Goal: Task Accomplishment & Management: Use online tool/utility

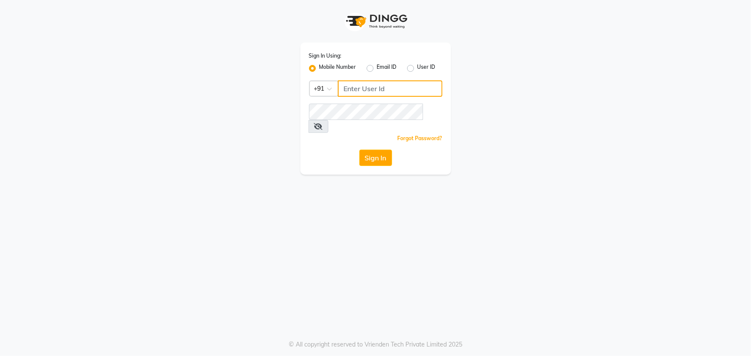
click at [376, 85] on input "Username" at bounding box center [390, 88] width 105 height 16
type input "9606078825"
click at [323, 123] on icon at bounding box center [318, 126] width 9 height 7
click at [377, 150] on button "Sign In" at bounding box center [375, 158] width 33 height 16
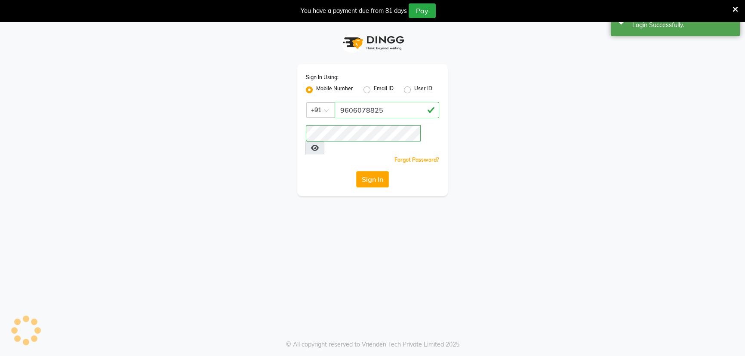
select select "90"
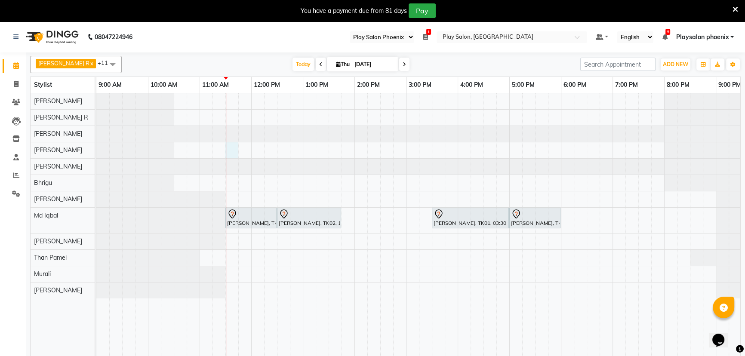
click at [228, 150] on div "Vanita V, TK02, 11:30 AM-12:30 PM, INOA Root Touch-Up Long Vanita V, TK02, 12:3…" at bounding box center [457, 230] width 723 height 274
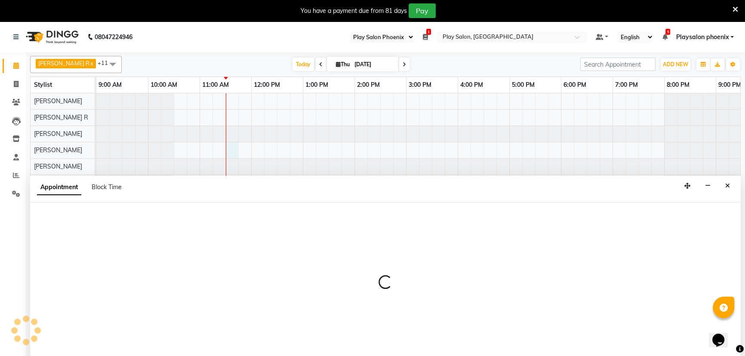
scroll to position [22, 0]
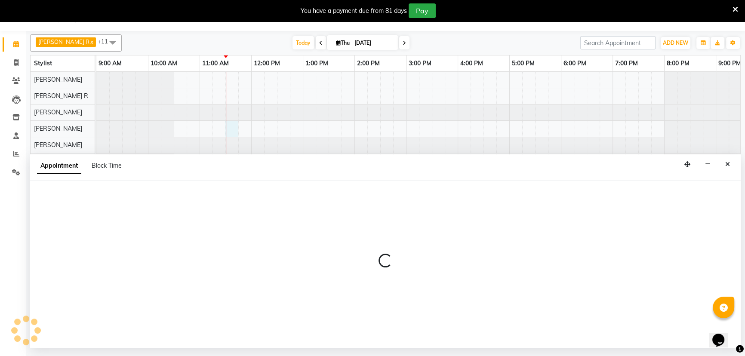
select select "81417"
select select "tentative"
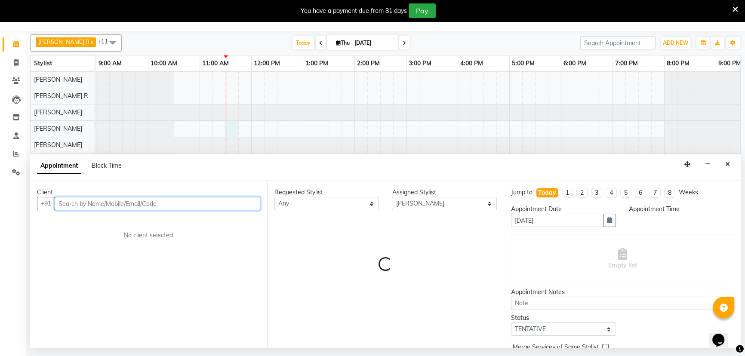
select select "690"
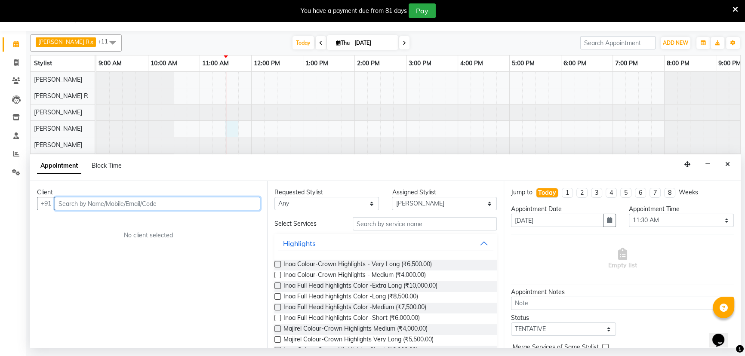
click at [90, 201] on input "text" at bounding box center [158, 203] width 206 height 13
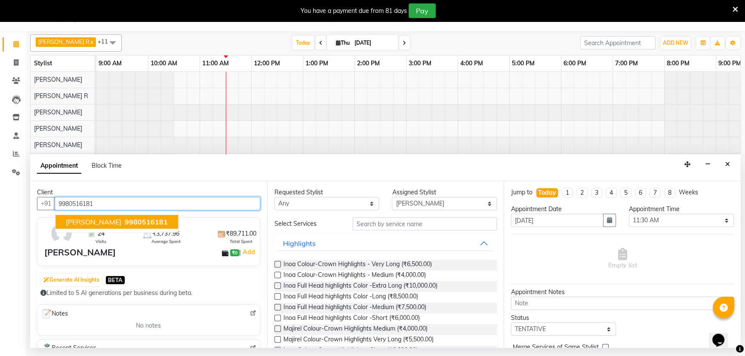
click at [107, 225] on span "Preeta Dhatta" at bounding box center [94, 222] width 56 height 9
type input "9980516181"
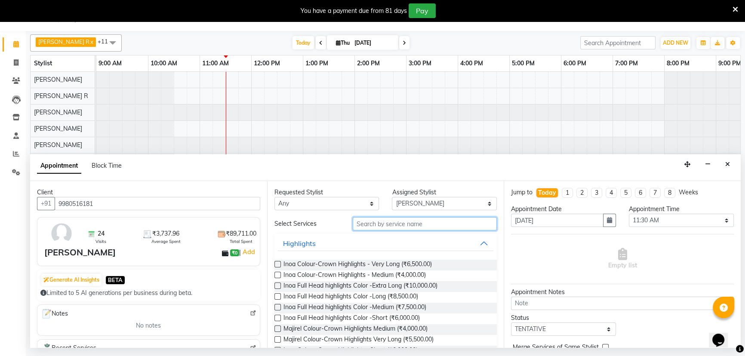
click at [391, 225] on input "text" at bounding box center [425, 223] width 144 height 13
click at [361, 204] on select "Any Armaan Bhrigu Chytra Diksha Tamang General Technician . Imran Ansari Mahfoo…" at bounding box center [327, 203] width 105 height 13
select select "81417"
click at [275, 197] on select "Any Armaan Bhrigu Chytra Diksha Tamang General Technician . Imran Ansari Mahfoo…" at bounding box center [327, 203] width 105 height 13
click at [423, 224] on input "text" at bounding box center [425, 223] width 144 height 13
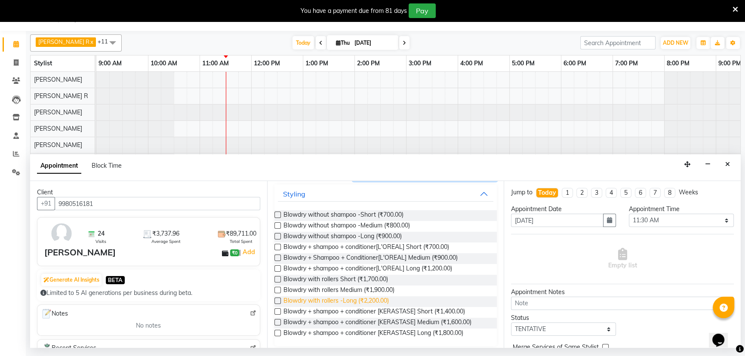
scroll to position [54, 0]
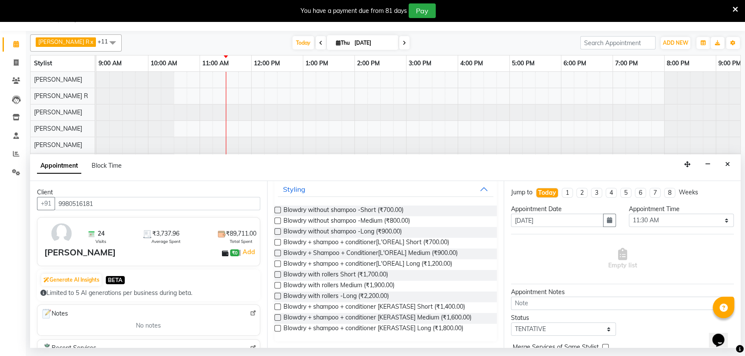
type input "BLOW"
click at [275, 318] on label at bounding box center [278, 318] width 6 height 6
click at [275, 318] on input "checkbox" at bounding box center [278, 319] width 6 height 6
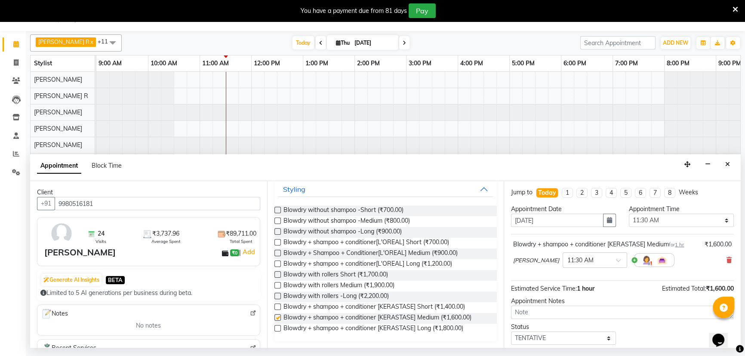
checkbox input "false"
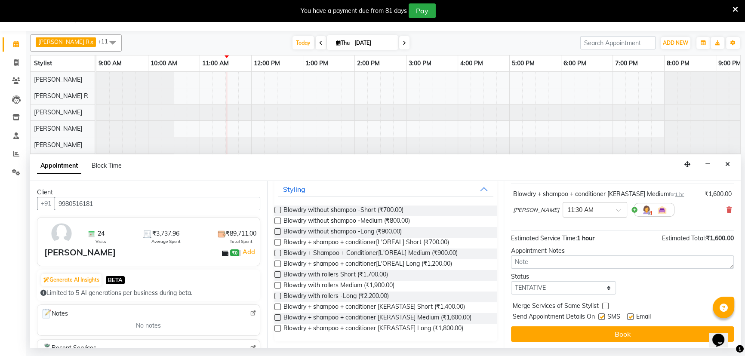
scroll to position [51, 0]
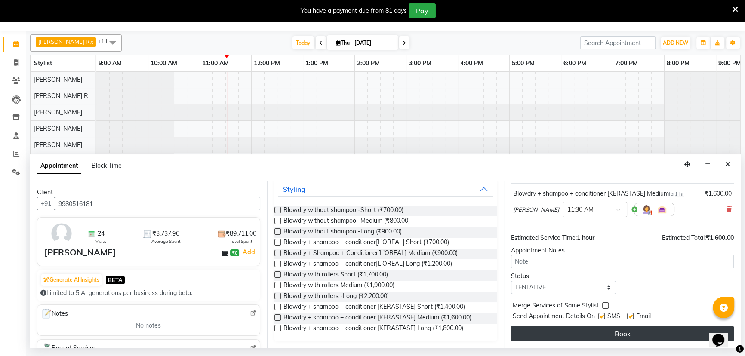
click at [583, 337] on button "Book" at bounding box center [622, 333] width 223 height 15
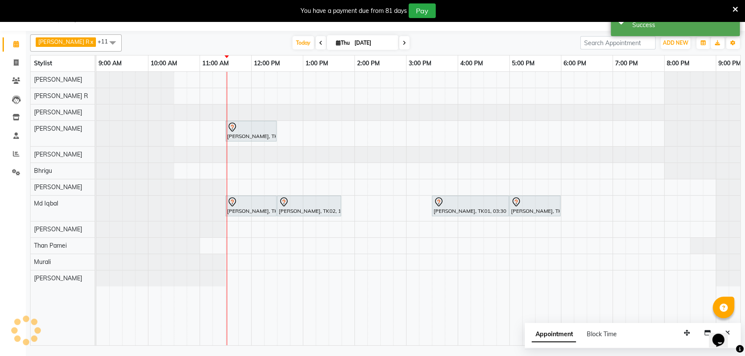
scroll to position [0, 0]
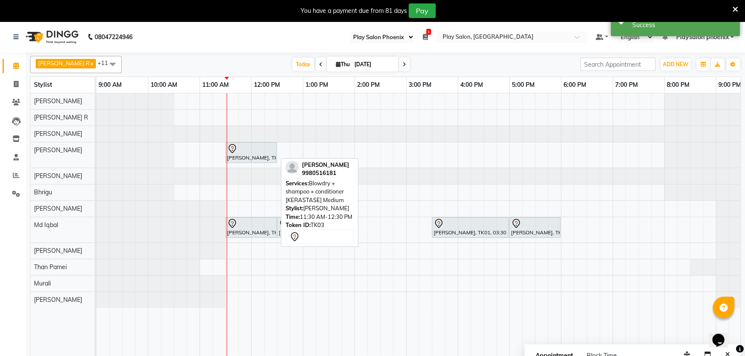
click at [259, 151] on div at bounding box center [251, 149] width 48 height 10
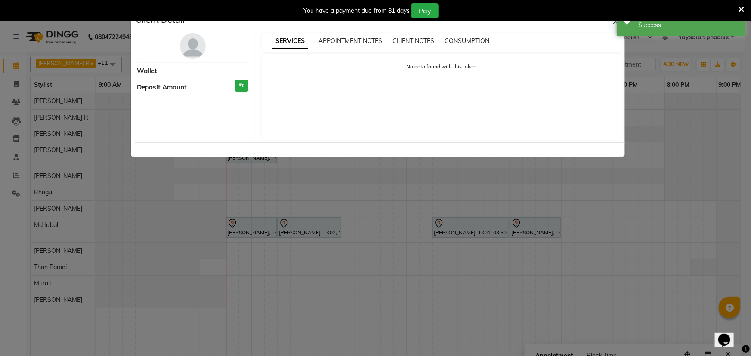
select select "7"
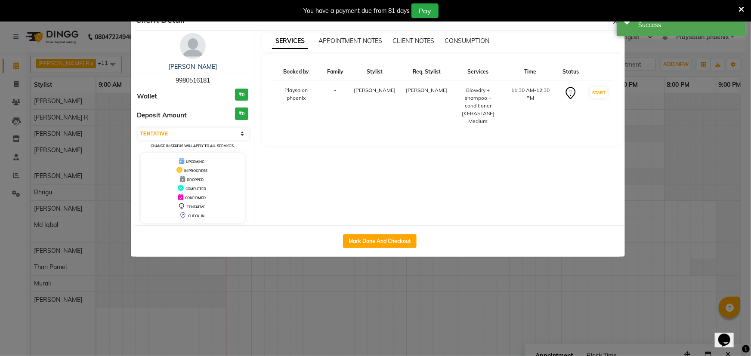
click at [197, 55] on img at bounding box center [193, 46] width 26 height 26
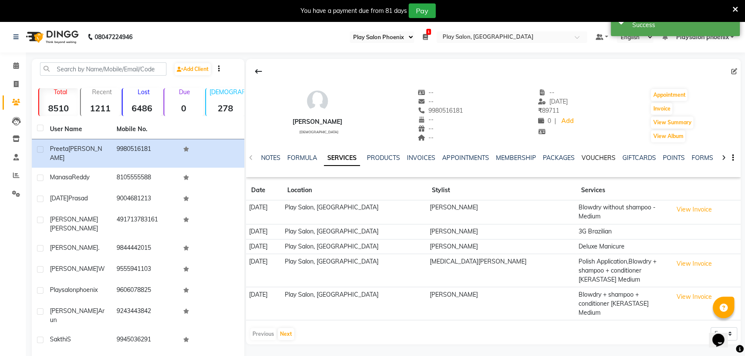
click at [586, 157] on link "VOUCHERS" at bounding box center [598, 158] width 34 height 8
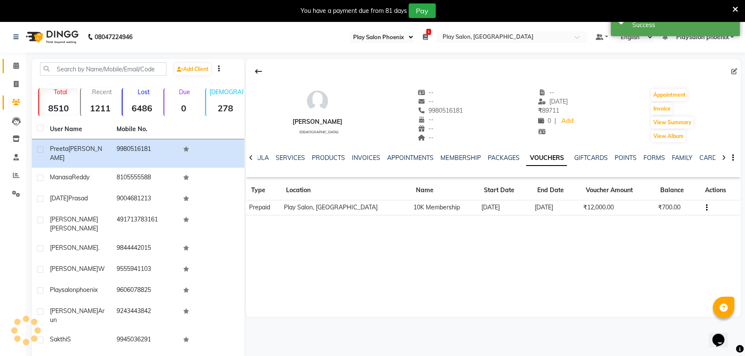
click at [18, 68] on icon at bounding box center [16, 65] width 6 height 6
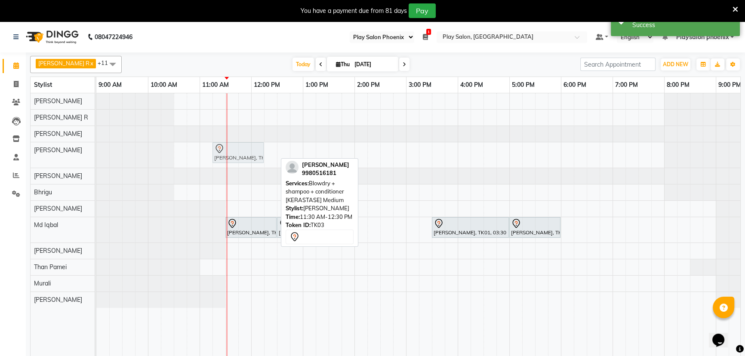
drag, startPoint x: 244, startPoint y: 157, endPoint x: 235, endPoint y: 157, distance: 8.6
click at [96, 157] on div "Preeta Dhatta, TK03, 11:30 AM-12:30 PM, Blowdry + shampoo + conditioner [KERAST…" at bounding box center [96, 154] width 0 height 25
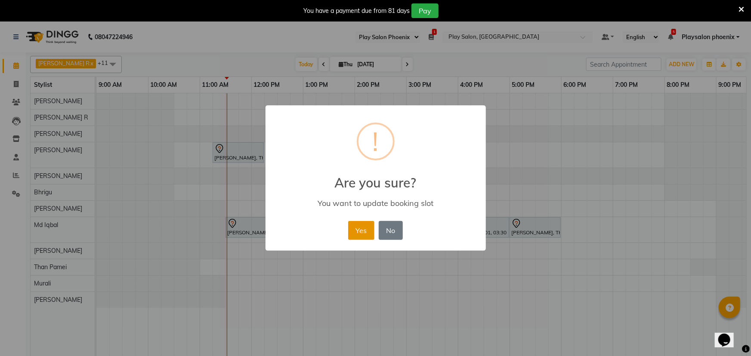
click at [369, 232] on button "Yes" at bounding box center [361, 230] width 26 height 19
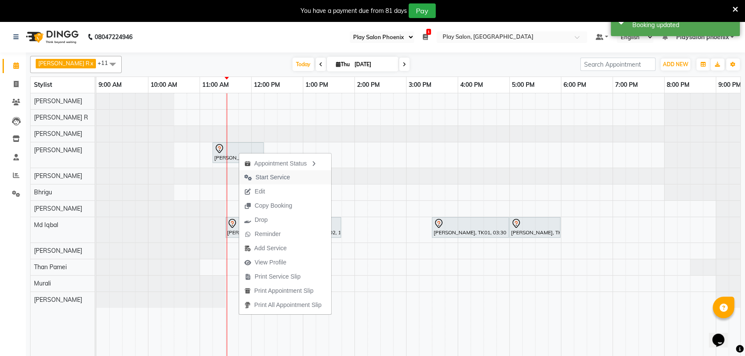
click at [303, 178] on button "Start Service" at bounding box center [285, 177] width 92 height 14
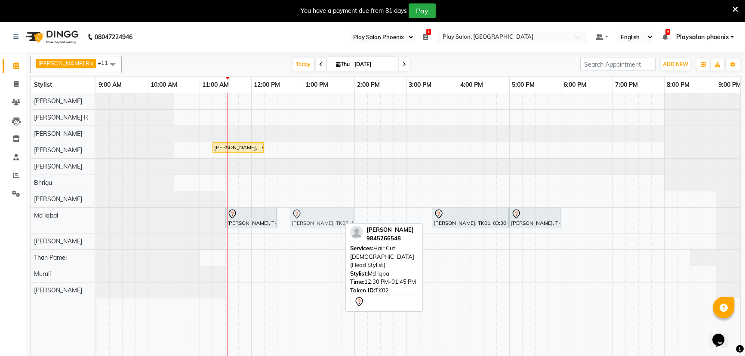
drag, startPoint x: 307, startPoint y: 219, endPoint x: 321, endPoint y: 222, distance: 13.9
click at [96, 222] on div "Vanita V, TK02, 11:30 AM-12:30 PM, INOA Root Touch-Up Long Vanita V, TK02, 12:3…" at bounding box center [96, 220] width 0 height 25
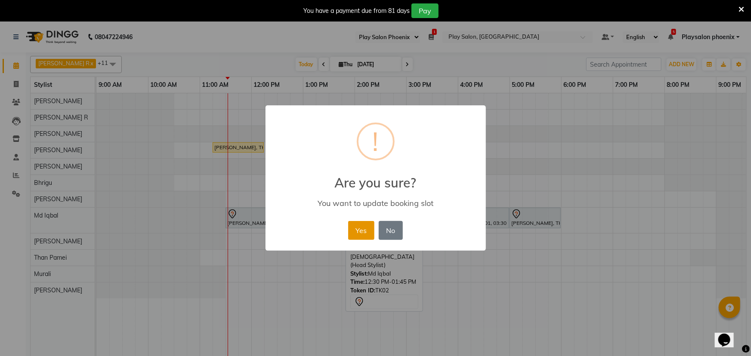
click at [360, 235] on button "Yes" at bounding box center [361, 230] width 26 height 19
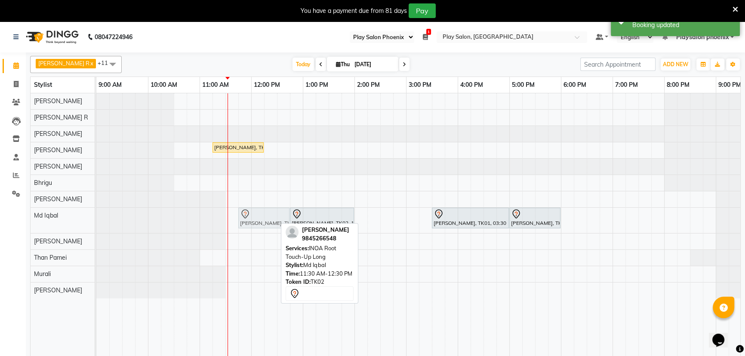
drag, startPoint x: 256, startPoint y: 222, endPoint x: 267, endPoint y: 225, distance: 11.7
click at [96, 225] on div "Vanita V, TK02, 11:30 AM-12:30 PM, INOA Root Touch-Up Long Vanita V, TK02, 12:4…" at bounding box center [96, 220] width 0 height 25
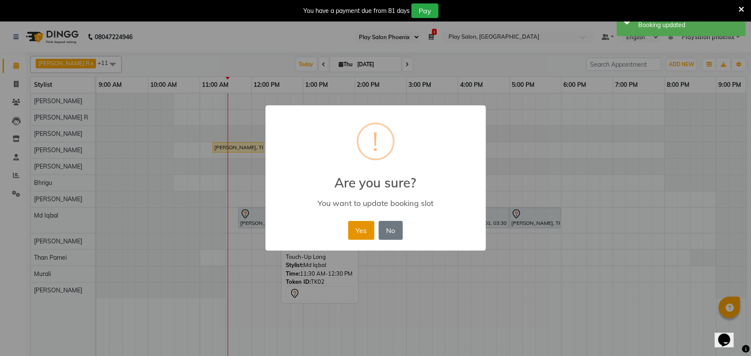
click at [367, 237] on button "Yes" at bounding box center [361, 230] width 26 height 19
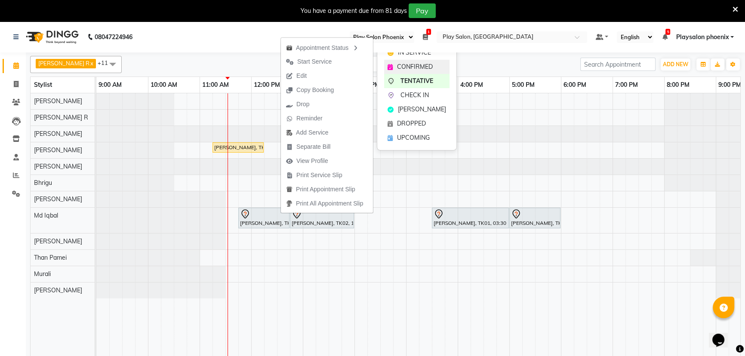
click at [426, 68] on span "CONFIRMED" at bounding box center [415, 66] width 36 height 9
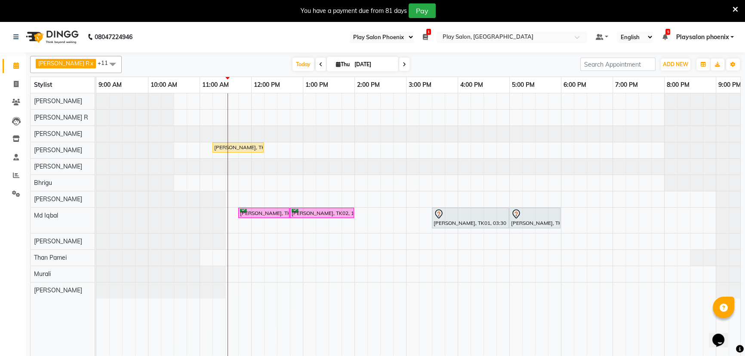
click at [220, 99] on div "Preeta Dhatta, TK03, 11:15 AM-12:15 PM, Blowdry + shampoo + conditioner [KERAST…" at bounding box center [457, 230] width 723 height 274
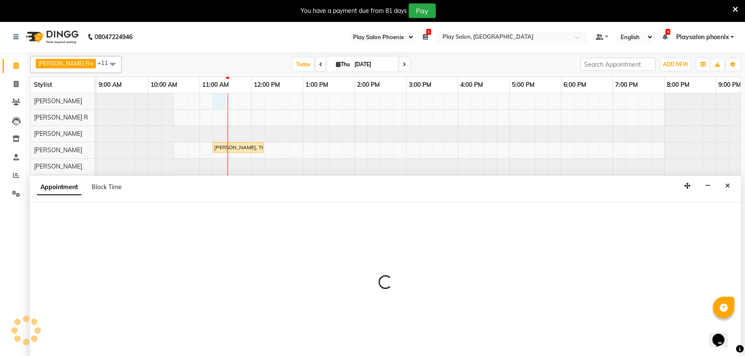
scroll to position [22, 0]
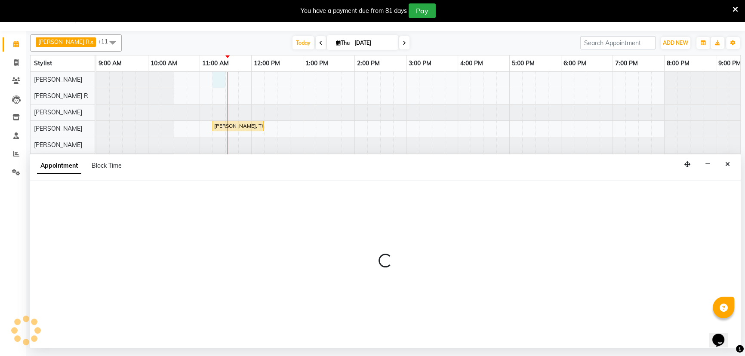
select select "81425"
select select "675"
select select "tentative"
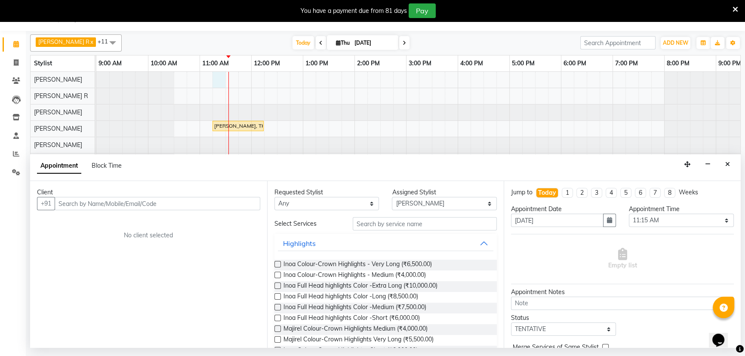
click at [151, 208] on input "text" at bounding box center [158, 203] width 206 height 13
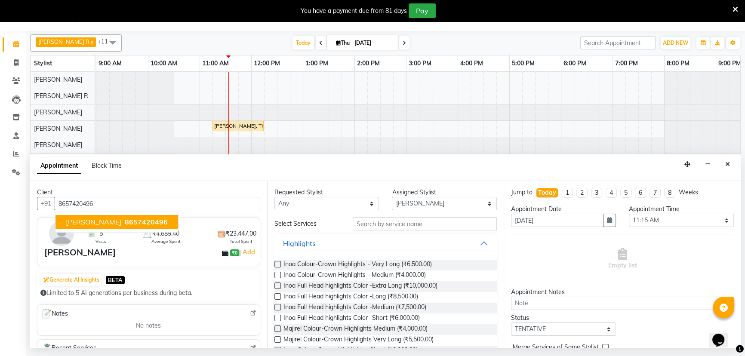
click at [137, 219] on span "8657420496" at bounding box center [146, 222] width 43 height 9
type input "8657420496"
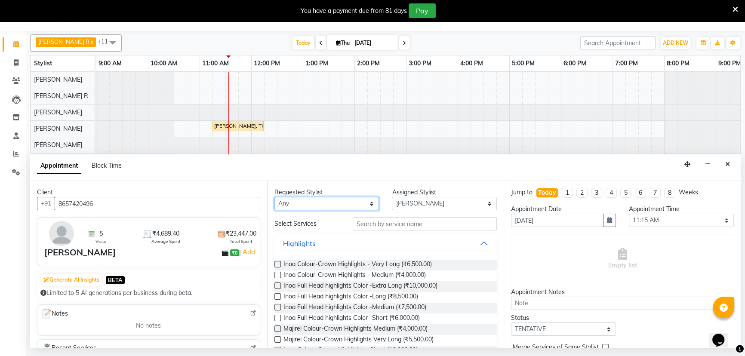
click at [354, 207] on select "Any Armaan Bhrigu Chytra Diksha Tamang General Technician . Imran Ansari Mahfoo…" at bounding box center [327, 203] width 105 height 13
click at [370, 206] on select "Any Armaan Bhrigu Chytra Diksha Tamang General Technician . Imran Ansari Mahfoo…" at bounding box center [327, 203] width 105 height 13
click at [367, 205] on select "Any Armaan Bhrigu Chytra Diksha Tamang General Technician . Imran Ansari Mahfoo…" at bounding box center [327, 203] width 105 height 13
click at [373, 223] on input "text" at bounding box center [425, 223] width 144 height 13
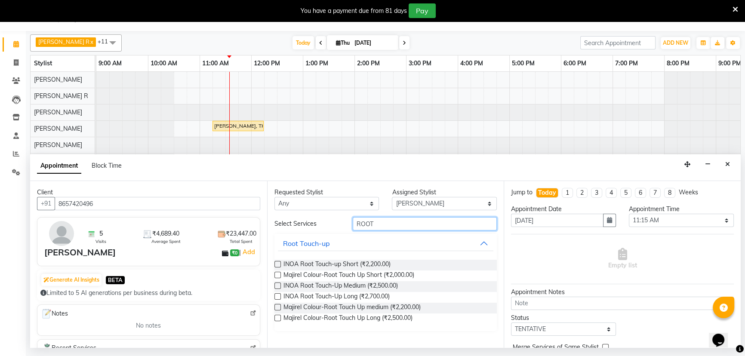
type input "ROOT"
click at [275, 264] on label at bounding box center [278, 264] width 6 height 6
click at [275, 264] on input "checkbox" at bounding box center [278, 265] width 6 height 6
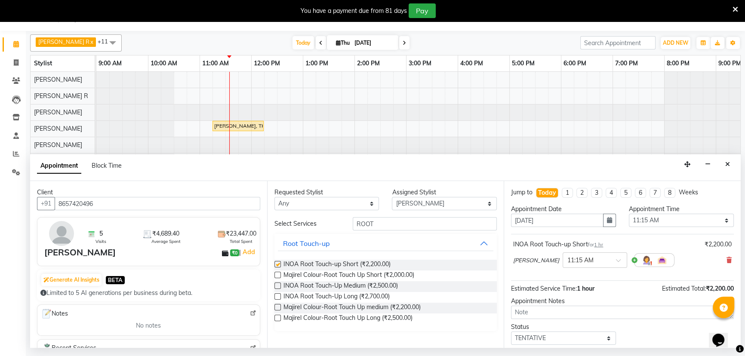
checkbox input "false"
drag, startPoint x: 431, startPoint y: 225, endPoint x: 322, endPoint y: 217, distance: 109.1
click at [322, 217] on div "Select Services ROOT" at bounding box center [386, 223] width 236 height 13
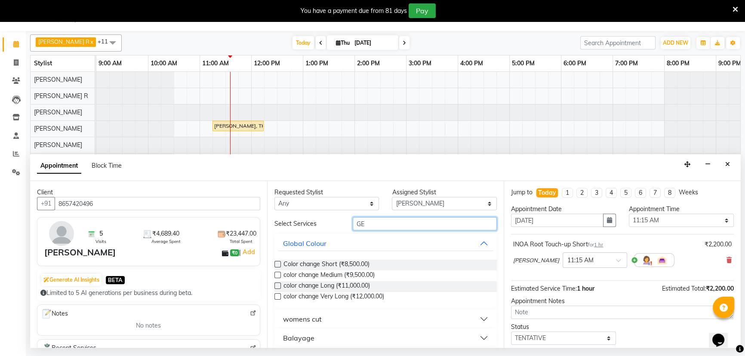
type input "G"
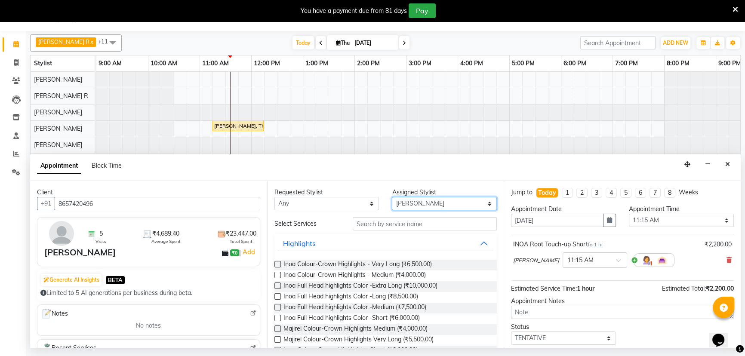
click at [435, 209] on select "Select Armaan Bhrigu Chytra Diksha Tamang General Technician . Imran Ansari Mah…" at bounding box center [444, 203] width 105 height 13
select select "89416"
click at [392, 197] on select "Select Armaan Bhrigu Chytra Diksha Tamang General Technician . Imran Ansari Mah…" at bounding box center [444, 203] width 105 height 13
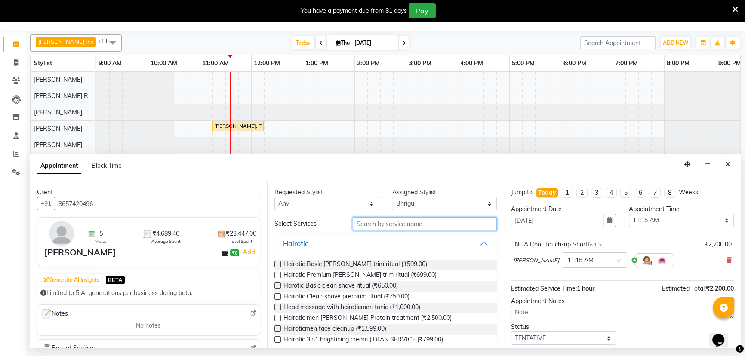
click at [391, 227] on input "text" at bounding box center [425, 223] width 144 height 13
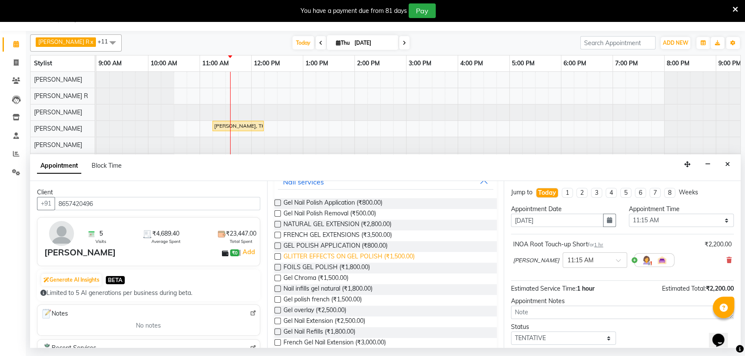
scroll to position [78, 0]
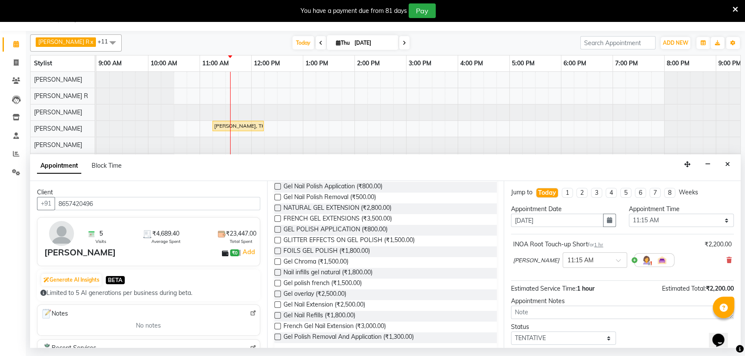
type input "GEL"
click at [275, 336] on label at bounding box center [278, 337] width 6 height 6
click at [275, 336] on input "checkbox" at bounding box center [278, 338] width 6 height 6
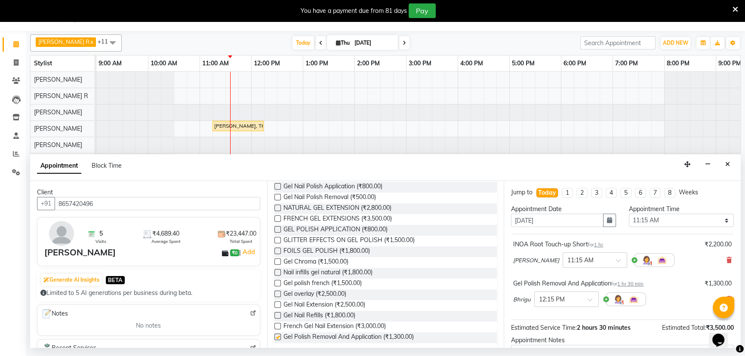
checkbox input "false"
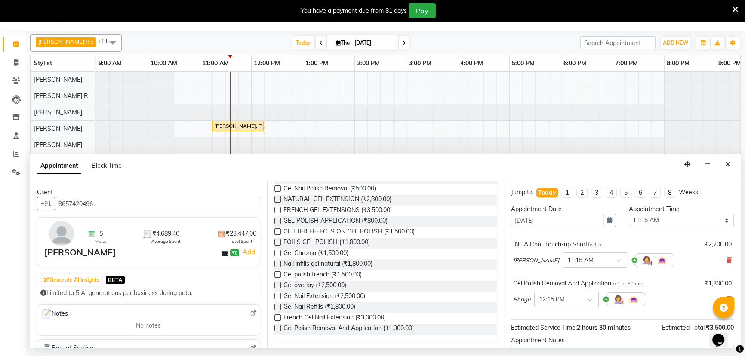
click at [589, 302] on span at bounding box center [593, 302] width 11 height 9
click at [556, 343] on div "11:30 AM" at bounding box center [567, 346] width 64 height 16
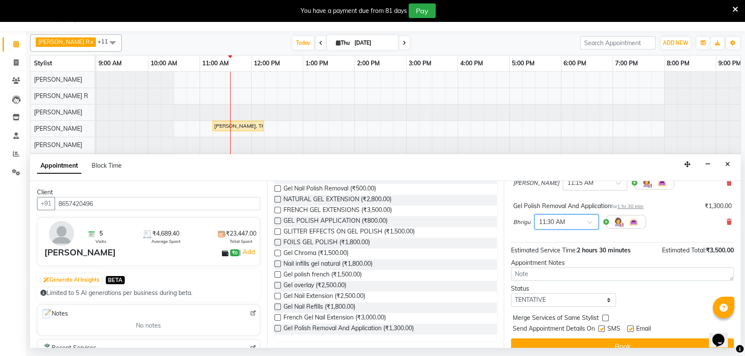
scroll to position [78, 0]
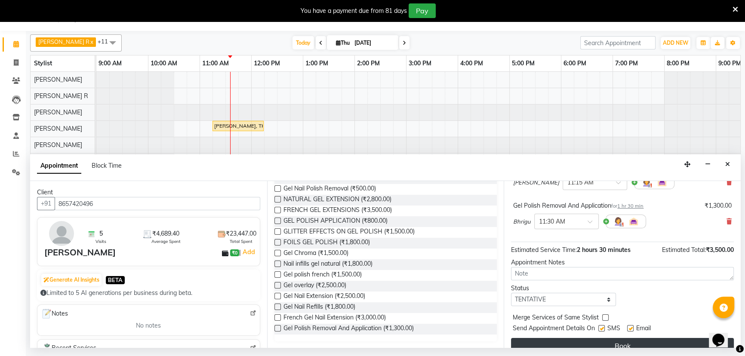
click at [616, 341] on button "Book" at bounding box center [622, 345] width 223 height 15
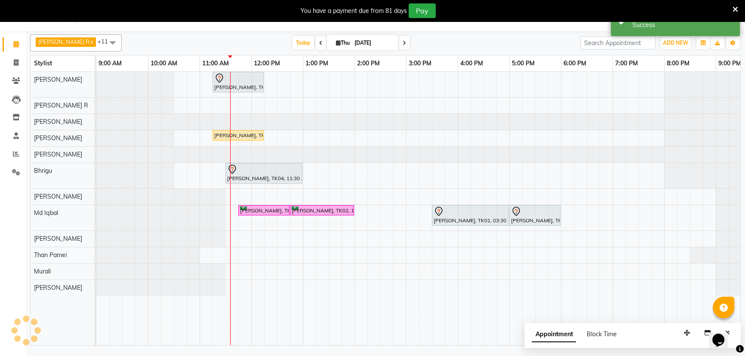
scroll to position [0, 0]
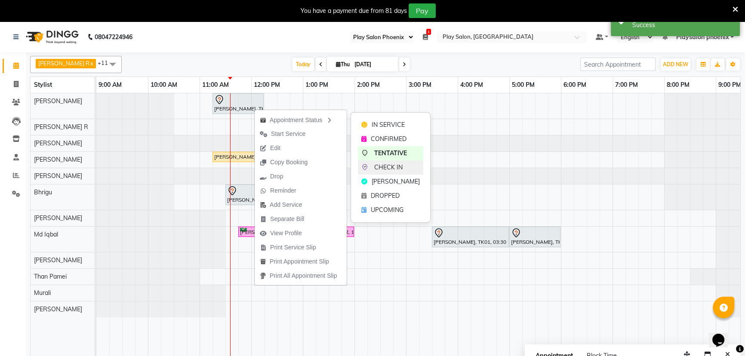
click at [398, 167] on span "CHECK IN" at bounding box center [388, 167] width 28 height 9
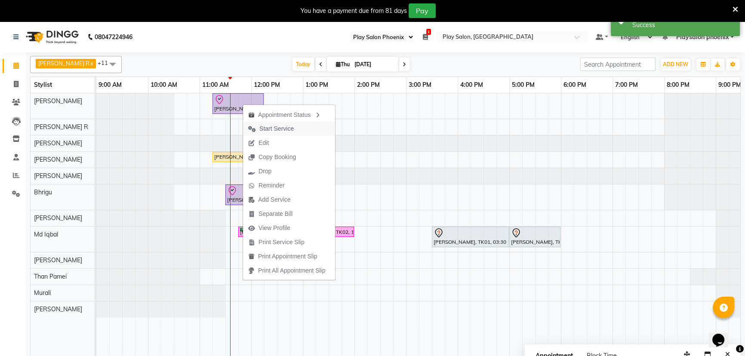
click at [281, 127] on span "Start Service" at bounding box center [276, 128] width 34 height 9
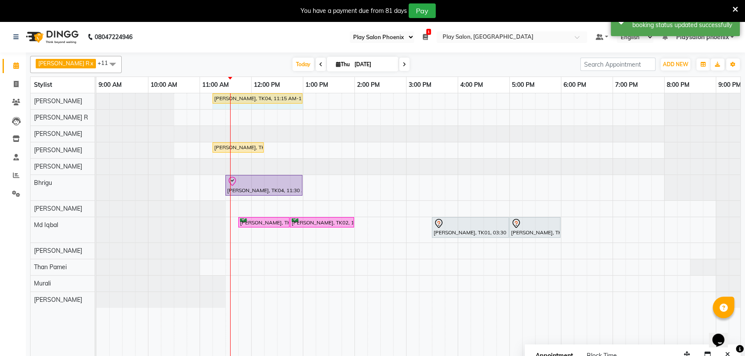
drag, startPoint x: 263, startPoint y: 98, endPoint x: 297, endPoint y: 102, distance: 34.2
click at [96, 102] on div "Vaishali Mishra, TK04, 11:15 AM-12:15 PM, INOA Root Touch-up Short Vaishali Mis…" at bounding box center [96, 100] width 0 height 15
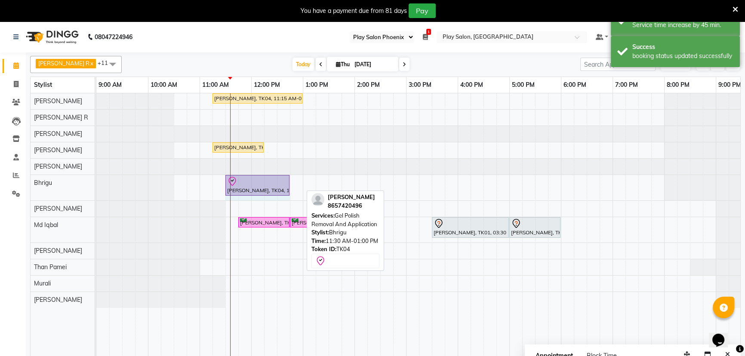
drag, startPoint x: 300, startPoint y: 182, endPoint x: 283, endPoint y: 186, distance: 18.2
click at [96, 186] on div "Vaishali Mishra, TK04, 11:30 AM-01:00 PM, Gel Polish Removal And Application Va…" at bounding box center [96, 187] width 0 height 25
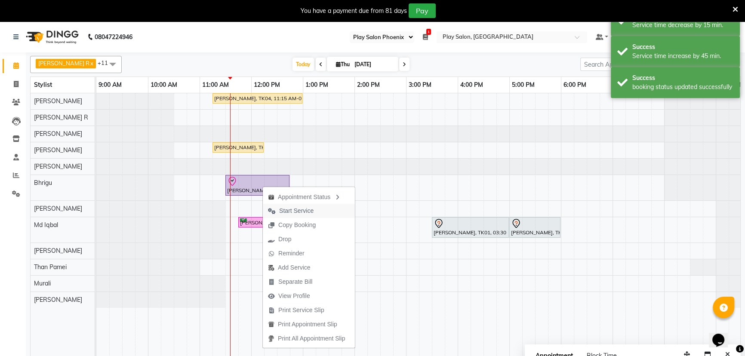
click at [290, 210] on span "Start Service" at bounding box center [296, 211] width 34 height 9
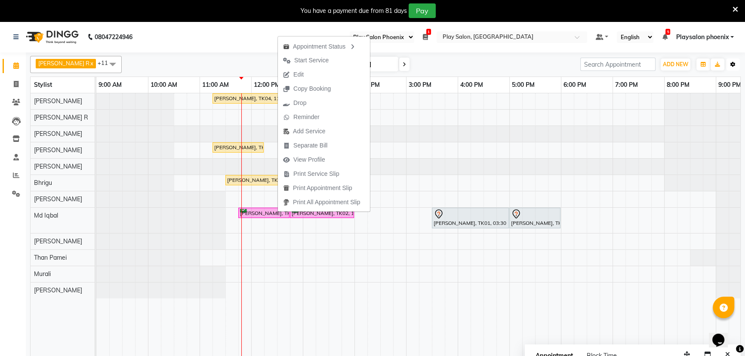
click at [733, 63] on icon "button" at bounding box center [733, 64] width 5 height 5
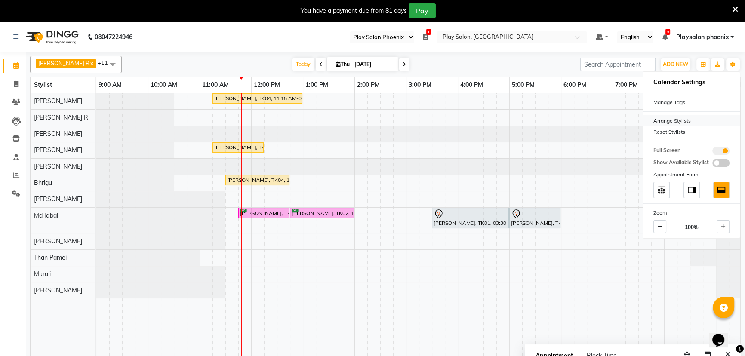
click at [676, 120] on div "Arrange Stylists" at bounding box center [691, 120] width 97 height 11
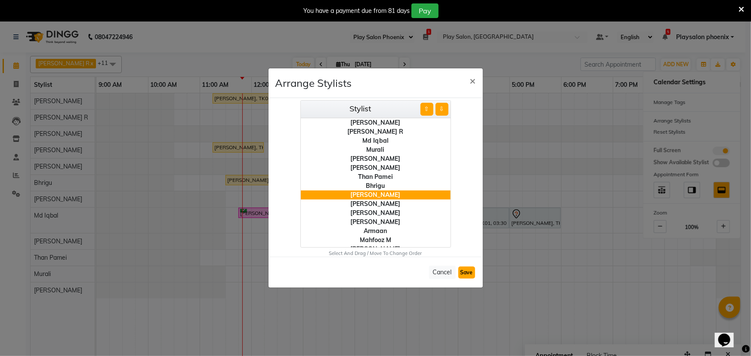
click at [469, 274] on button "Save" at bounding box center [466, 273] width 17 height 12
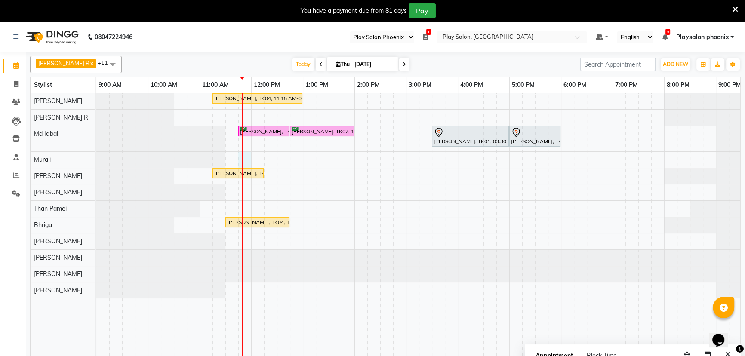
click at [243, 161] on div "Vaishali Mishra, TK04, 11:15 AM-01:00 PM, INOA Root Touch-up Short Vanita V, TK…" at bounding box center [457, 230] width 723 height 274
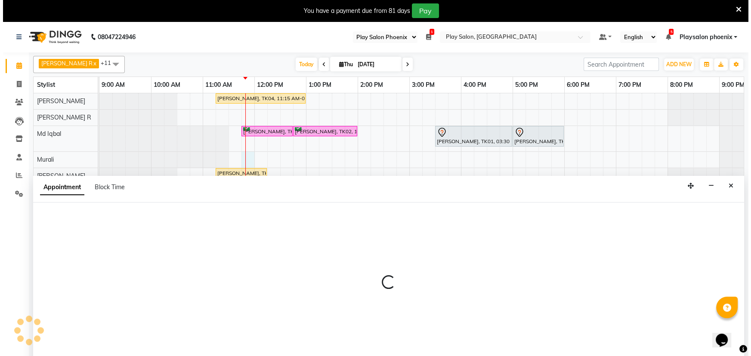
scroll to position [22, 0]
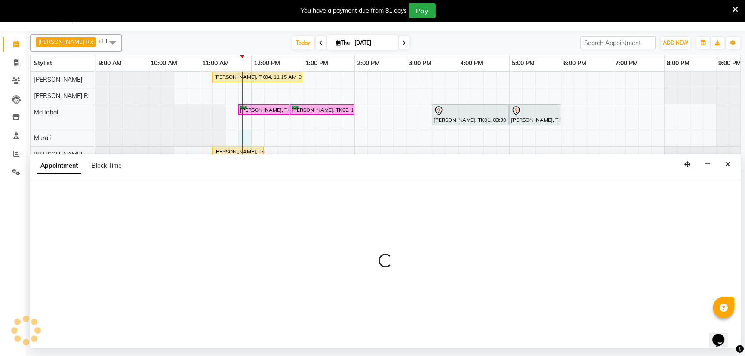
select select "85963"
select select "705"
select select "tentative"
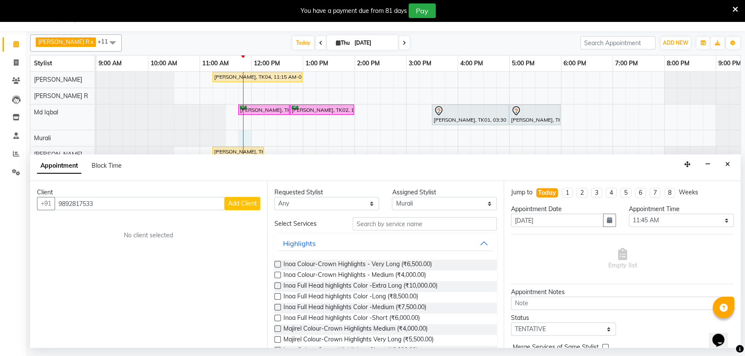
type input "9892817533"
click at [234, 204] on span "Add Client" at bounding box center [242, 204] width 29 height 8
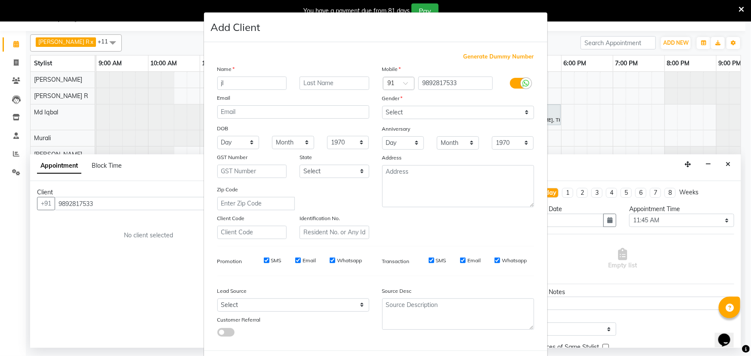
type input "j"
type input "Jigna"
type input "Joshi"
click at [403, 111] on select "Select Male Female Other Prefer Not To Say" at bounding box center [458, 112] width 152 height 13
select select "[DEMOGRAPHIC_DATA]"
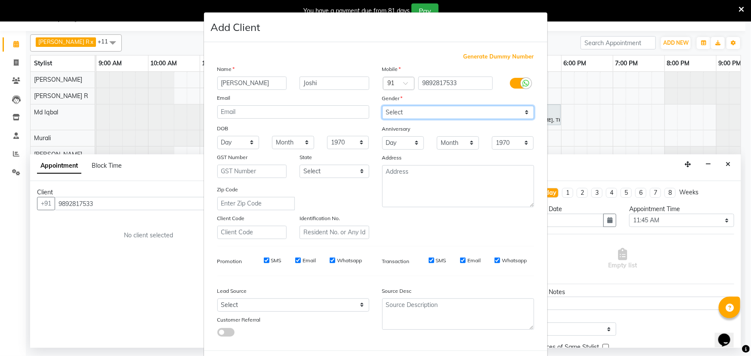
click at [382, 106] on select "Select Male Female Other Prefer Not To Say" at bounding box center [458, 112] width 152 height 13
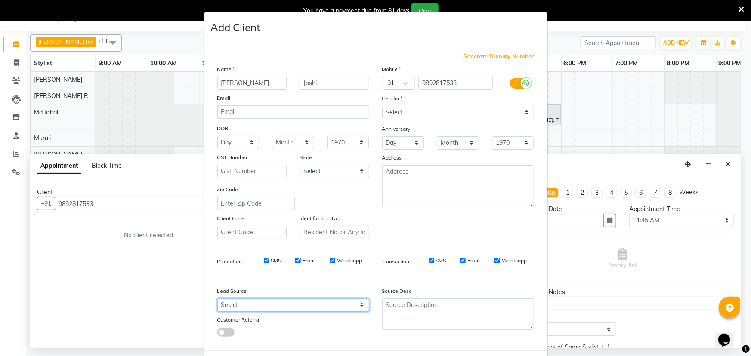
click at [258, 305] on select "Select Walk-in Internet Friend Word of Mouth Advertisement Facebook JustDial Go…" at bounding box center [293, 305] width 152 height 13
select select "54883"
click at [217, 300] on select "Select Walk-in Internet Friend Word of Mouth Advertisement Facebook JustDial Go…" at bounding box center [293, 305] width 152 height 13
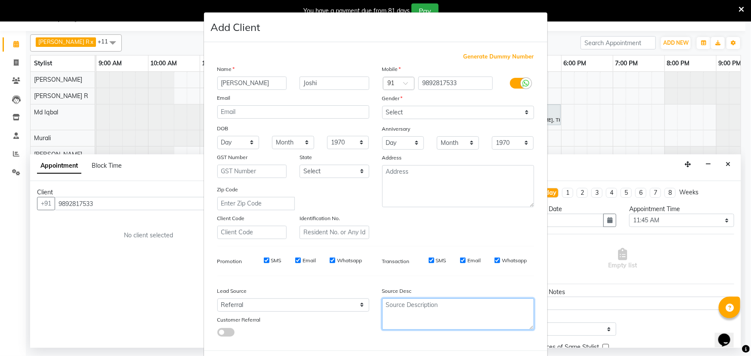
click at [443, 322] on textarea at bounding box center [458, 314] width 152 height 31
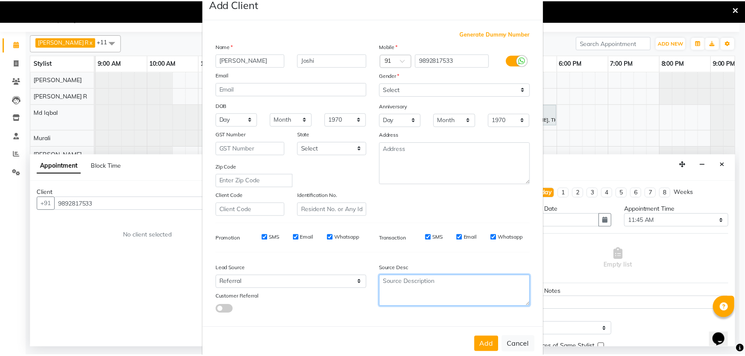
scroll to position [43, 0]
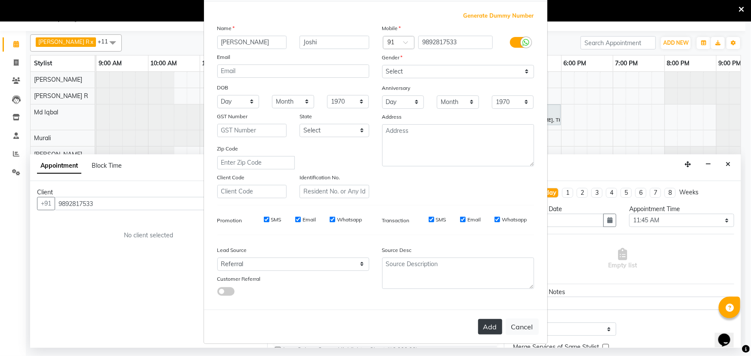
click at [488, 325] on button "Add" at bounding box center [490, 326] width 24 height 15
select select
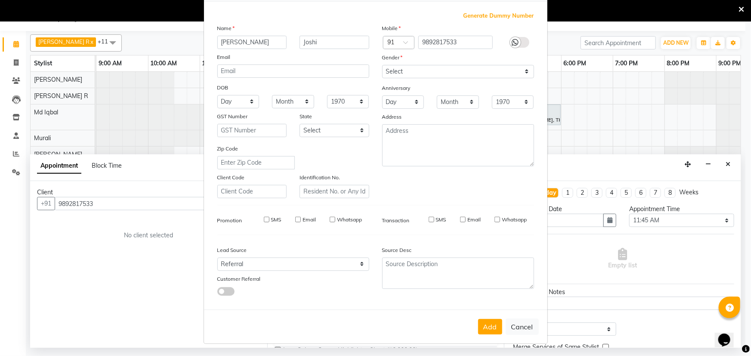
select select
checkbox input "false"
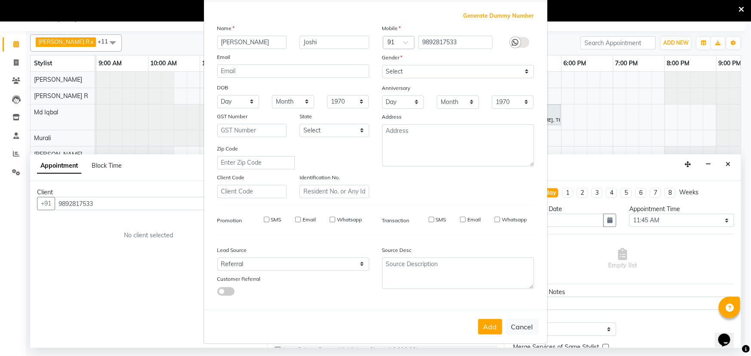
checkbox input "false"
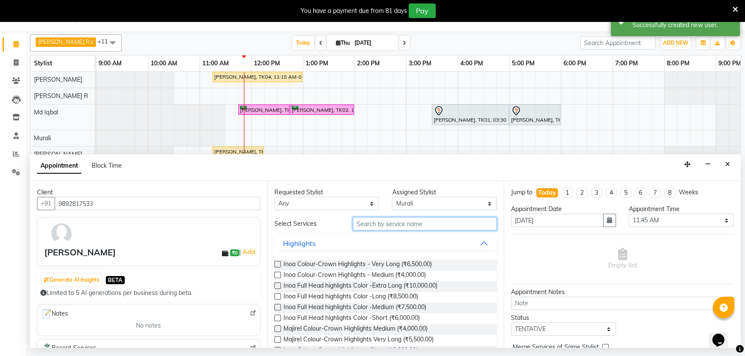
click at [389, 227] on input "text" at bounding box center [425, 223] width 144 height 13
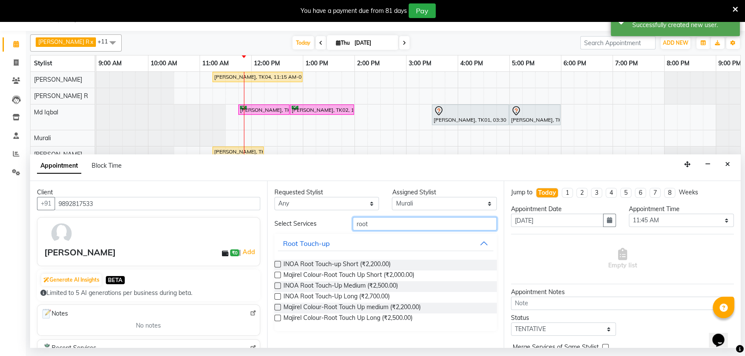
type input "root"
click at [277, 296] on label at bounding box center [278, 296] width 6 height 6
click at [277, 296] on input "checkbox" at bounding box center [278, 298] width 6 height 6
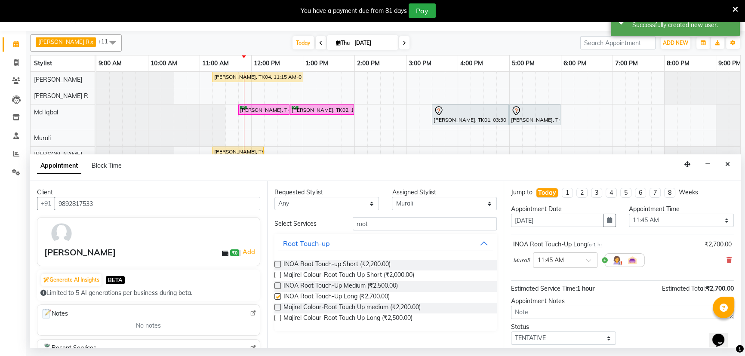
checkbox input "false"
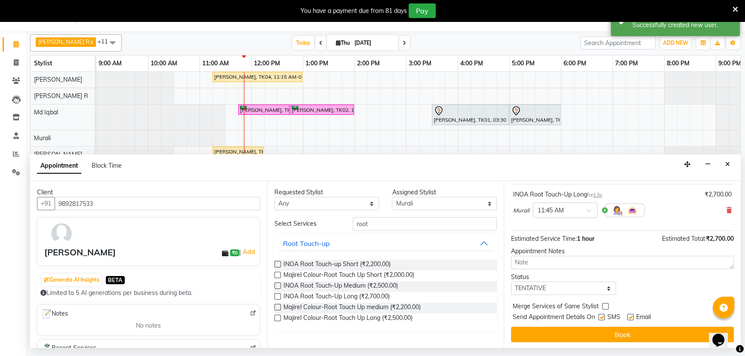
scroll to position [51, 0]
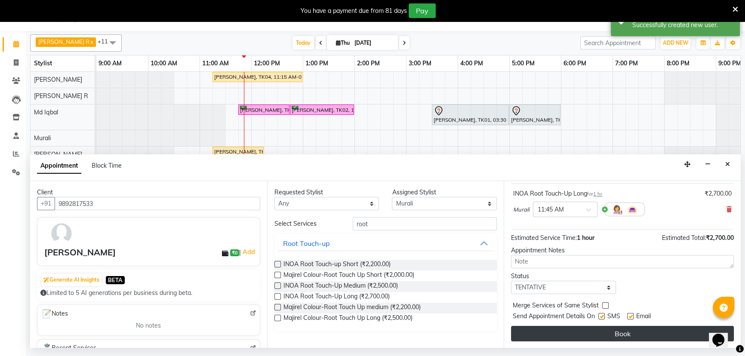
click at [605, 332] on button "Book" at bounding box center [622, 333] width 223 height 15
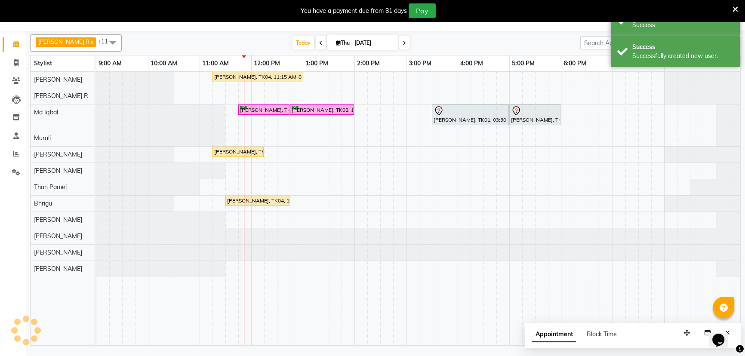
scroll to position [0, 0]
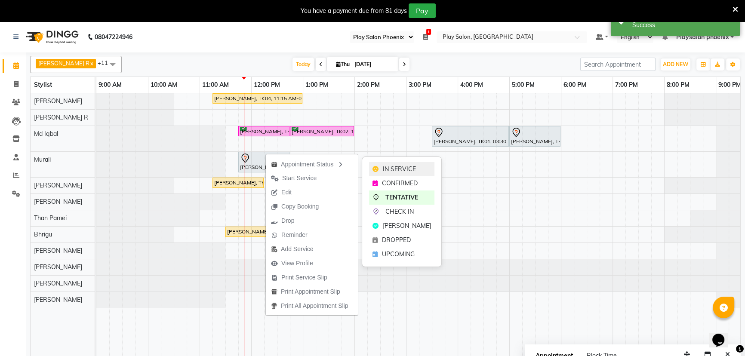
click at [403, 169] on span "IN SERVICE" at bounding box center [399, 169] width 33 height 9
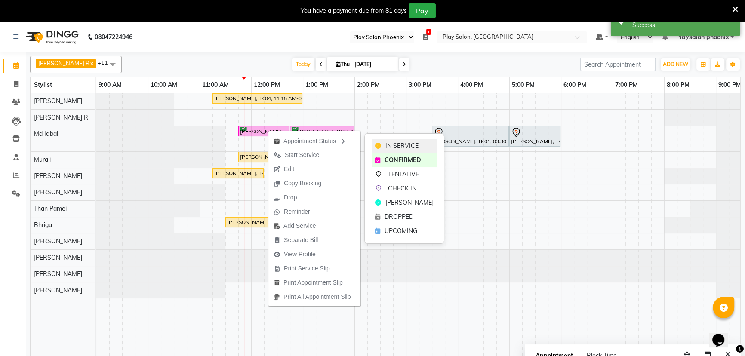
click at [394, 143] on span "IN SERVICE" at bounding box center [402, 146] width 33 height 9
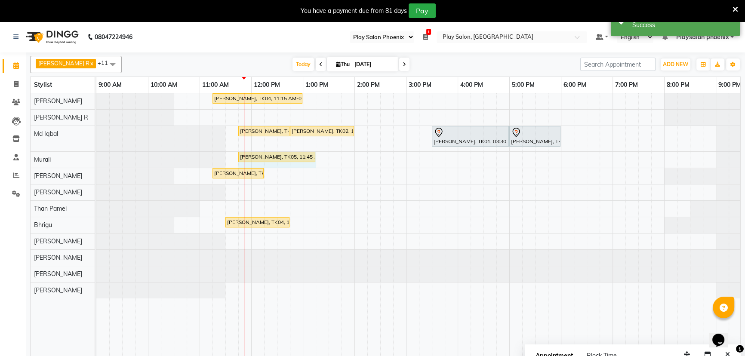
drag, startPoint x: 287, startPoint y: 155, endPoint x: 305, endPoint y: 155, distance: 18.1
click at [96, 155] on div "Jigna Joshi, TK05, 11:45 AM-12:45 PM, INOA Root Touch-Up Long Jigna Joshi, TK05…" at bounding box center [96, 159] width 0 height 15
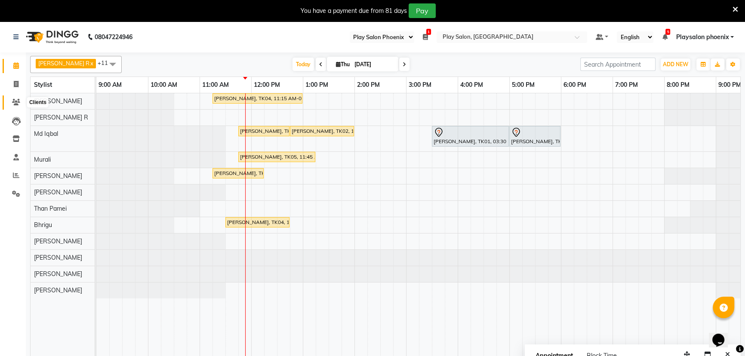
click at [20, 104] on icon at bounding box center [16, 102] width 8 height 6
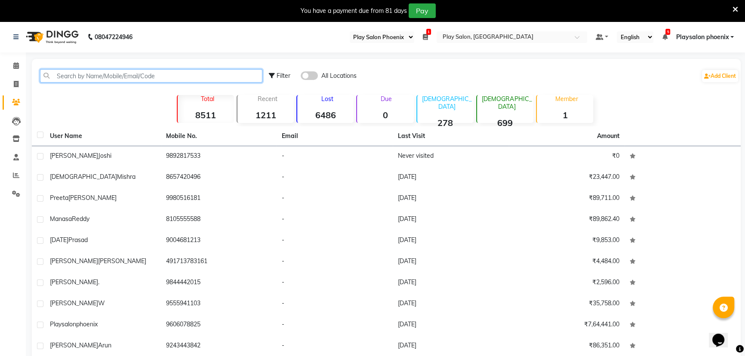
click at [149, 79] on input "text" at bounding box center [151, 75] width 222 height 13
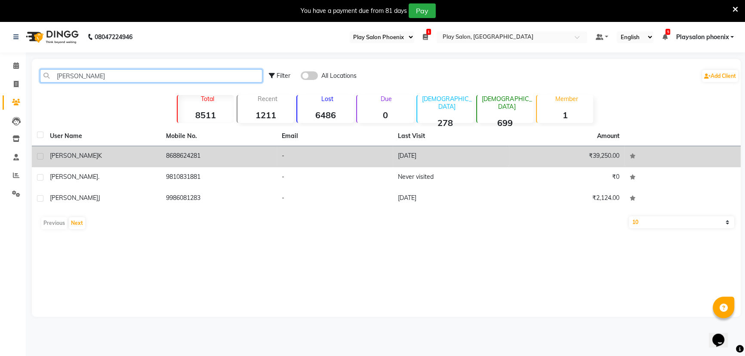
type input "jatin"
click at [185, 155] on td "8688624281" at bounding box center [219, 156] width 116 height 21
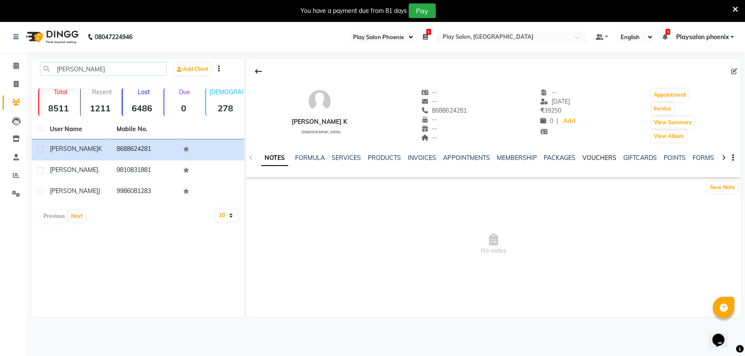
click at [605, 161] on link "VOUCHERS" at bounding box center [599, 158] width 34 height 8
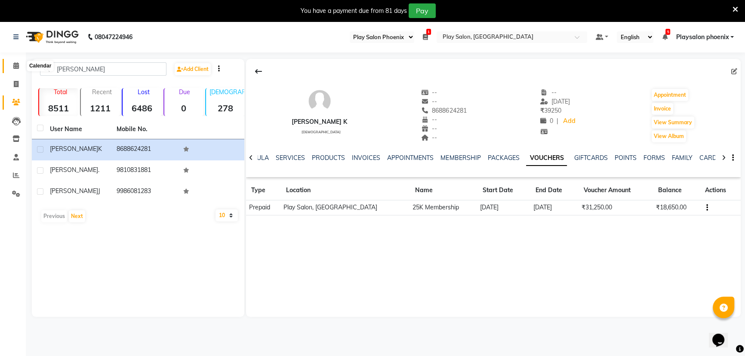
click at [14, 63] on icon at bounding box center [16, 65] width 6 height 6
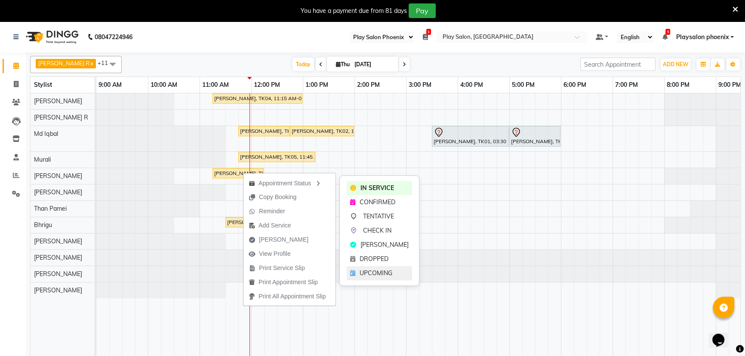
click at [372, 272] on span "UPCOMING" at bounding box center [376, 273] width 33 height 9
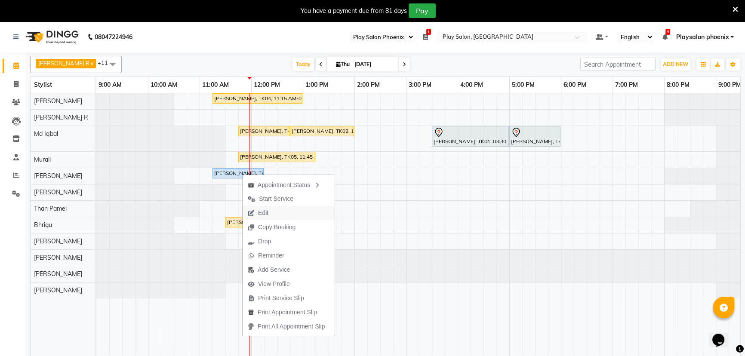
click at [262, 216] on span "Edit" at bounding box center [263, 213] width 10 height 9
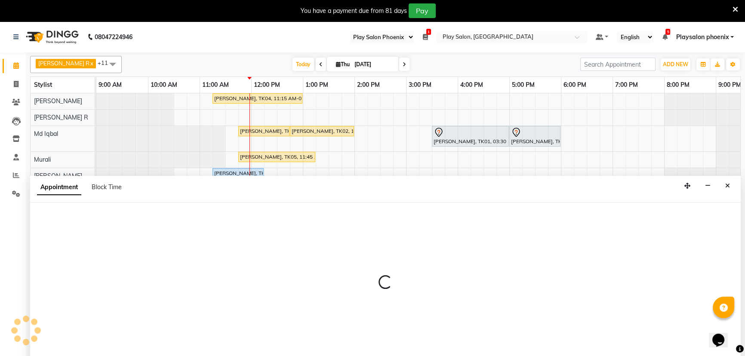
scroll to position [22, 0]
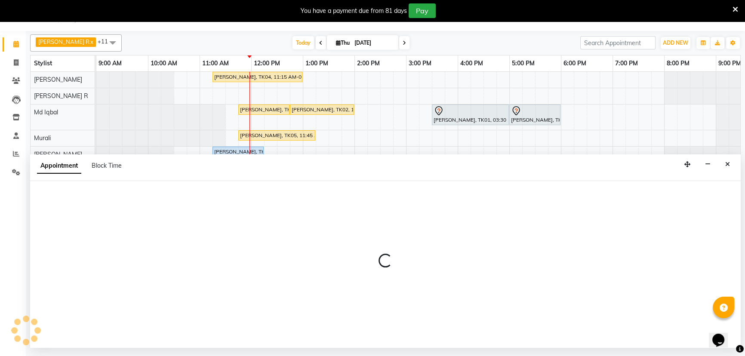
select select "tentative"
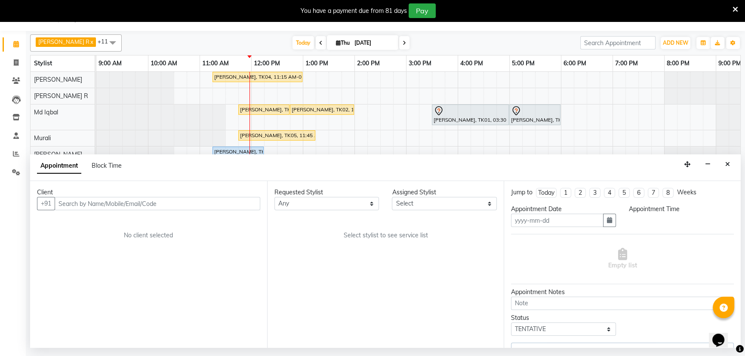
type input "04-09-2025"
select select "upcoming"
select select "675"
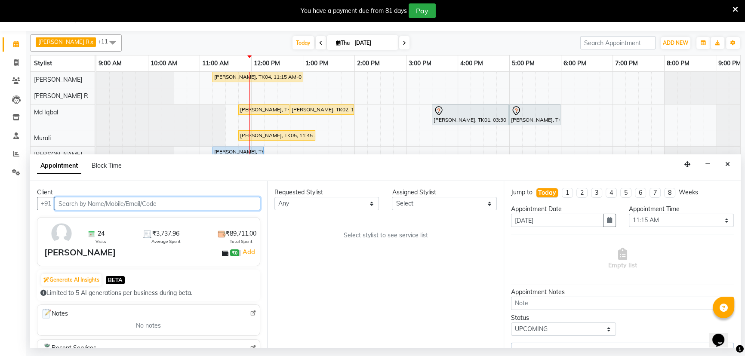
select select "81417"
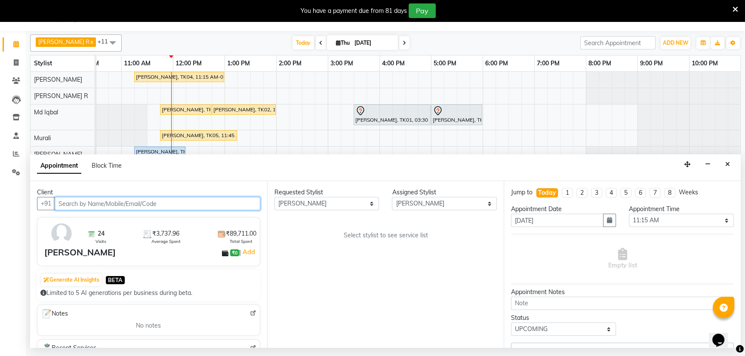
select select "4216"
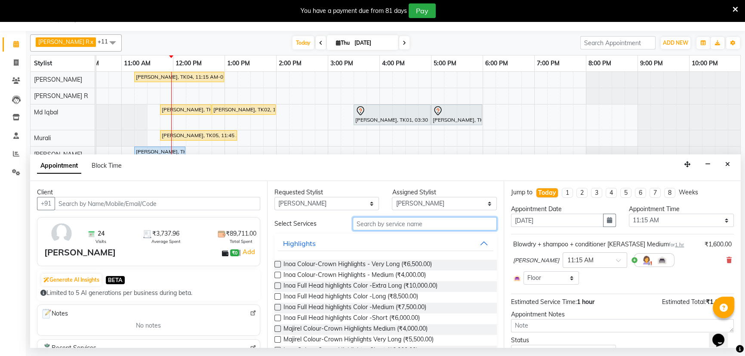
click at [429, 222] on input "text" at bounding box center [425, 223] width 144 height 13
click at [727, 259] on icon at bounding box center [729, 260] width 5 height 6
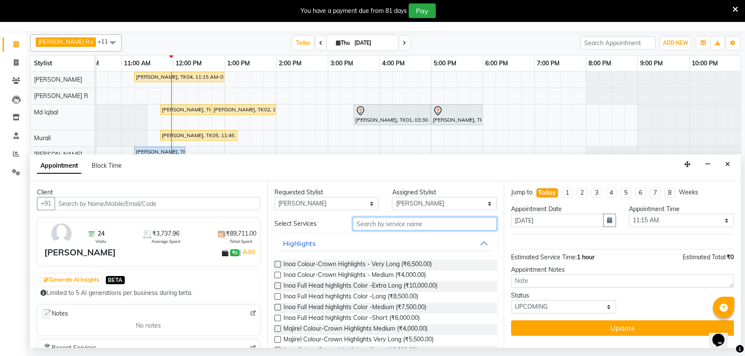
click at [426, 221] on input "text" at bounding box center [425, 223] width 144 height 13
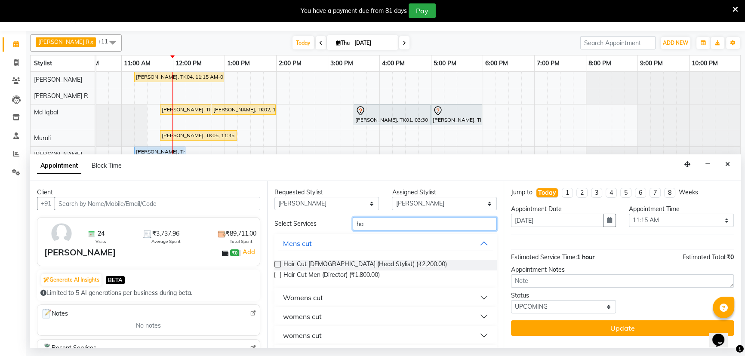
type input "h"
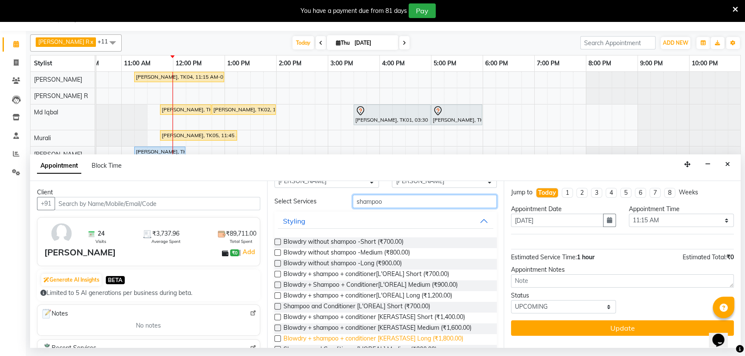
scroll to position [39, 0]
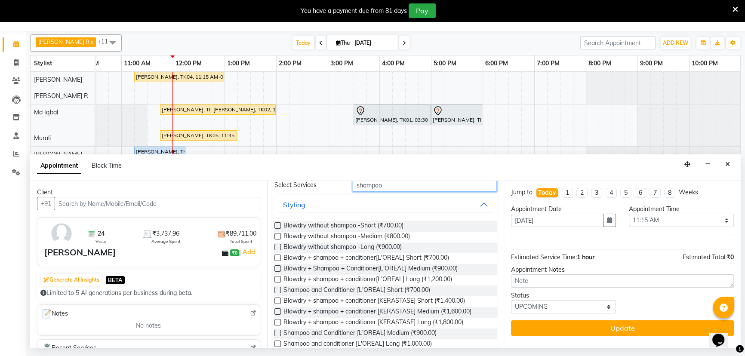
type input "shampoo"
click at [275, 310] on label at bounding box center [278, 312] width 6 height 6
click at [275, 310] on input "checkbox" at bounding box center [278, 313] width 6 height 6
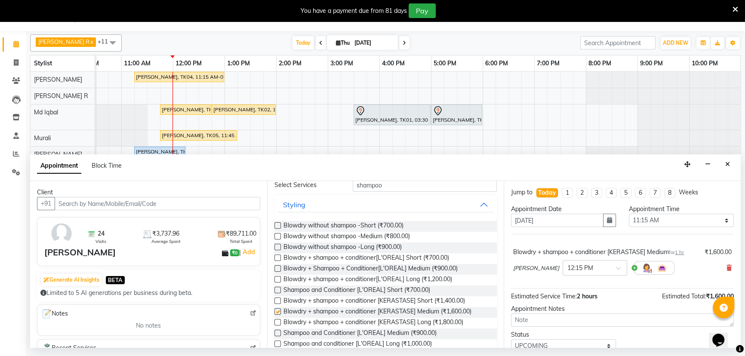
checkbox input "false"
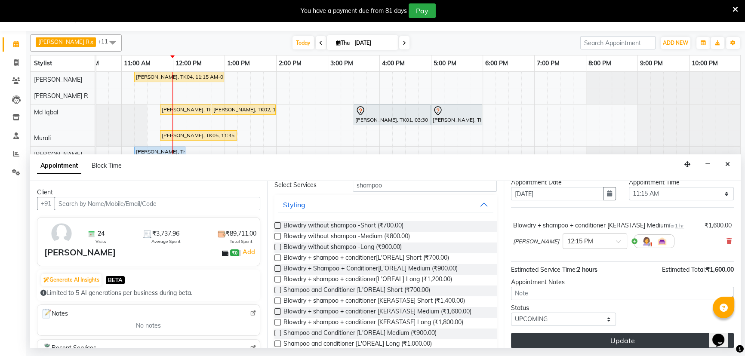
scroll to position [34, 0]
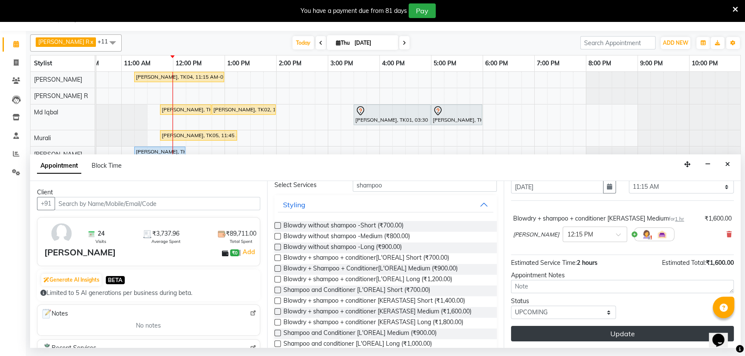
click at [622, 336] on button "Update" at bounding box center [622, 333] width 223 height 15
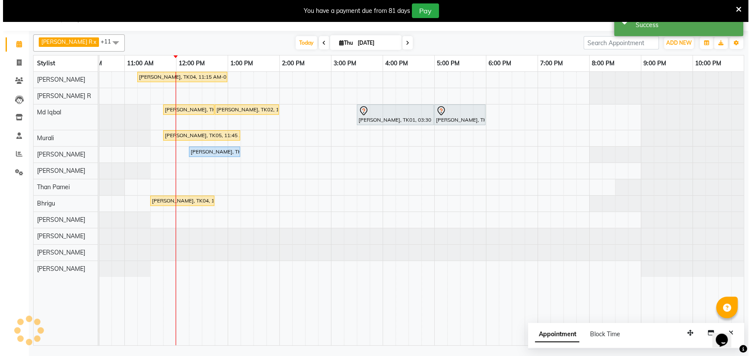
scroll to position [0, 0]
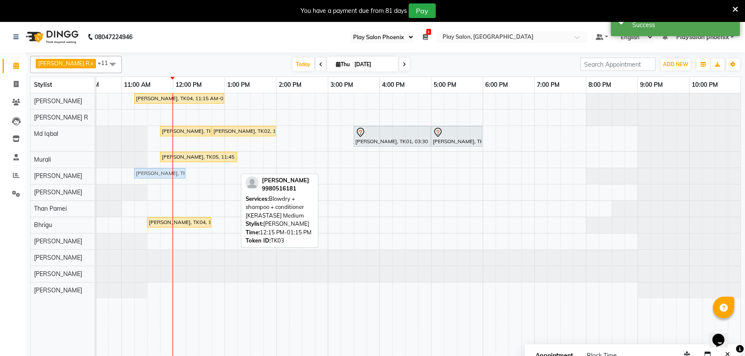
drag, startPoint x: 206, startPoint y: 172, endPoint x: 159, endPoint y: 176, distance: 47.0
click at [18, 176] on div "Preeta Dhatta, TK03, 12:15 PM-01:15 PM, Blowdry + shampoo + conditioner [KERAST…" at bounding box center [18, 175] width 0 height 15
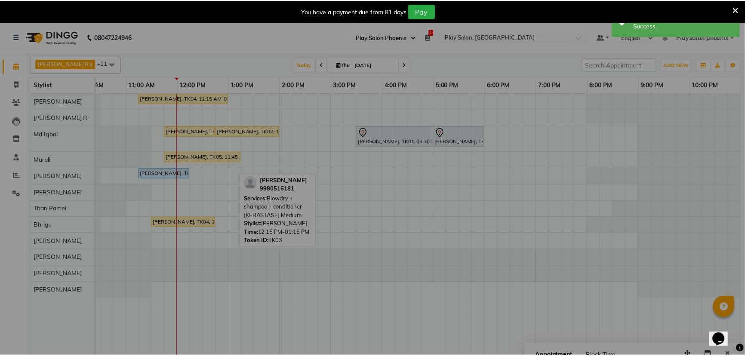
scroll to position [0, 73]
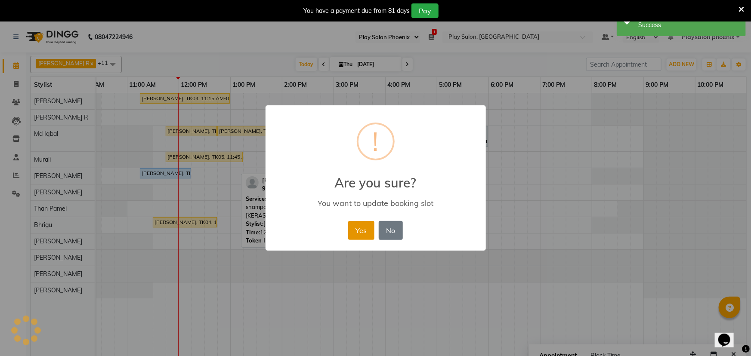
click at [360, 237] on button "Yes" at bounding box center [361, 230] width 26 height 19
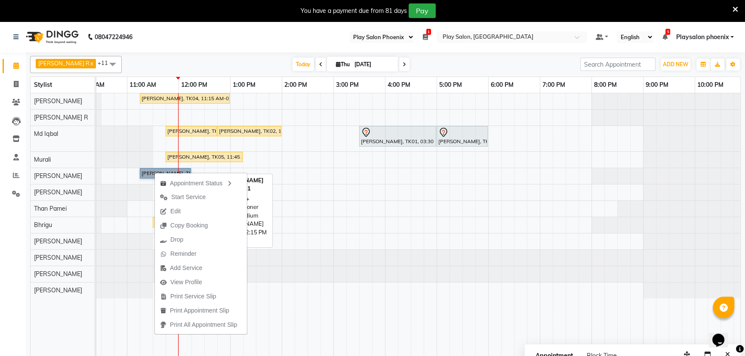
click at [145, 172] on link "Preeta Dhatta, TK03, 11:15 AM-12:15 PM, Blowdry + shampoo + conditioner [KERAST…" at bounding box center [165, 173] width 51 height 10
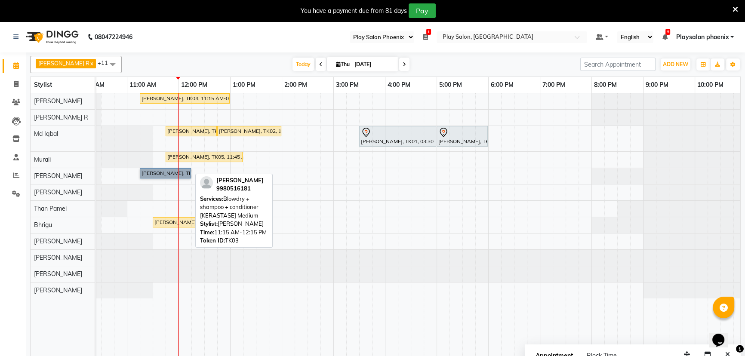
click at [145, 172] on link "Preeta Dhatta, TK03, 11:15 AM-12:15 PM, Blowdry + shampoo + conditioner [KERAST…" at bounding box center [165, 173] width 51 height 10
select select "5"
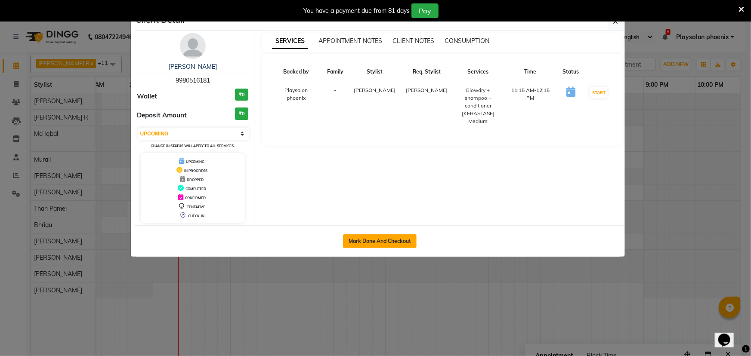
click at [370, 245] on button "Mark Done And Checkout" at bounding box center [380, 242] width 74 height 14
select select "8350"
select select "service"
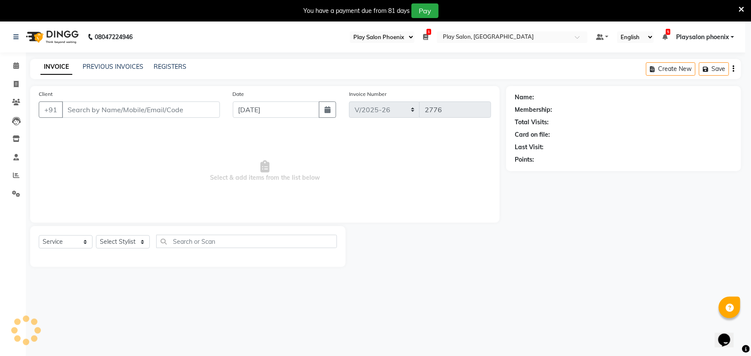
select select "3"
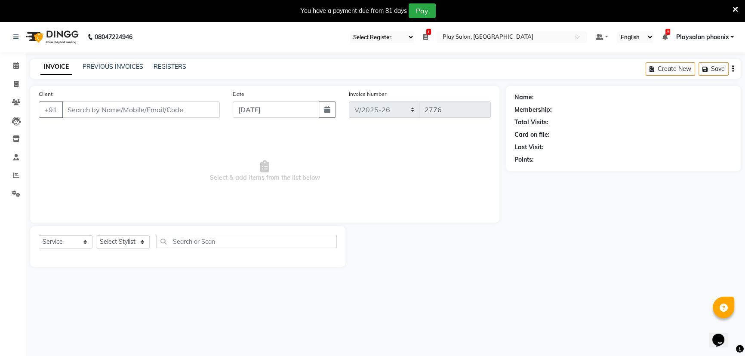
type input "9980516181"
select select "81417"
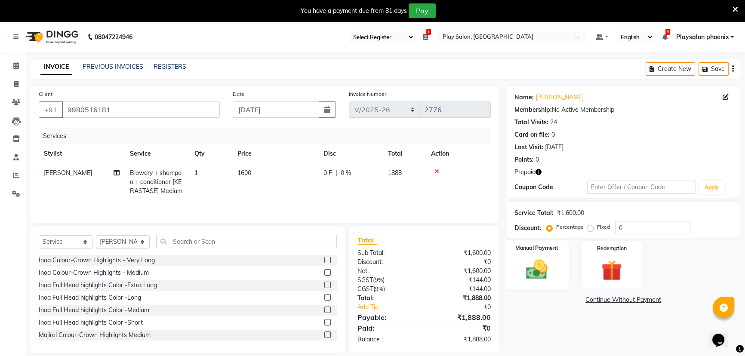
click at [549, 267] on img at bounding box center [537, 269] width 35 height 25
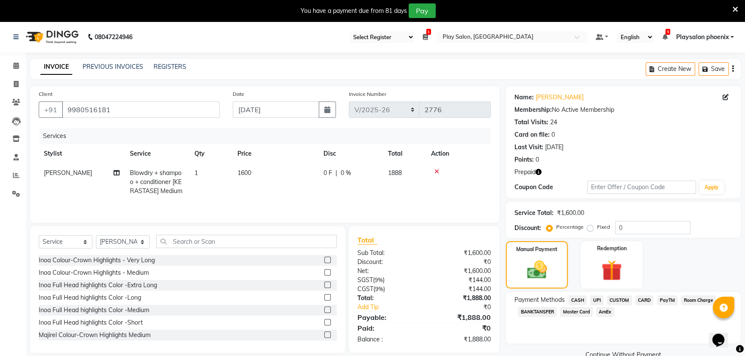
click at [623, 301] on span "CUSTOM" at bounding box center [619, 301] width 25 height 10
click at [598, 302] on span "UPI" at bounding box center [596, 301] width 13 height 10
click at [622, 340] on input "Note:" at bounding box center [662, 342] width 141 height 13
type input "Upi"
click at [624, 300] on span "CUSTOM" at bounding box center [619, 301] width 25 height 10
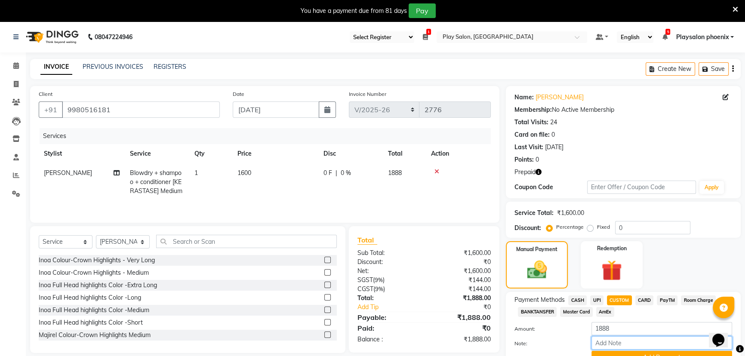
click at [628, 340] on input "Note:" at bounding box center [662, 342] width 141 height 13
type input "Upi"
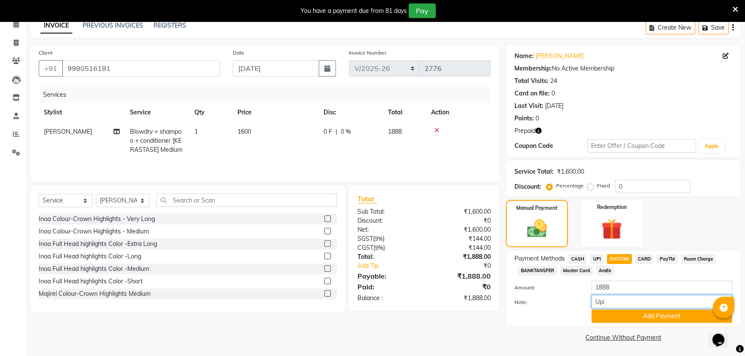
scroll to position [42, 0]
drag, startPoint x: 660, startPoint y: 308, endPoint x: 659, endPoint y: 313, distance: 5.2
click at [660, 309] on div "Note: Upi" at bounding box center [623, 302] width 231 height 15
click at [659, 313] on button "Add Payment" at bounding box center [662, 315] width 141 height 13
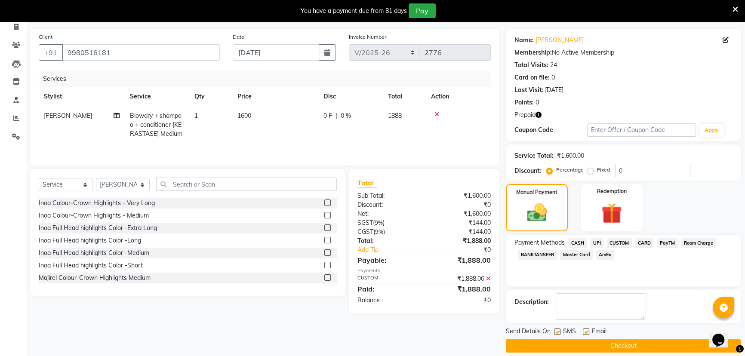
scroll to position [66, 0]
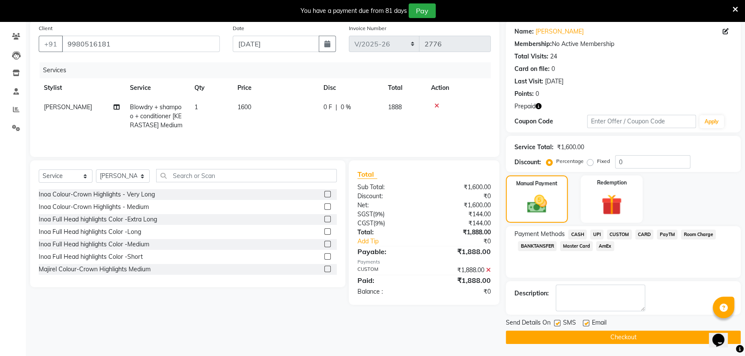
click at [624, 334] on button "Checkout" at bounding box center [623, 337] width 235 height 13
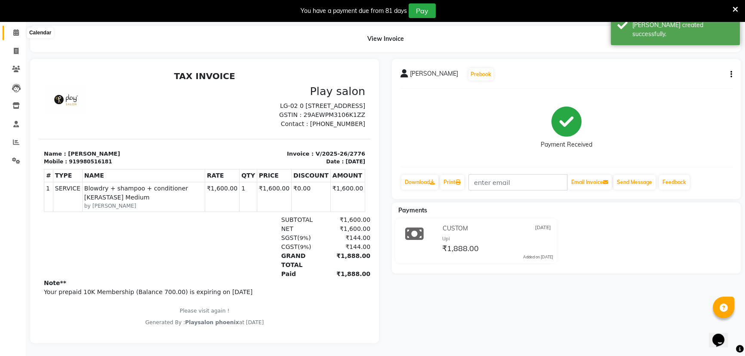
click at [16, 29] on icon at bounding box center [16, 32] width 6 height 6
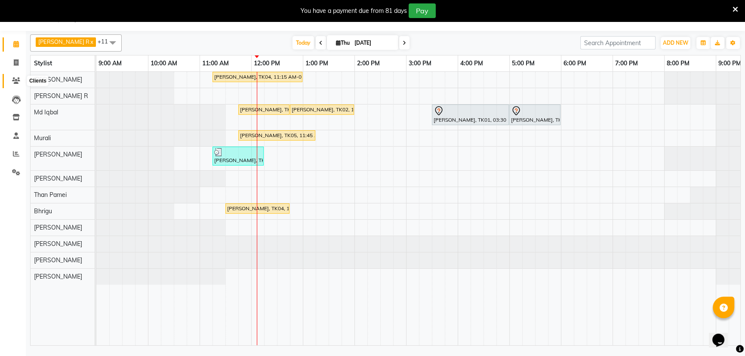
click at [21, 80] on span at bounding box center [16, 81] width 15 height 10
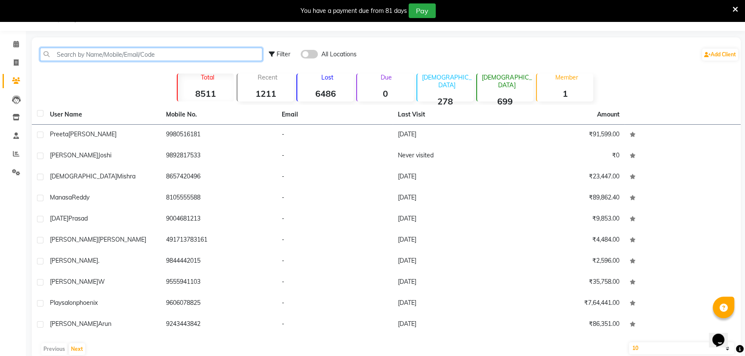
click at [130, 55] on input "text" at bounding box center [151, 54] width 222 height 13
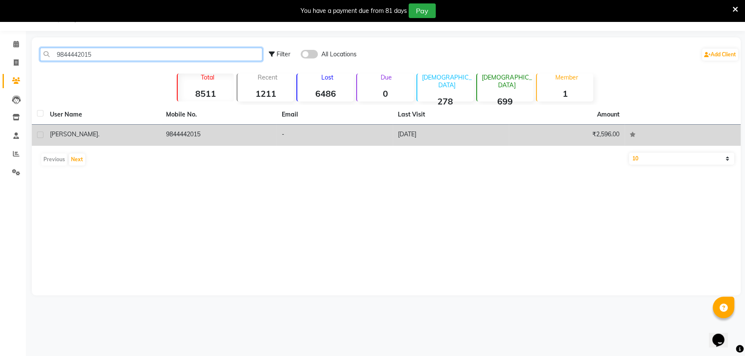
type input "9844442015"
click at [176, 135] on td "9844442015" at bounding box center [219, 135] width 116 height 21
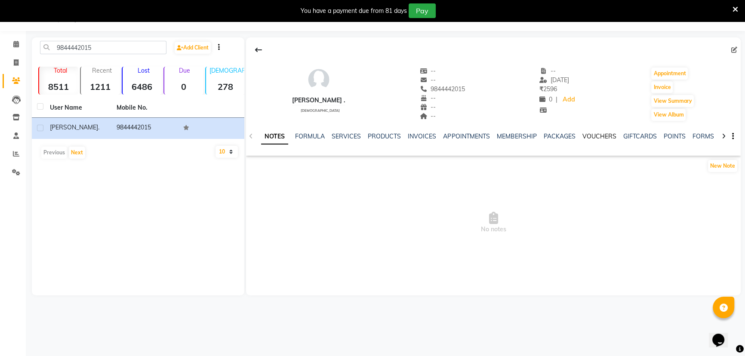
click at [596, 137] on link "VOUCHERS" at bounding box center [599, 137] width 34 height 8
click at [280, 136] on link "SERVICES" at bounding box center [290, 137] width 29 height 8
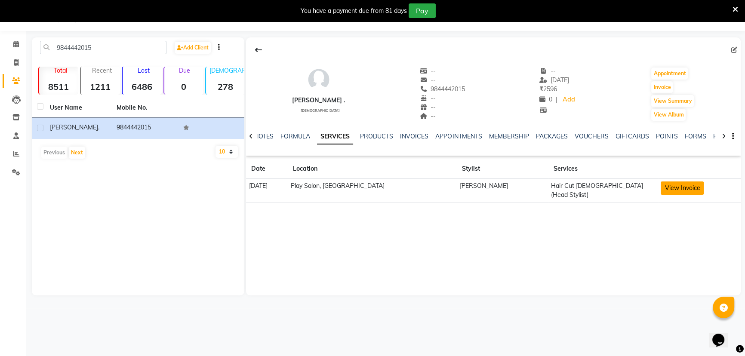
click at [675, 192] on button "View Invoice" at bounding box center [682, 188] width 43 height 13
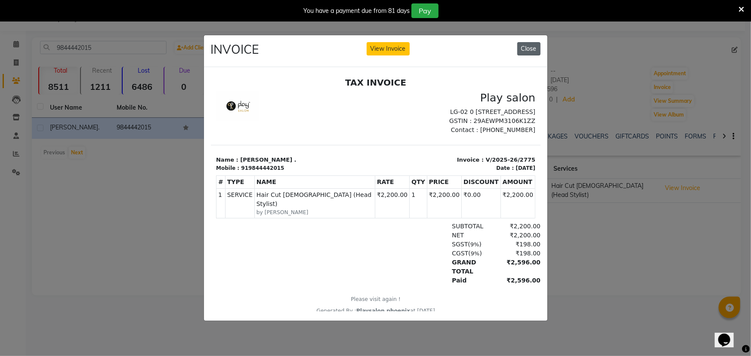
click at [532, 50] on button "Close" at bounding box center [528, 48] width 23 height 13
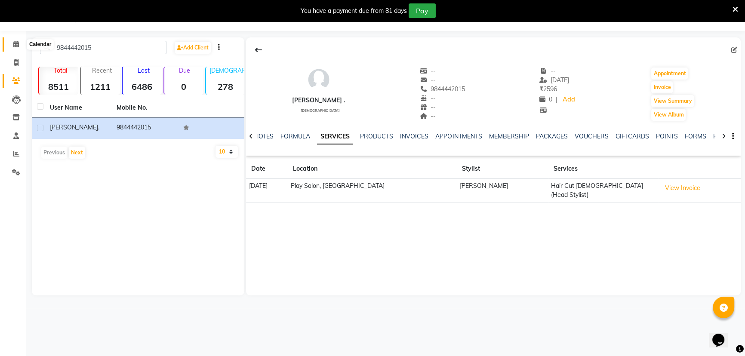
click at [20, 48] on span at bounding box center [16, 45] width 15 height 10
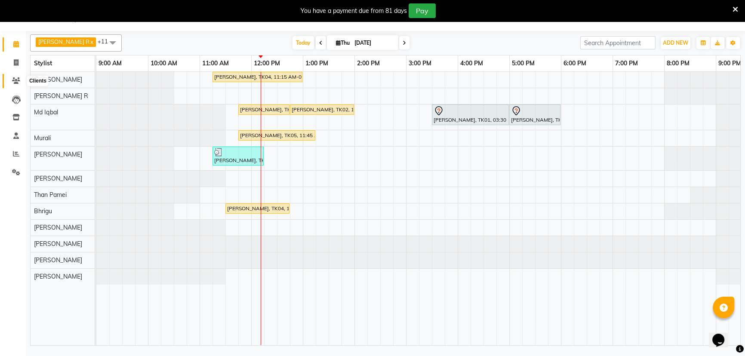
click at [15, 82] on icon at bounding box center [16, 80] width 8 height 6
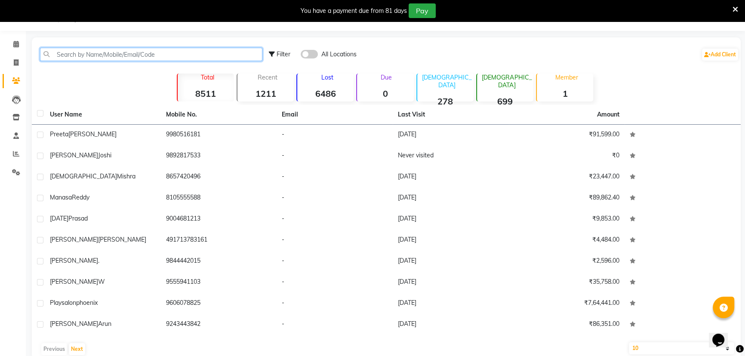
click at [170, 59] on input "text" at bounding box center [151, 54] width 222 height 13
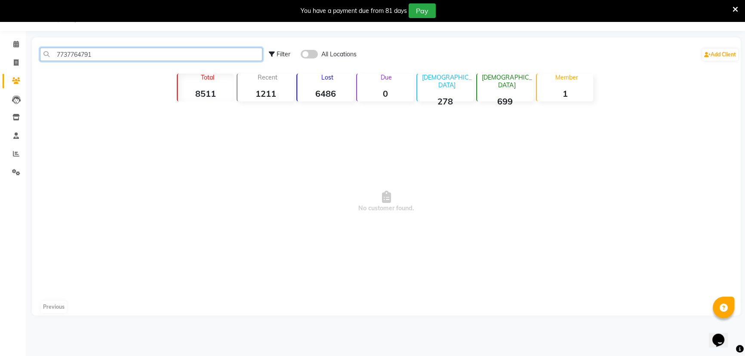
click at [113, 56] on input "7737764791" at bounding box center [151, 54] width 222 height 13
drag, startPoint x: 120, startPoint y: 58, endPoint x: 55, endPoint y: 56, distance: 65.9
click at [55, 56] on input "7737764791" at bounding box center [151, 54] width 222 height 13
drag, startPoint x: 130, startPoint y: 57, endPoint x: 75, endPoint y: 60, distance: 55.2
click at [75, 60] on input "souraj mukhopadhyay" at bounding box center [151, 54] width 222 height 13
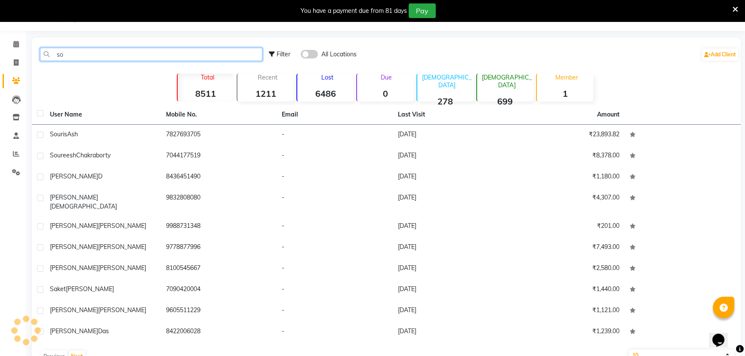
type input "s"
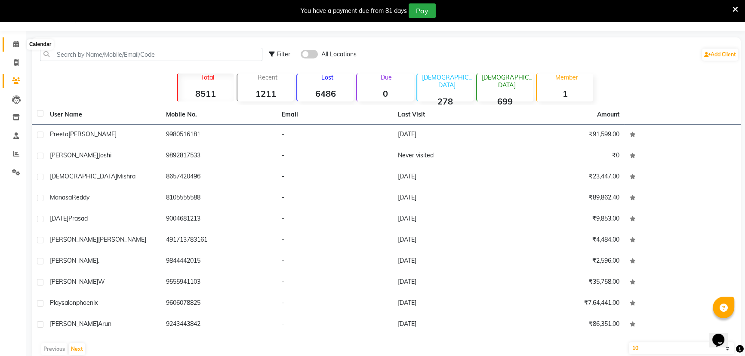
click at [15, 42] on icon at bounding box center [16, 44] width 6 height 6
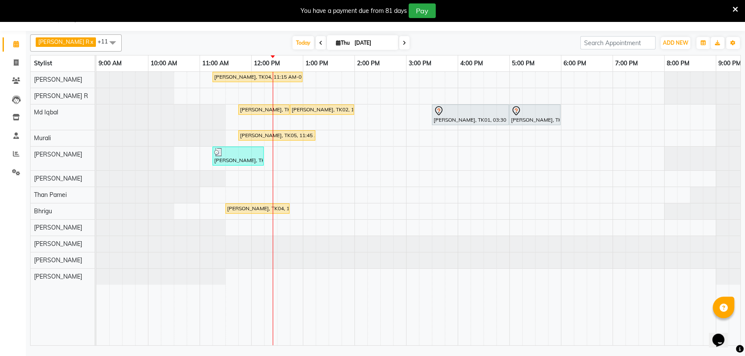
click at [400, 44] on span at bounding box center [404, 42] width 10 height 13
type input "05-09-2025"
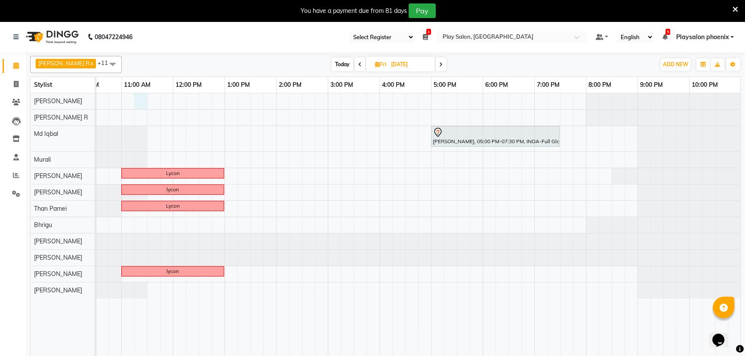
click at [142, 103] on div "Deblina Roy, 05:00 PM-07:30 PM, INOA-Full Global Colour - Medium Lycon lycon Ly…" at bounding box center [379, 230] width 723 height 274
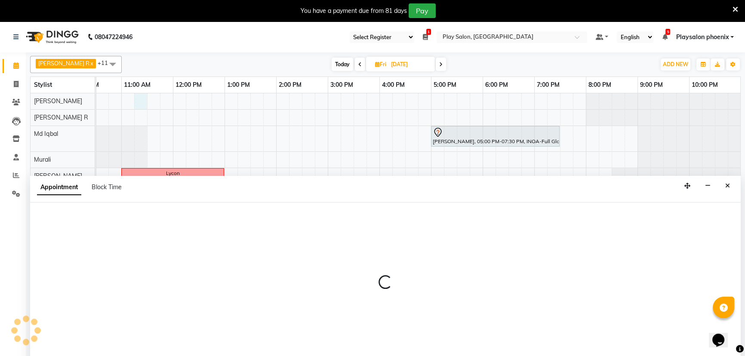
scroll to position [22, 0]
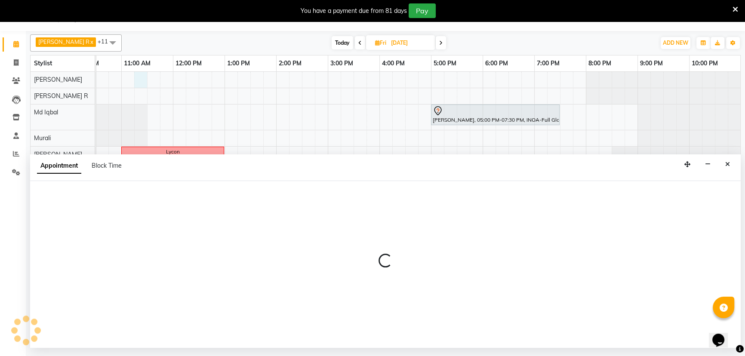
select select "81425"
select select "675"
select select "tentative"
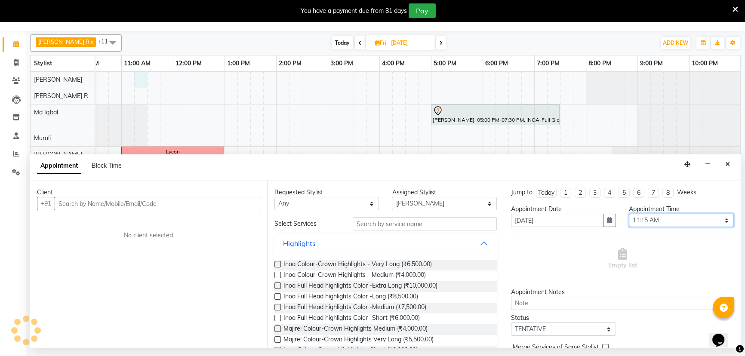
click at [639, 220] on select "Select 10:00 AM 10:15 AM 10:30 AM 10:45 AM 11:00 AM 11:15 AM 11:30 AM 11:45 AM …" at bounding box center [681, 220] width 105 height 13
select select "705"
click at [629, 214] on select "Select 10:00 AM 10:15 AM 10:30 AM 10:45 AM 11:00 AM 11:15 AM 11:30 AM 11:45 AM …" at bounding box center [681, 220] width 105 height 13
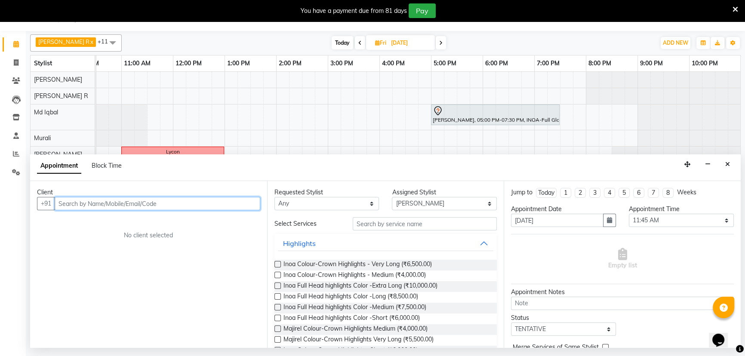
click at [208, 205] on input "text" at bounding box center [158, 203] width 206 height 13
paste input "7978684174"
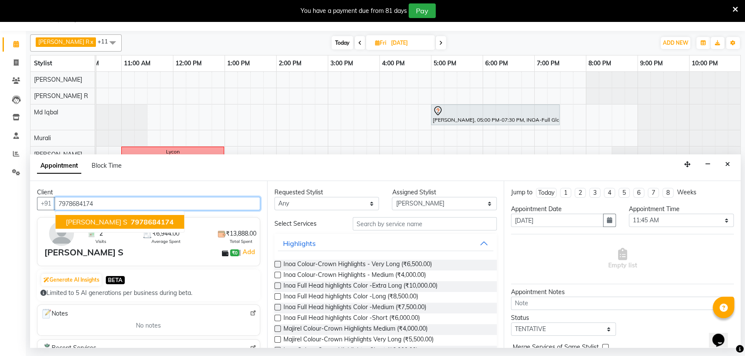
click at [131, 223] on span "7978684174" at bounding box center [152, 222] width 43 height 9
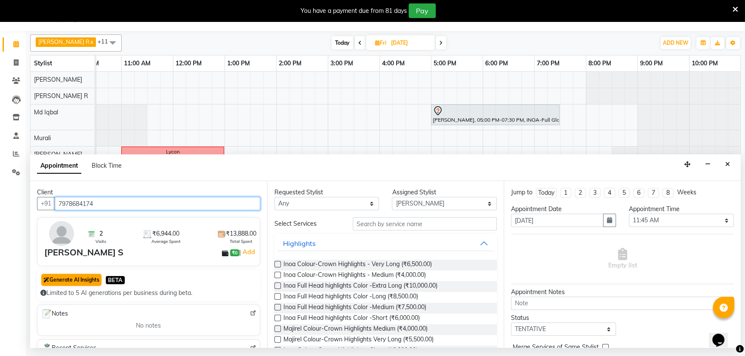
scroll to position [39, 0]
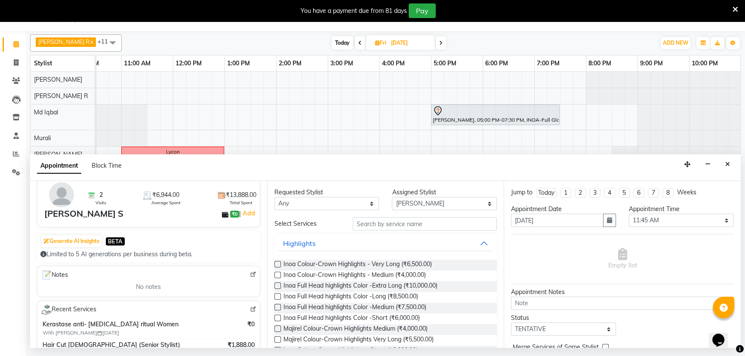
type input "7978684174"
click at [69, 199] on img at bounding box center [61, 194] width 25 height 25
click at [49, 204] on div at bounding box center [61, 194] width 37 height 25
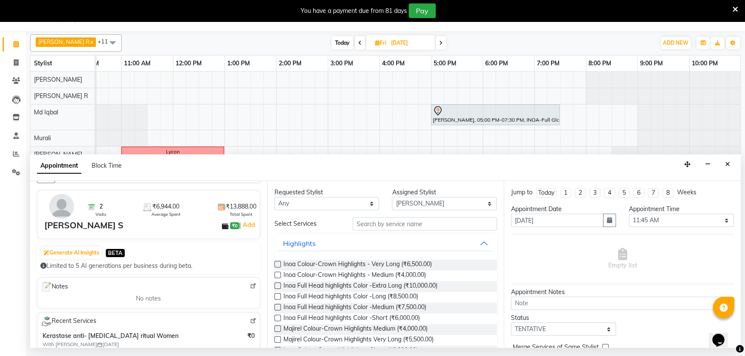
scroll to position [2, 0]
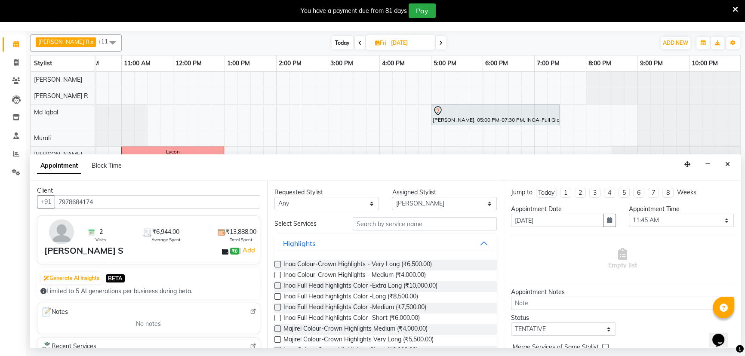
click at [250, 312] on img at bounding box center [253, 312] width 6 height 6
click at [726, 162] on icon "Close" at bounding box center [727, 164] width 5 height 6
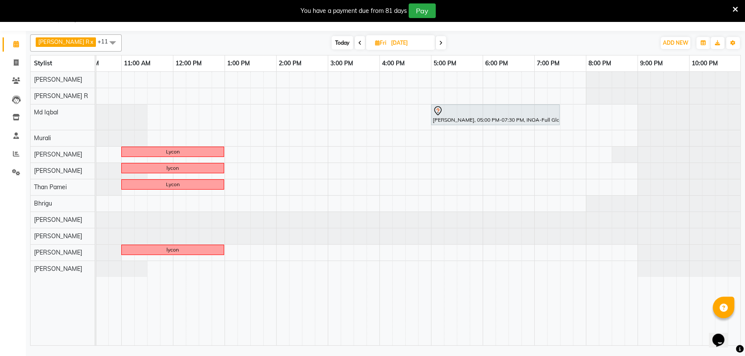
click at [336, 46] on span "Today" at bounding box center [343, 42] width 22 height 13
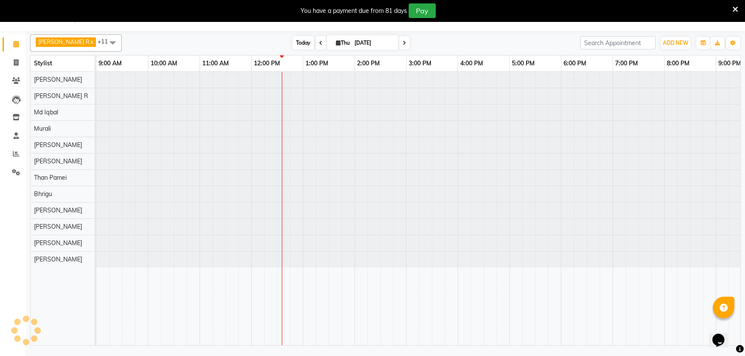
scroll to position [0, 78]
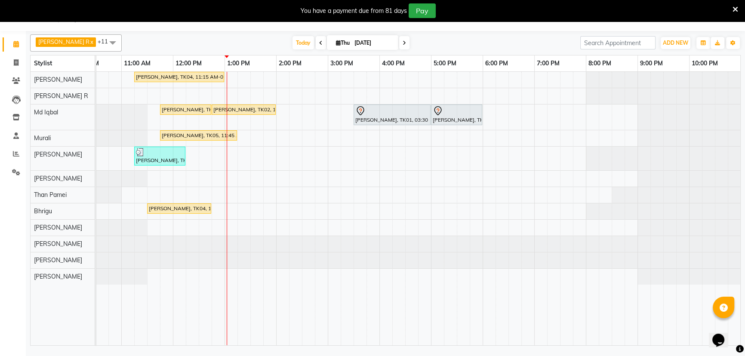
click at [316, 46] on span at bounding box center [321, 42] width 10 height 13
type input "[DATE]"
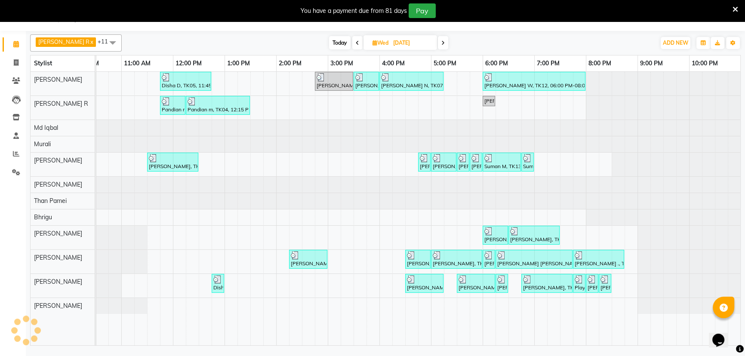
click at [395, 43] on input "[DATE]" at bounding box center [412, 43] width 43 height 13
select select "9"
select select "2025"
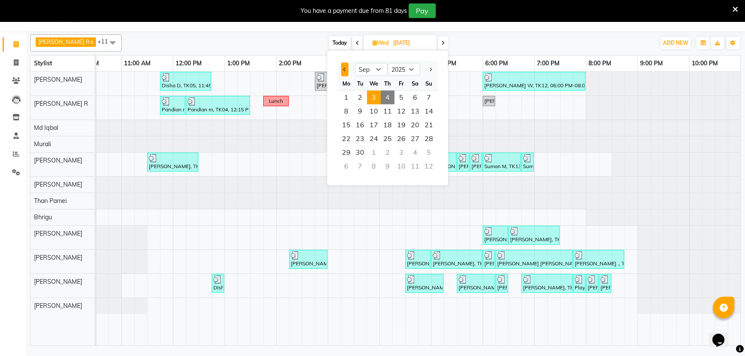
click at [348, 72] on button "Previous month" at bounding box center [344, 70] width 7 height 14
select select "8"
click at [416, 152] on span "30" at bounding box center [415, 153] width 14 height 14
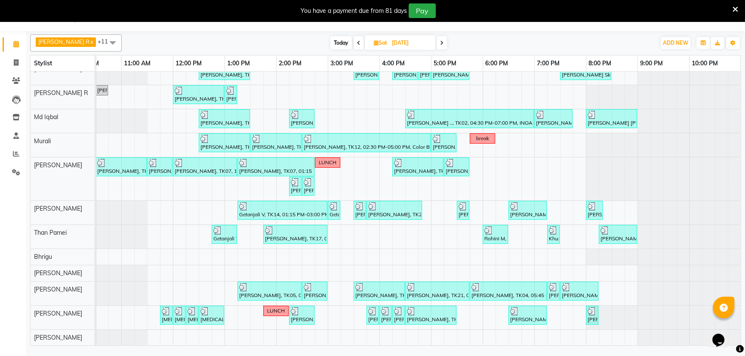
scroll to position [0, 0]
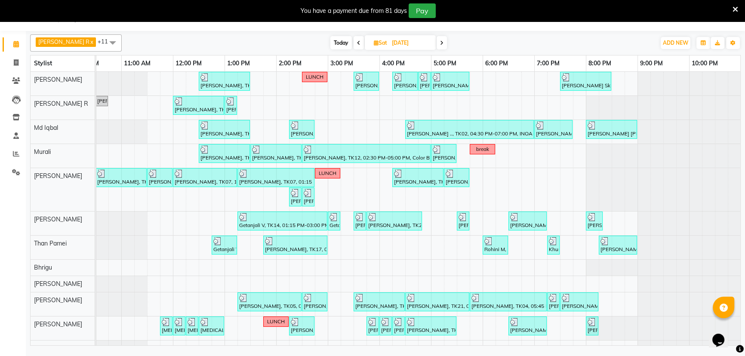
click at [330, 42] on span "Today" at bounding box center [341, 42] width 22 height 13
type input "04-09-2025"
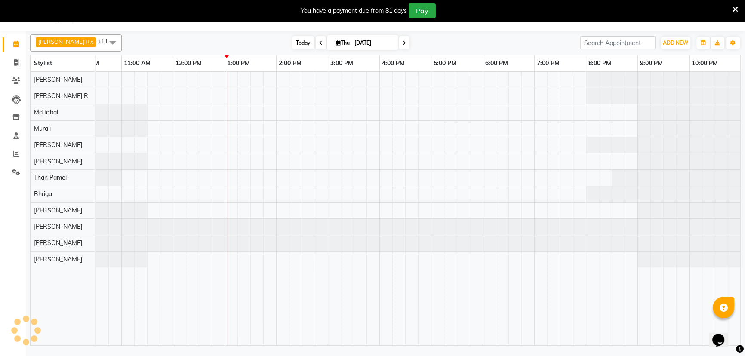
scroll to position [0, 78]
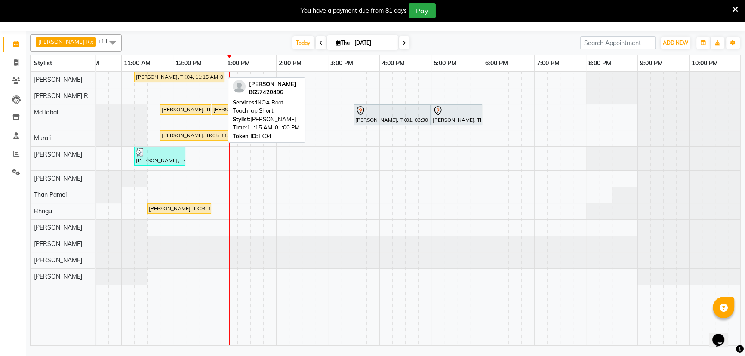
click at [155, 78] on div "Vaishali Mishra, TK04, 11:15 AM-01:00 PM, INOA Root Touch-up Short" at bounding box center [179, 77] width 88 height 8
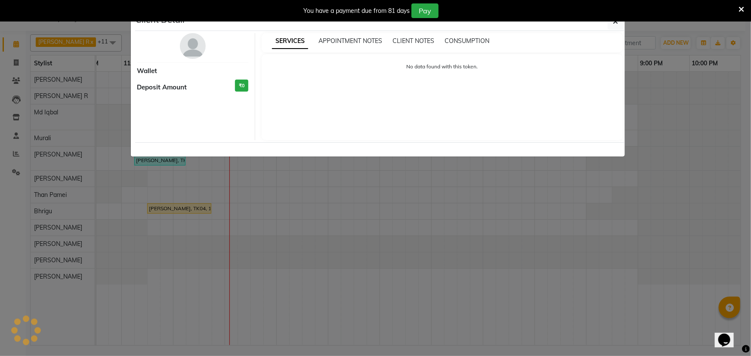
select select "1"
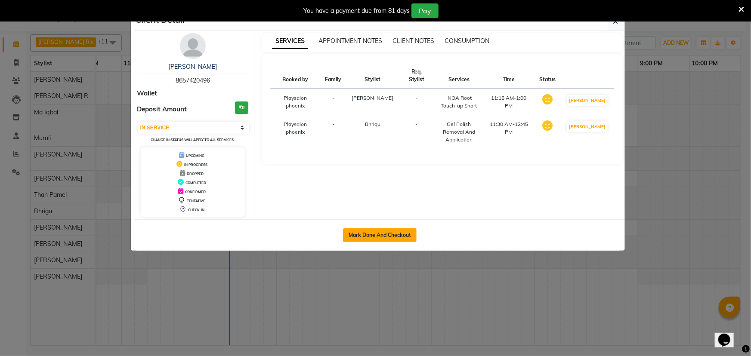
click at [392, 232] on button "Mark Done And Checkout" at bounding box center [380, 235] width 74 height 14
select select "8350"
select select "service"
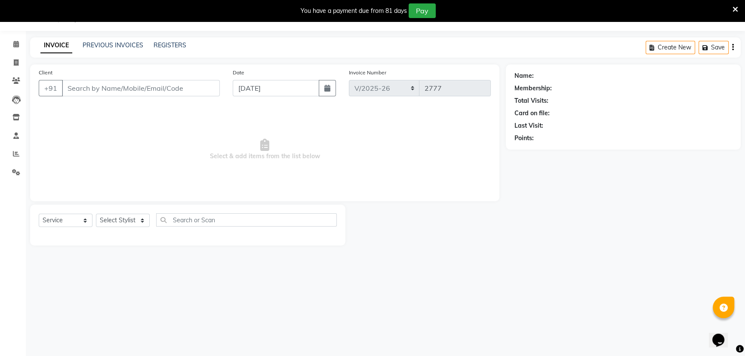
type input "8657420496"
select select "89416"
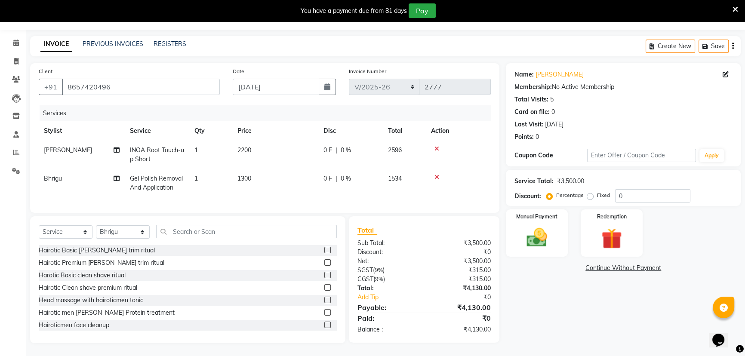
scroll to position [29, 0]
click at [531, 225] on img at bounding box center [537, 237] width 35 height 25
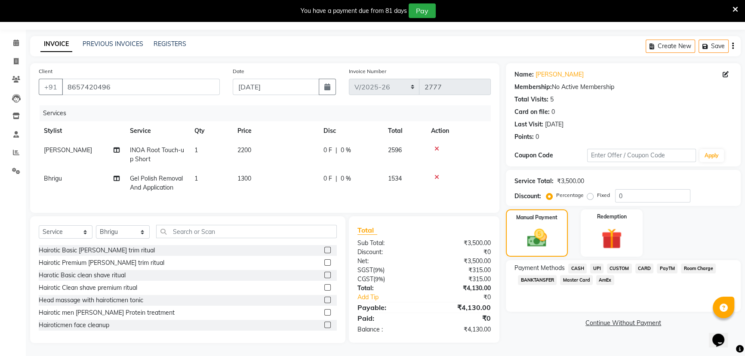
click at [618, 264] on span "CUSTOM" at bounding box center [619, 269] width 25 height 10
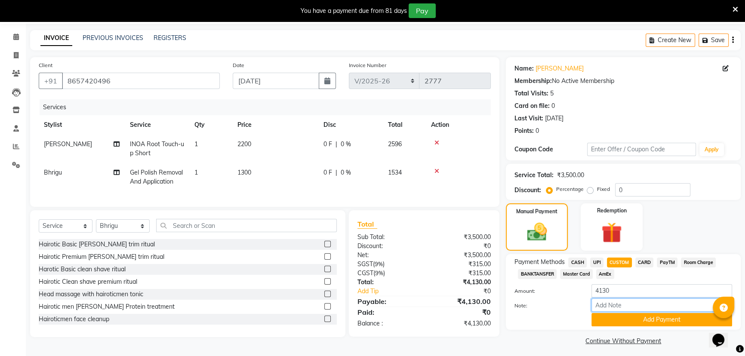
click at [624, 307] on input "Note:" at bounding box center [662, 305] width 141 height 13
type input "Upi"
click at [646, 321] on button "Add Payment" at bounding box center [662, 319] width 141 height 13
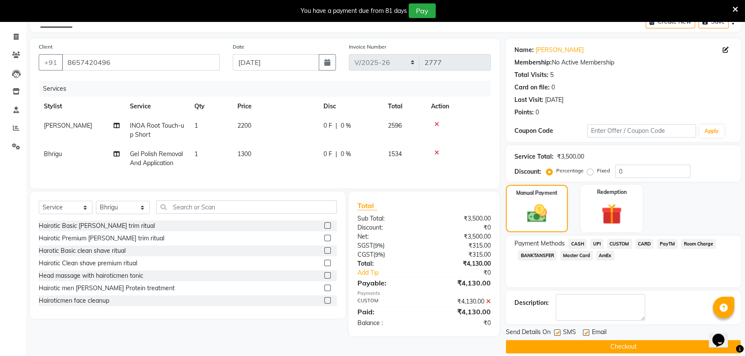
scroll to position [57, 0]
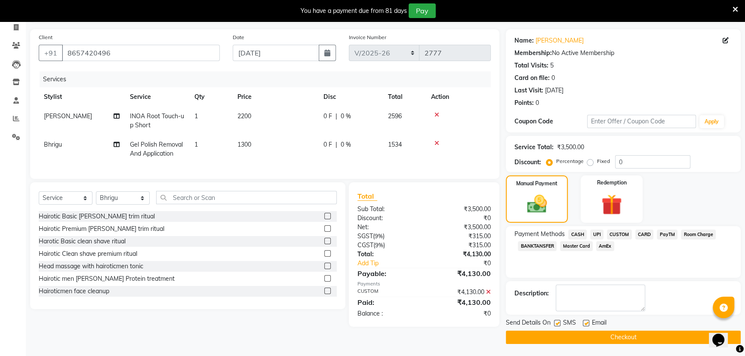
click at [620, 340] on button "Checkout" at bounding box center [623, 337] width 235 height 13
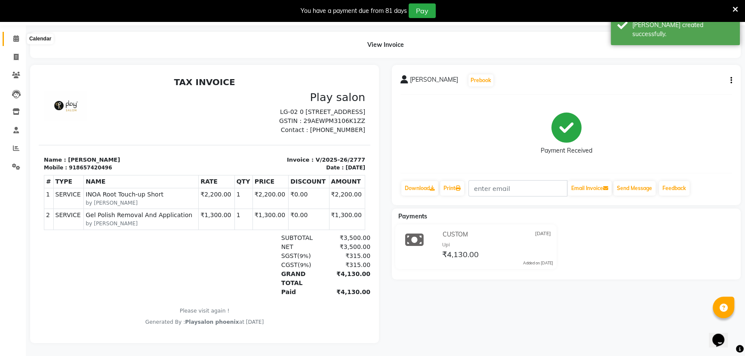
click at [22, 34] on span at bounding box center [16, 39] width 15 height 10
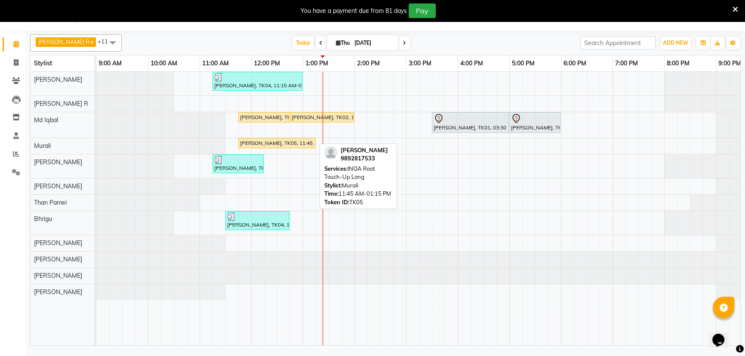
click at [280, 141] on div "Jigna Joshi, TK05, 11:45 AM-01:15 PM, INOA Root Touch-Up Long" at bounding box center [276, 143] width 75 height 8
select select "1"
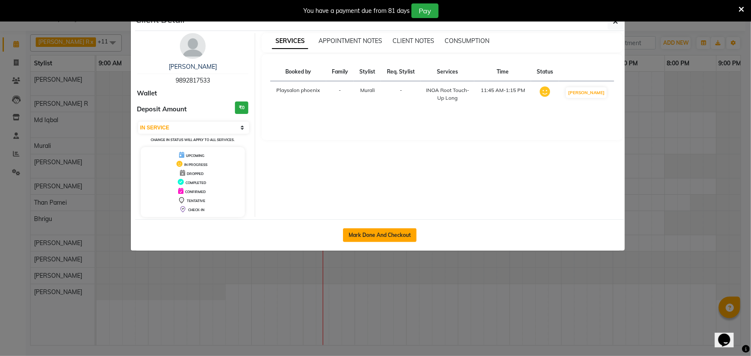
click at [379, 237] on button "Mark Done And Checkout" at bounding box center [380, 235] width 74 height 14
select select "service"
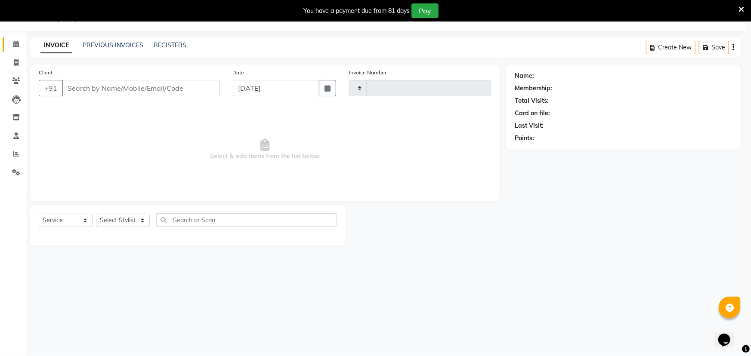
type input "2778"
select select "8350"
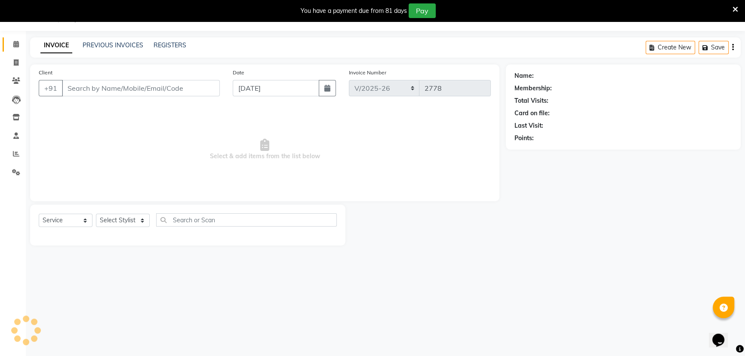
type input "9892817533"
select select "85963"
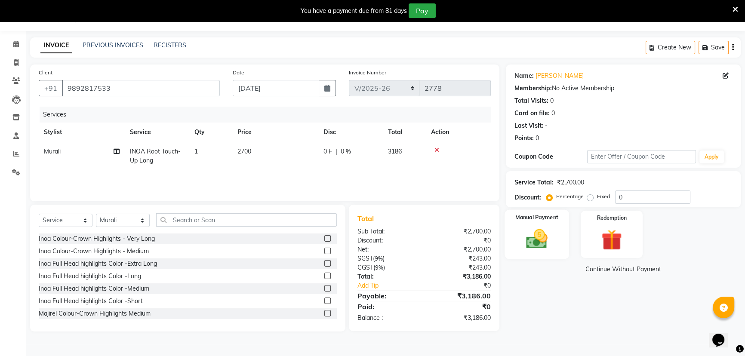
click at [538, 235] on img at bounding box center [537, 239] width 35 height 25
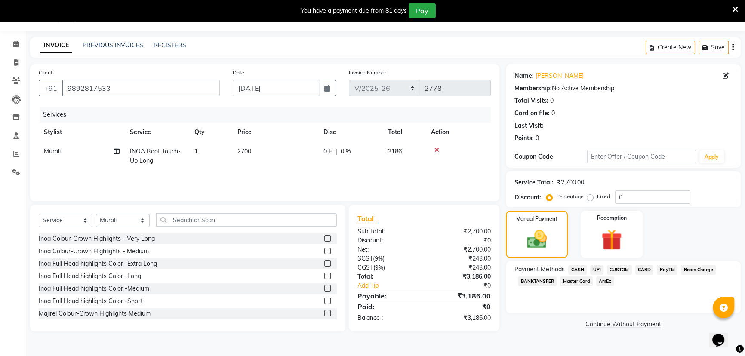
click at [575, 280] on span "Master Card" at bounding box center [576, 282] width 33 height 10
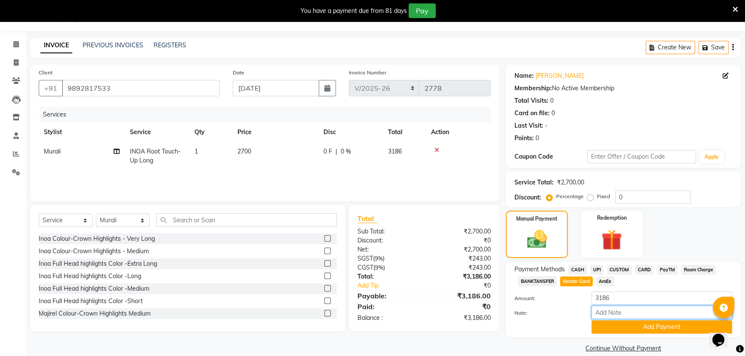
click at [611, 312] on input "Note:" at bounding box center [662, 312] width 141 height 13
type input "0846"
click at [662, 325] on button "Add Payment" at bounding box center [662, 327] width 141 height 13
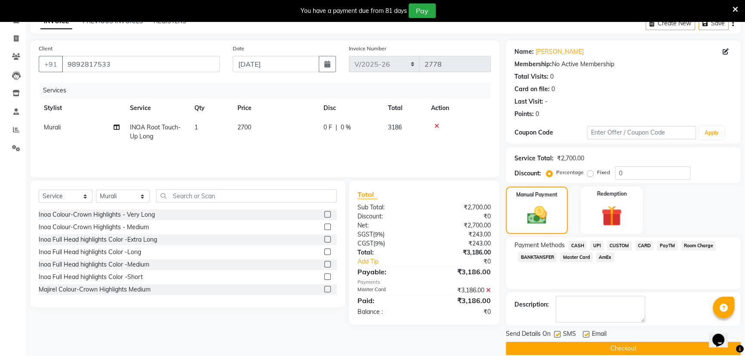
scroll to position [57, 0]
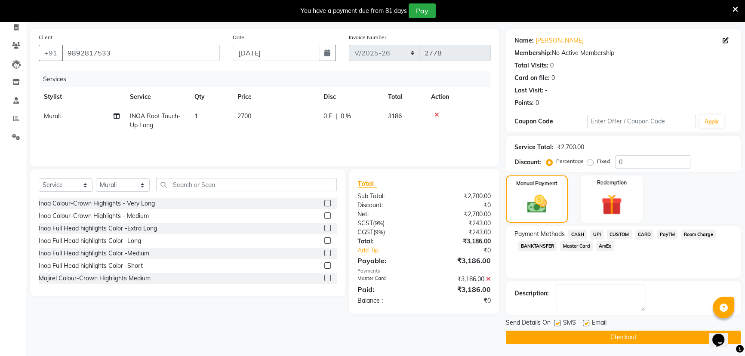
click at [621, 336] on button "Checkout" at bounding box center [623, 337] width 235 height 13
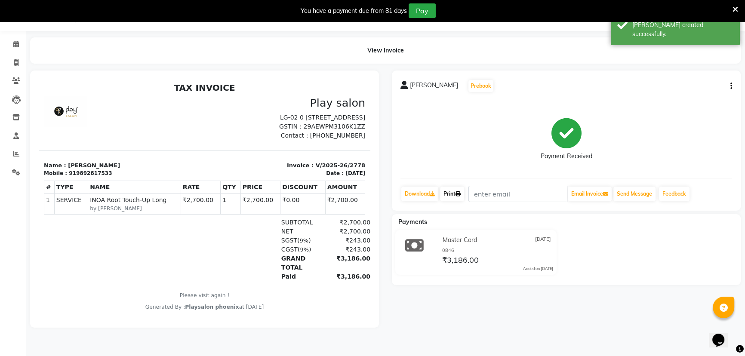
click at [452, 194] on link "Print" at bounding box center [452, 194] width 24 height 15
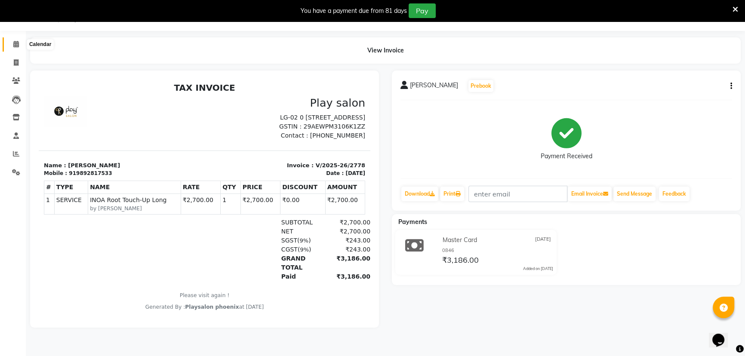
click at [14, 44] on icon at bounding box center [16, 44] width 6 height 6
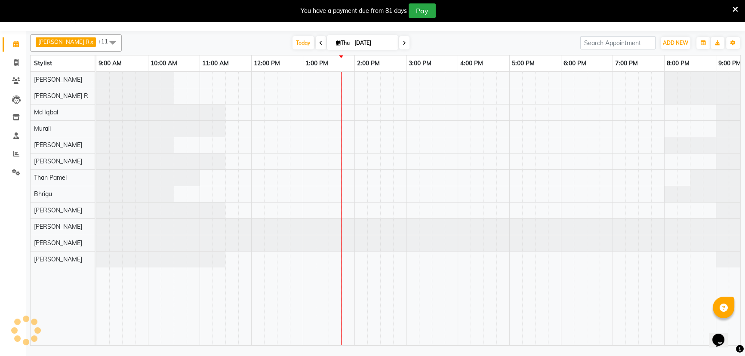
scroll to position [0, 78]
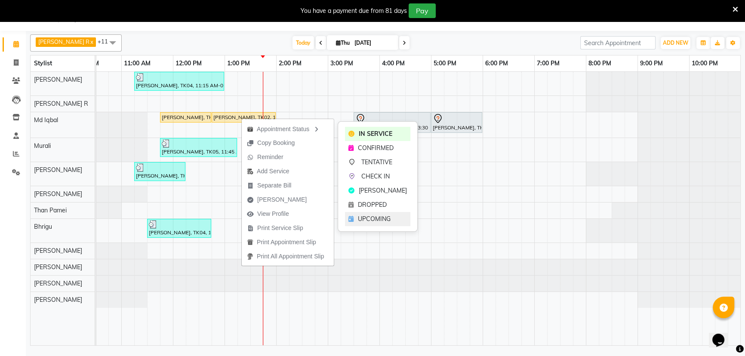
click at [370, 218] on span "UPCOMING" at bounding box center [374, 219] width 33 height 9
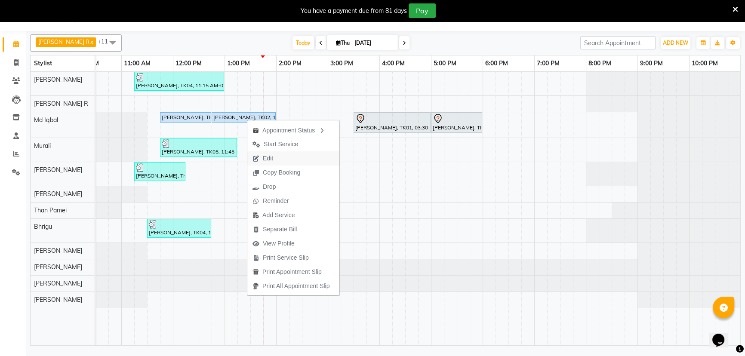
click at [269, 161] on span "Edit" at bounding box center [268, 158] width 10 height 9
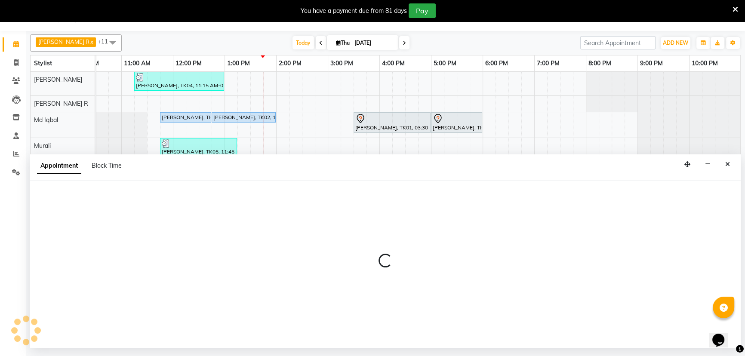
select select "tentative"
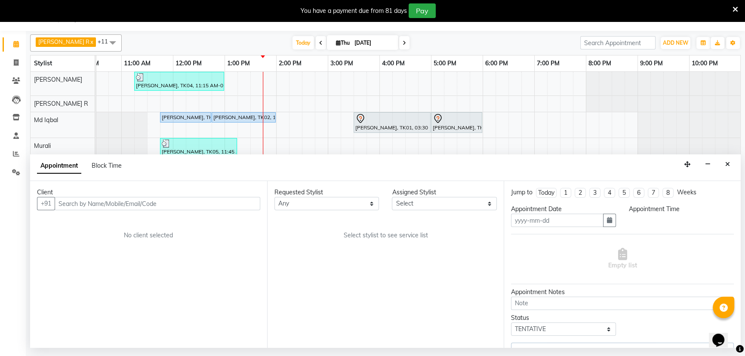
type input "04-09-2025"
select select "upcoming"
select select "705"
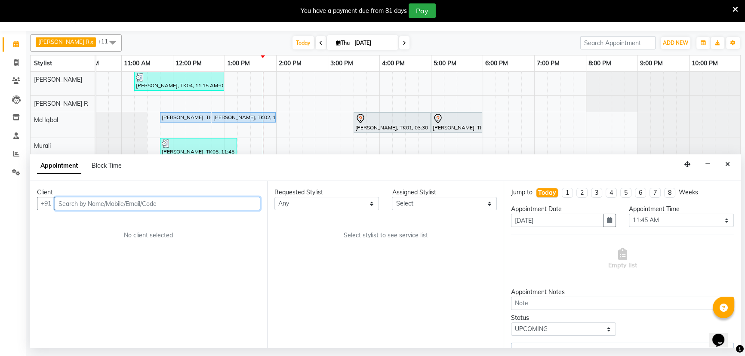
select select "81412"
select select "4216"
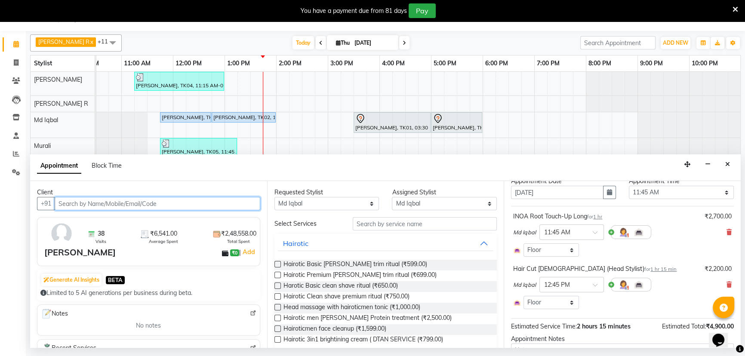
scroll to position [39, 0]
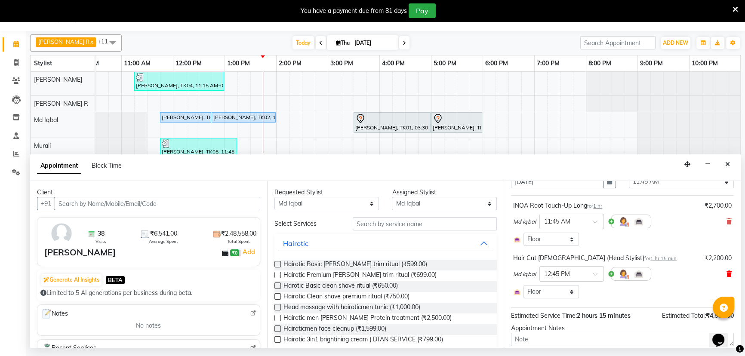
click at [727, 275] on icon at bounding box center [729, 274] width 5 height 6
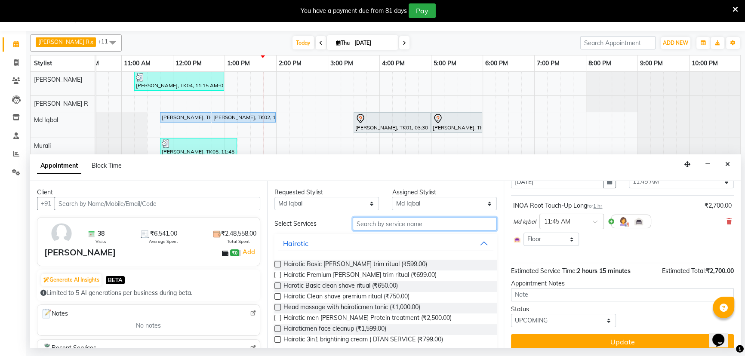
click at [399, 225] on input "text" at bounding box center [425, 223] width 144 height 13
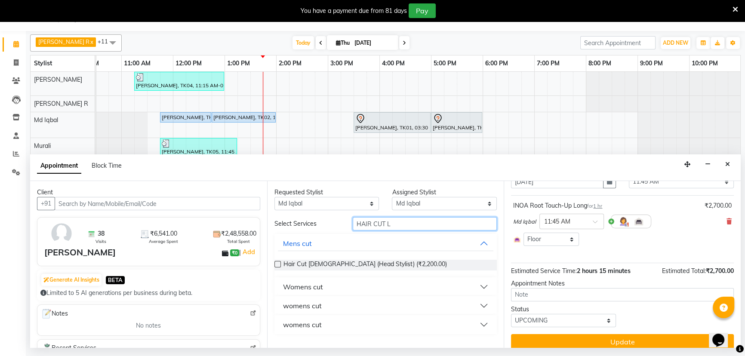
type input "HAIR CUT L"
click at [485, 325] on button "womens cut" at bounding box center [386, 324] width 216 height 15
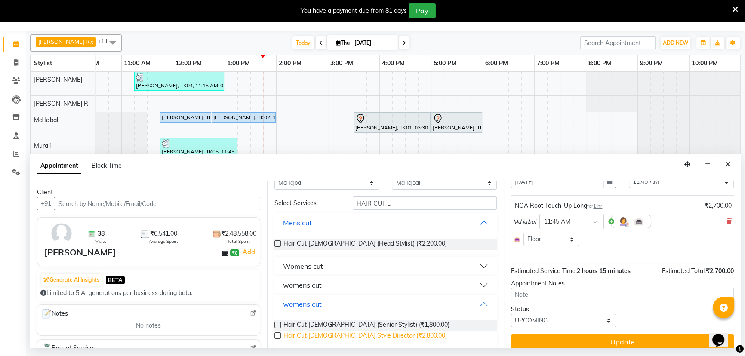
scroll to position [28, 0]
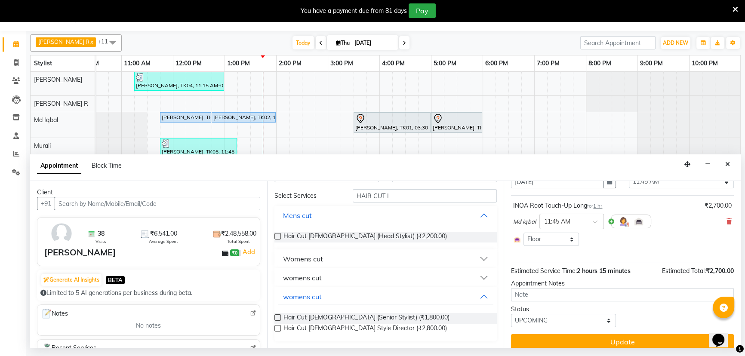
click at [276, 327] on label at bounding box center [278, 328] width 6 height 6
click at [276, 327] on input "checkbox" at bounding box center [278, 330] width 6 height 6
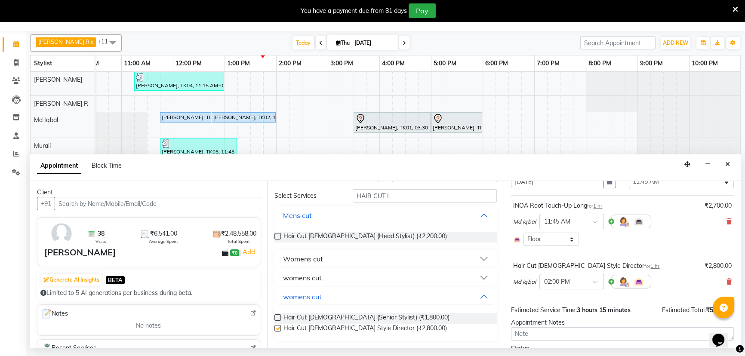
checkbox input "false"
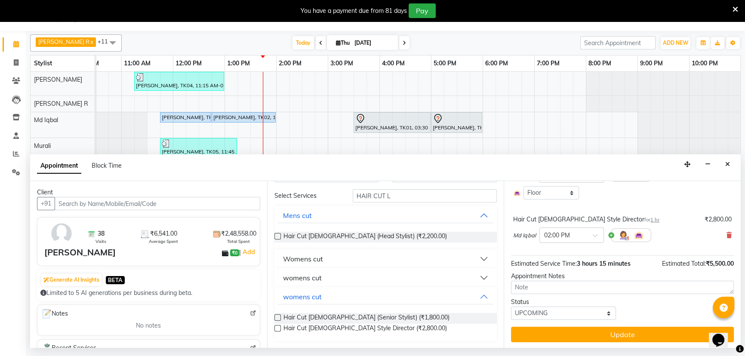
scroll to position [86, 0]
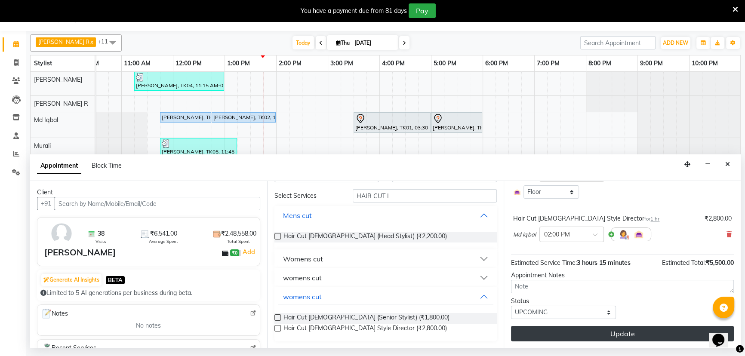
click at [615, 332] on button "Update" at bounding box center [622, 333] width 223 height 15
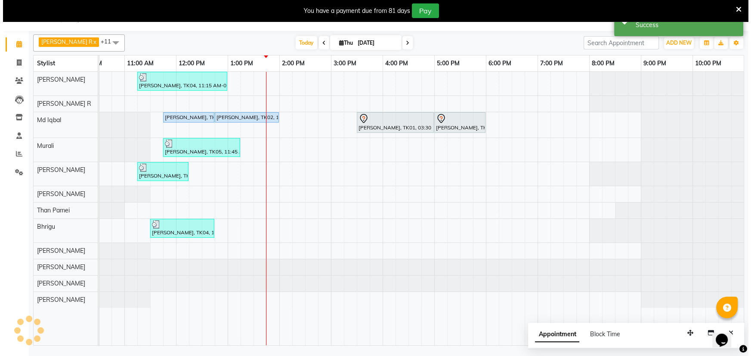
scroll to position [0, 0]
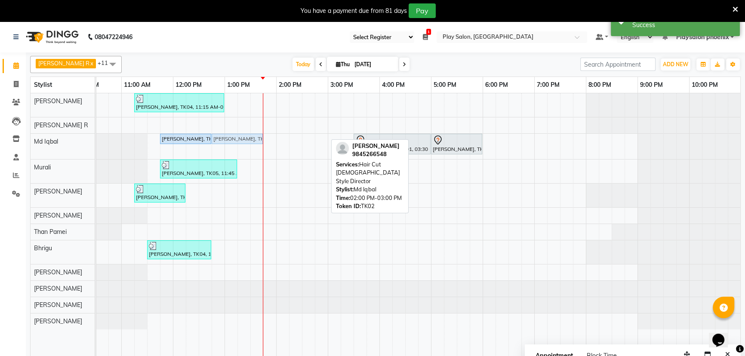
drag, startPoint x: 303, startPoint y: 136, endPoint x: 244, endPoint y: 139, distance: 59.5
click at [18, 141] on div "Vanita V, TK02, 11:45 AM-12:45 PM, INOA Root Touch-Up Long Vanita V, TK02, 02:0…" at bounding box center [18, 146] width 0 height 25
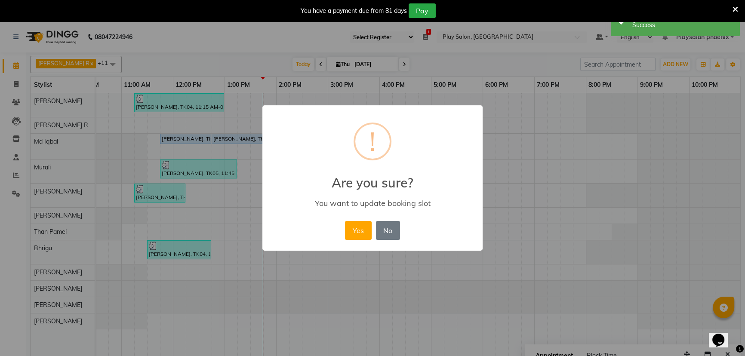
scroll to position [0, 73]
drag, startPoint x: 379, startPoint y: 242, endPoint x: 364, endPoint y: 234, distance: 17.7
click at [374, 241] on div "× ! Are you sure? You want to update booking slot Yes No No" at bounding box center [375, 177] width 220 height 145
click at [364, 234] on button "Yes" at bounding box center [361, 230] width 26 height 19
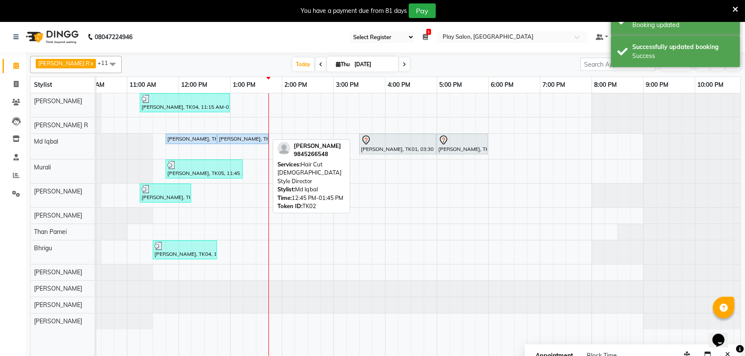
click at [239, 139] on div "Vanita V, TK02, 12:45 PM-01:45 PM, Hair Cut lady Style Director" at bounding box center [242, 139] width 49 height 8
select select "5"
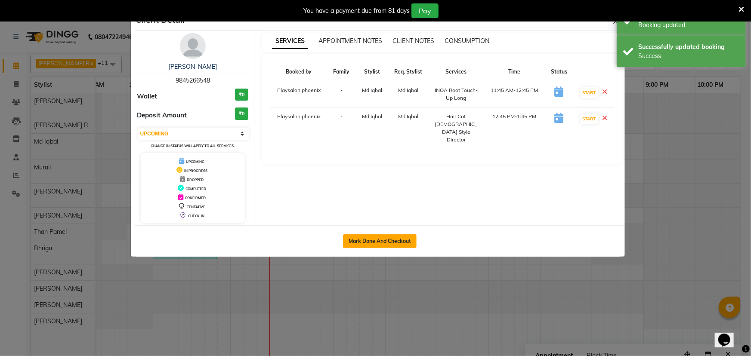
click at [381, 244] on button "Mark Done And Checkout" at bounding box center [380, 242] width 74 height 14
select select "8350"
select select "service"
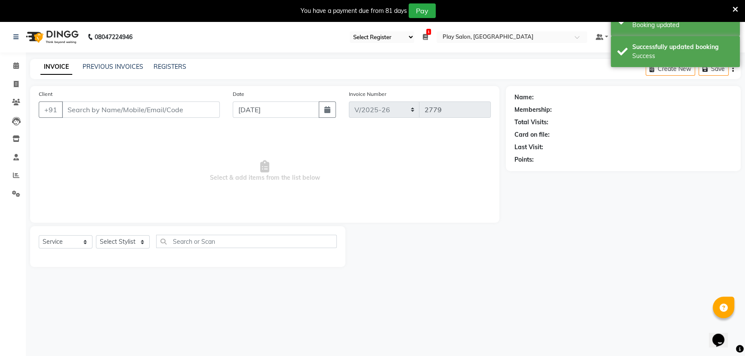
type input "9845266548"
select select "81412"
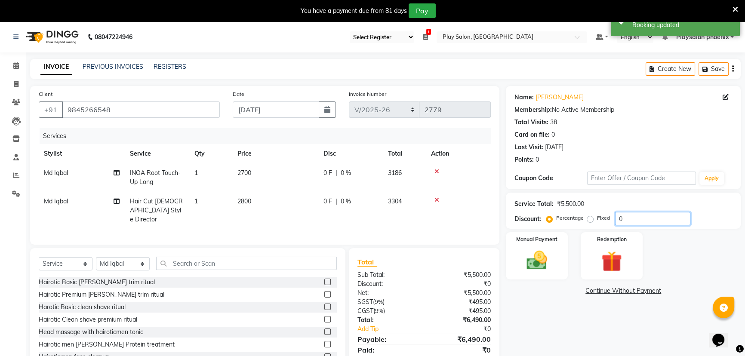
click at [625, 221] on input "0" at bounding box center [652, 218] width 75 height 13
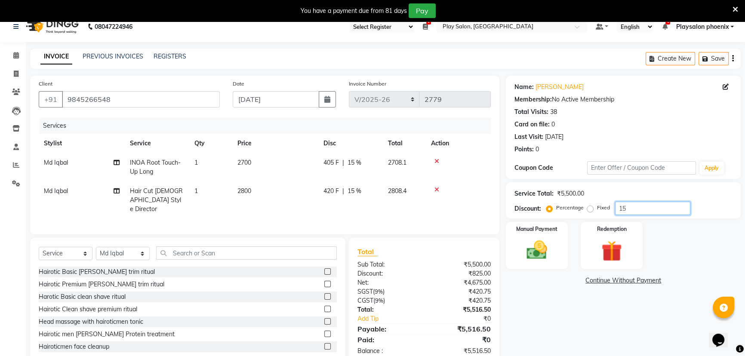
scroll to position [29, 0]
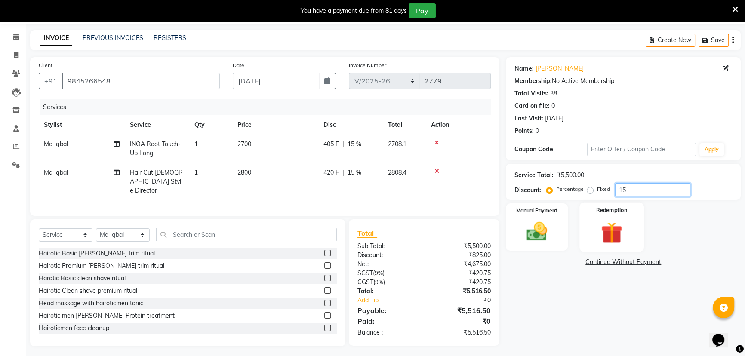
type input "1"
type input "20"
click at [613, 172] on div "Service Total: ₹5,500.00" at bounding box center [624, 175] width 218 height 9
click at [636, 187] on input "20" at bounding box center [652, 189] width 75 height 13
click at [537, 237] on img at bounding box center [537, 231] width 35 height 25
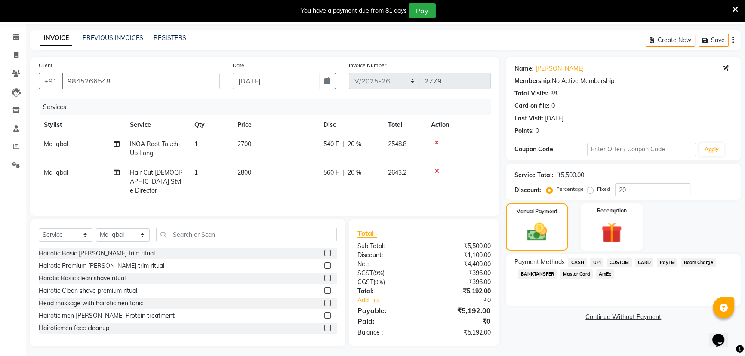
click at [641, 262] on span "CARD" at bounding box center [645, 263] width 19 height 10
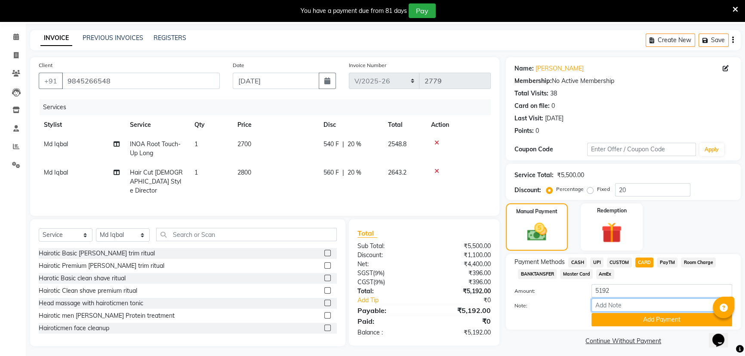
click at [611, 303] on input "Note:" at bounding box center [662, 305] width 141 height 13
type input "Visa 4306"
click at [660, 320] on button "Add Payment" at bounding box center [662, 319] width 141 height 13
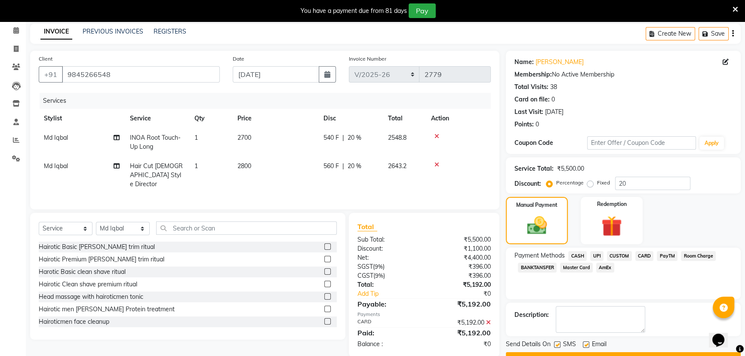
scroll to position [57, 0]
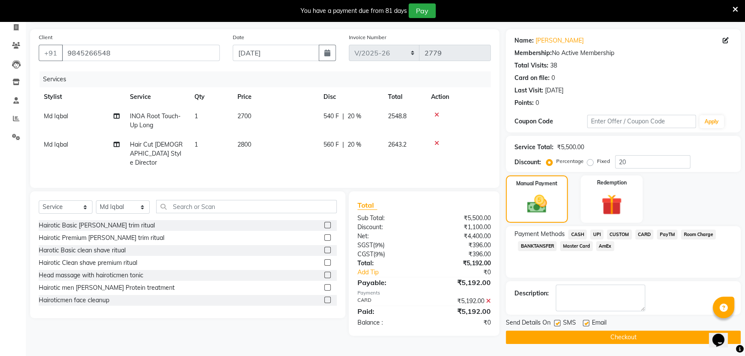
click at [594, 335] on button "Checkout" at bounding box center [623, 337] width 235 height 13
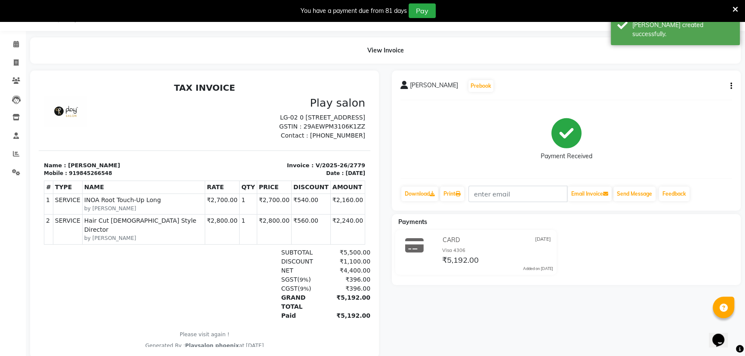
scroll to position [42, 0]
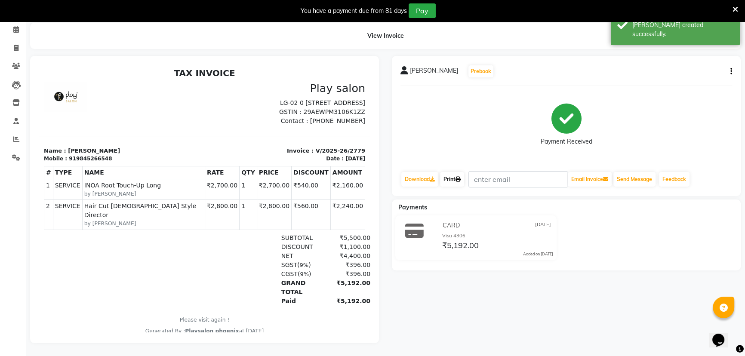
click at [454, 174] on link "Print" at bounding box center [452, 179] width 24 height 15
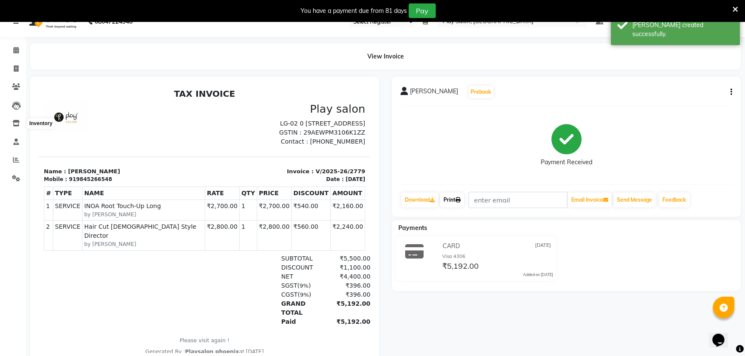
scroll to position [0, 0]
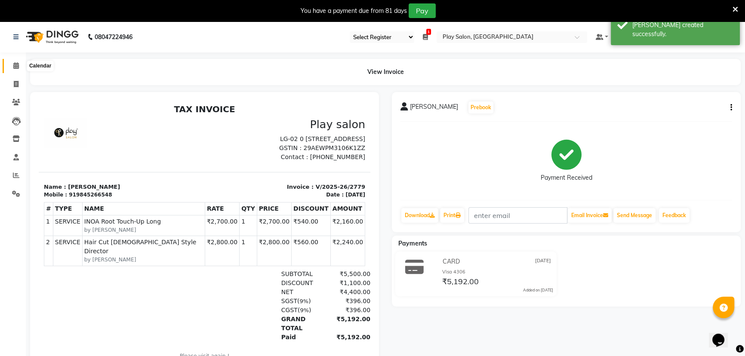
click at [13, 68] on icon at bounding box center [16, 65] width 6 height 6
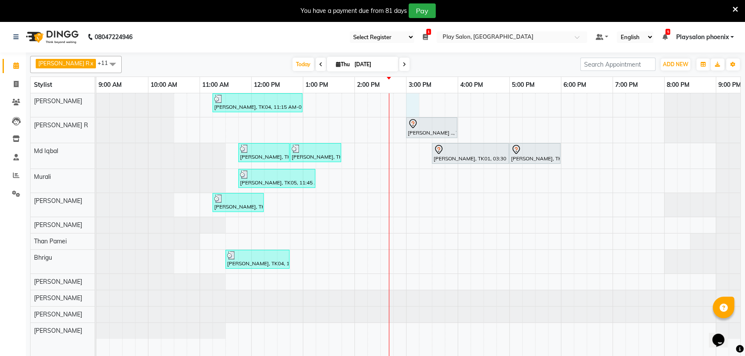
click at [413, 103] on div "Vaishali Mishra, TK04, 11:15 AM-01:00 PM, INOA Root Touch-up Short Juliana .., …" at bounding box center [457, 230] width 723 height 274
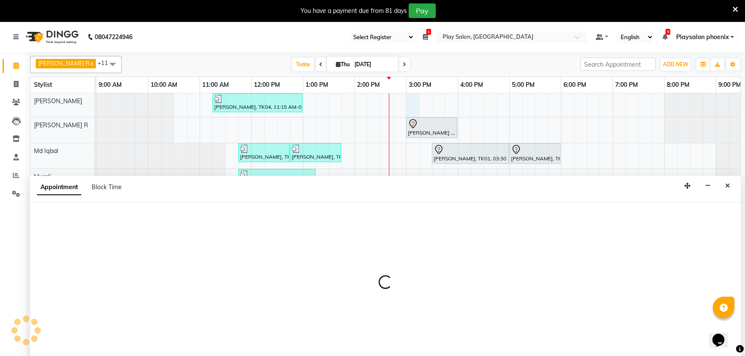
scroll to position [22, 0]
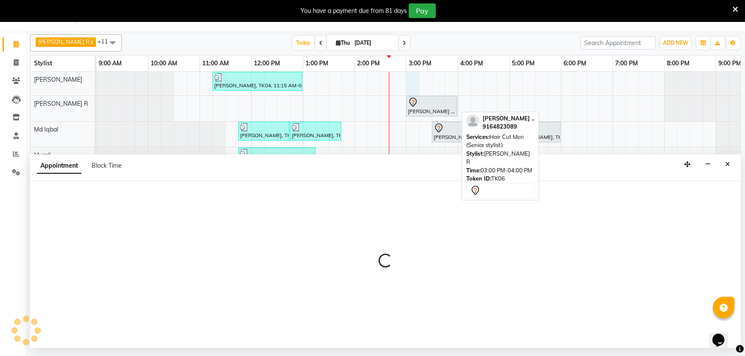
select select "81425"
select select "900"
select select "tentative"
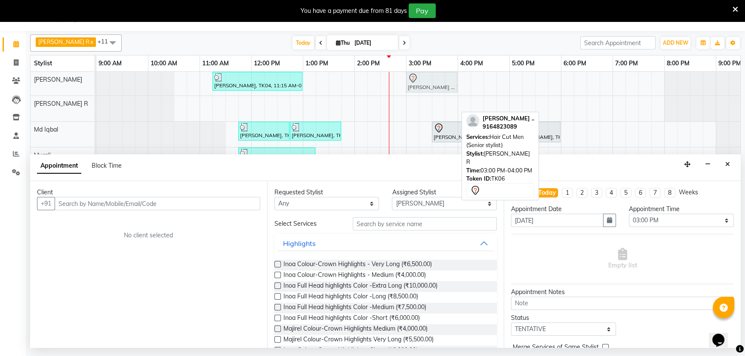
drag, startPoint x: 426, startPoint y: 109, endPoint x: 432, endPoint y: 86, distance: 24.0
click at [432, 86] on tbody "Vaishali Mishra, TK04, 11:15 AM-01:00 PM, INOA Root Touch-up Short Juliana .., …" at bounding box center [457, 195] width 723 height 246
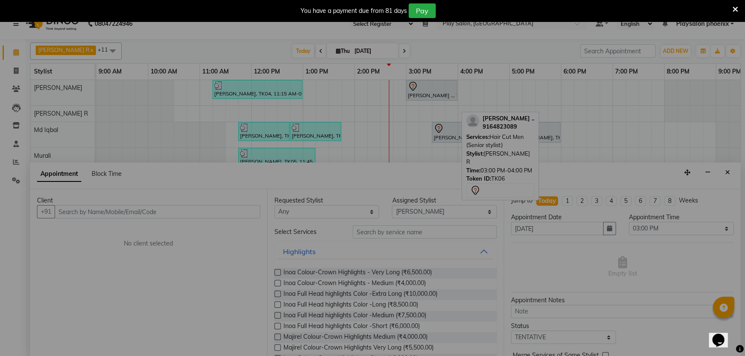
scroll to position [13, 0]
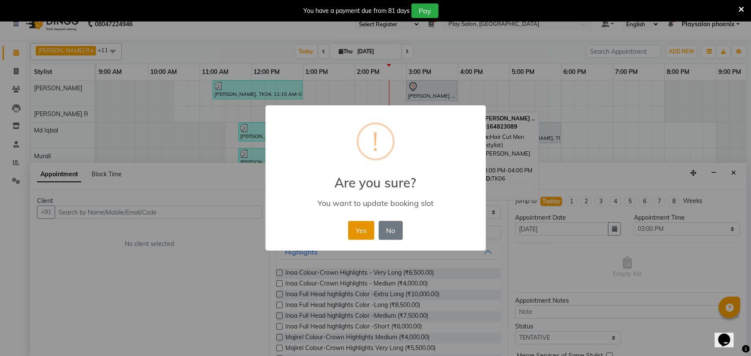
click at [352, 229] on button "Yes" at bounding box center [361, 230] width 26 height 19
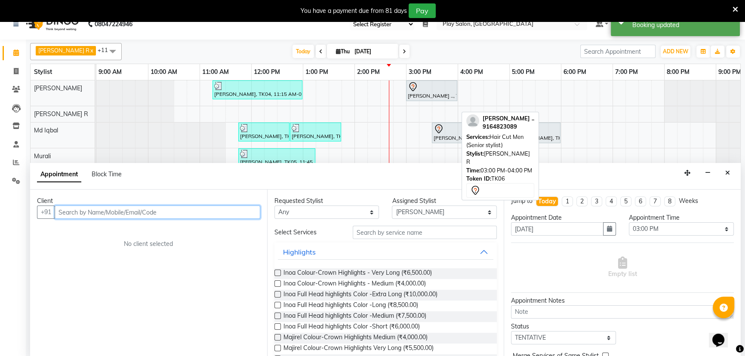
click at [251, 210] on input "text" at bounding box center [158, 212] width 206 height 13
click at [250, 213] on input "text" at bounding box center [158, 212] width 206 height 13
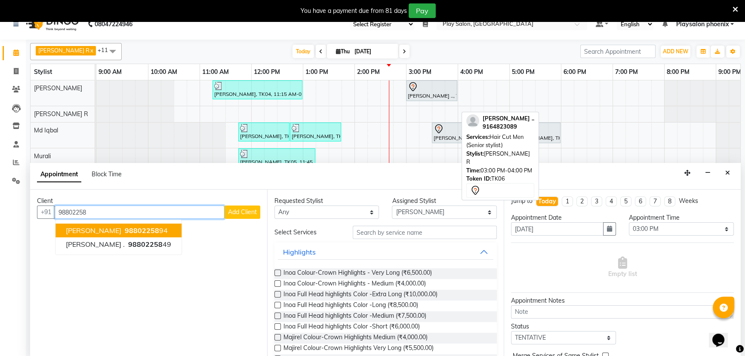
click at [142, 230] on span "98802258" at bounding box center [142, 230] width 34 height 9
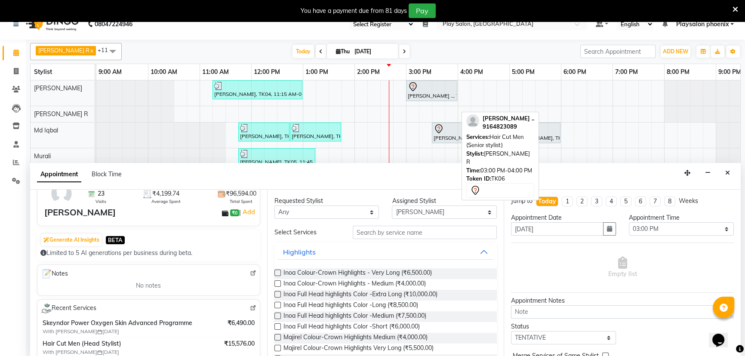
scroll to position [78, 0]
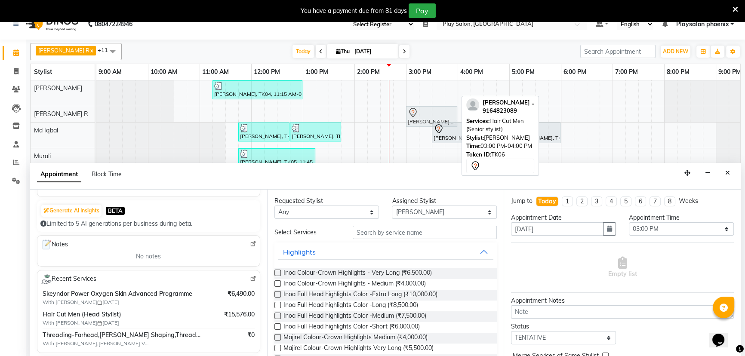
drag, startPoint x: 430, startPoint y: 86, endPoint x: 428, endPoint y: 102, distance: 16.1
click at [427, 111] on tbody "Vaishali Mishra, TK04, 11:15 AM-01:00 PM, INOA Root Touch-up Short Juliana .., …" at bounding box center [457, 199] width 723 height 238
type input "9880225894"
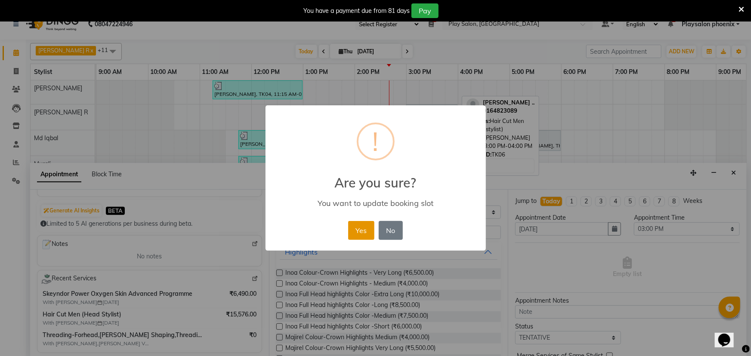
click at [361, 227] on button "Yes" at bounding box center [361, 230] width 26 height 19
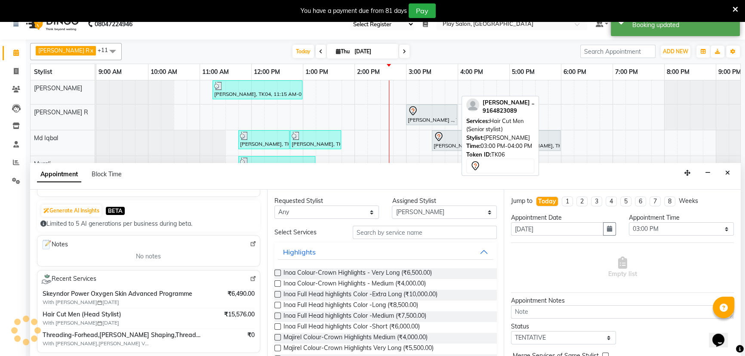
scroll to position [0, 0]
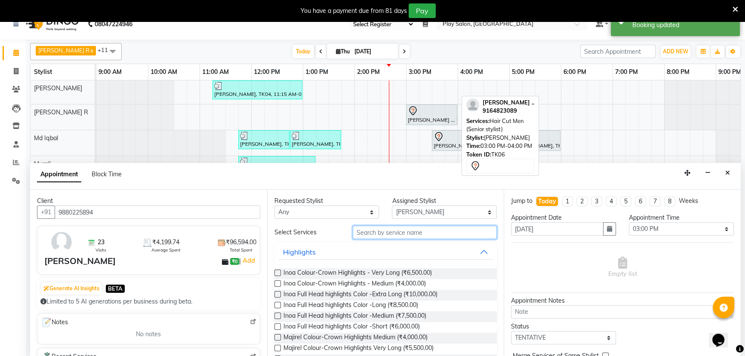
click at [402, 231] on input "text" at bounding box center [425, 232] width 144 height 13
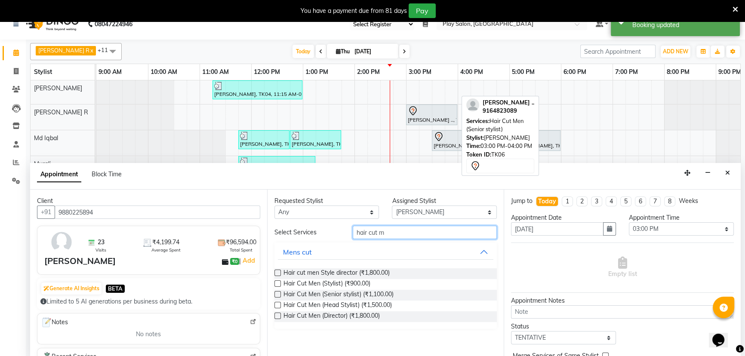
type input "hair cut m"
click at [275, 302] on label at bounding box center [278, 305] width 6 height 6
click at [275, 303] on input "checkbox" at bounding box center [278, 306] width 6 height 6
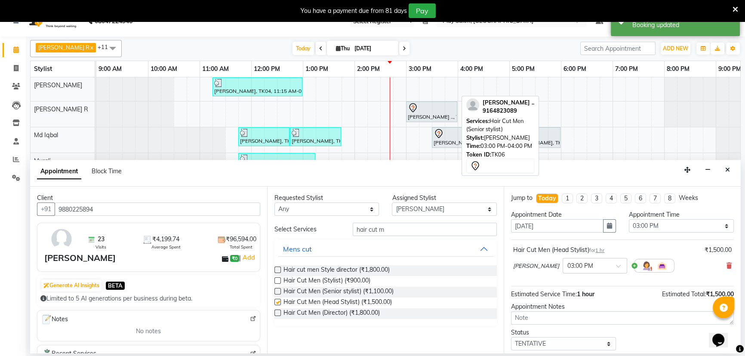
checkbox input "false"
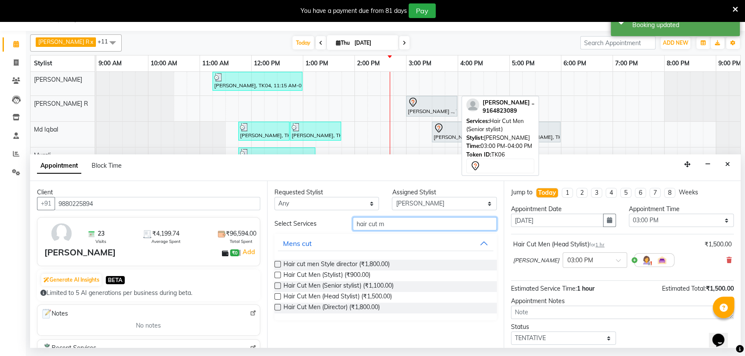
drag, startPoint x: 388, startPoint y: 222, endPoint x: 340, endPoint y: 225, distance: 48.3
click at [340, 225] on div "Select Services hair cut m" at bounding box center [386, 223] width 236 height 13
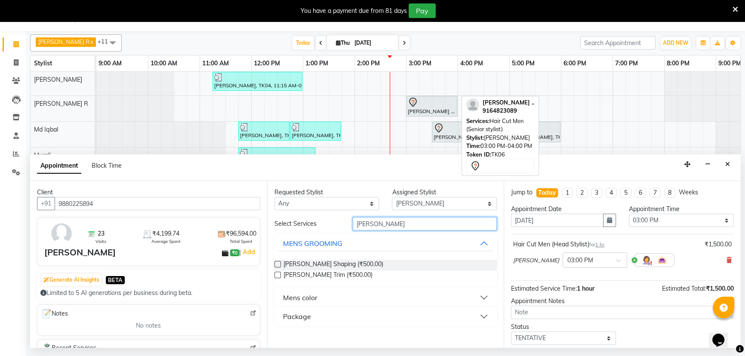
type input "beard"
click at [276, 265] on label at bounding box center [278, 264] width 6 height 6
click at [276, 265] on input "checkbox" at bounding box center [278, 265] width 6 height 6
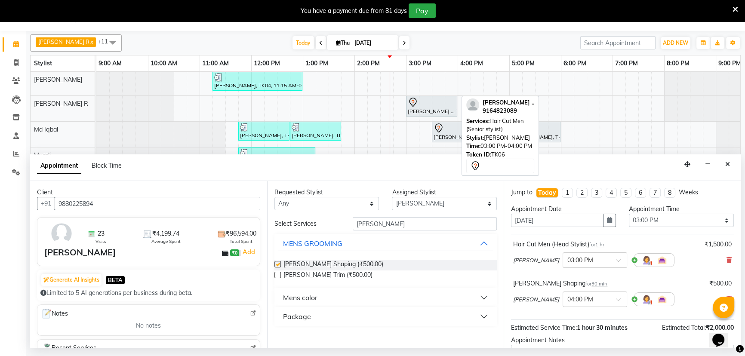
checkbox input "false"
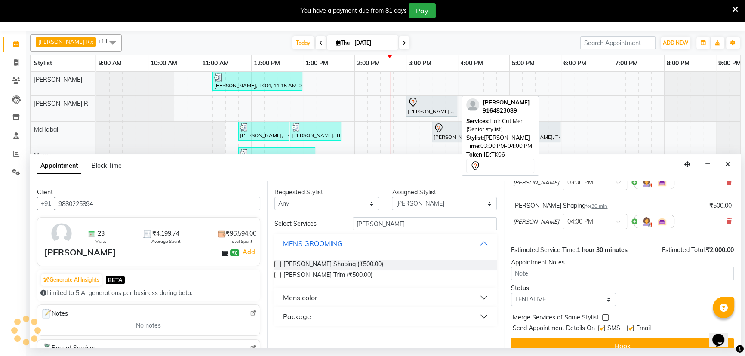
scroll to position [90, 0]
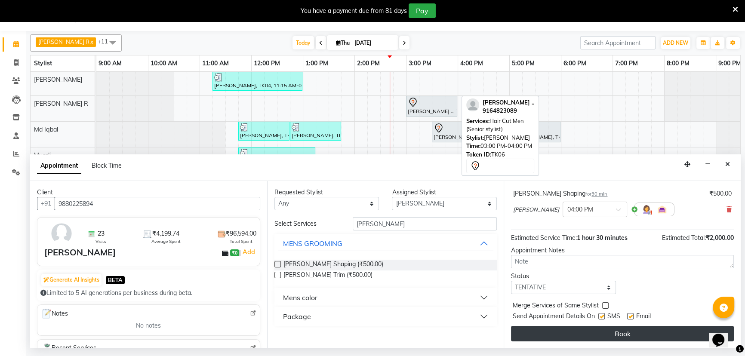
click at [607, 330] on button "Book" at bounding box center [622, 333] width 223 height 15
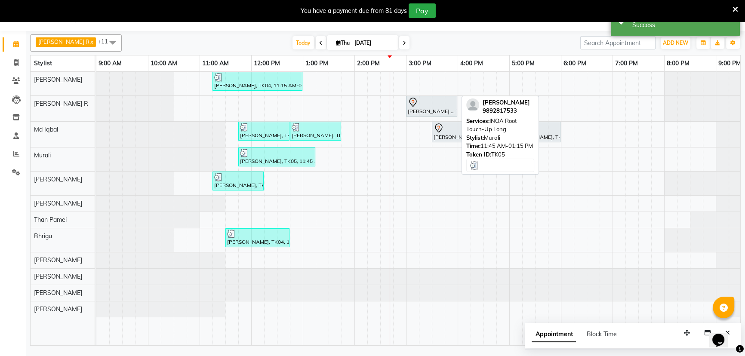
scroll to position [0, 0]
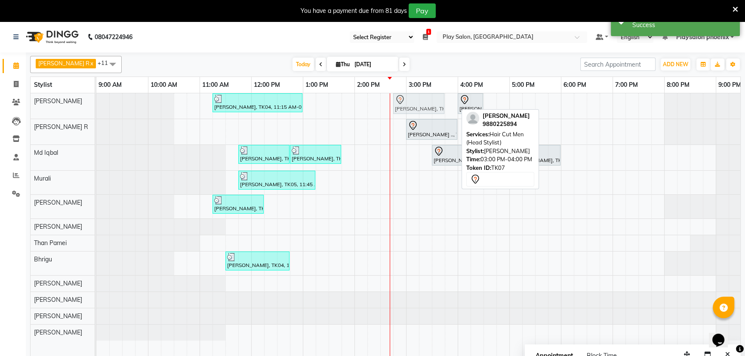
drag, startPoint x: 435, startPoint y: 108, endPoint x: 429, endPoint y: 109, distance: 6.5
click at [96, 109] on div "Vaishali Mishra, TK04, 11:15 AM-01:00 PM, INOA Root Touch-up Short Lishy Sudhee…" at bounding box center [96, 105] width 0 height 25
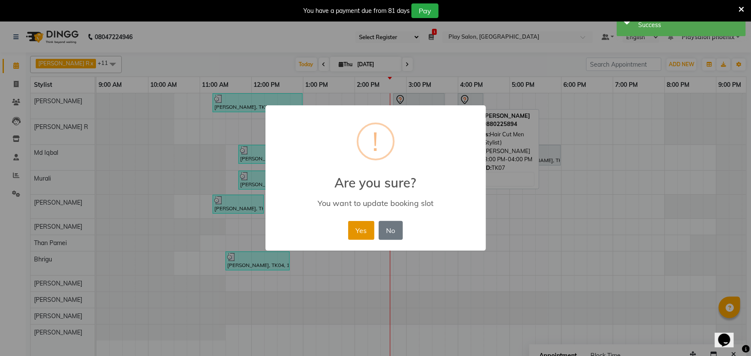
click at [354, 229] on button "Yes" at bounding box center [361, 230] width 26 height 19
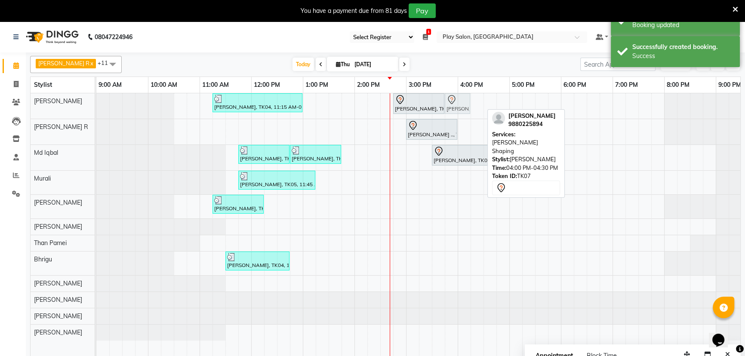
click at [96, 107] on div "Vaishali Mishra, TK04, 11:15 AM-01:00 PM, INOA Root Touch-up Short Lishy Sudhee…" at bounding box center [96, 105] width 0 height 25
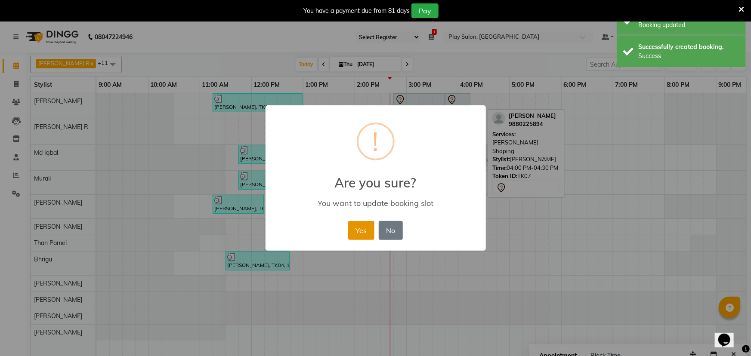
click at [354, 232] on button "Yes" at bounding box center [361, 230] width 26 height 19
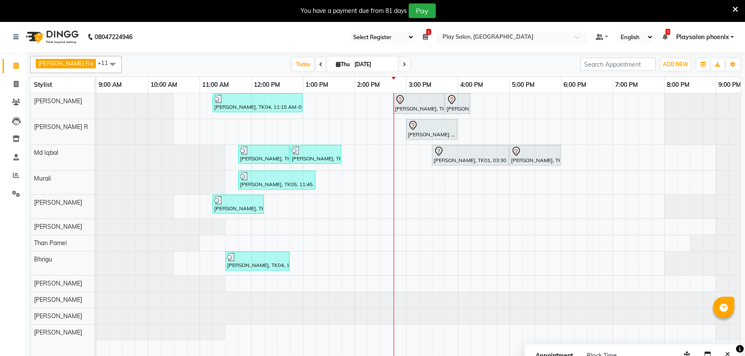
click at [352, 60] on input "04-09-2025" at bounding box center [373, 64] width 43 height 13
select select "9"
select select "2025"
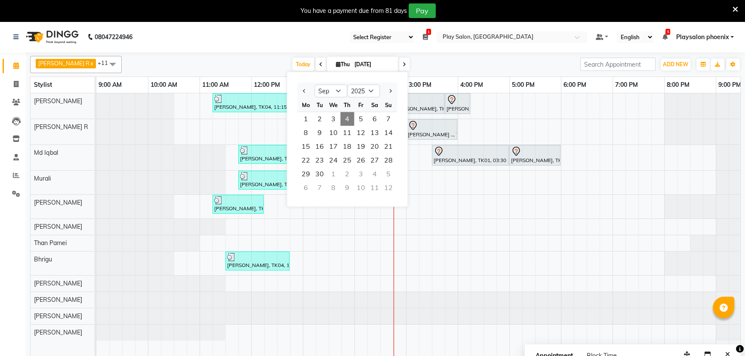
click at [360, 65] on input "04-09-2025" at bounding box center [373, 64] width 43 height 13
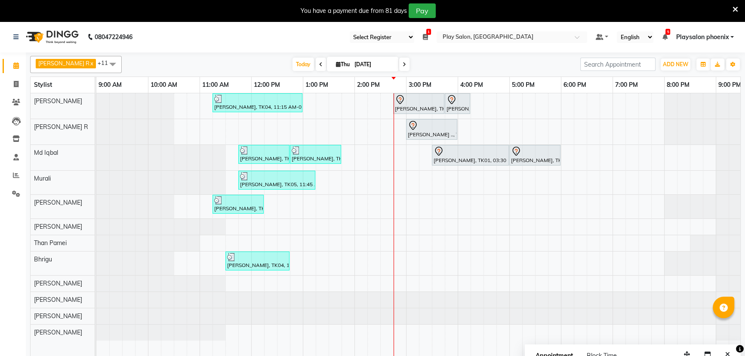
click at [383, 66] on input "04-09-2025" at bounding box center [373, 64] width 43 height 13
select select "9"
select select "2025"
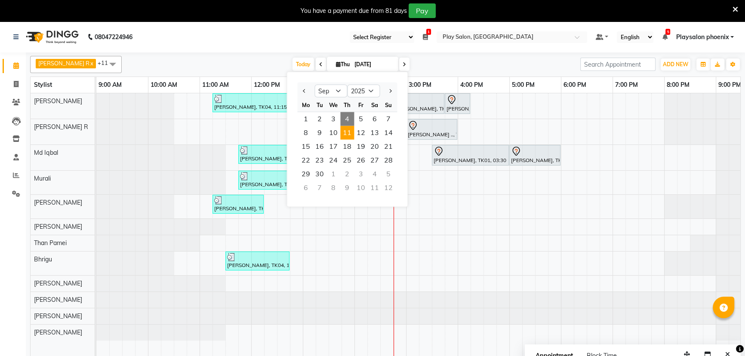
click at [349, 133] on span "11" at bounding box center [347, 133] width 14 height 14
type input "11-09-2025"
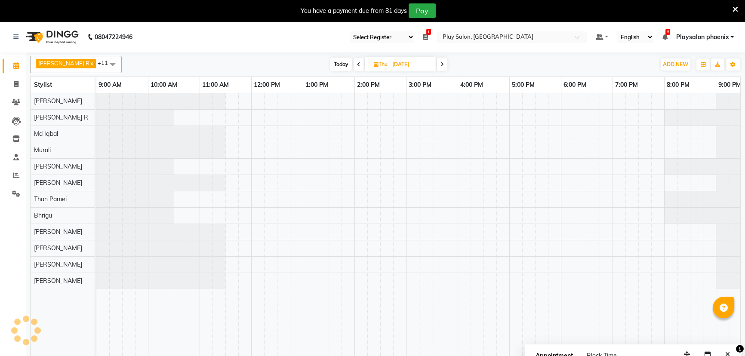
scroll to position [0, 78]
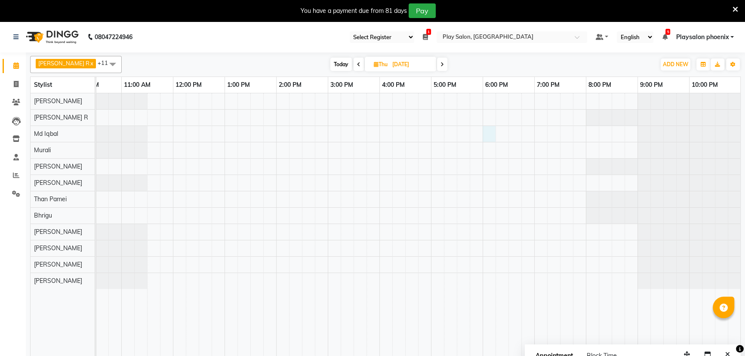
click at [491, 135] on div at bounding box center [379, 230] width 723 height 274
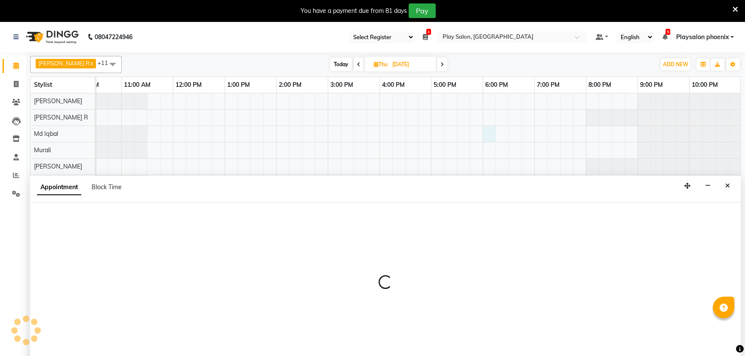
scroll to position [22, 0]
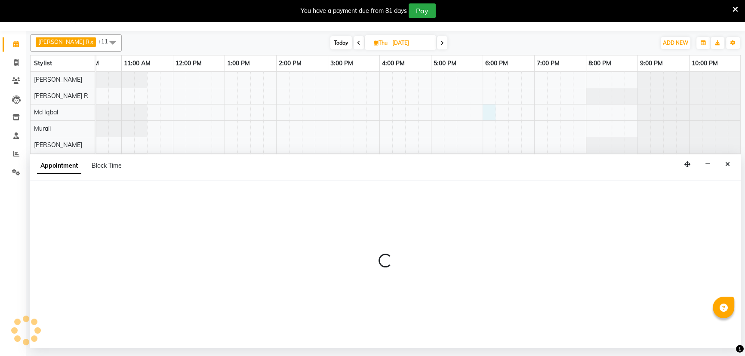
select select "81412"
select select "1080"
select select "tentative"
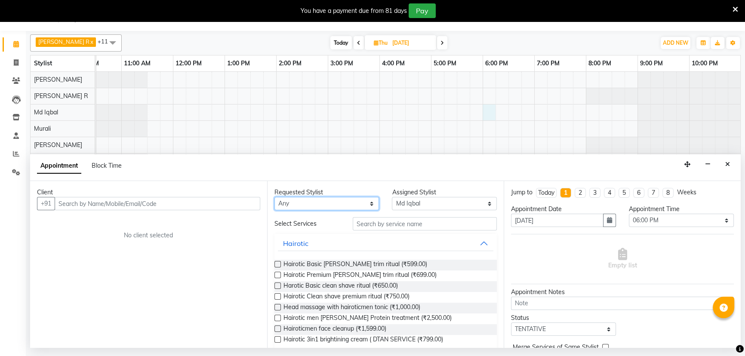
click at [301, 208] on select "Any Armaan Bhrigu Chytra Diksha Tamang General Technician . Imran Ansari Mahfoo…" at bounding box center [327, 203] width 105 height 13
select select "81412"
click at [275, 197] on select "Any Armaan Bhrigu Chytra Diksha Tamang General Technician . Imran Ansari Mahfoo…" at bounding box center [327, 203] width 105 height 13
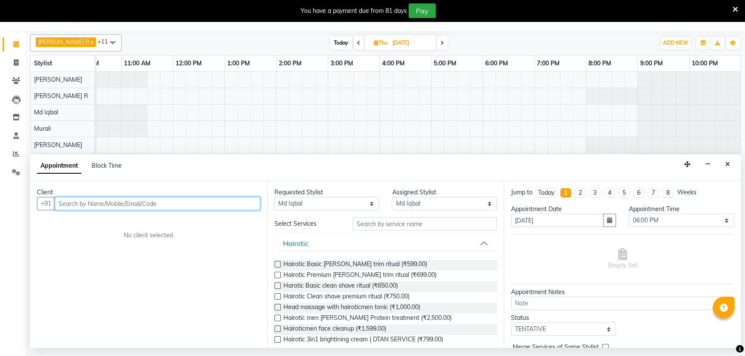
click at [204, 206] on input "text" at bounding box center [158, 203] width 206 height 13
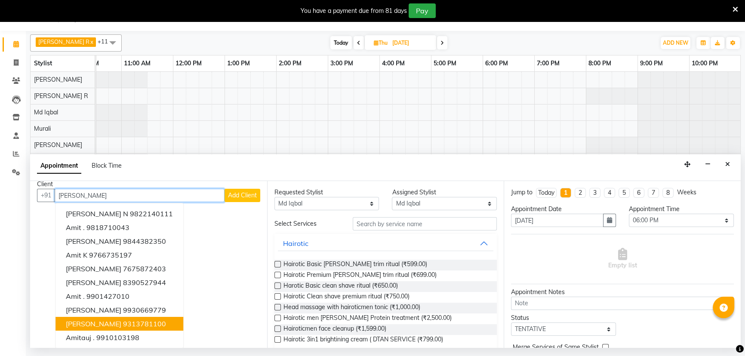
scroll to position [0, 0]
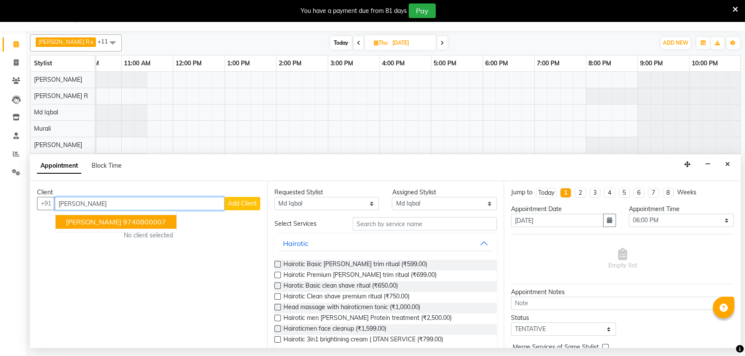
click at [136, 225] on ngb-highlight "9740800007" at bounding box center [144, 222] width 43 height 9
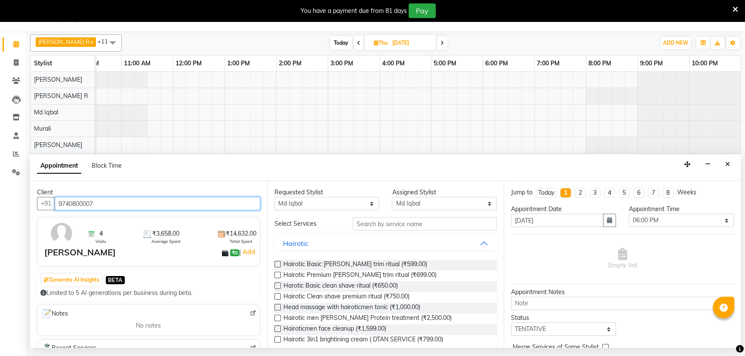
type input "9740800007"
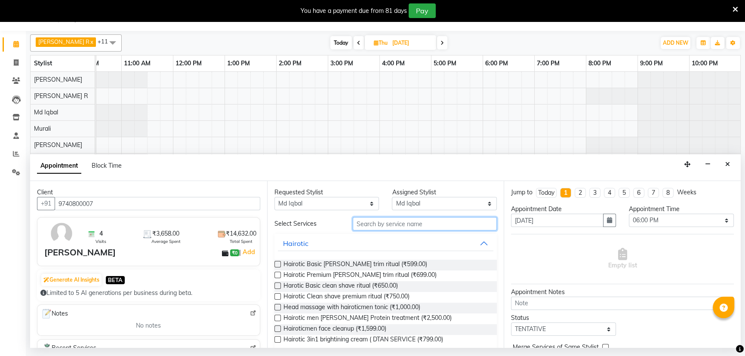
click at [411, 227] on input "text" at bounding box center [425, 223] width 144 height 13
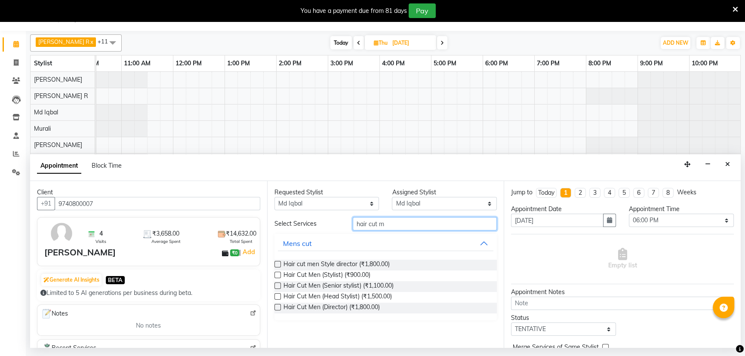
type input "hair cut m"
click at [276, 296] on label at bounding box center [278, 296] width 6 height 6
click at [276, 296] on input "checkbox" at bounding box center [278, 298] width 6 height 6
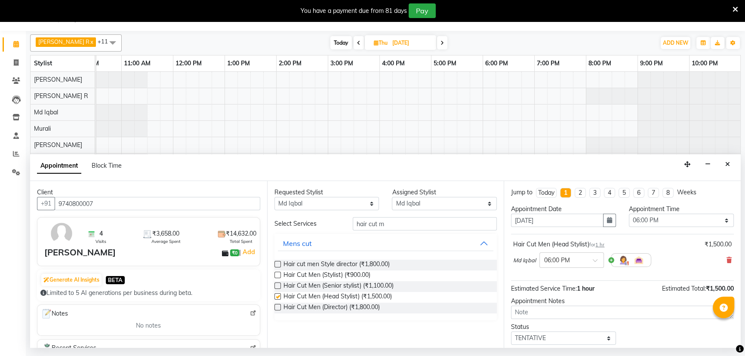
checkbox input "false"
click at [358, 203] on select "Any Armaan Bhrigu Chytra Diksha Tamang General Technician . Imran Ansari Mahfoo…" at bounding box center [327, 203] width 105 height 13
select select "81417"
click at [275, 197] on select "Any Armaan Bhrigu Chytra Diksha Tamang General Technician . Imran Ansari Mahfoo…" at bounding box center [327, 203] width 105 height 13
select select "81417"
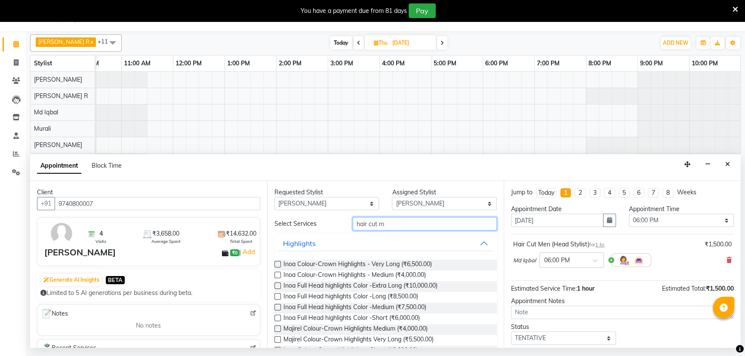
drag, startPoint x: 398, startPoint y: 220, endPoint x: 330, endPoint y: 228, distance: 68.9
click at [330, 228] on div "Select Services hair cut m" at bounding box center [386, 223] width 236 height 13
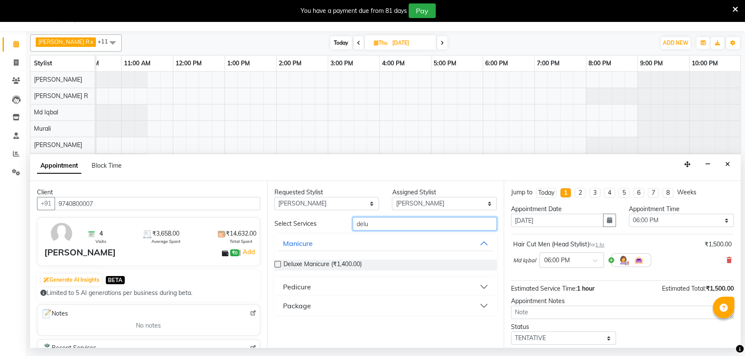
type input "delu"
click at [463, 281] on button "Pedicure" at bounding box center [386, 286] width 216 height 15
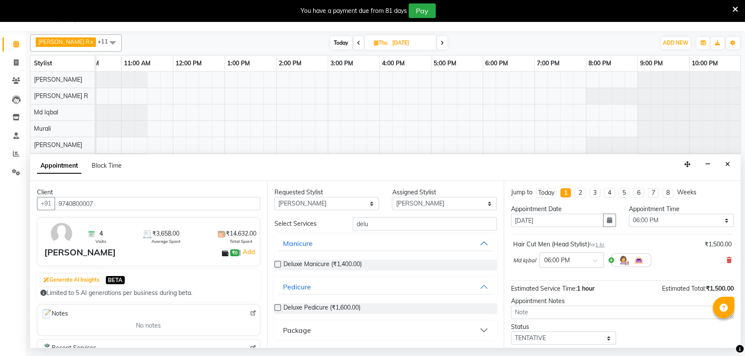
click at [280, 305] on label at bounding box center [278, 308] width 6 height 6
click at [280, 306] on input "checkbox" at bounding box center [278, 309] width 6 height 6
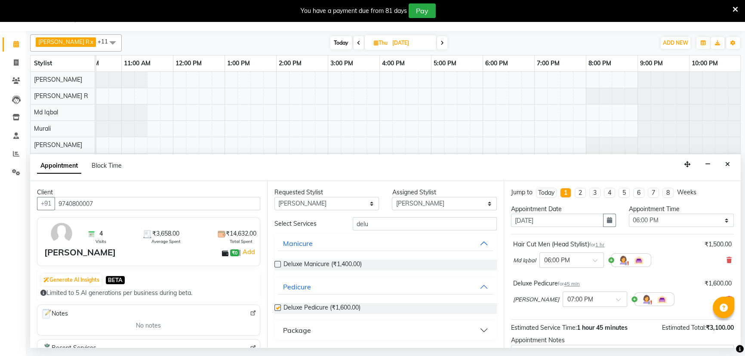
checkbox input "false"
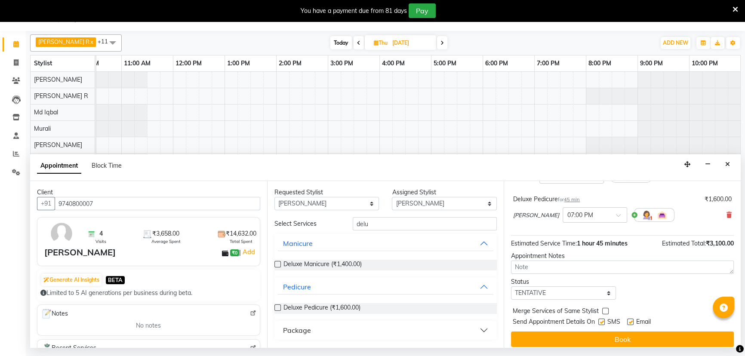
scroll to position [90, 0]
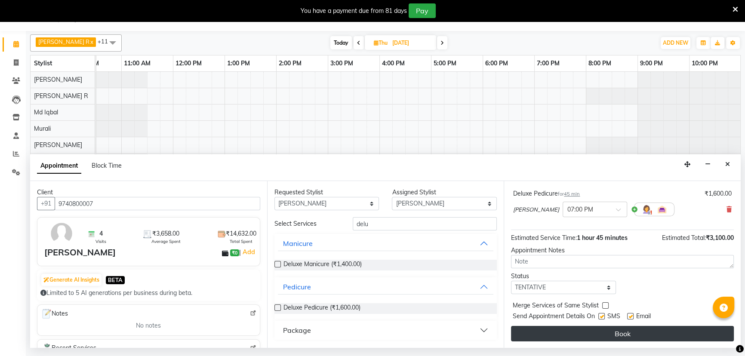
click at [627, 331] on button "Book" at bounding box center [622, 333] width 223 height 15
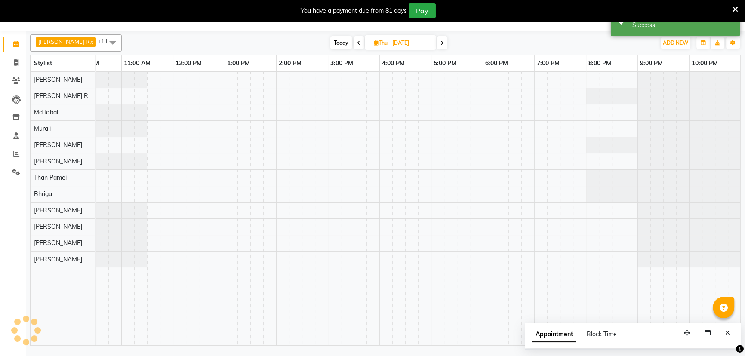
scroll to position [0, 0]
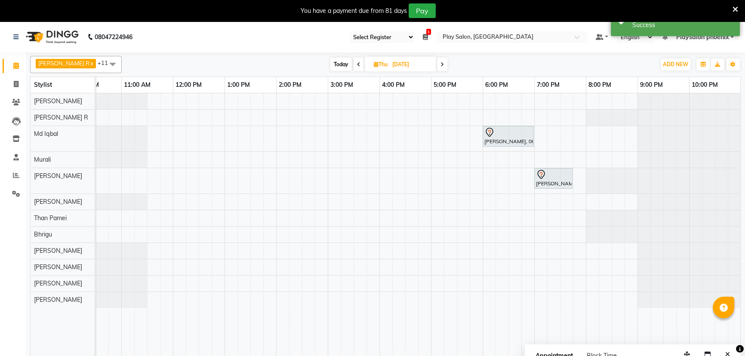
click at [331, 65] on span "Today" at bounding box center [341, 64] width 22 height 13
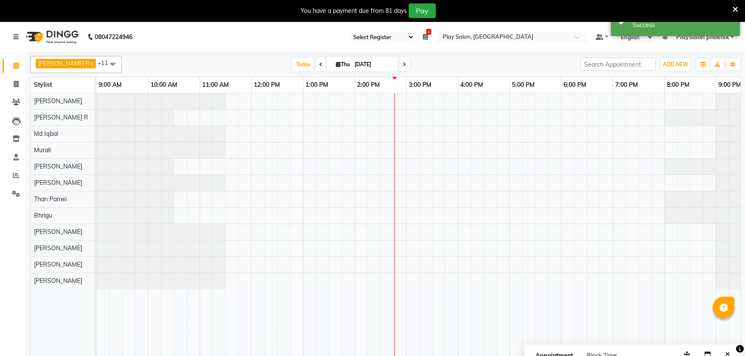
scroll to position [0, 78]
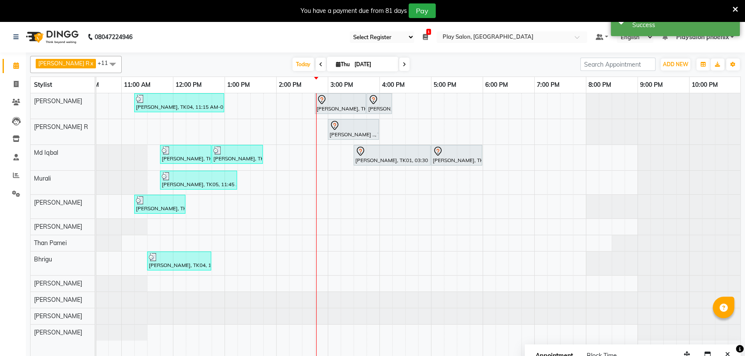
click at [403, 65] on icon at bounding box center [404, 64] width 3 height 5
type input "05-09-2025"
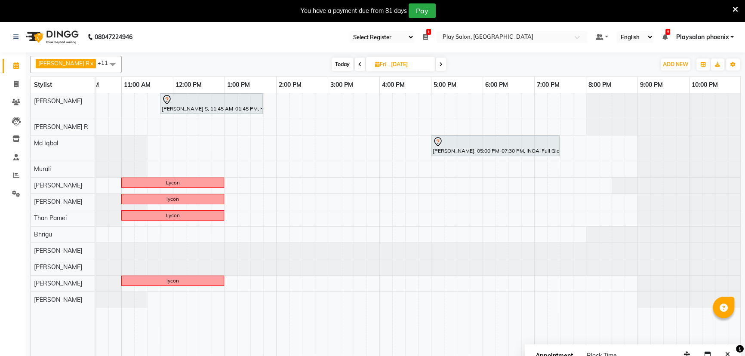
click at [256, 185] on div "Sanchita S, 11:45 AM-01:45 PM, Hair Cut Lady (Head Stylist) Deblina Roy, 05:00 …" at bounding box center [379, 230] width 723 height 274
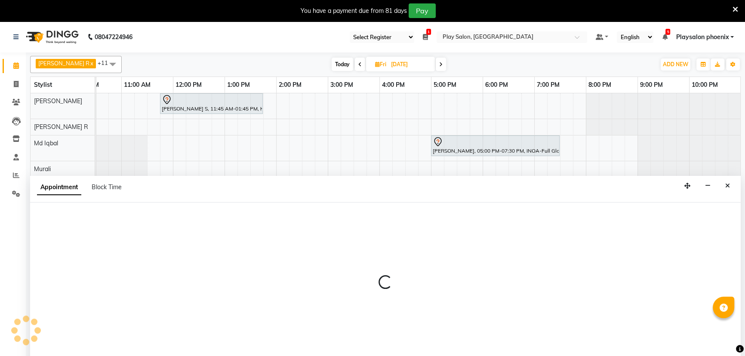
scroll to position [22, 0]
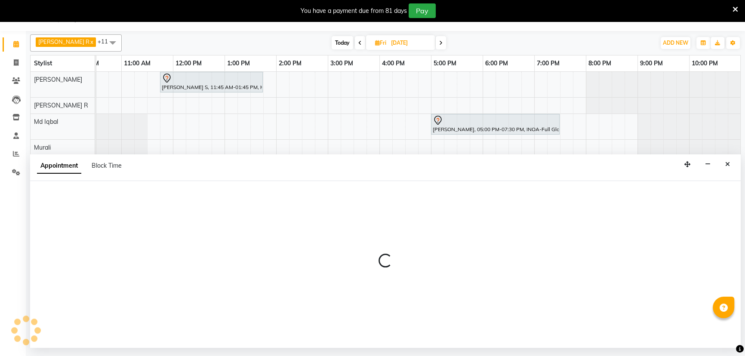
select select "81417"
select select "tentative"
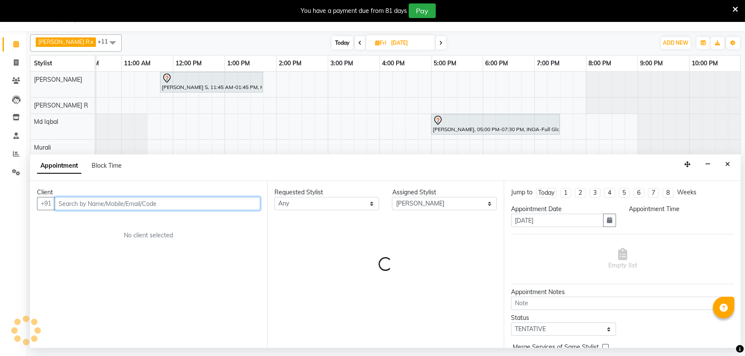
select select "810"
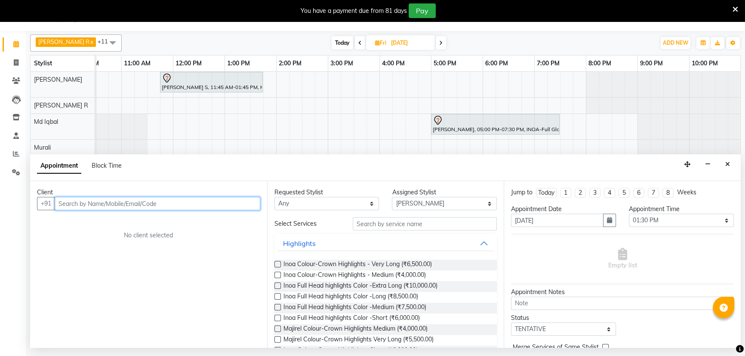
click at [119, 204] on input "text" at bounding box center [158, 203] width 206 height 13
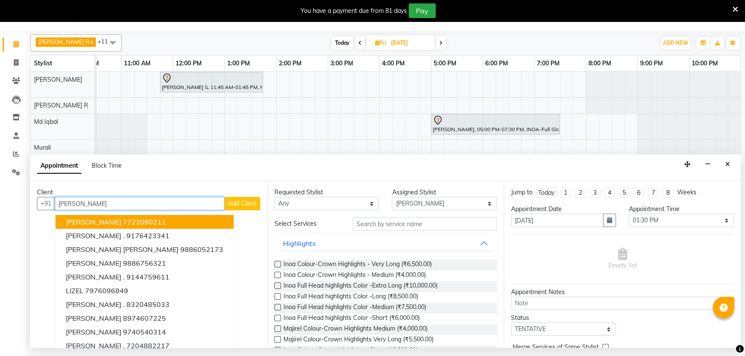
click at [123, 223] on ngb-highlight "7722090211" at bounding box center [144, 222] width 43 height 9
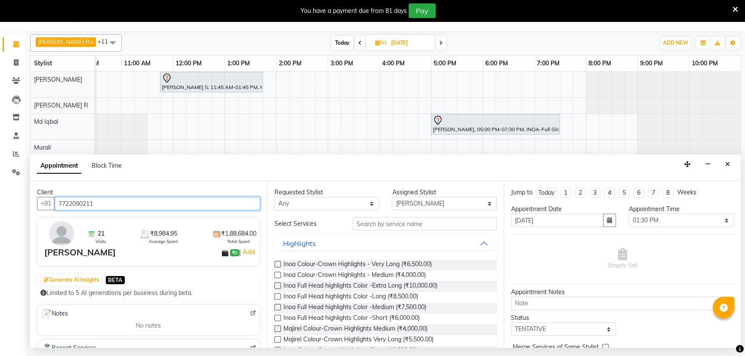
type input "7722090211"
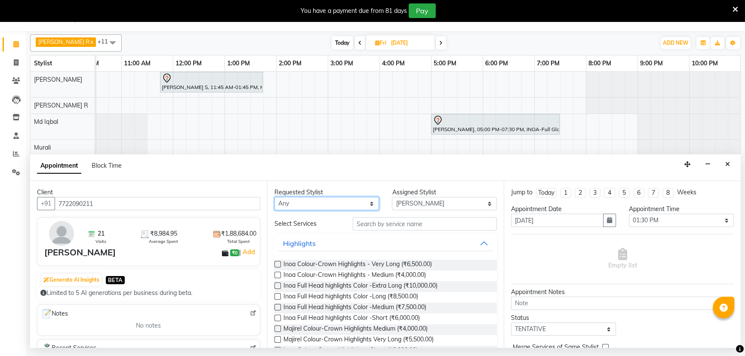
click at [357, 204] on select "Any Armaan Bhrigu Chytra Diksha Tamang General Technician . Imran Ansari Mahfoo…" at bounding box center [327, 203] width 105 height 13
select select "81417"
click at [275, 197] on select "Any Armaan Bhrigu Chytra Diksha Tamang General Technician . Imran Ansari Mahfoo…" at bounding box center [327, 203] width 105 height 13
click at [402, 228] on input "text" at bounding box center [425, 223] width 144 height 13
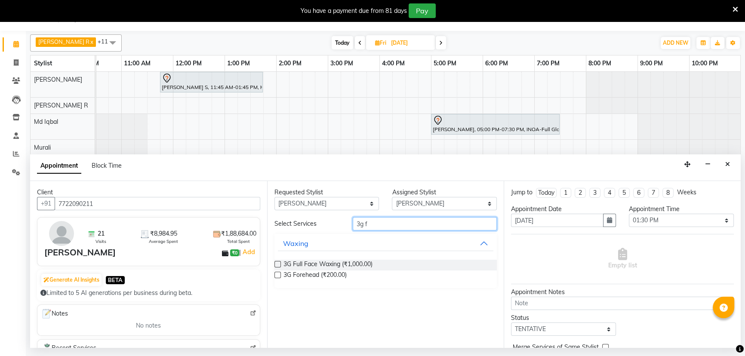
type input "3g f"
click at [277, 266] on label at bounding box center [278, 264] width 6 height 6
click at [277, 266] on input "checkbox" at bounding box center [278, 265] width 6 height 6
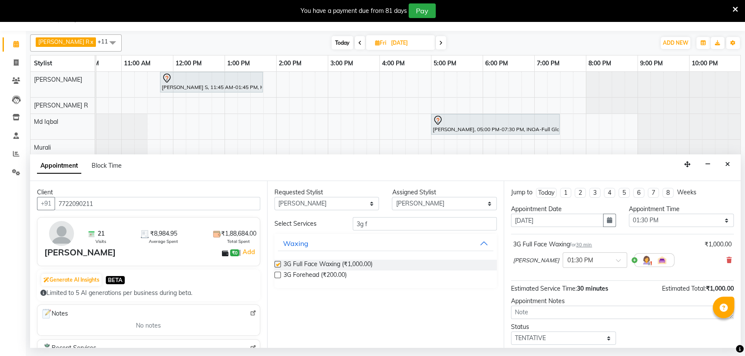
checkbox input "false"
drag, startPoint x: 469, startPoint y: 228, endPoint x: 336, endPoint y: 227, distance: 133.4
click at [336, 227] on div "Select Services 3g f" at bounding box center [386, 223] width 236 height 13
type input "3g under"
click at [275, 263] on label at bounding box center [278, 264] width 6 height 6
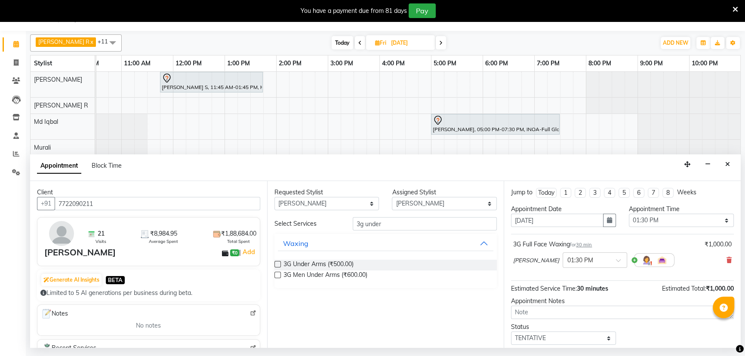
click at [275, 263] on input "checkbox" at bounding box center [278, 265] width 6 height 6
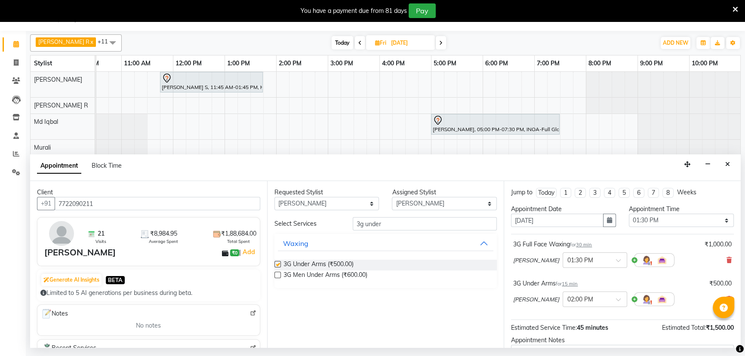
checkbox input "false"
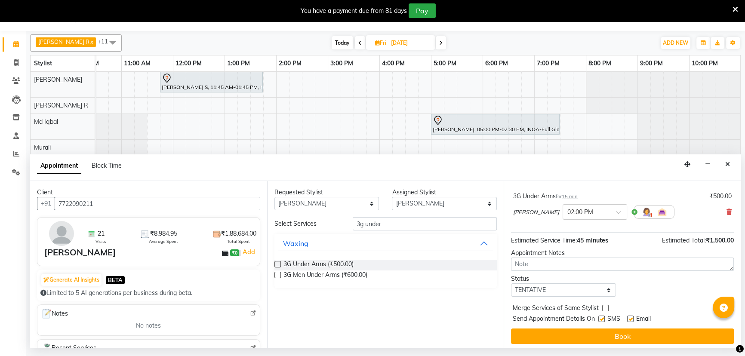
scroll to position [90, 0]
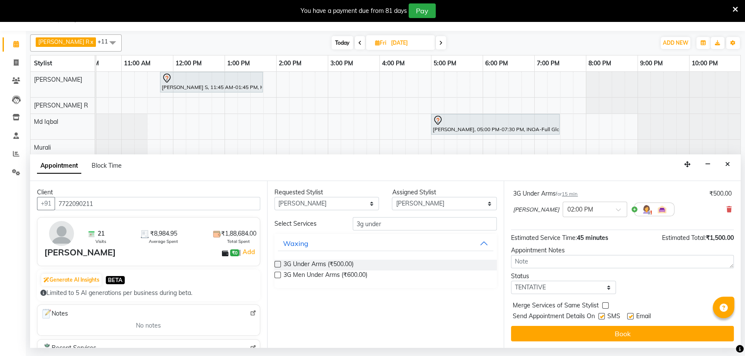
click at [632, 318] on label at bounding box center [630, 316] width 6 height 6
click at [632, 318] on input "checkbox" at bounding box center [630, 318] width 6 height 6
checkbox input "false"
click at [604, 317] on label at bounding box center [602, 316] width 6 height 6
click at [604, 317] on input "checkbox" at bounding box center [602, 318] width 6 height 6
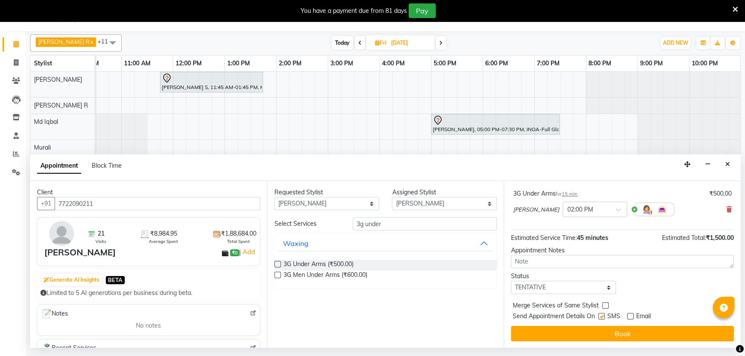
checkbox input "false"
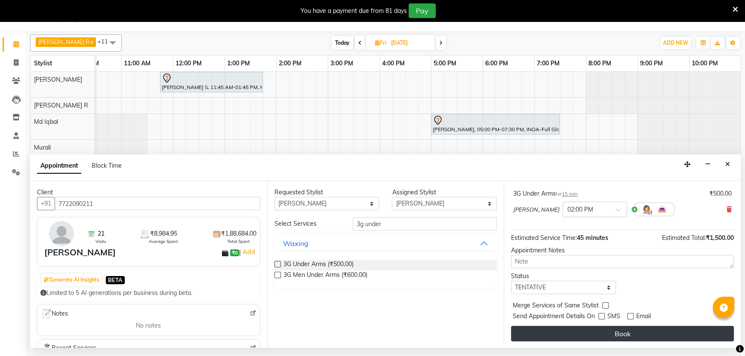
click at [621, 337] on button "Book" at bounding box center [622, 333] width 223 height 15
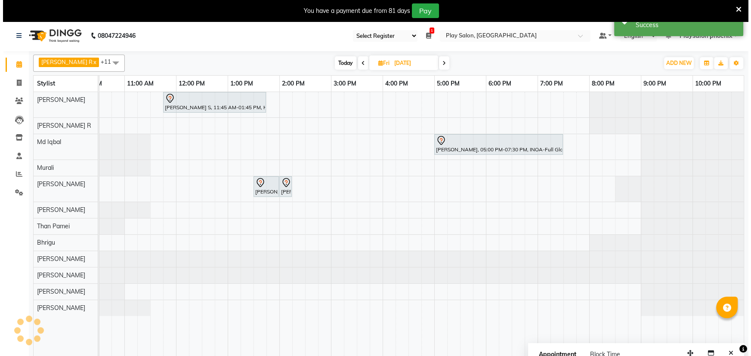
scroll to position [0, 0]
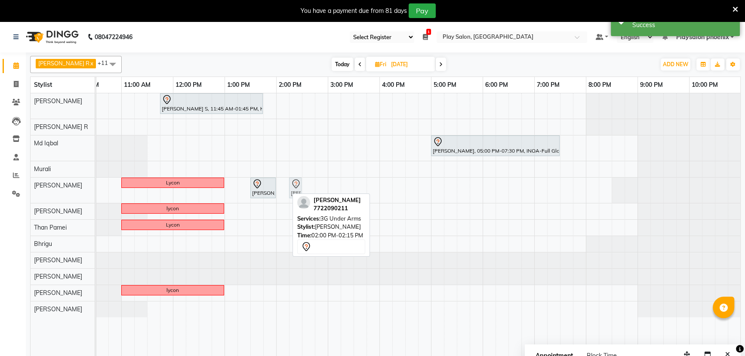
drag, startPoint x: 281, startPoint y: 195, endPoint x: 290, endPoint y: 195, distance: 8.6
click at [18, 195] on div "Lycon Liz Varghese, 01:30 PM-02:00 PM, 3G Full Face Waxing Liz Varghese, 02:00 …" at bounding box center [18, 190] width 0 height 25
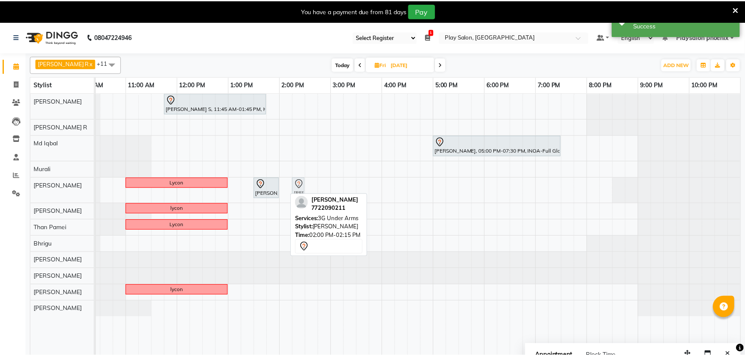
scroll to position [0, 73]
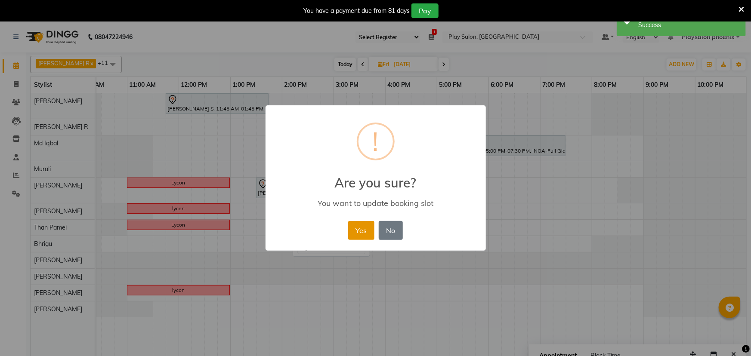
click at [359, 234] on button "Yes" at bounding box center [361, 230] width 26 height 19
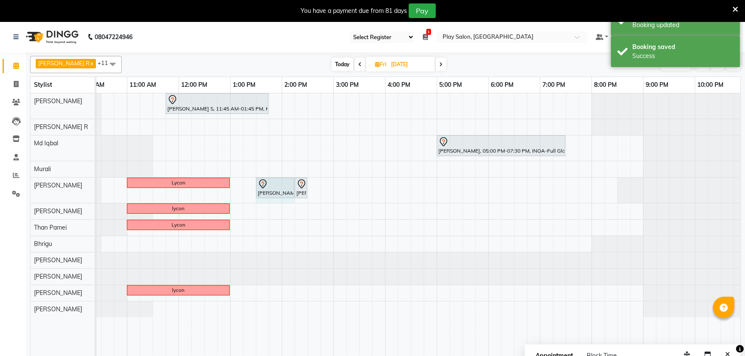
click at [24, 188] on div "Lycon Liz Varghese, 01:30 PM-02:00 PM, 3G Full Face Waxing Liz Varghese, 02:15 …" at bounding box center [24, 190] width 0 height 25
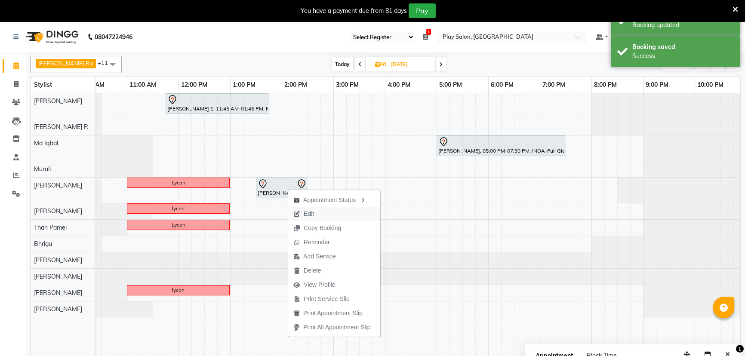
click at [317, 211] on span "Edit" at bounding box center [303, 214] width 31 height 14
select select "tentative"
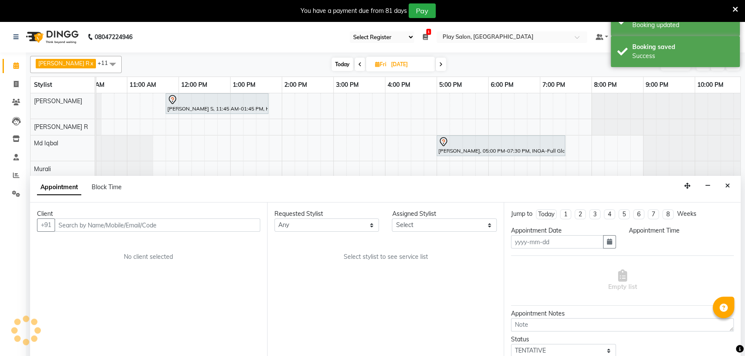
type input "05-09-2025"
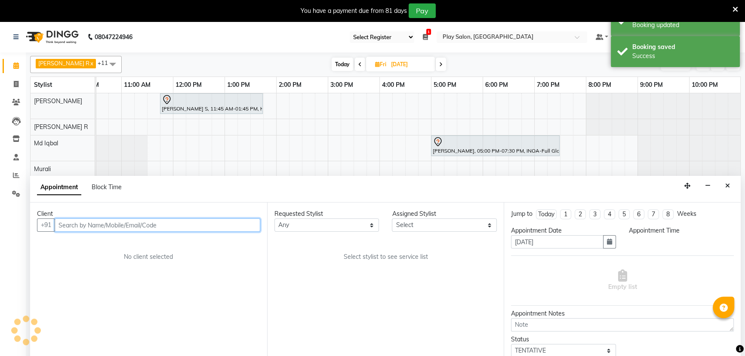
select select "810"
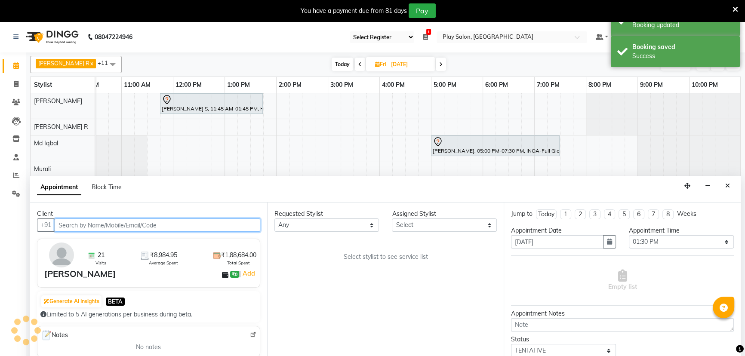
select select "81417"
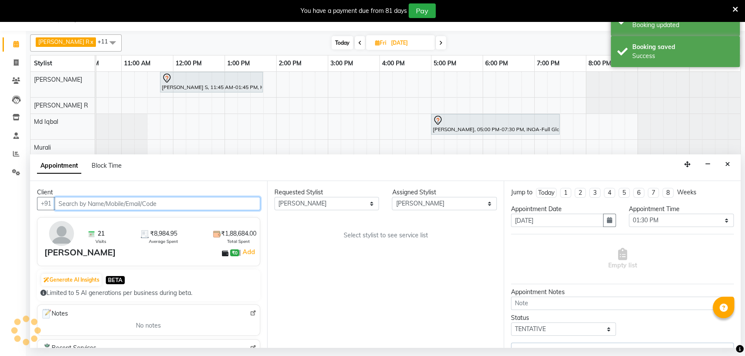
select select "4216"
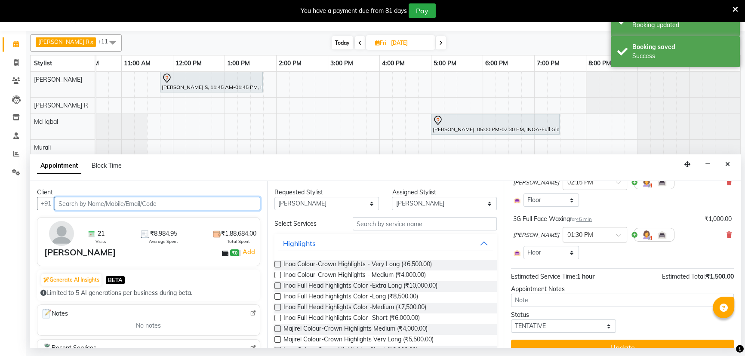
scroll to position [92, 0]
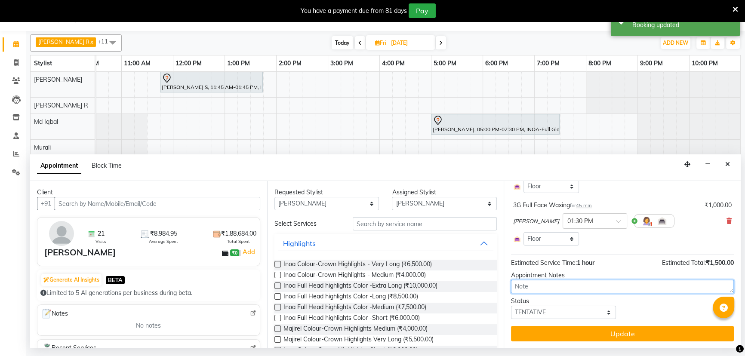
click at [550, 290] on textarea at bounding box center [622, 286] width 223 height 13
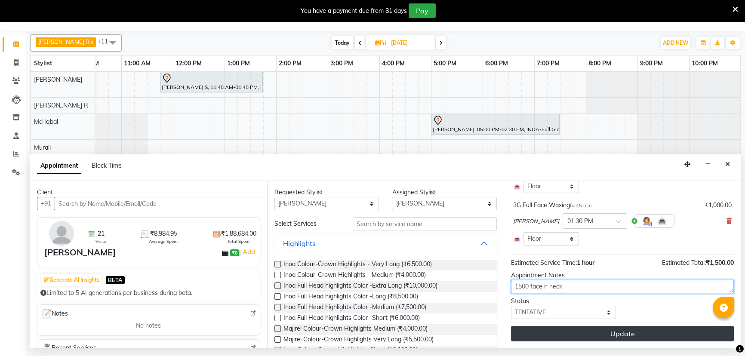
type textarea "1500 face n neck"
click at [622, 330] on button "Update" at bounding box center [622, 333] width 223 height 15
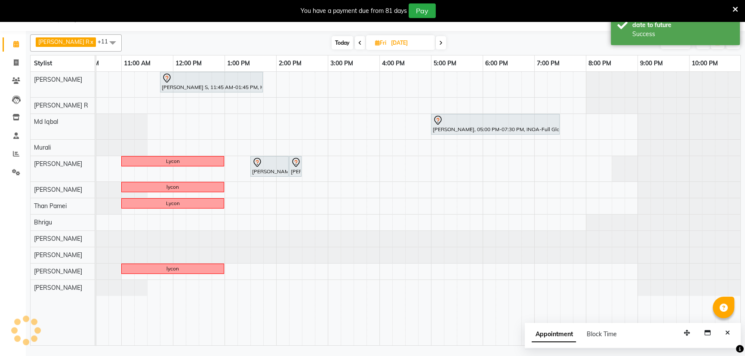
scroll to position [0, 0]
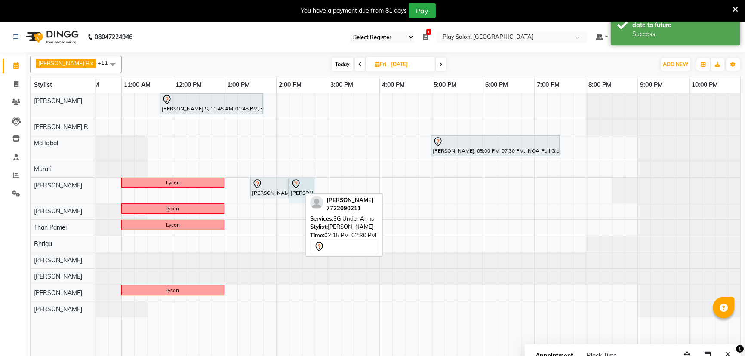
drag, startPoint x: 299, startPoint y: 186, endPoint x: 304, endPoint y: 184, distance: 5.6
click at [18, 184] on div "Lycon Liz Varghese, 01:30 PM-02:15 PM, 3G Full Face Waxing Liz Varghese, 02:15 …" at bounding box center [18, 190] width 0 height 25
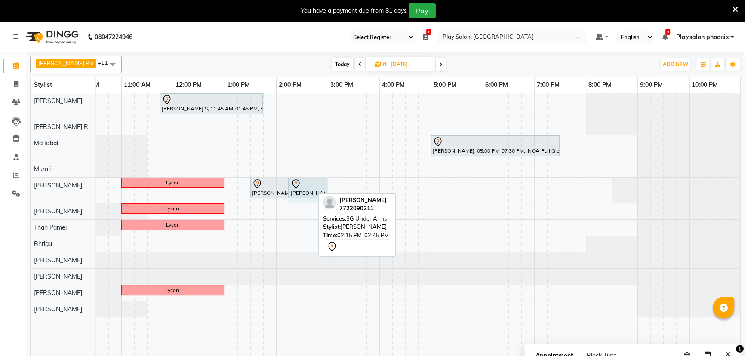
click at [18, 186] on div "Lycon Liz Varghese, 01:30 PM-02:15 PM, 3G Full Face Waxing Liz Varghese, 02:15 …" at bounding box center [18, 190] width 0 height 25
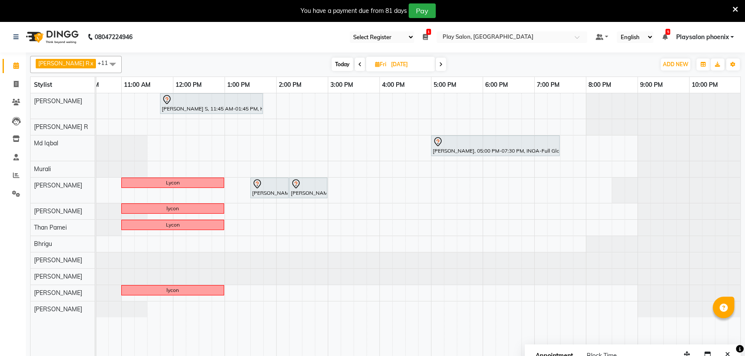
click at [333, 66] on span "Today" at bounding box center [343, 64] width 22 height 13
type input "04-09-2025"
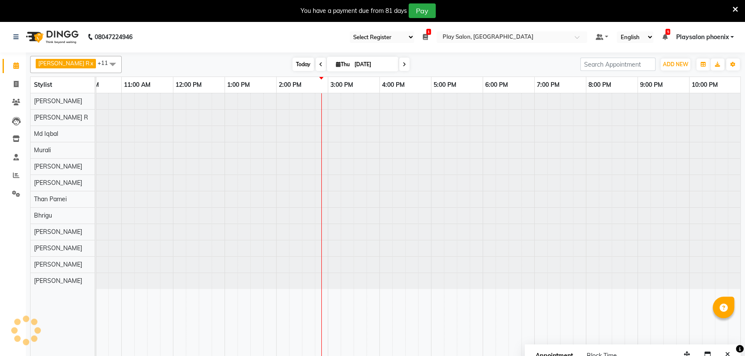
scroll to position [0, 78]
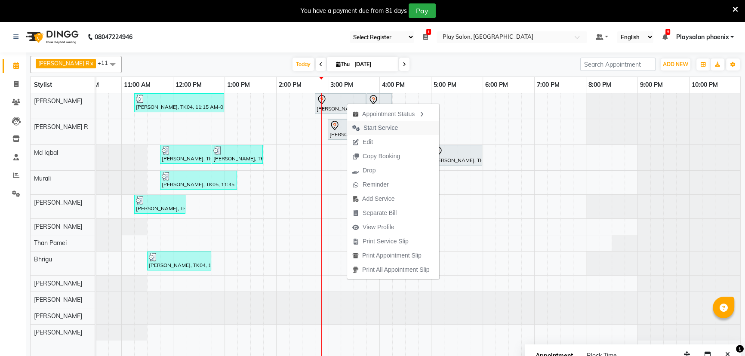
click at [375, 127] on span "Start Service" at bounding box center [381, 127] width 34 height 9
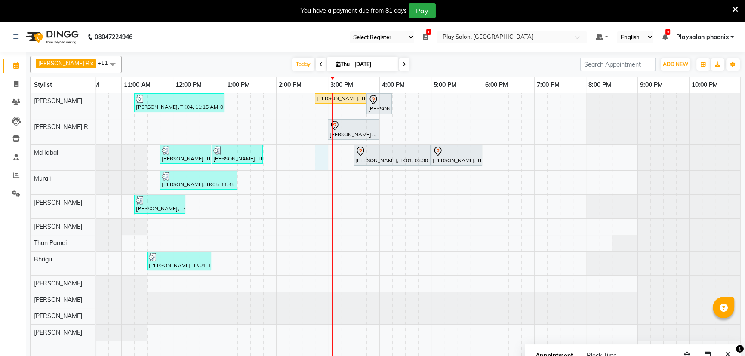
click at [323, 160] on div "Vaishali Mishra, TK04, 11:15 AM-01:00 PM, INOA Root Touch-up Short Lishy Sudhee…" at bounding box center [379, 230] width 723 height 274
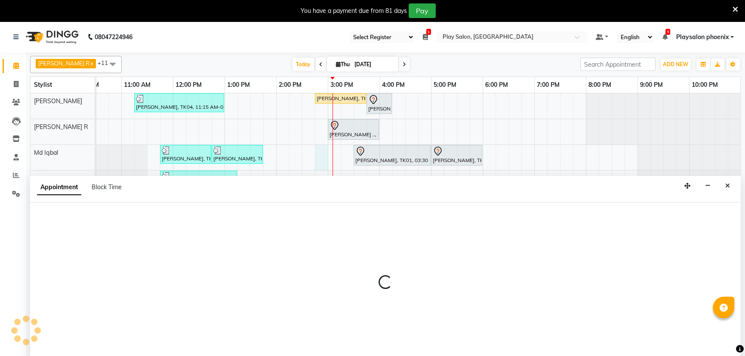
scroll to position [22, 0]
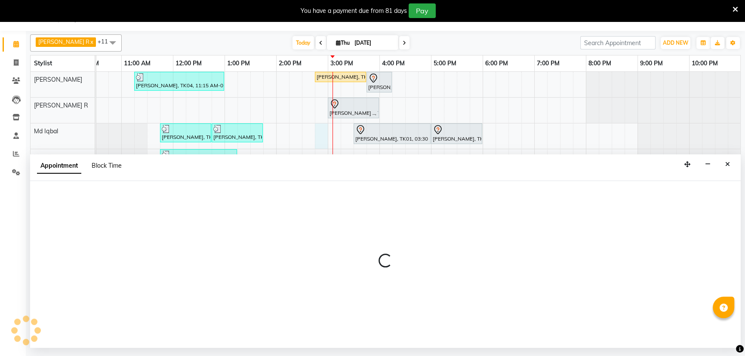
select select "81412"
select select "885"
select select "tentative"
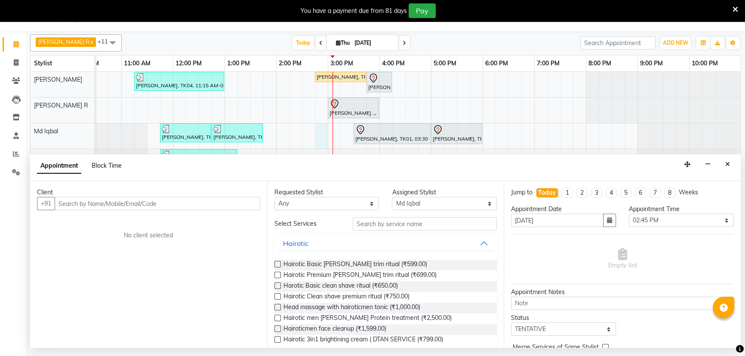
click at [117, 168] on span "Block Time" at bounding box center [107, 166] width 30 height 8
select select "81412"
select select "885"
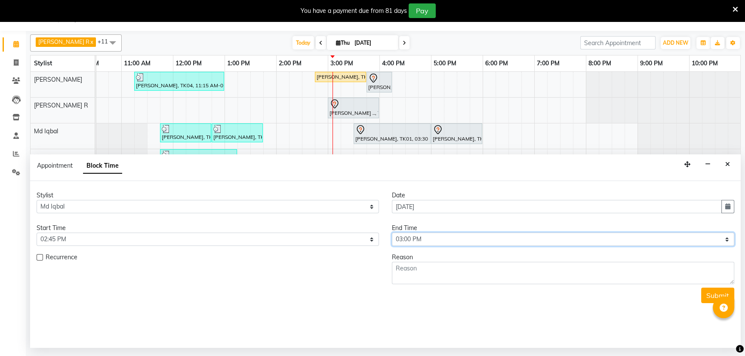
click at [430, 242] on select "Select 10:00 AM 10:15 AM 10:30 AM 10:45 AM 11:00 AM 11:15 AM 11:30 AM 11:45 AM …" at bounding box center [563, 239] width 343 height 13
select select "915"
click at [392, 233] on select "Select 10:00 AM 10:15 AM 10:30 AM 10:45 AM 11:00 AM 11:15 AM 11:30 AM 11:45 AM …" at bounding box center [563, 239] width 343 height 13
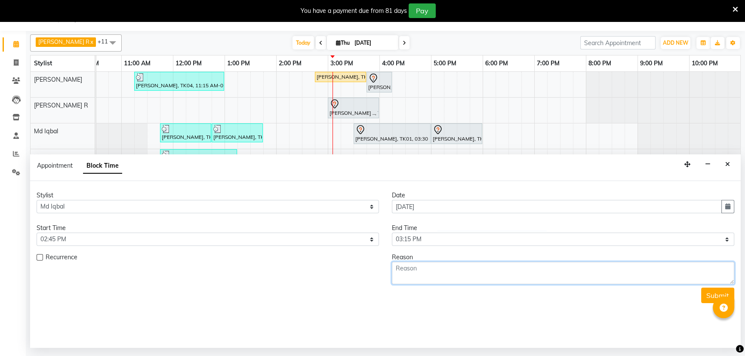
click at [417, 265] on textarea at bounding box center [563, 273] width 343 height 22
drag, startPoint x: 475, startPoint y: 267, endPoint x: 391, endPoint y: 276, distance: 85.2
click at [391, 276] on div "Reason LUNCH" at bounding box center [563, 268] width 355 height 31
type textarea "LUNCH"
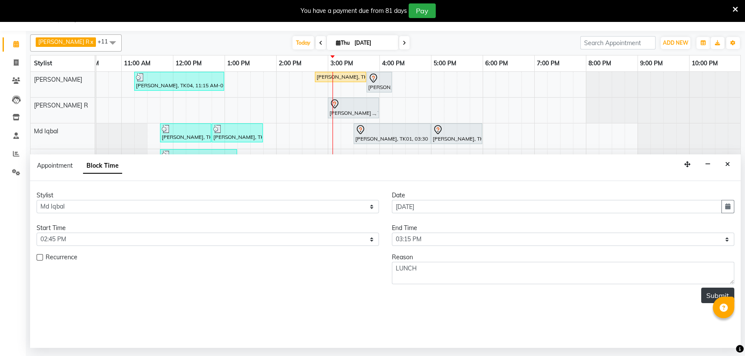
click at [704, 298] on button "Submit" at bounding box center [717, 295] width 33 height 15
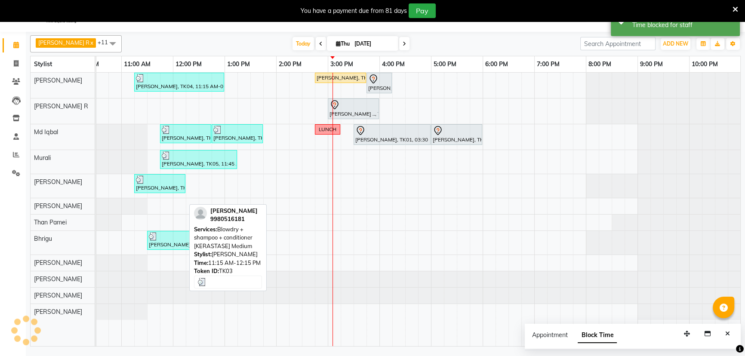
scroll to position [0, 0]
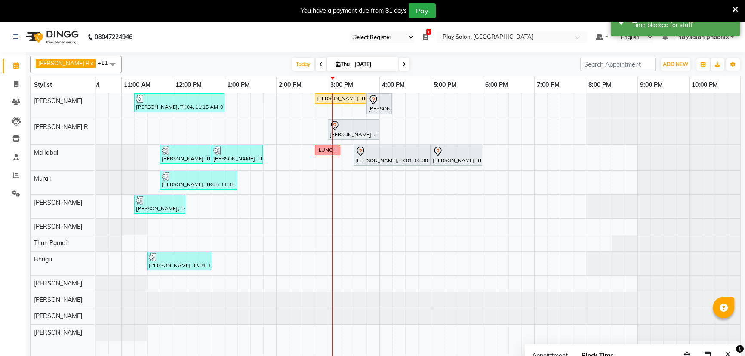
click at [328, 188] on td at bounding box center [334, 230] width 13 height 274
select select "85963"
select select "tentative"
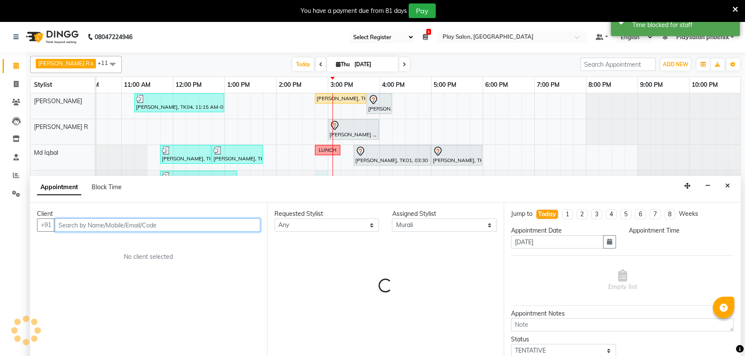
select select "885"
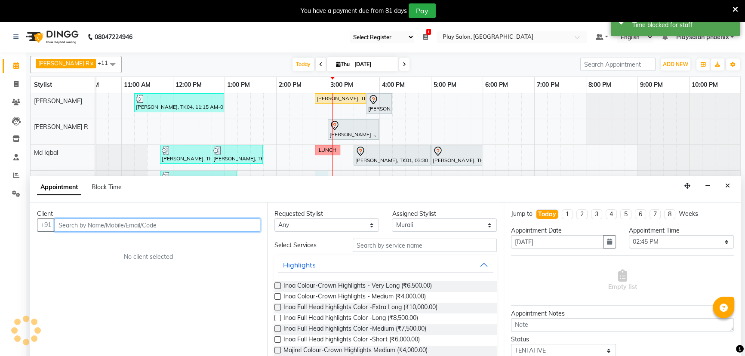
scroll to position [22, 0]
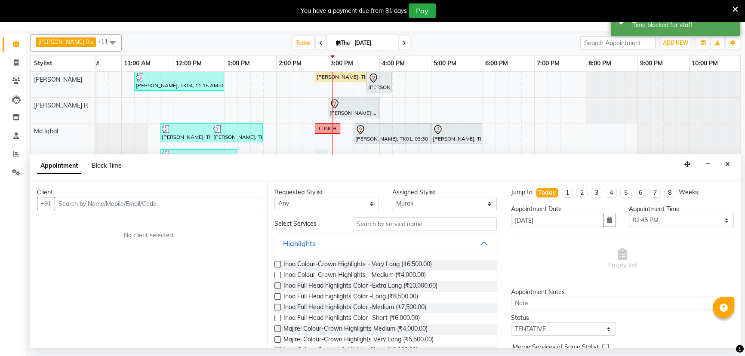
click at [102, 167] on span "Block Time" at bounding box center [107, 166] width 30 height 8
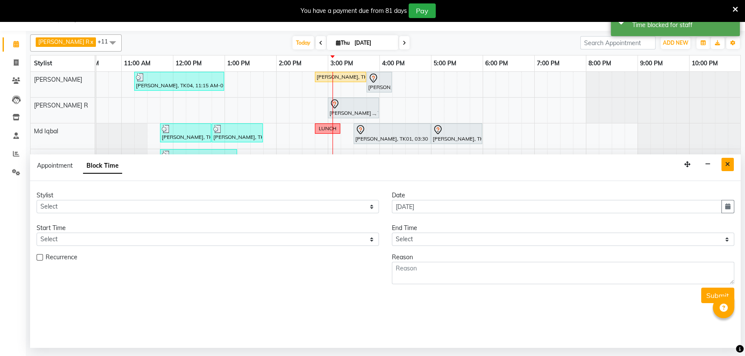
click at [729, 164] on icon "Close" at bounding box center [727, 164] width 5 height 6
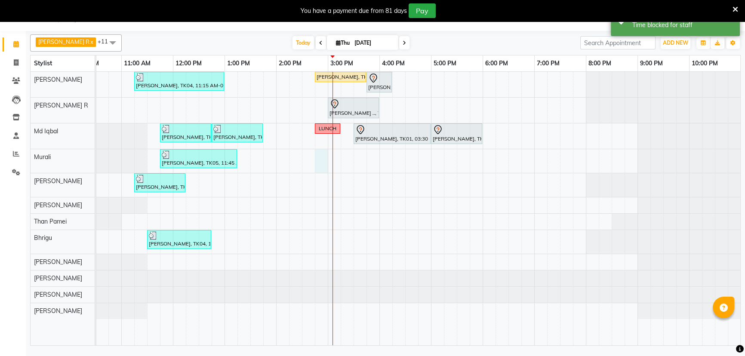
click at [322, 159] on div "Vaishali Mishra, TK04, 11:15 AM-01:00 PM, INOA Root Touch-up Short Lishy Sudhee…" at bounding box center [379, 209] width 723 height 274
select select "85963"
select select "885"
select select "tentative"
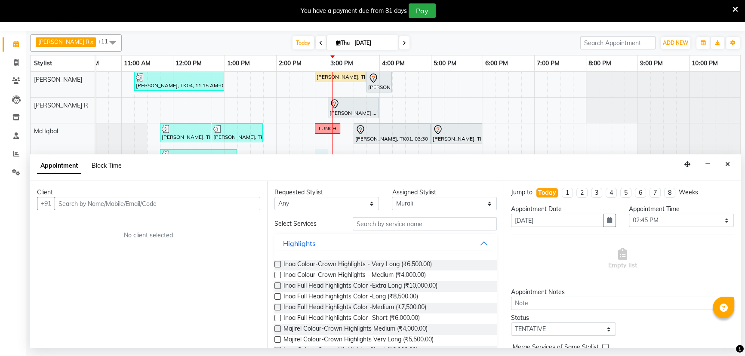
click at [108, 167] on span "Block Time" at bounding box center [107, 166] width 30 height 8
select select "85963"
select select "885"
select select "900"
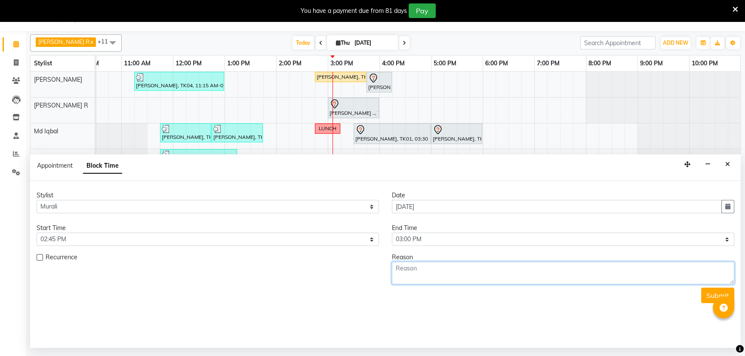
click at [408, 268] on textarea at bounding box center [563, 273] width 343 height 22
paste textarea "LUNCH"
type textarea "LUNCH"
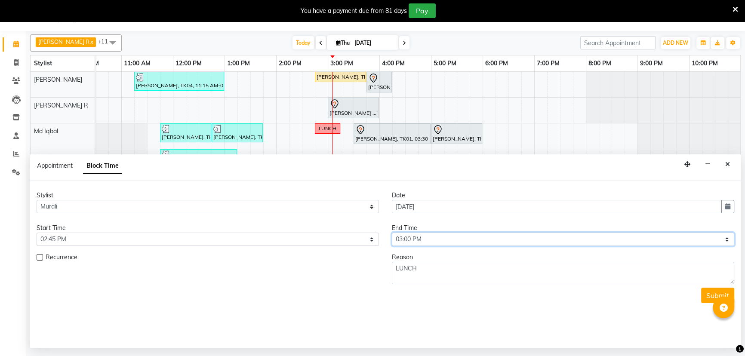
click at [435, 238] on select "Select 10:00 AM 10:15 AM 10:30 AM 10:45 AM 11:00 AM 11:15 AM 11:30 AM 11:45 AM …" at bounding box center [563, 239] width 343 height 13
select select "915"
click at [392, 233] on select "Select 10:00 AM 10:15 AM 10:30 AM 10:45 AM 11:00 AM 11:15 AM 11:30 AM 11:45 AM …" at bounding box center [563, 239] width 343 height 13
click at [705, 295] on button "Submit" at bounding box center [717, 295] width 33 height 15
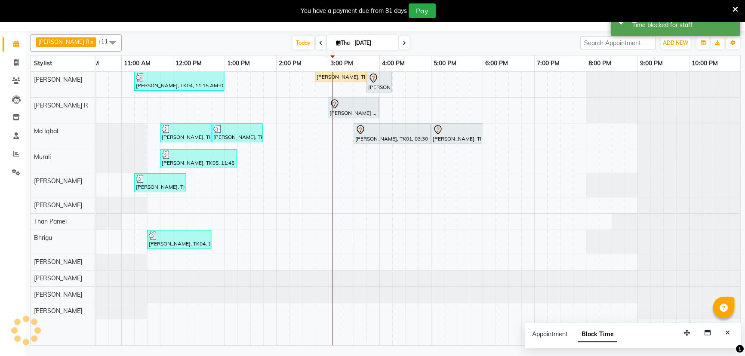
scroll to position [0, 0]
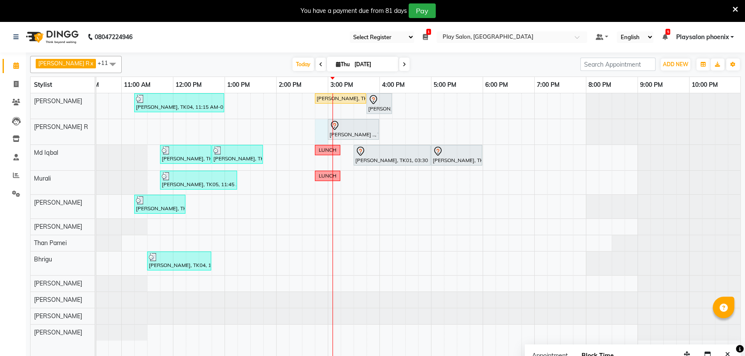
click at [317, 134] on div "Vaishali Mishra, TK04, 11:15 AM-01:00 PM, INOA Root Touch-up Short Lishy Sudhee…" at bounding box center [379, 230] width 723 height 274
select select "88650"
select select "885"
select select "tentative"
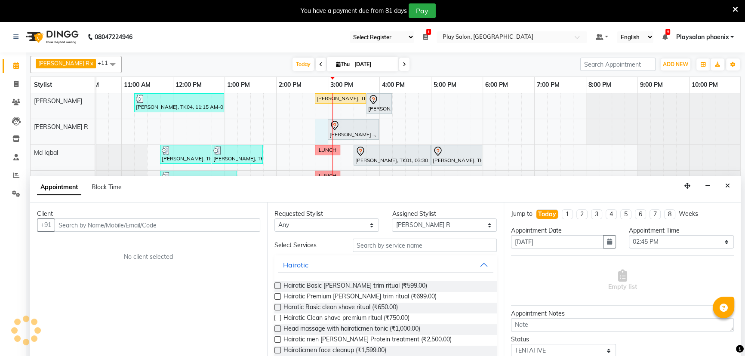
scroll to position [22, 0]
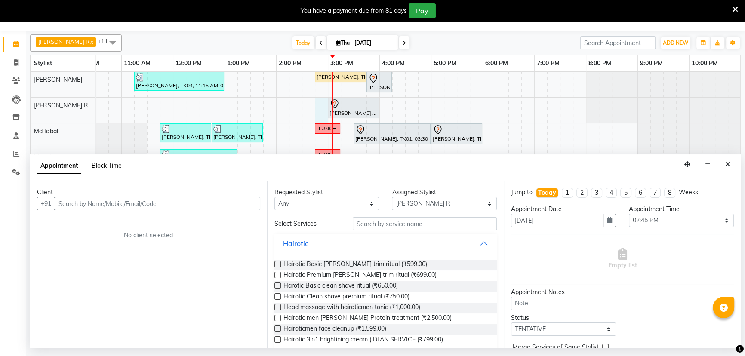
click at [116, 167] on span "Block Time" at bounding box center [107, 166] width 30 height 8
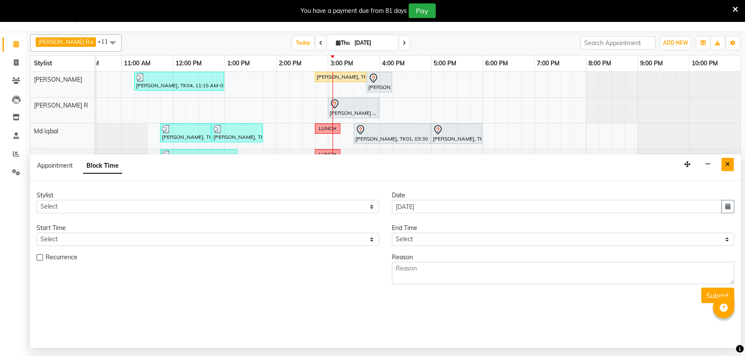
click at [725, 167] on button "Close" at bounding box center [728, 164] width 12 height 13
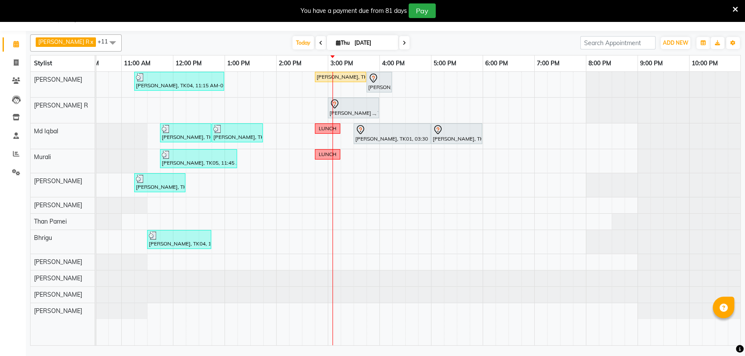
click at [317, 112] on div "Vaishali Mishra, TK04, 11:15 AM-01:00 PM, INOA Root Touch-up Short Lishy Sudhee…" at bounding box center [379, 209] width 723 height 274
select select "88650"
select select "tentative"
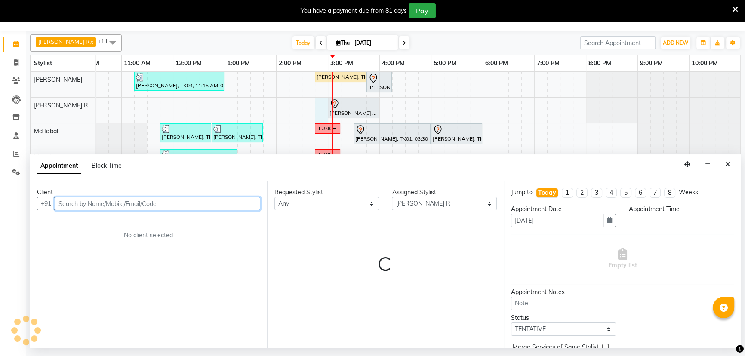
select select "885"
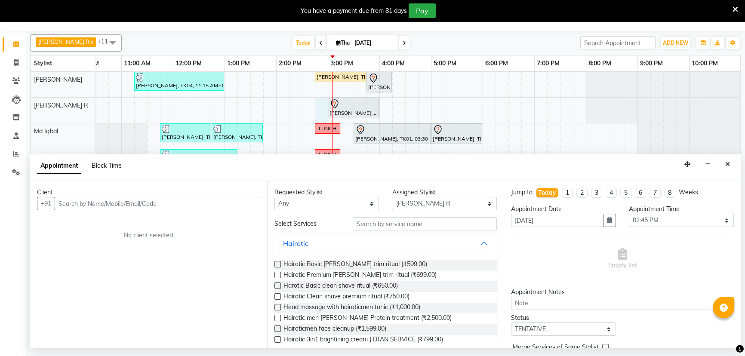
click at [117, 164] on span "Block Time" at bounding box center [107, 166] width 30 height 8
select select "88650"
select select "885"
select select "900"
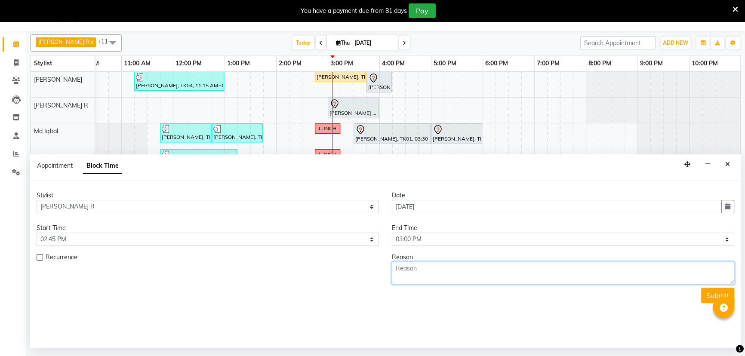
click at [464, 272] on textarea at bounding box center [563, 273] width 343 height 22
paste textarea "LUNCH"
type textarea "LUNCH"
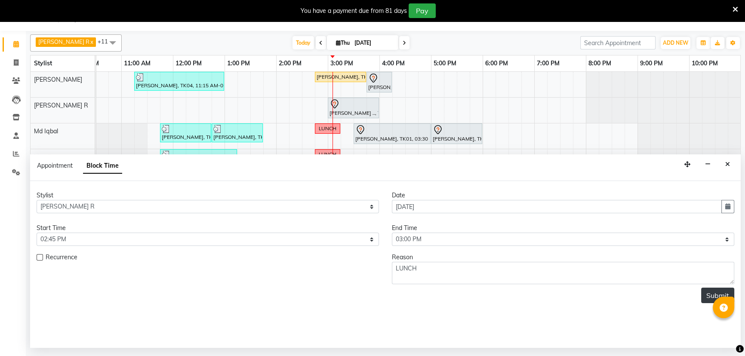
click at [702, 291] on button "Submit" at bounding box center [717, 295] width 33 height 15
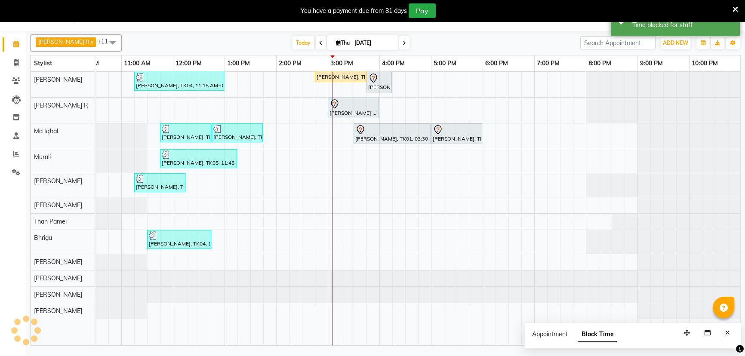
scroll to position [0, 0]
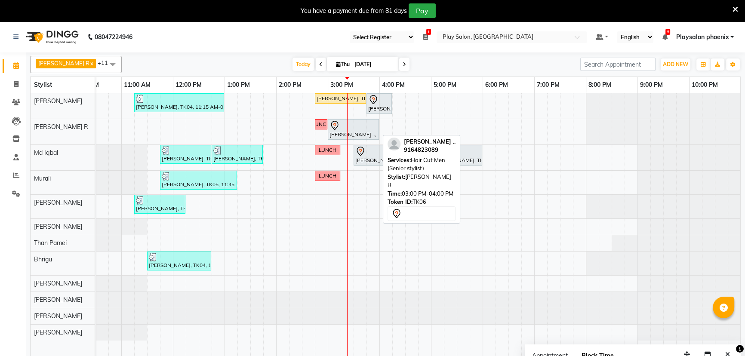
click at [361, 122] on div at bounding box center [354, 125] width 48 height 10
click at [361, 124] on div at bounding box center [354, 125] width 48 height 10
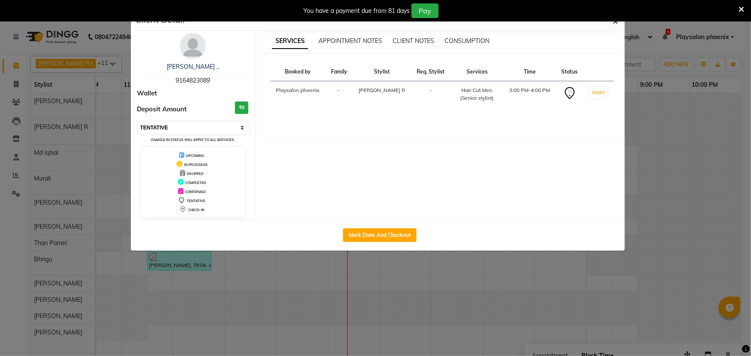
click at [187, 124] on select "Select IN SERVICE CONFIRMED TENTATIVE CHECK IN MARK DONE DROPPED UPCOMING" at bounding box center [193, 128] width 111 height 12
select select "1"
click at [138, 122] on select "Select IN SERVICE CONFIRMED TENTATIVE CHECK IN MARK DONE DROPPED UPCOMING" at bounding box center [193, 128] width 111 height 12
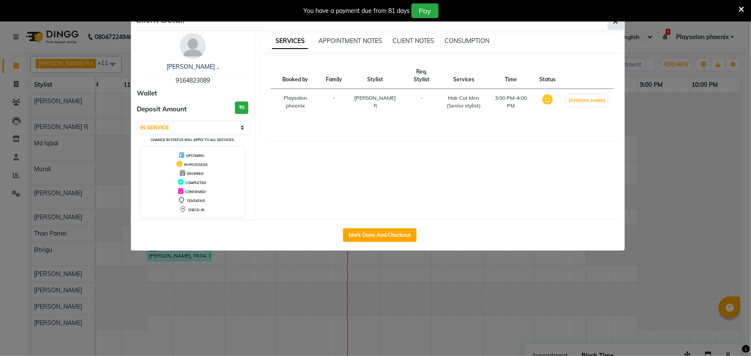
click at [614, 24] on icon "button" at bounding box center [615, 21] width 5 height 7
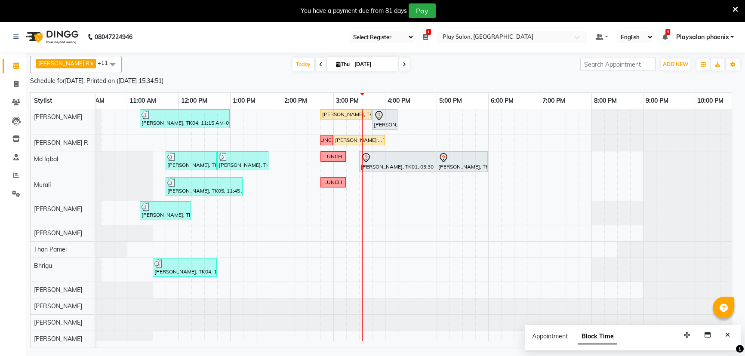
scroll to position [0, 73]
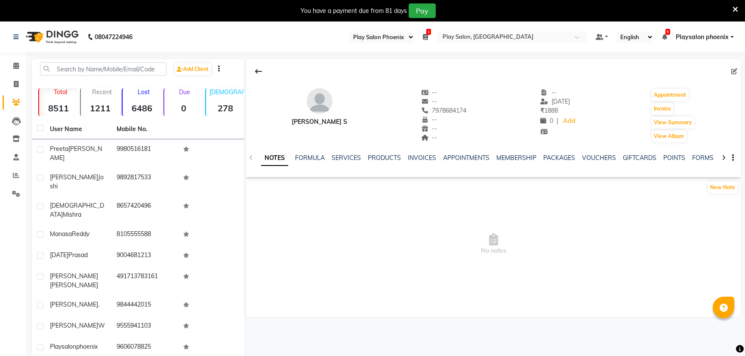
select select "90"
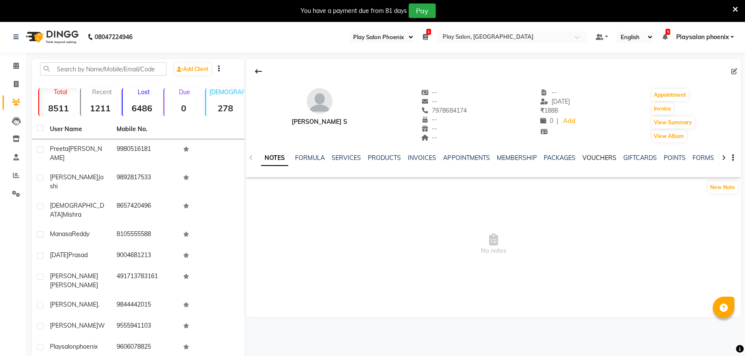
click at [601, 158] on link "VOUCHERS" at bounding box center [599, 158] width 34 height 8
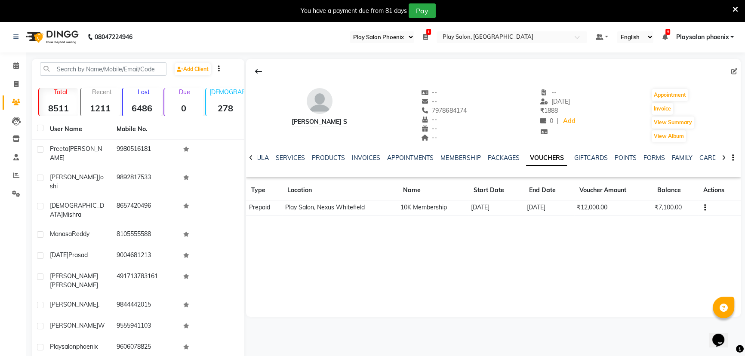
click at [289, 162] on div "SERVICES" at bounding box center [290, 158] width 29 height 9
click at [513, 237] on div "Sanchita S -- -- 7978684174 -- -- -- -- 12-02-2025 ₹ 1888 0 | Add Appointment I…" at bounding box center [493, 188] width 495 height 258
drag, startPoint x: 17, startPoint y: 68, endPoint x: 45, endPoint y: 71, distance: 28.2
click at [17, 68] on icon at bounding box center [16, 65] width 6 height 6
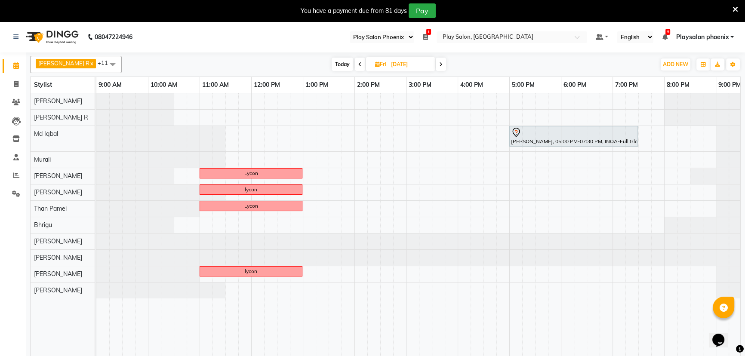
click at [230, 101] on div "Deblina Roy, 05:00 PM-07:30 PM, INOA-Full Global Colour - Medium Lycon lycon Ly…" at bounding box center [457, 230] width 723 height 274
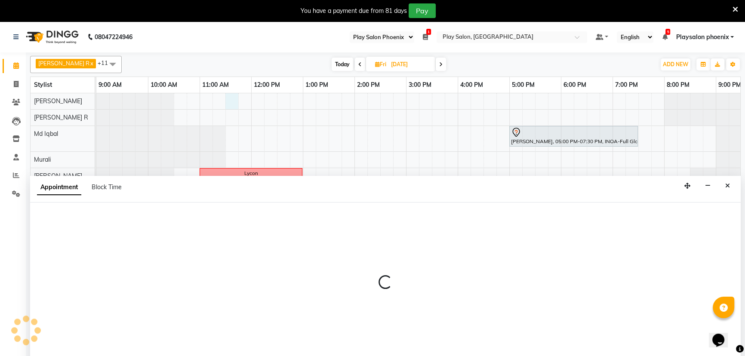
scroll to position [22, 0]
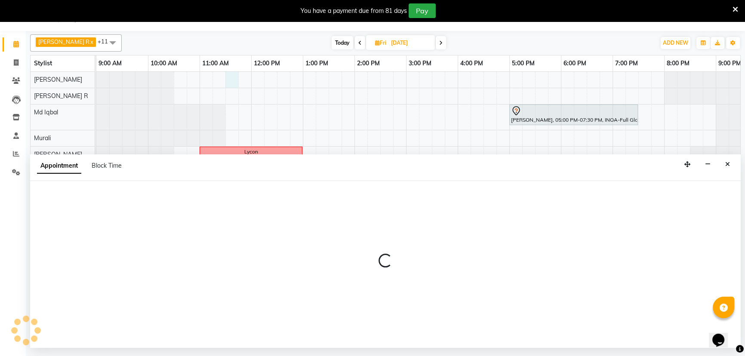
select select "81425"
select select "tentative"
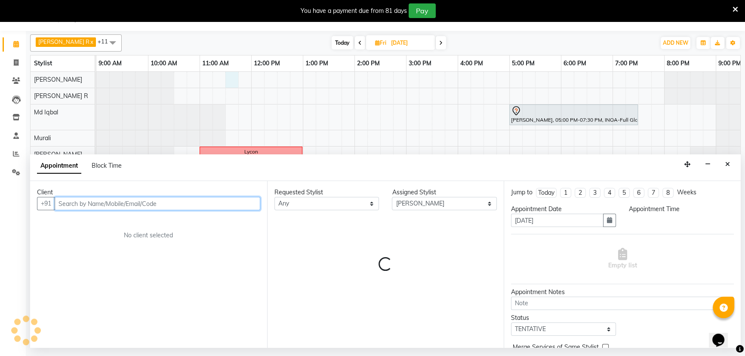
select select "690"
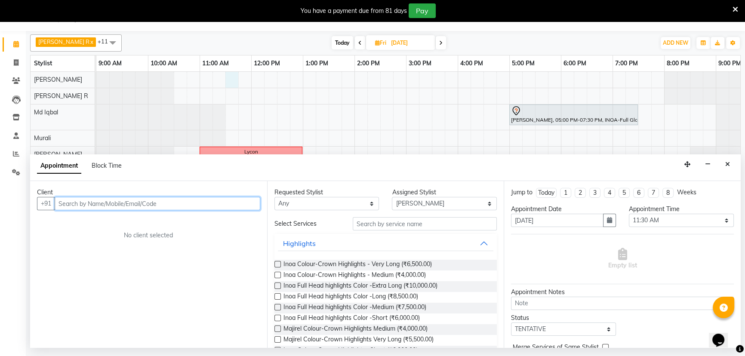
click at [189, 205] on input "text" at bounding box center [158, 203] width 206 height 13
paste input "7978684174"
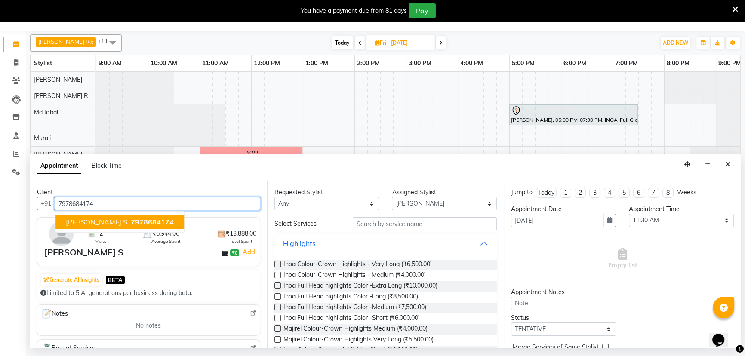
click at [100, 222] on button "Sanchita S 7978684174" at bounding box center [120, 222] width 129 height 14
type input "7978684174"
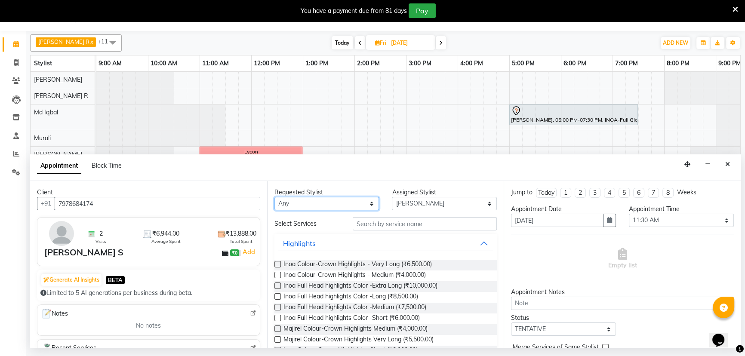
click at [368, 202] on select "Any Armaan Bhrigu Chytra Diksha Tamang General Technician . Imran Ansari Mahfoo…" at bounding box center [327, 203] width 105 height 13
click at [275, 197] on select "Any Armaan Bhrigu Chytra Diksha Tamang General Technician . Imran Ansari Mahfoo…" at bounding box center [327, 203] width 105 height 13
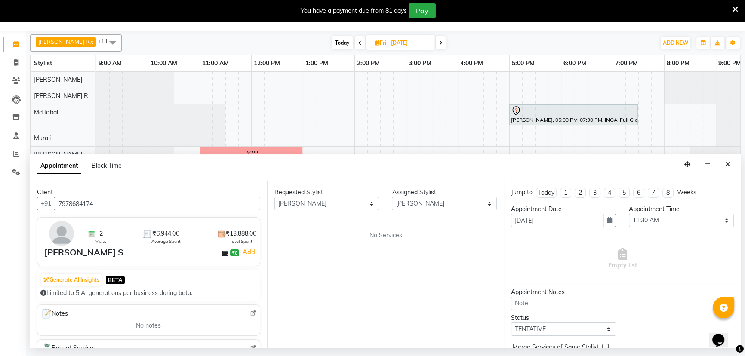
click at [358, 243] on div "Requested Stylist Any Armaan Bhrigu Chytra Diksha Tamang General Technician . I…" at bounding box center [385, 264] width 237 height 167
click at [420, 228] on div "Requested Stylist Any Armaan Bhrigu Chytra Diksha Tamang General Technician . I…" at bounding box center [385, 264] width 237 height 167
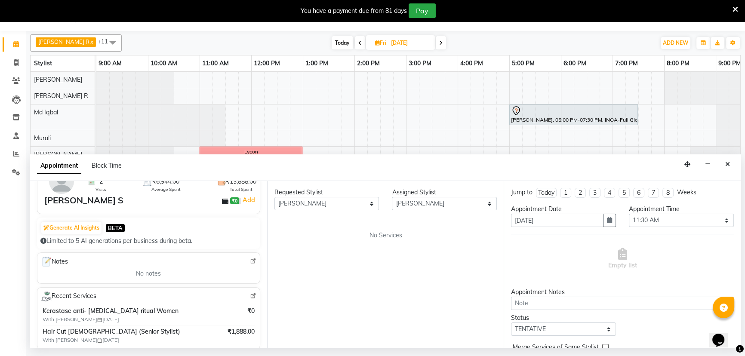
scroll to position [78, 0]
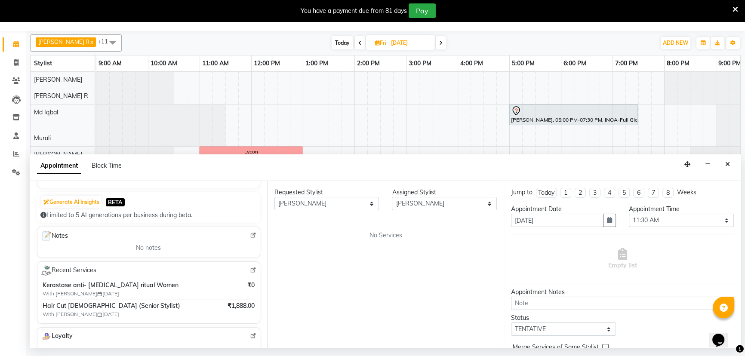
click at [375, 236] on span "No Services" at bounding box center [385, 235] width 33 height 9
click at [367, 203] on select "Any Armaan Bhrigu Chytra Diksha Tamang General Technician . Imran Ansari Mahfoo…" at bounding box center [327, 203] width 105 height 13
select select "null"
click at [275, 197] on select "Any Armaan Bhrigu Chytra Diksha Tamang General Technician . Imran Ansari Mahfoo…" at bounding box center [327, 203] width 105 height 13
select select
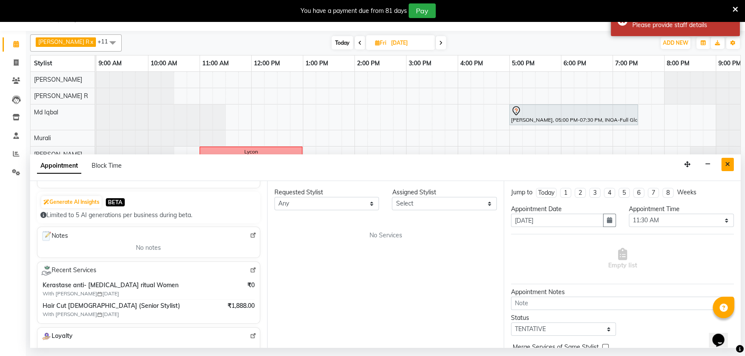
click at [728, 164] on icon "Close" at bounding box center [727, 164] width 5 height 6
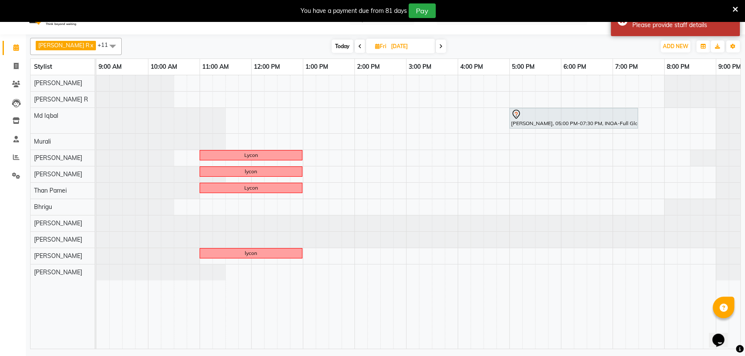
scroll to position [0, 0]
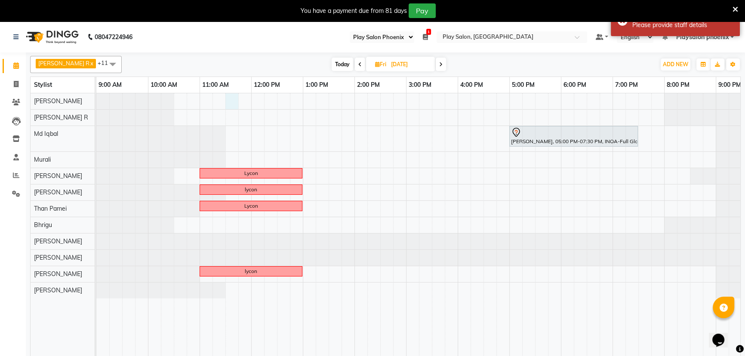
click at [230, 104] on div "Deblina Roy, 05:00 PM-07:30 PM, INOA-Full Global Colour - Medium Lycon lycon Ly…" at bounding box center [457, 230] width 723 height 274
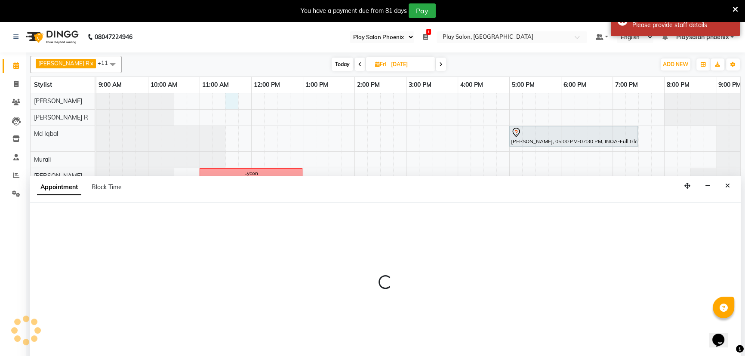
scroll to position [22, 0]
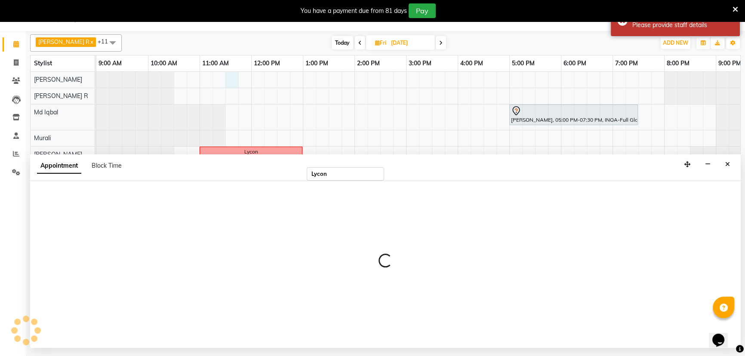
select select "81425"
select select "tentative"
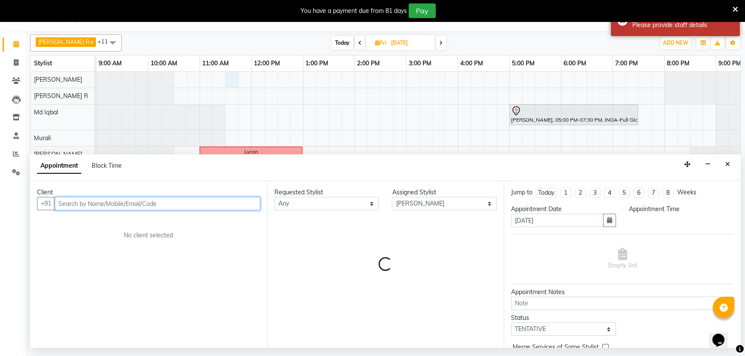
select select "690"
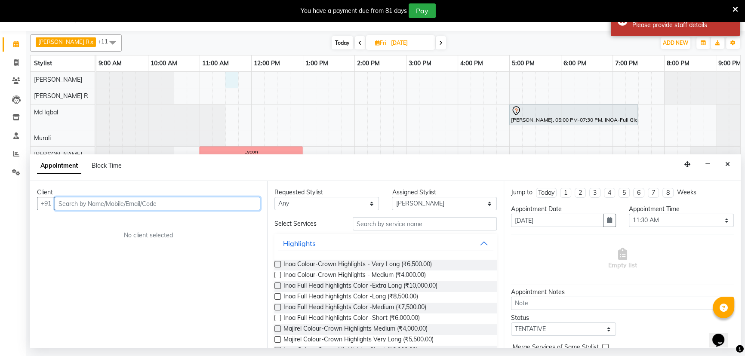
click at [160, 204] on input "text" at bounding box center [158, 203] width 206 height 13
paste input "7978684174"
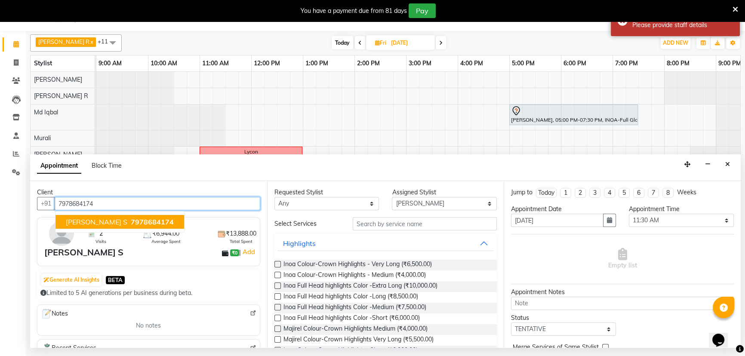
type input "7978684174"
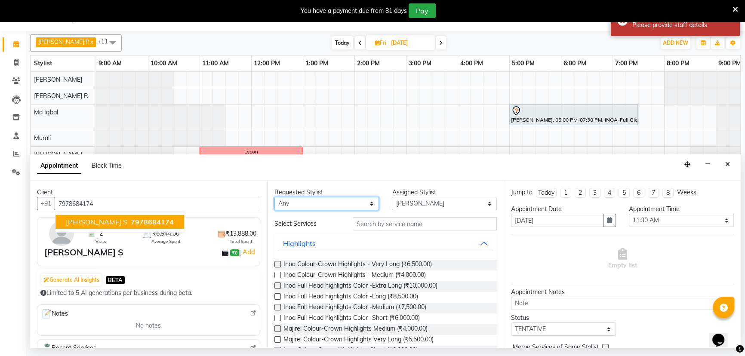
click at [347, 207] on select "Any Armaan Bhrigu Chytra Diksha Tamang General Technician . Imran Ansari Mahfoo…" at bounding box center [327, 203] width 105 height 13
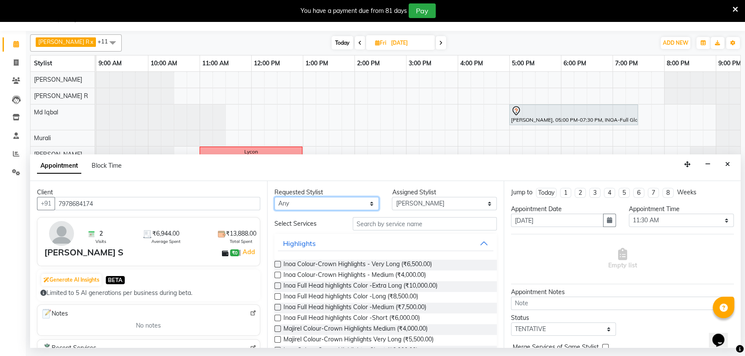
select select "81425"
click at [275, 197] on select "Any Armaan Bhrigu Chytra Diksha Tamang General Technician . Imran Ansari Mahfoo…" at bounding box center [327, 203] width 105 height 13
click at [366, 219] on input "text" at bounding box center [425, 223] width 144 height 13
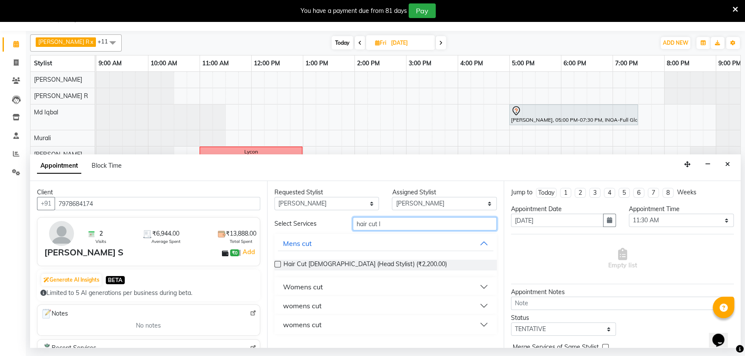
type input "hair cut l"
click at [275, 264] on label at bounding box center [278, 264] width 6 height 6
click at [275, 264] on input "checkbox" at bounding box center [278, 265] width 6 height 6
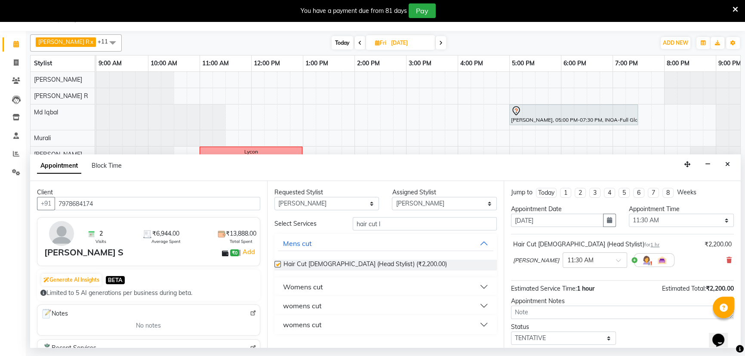
checkbox input "false"
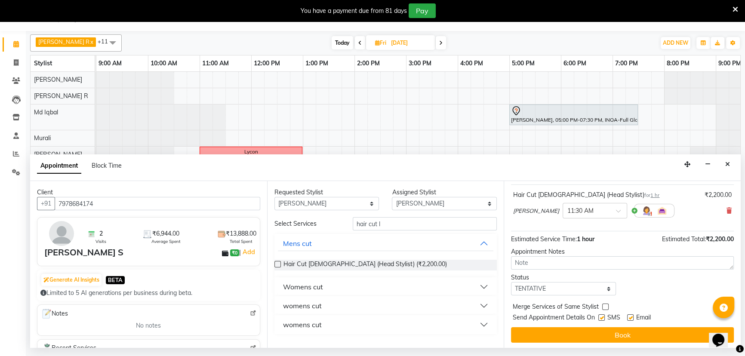
scroll to position [51, 0]
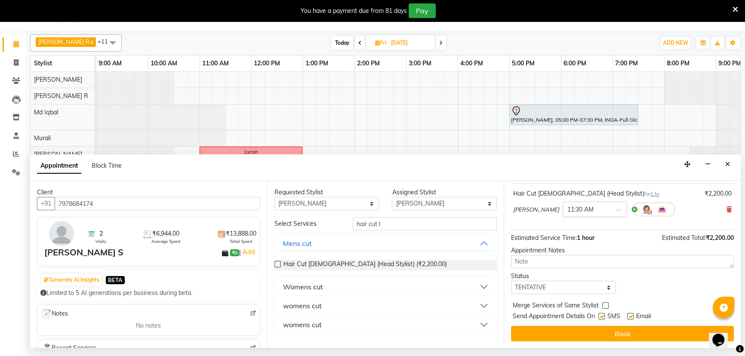
click at [590, 209] on div at bounding box center [595, 208] width 64 height 9
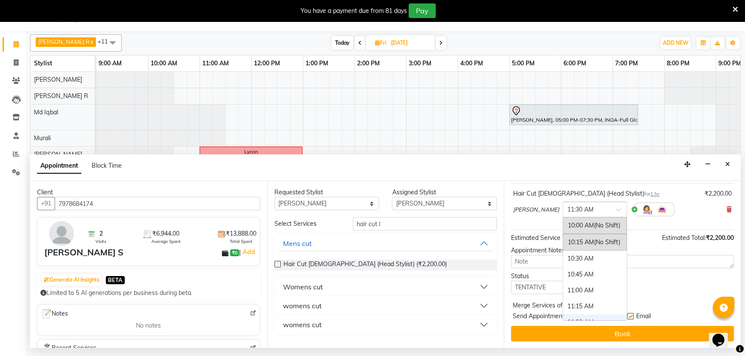
scroll to position [97, 0]
click at [574, 245] on div "11:45 AM" at bounding box center [595, 241] width 64 height 16
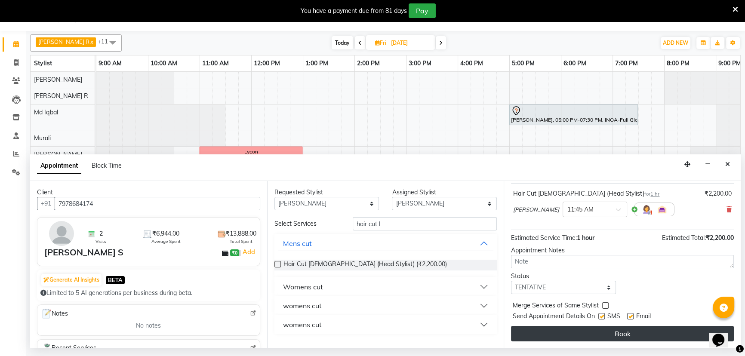
click at [612, 332] on button "Book" at bounding box center [622, 333] width 223 height 15
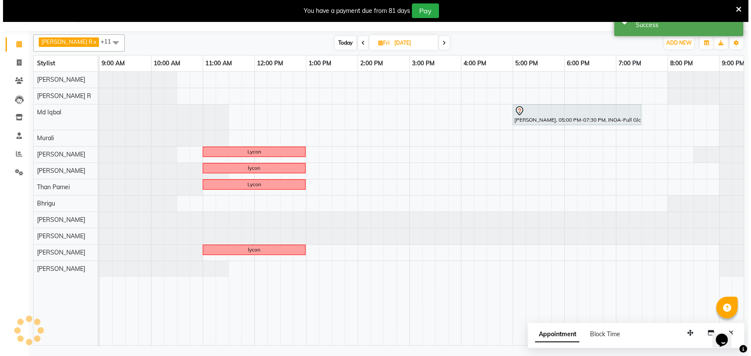
scroll to position [0, 0]
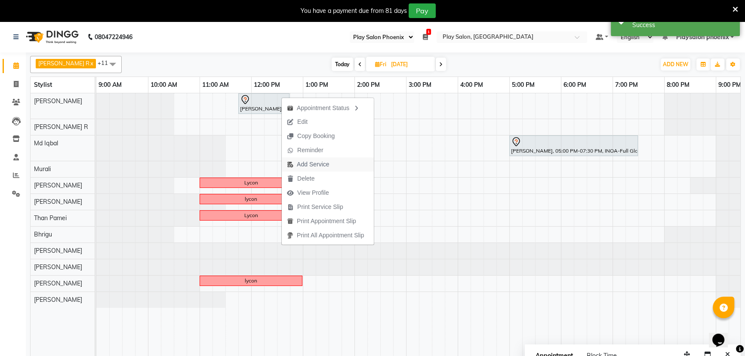
click at [329, 167] on span "Add Service" at bounding box center [308, 164] width 52 height 14
select select "81425"
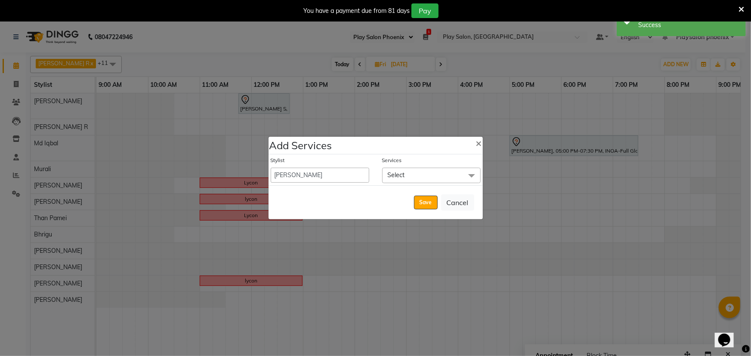
click at [401, 176] on span "Select" at bounding box center [396, 175] width 17 height 8
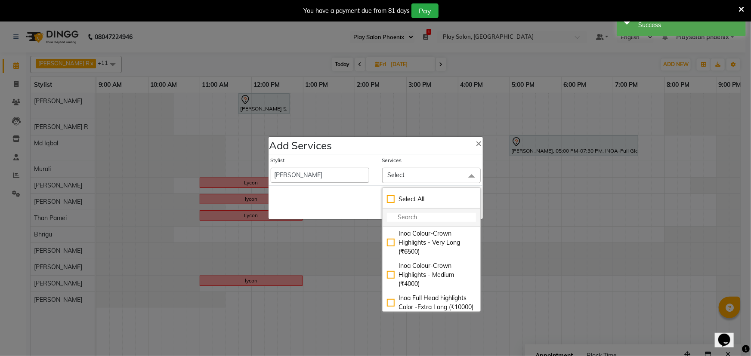
click at [403, 215] on input "multiselect-search" at bounding box center [431, 217] width 89 height 9
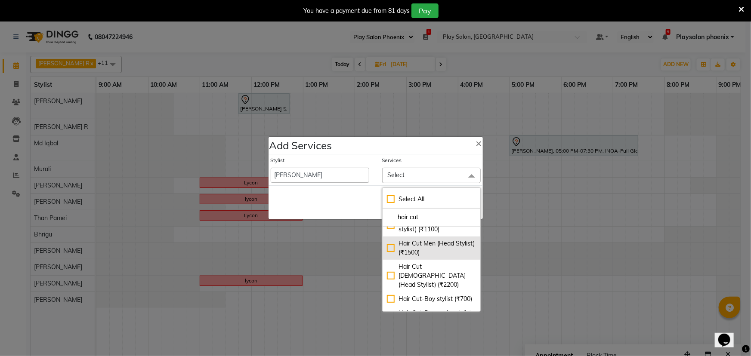
scroll to position [78, 0]
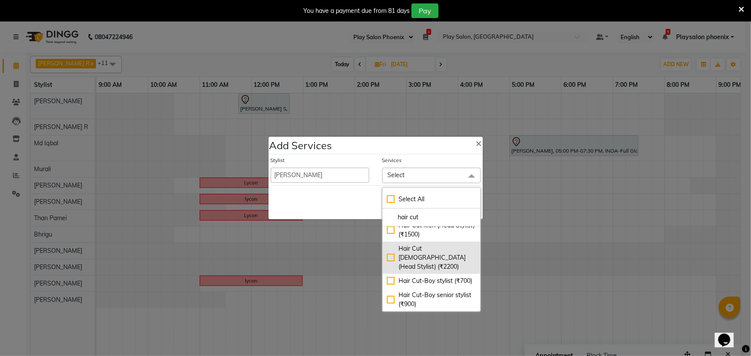
type input "hair cut"
click at [388, 253] on div "Hair Cut Lady (Head Stylist) (₹2200)" at bounding box center [431, 257] width 89 height 27
checkbox input "true"
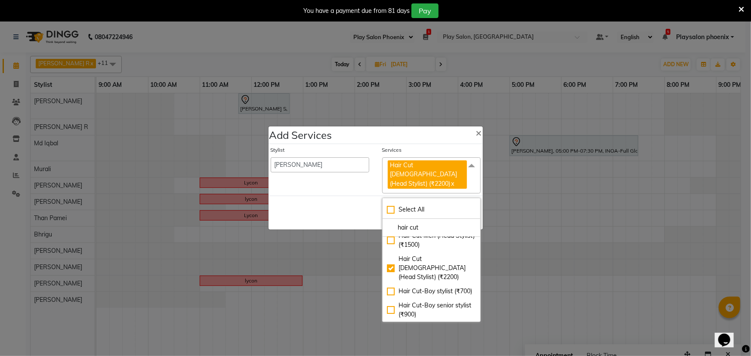
click at [345, 206] on div "Save Cancel" at bounding box center [376, 213] width 214 height 34
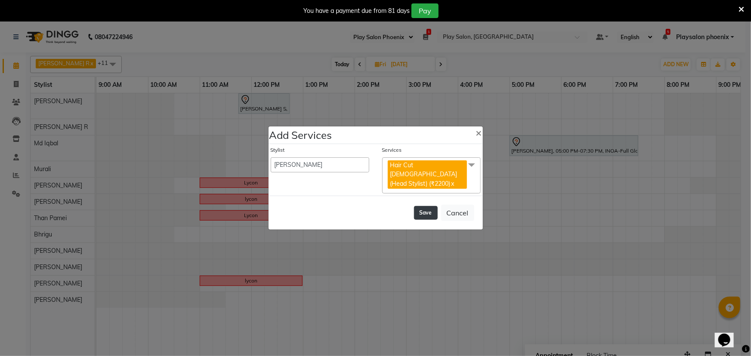
click at [427, 206] on button "Save" at bounding box center [426, 213] width 24 height 14
select select "88172"
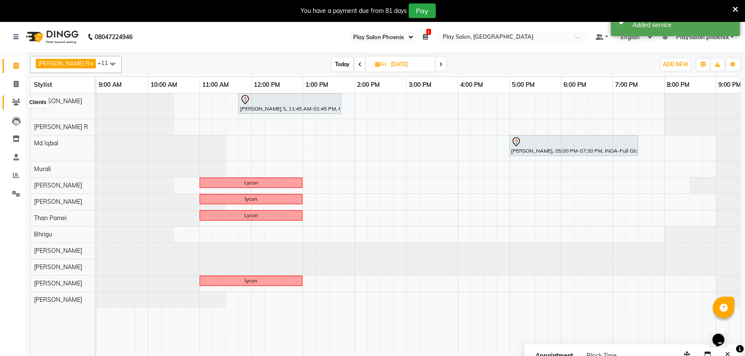
click at [12, 104] on icon at bounding box center [16, 102] width 8 height 6
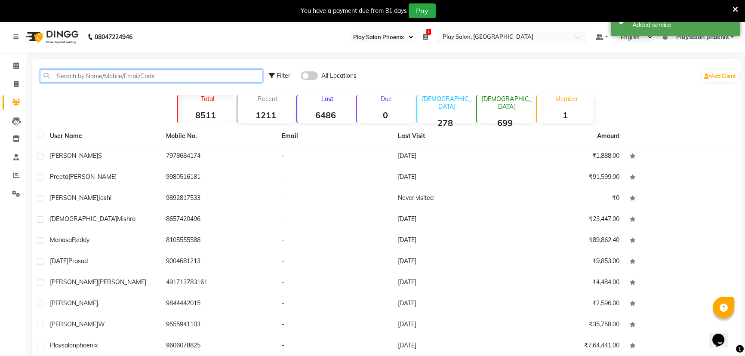
click at [185, 75] on input "text" at bounding box center [151, 75] width 222 height 13
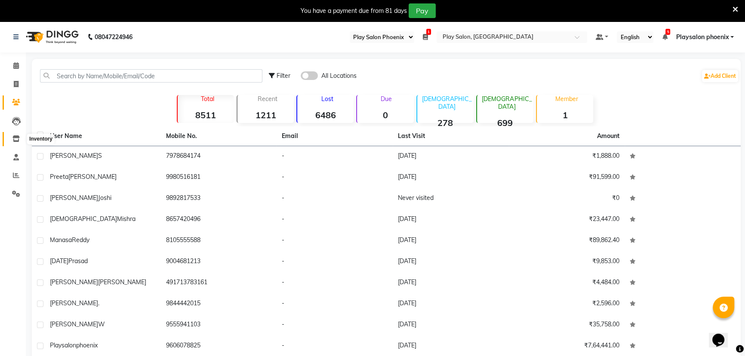
click at [15, 139] on icon at bounding box center [15, 139] width 7 height 6
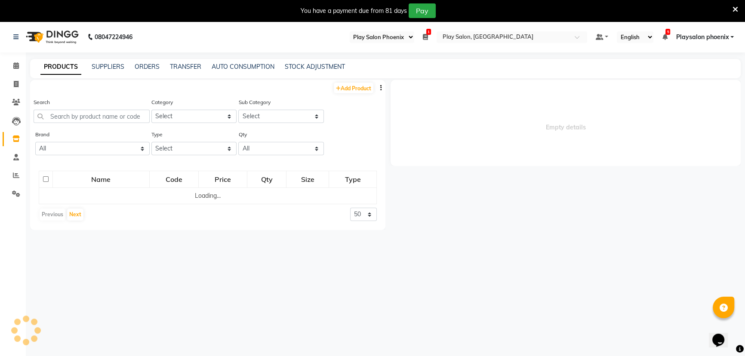
select select
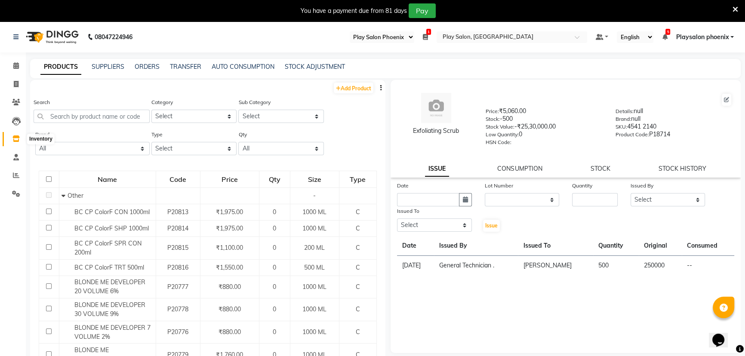
click at [16, 136] on icon at bounding box center [15, 139] width 7 height 6
click at [144, 65] on link "ORDERS" at bounding box center [147, 67] width 25 height 8
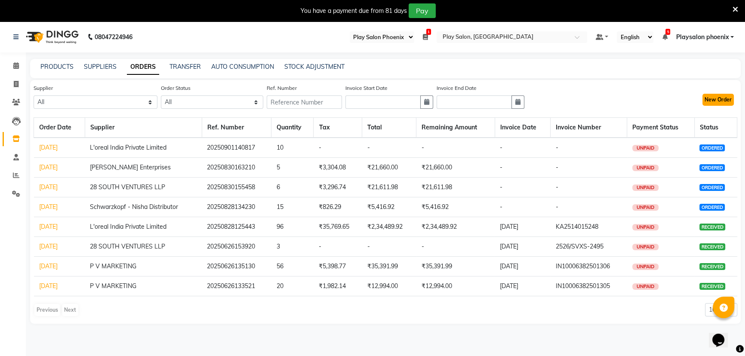
click at [723, 98] on button "New Order" at bounding box center [718, 100] width 31 height 12
select select "true"
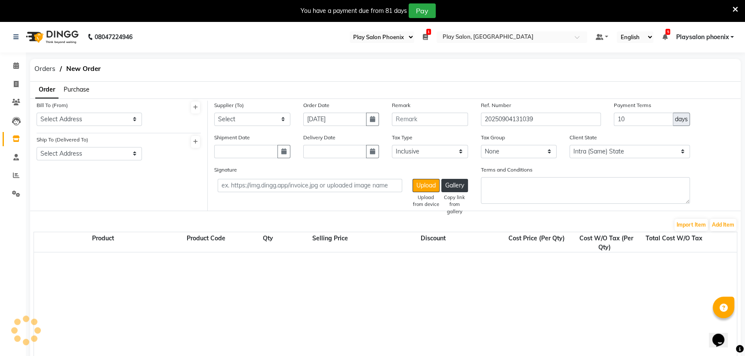
select select "3940"
click at [112, 117] on select "Select Address L'oreal India Private Limited P V marketing 28 SOUTH VENTURES LL…" at bounding box center [89, 119] width 105 height 13
select select "1554"
click at [37, 113] on select "Select Address L'oreal India Private Limited P V marketing 28 SOUTH VENTURES LL…" at bounding box center [89, 119] width 105 height 13
click at [76, 154] on select "Select Address Phoenix mall" at bounding box center [89, 153] width 105 height 13
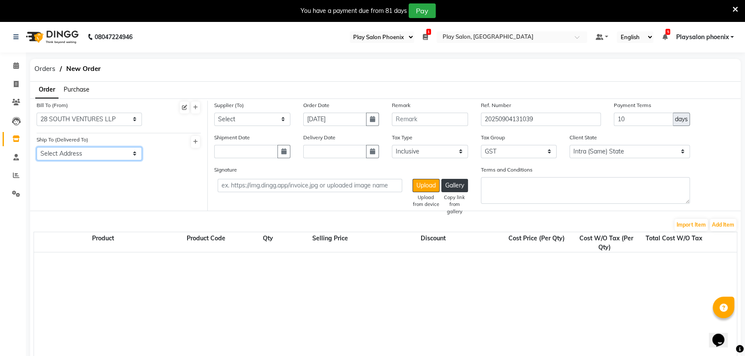
select select "1551"
click at [37, 147] on select "Select Address Phoenix mall" at bounding box center [89, 153] width 105 height 13
click at [272, 117] on select "Select P V MARKETING 28 SOUTH VENTURES LLP L'oreal India Private Limited Schwar…" at bounding box center [252, 119] width 76 height 13
click at [214, 113] on select "Select P V MARKETING 28 SOUTH VENTURES LLP L'oreal India Private Limited Schwar…" at bounding box center [252, 119] width 76 height 13
click at [256, 116] on select "Select P V MARKETING 28 SOUTH VENTURES LLP L'oreal India Private Limited Schwar…" at bounding box center [252, 119] width 76 height 13
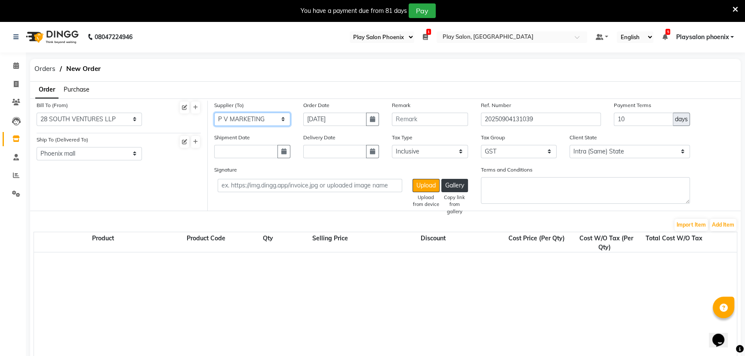
select select "5178"
click at [214, 113] on select "Select P V MARKETING 28 SOUTH VENTURES LLP L'oreal India Private Limited Schwar…" at bounding box center [252, 119] width 76 height 13
click at [254, 151] on input "text" at bounding box center [246, 151] width 64 height 13
select select "9"
select select "2025"
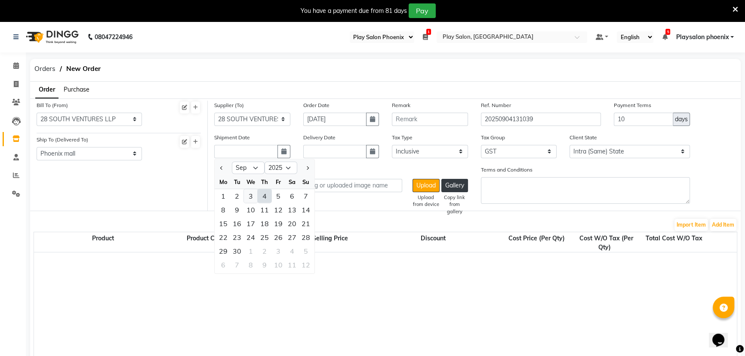
click at [251, 196] on div "3" at bounding box center [251, 196] width 14 height 14
type input "[DATE]"
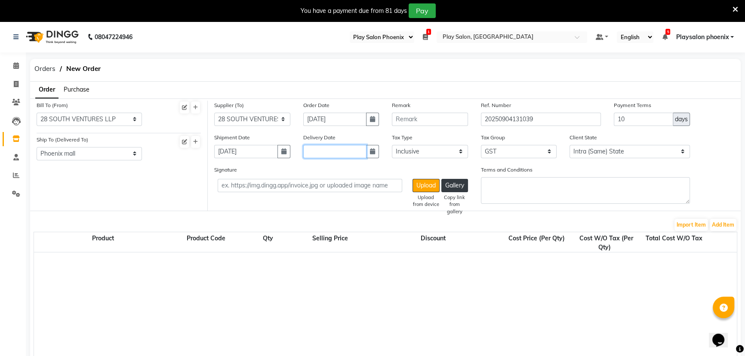
click at [334, 151] on input "text" at bounding box center [335, 151] width 64 height 13
select select "9"
select select "2025"
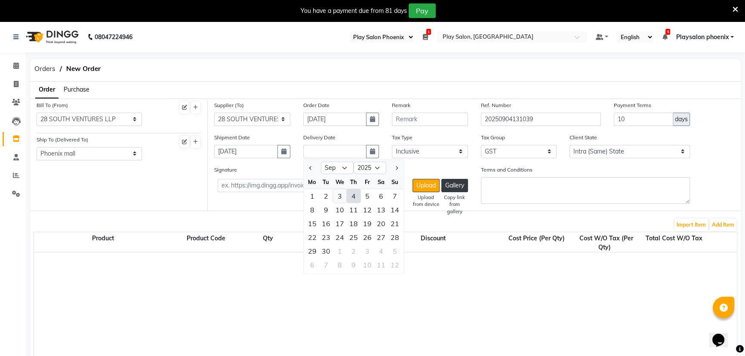
click at [336, 196] on div "3" at bounding box center [340, 196] width 14 height 14
type input "[DATE]"
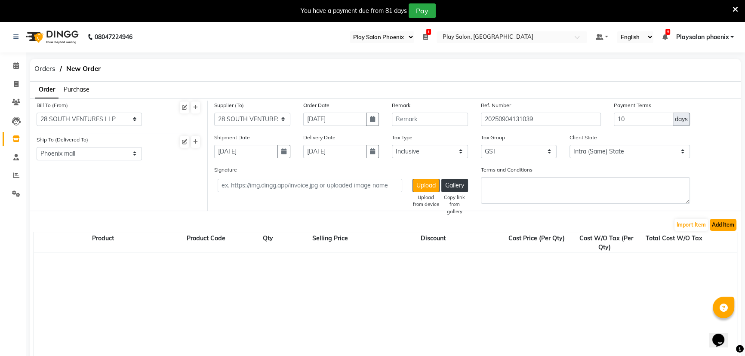
click at [724, 226] on button "Add Item" at bounding box center [723, 225] width 27 height 12
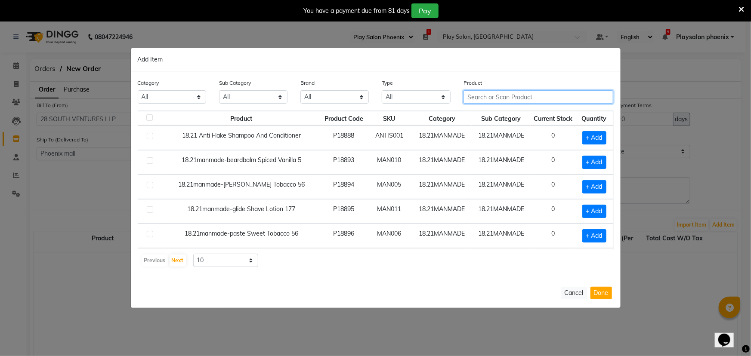
click at [493, 99] on input "text" at bounding box center [538, 96] width 150 height 13
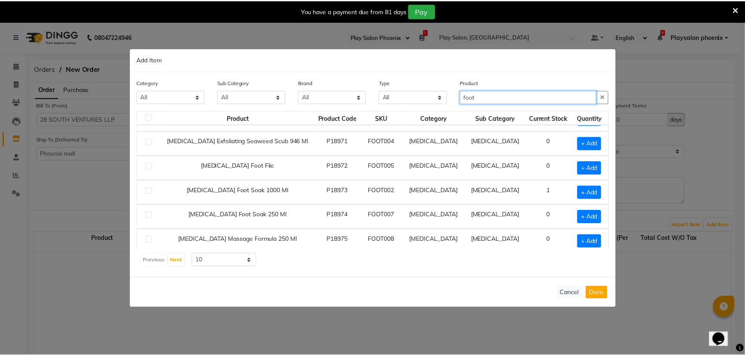
scroll to position [119, 0]
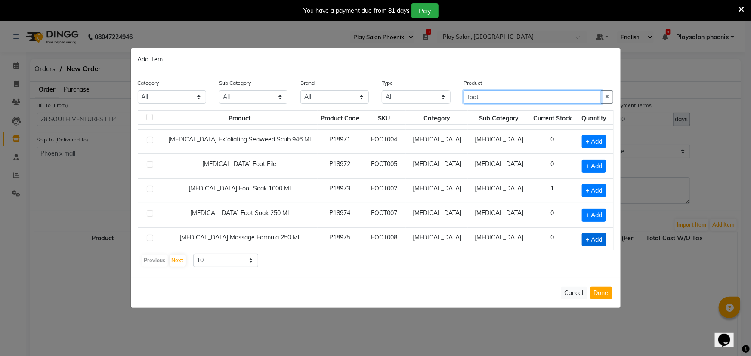
type input "foot"
click at [585, 237] on span "+ Add" at bounding box center [594, 239] width 24 height 13
checkbox input "true"
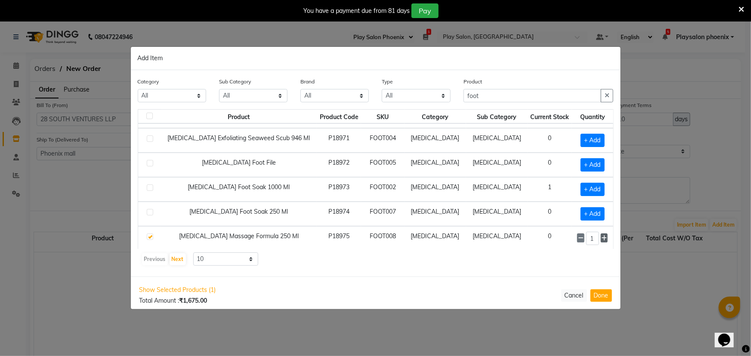
click at [602, 237] on icon at bounding box center [605, 238] width 6 height 6
type input "2"
click at [601, 296] on button "Done" at bounding box center [601, 296] width 22 height 12
select select "3940"
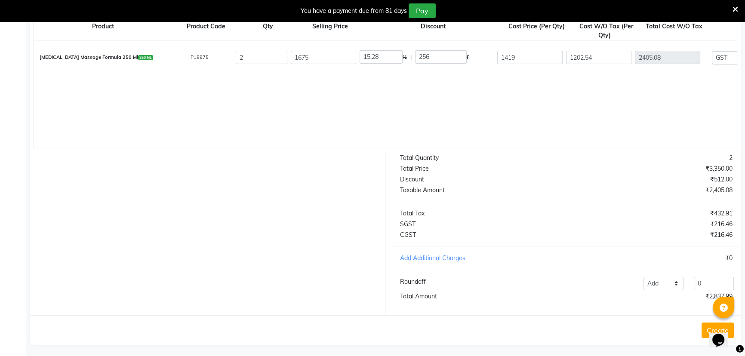
scroll to position [221, 0]
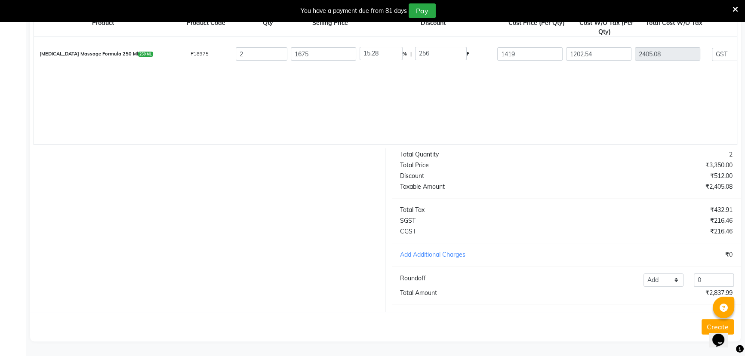
click at [707, 323] on button "Create" at bounding box center [718, 326] width 32 height 15
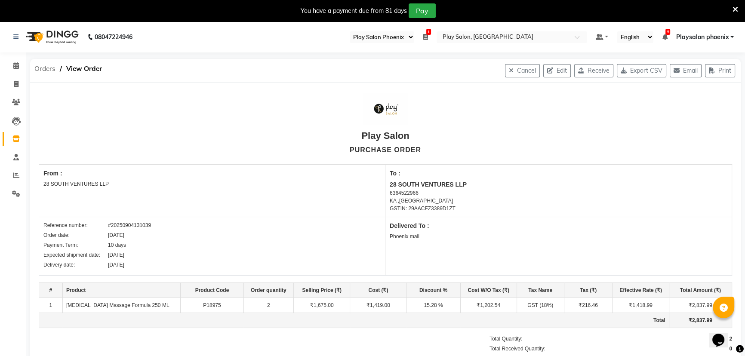
click at [47, 70] on span "Orders" at bounding box center [45, 68] width 30 height 15
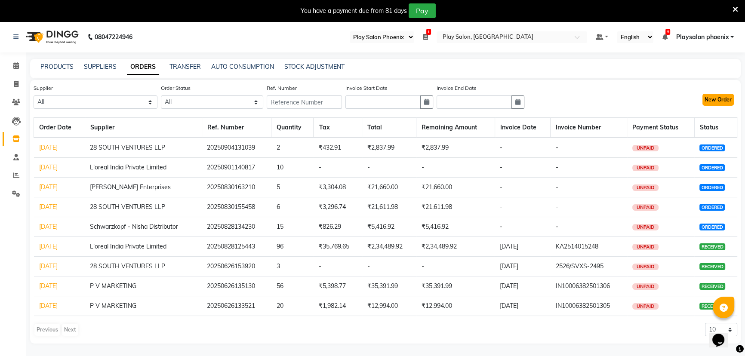
click at [716, 99] on button "New Order" at bounding box center [718, 100] width 31 height 12
select select "true"
select select "3940"
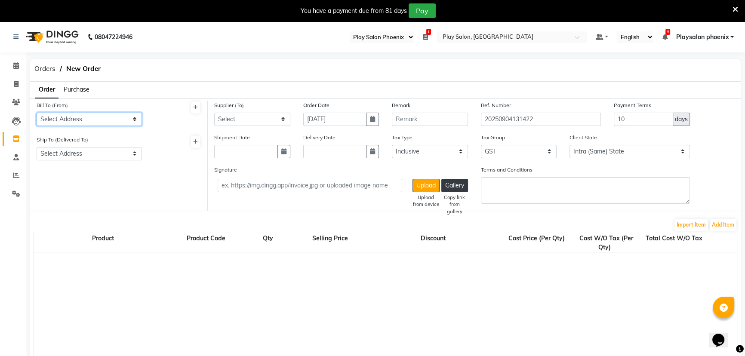
click at [96, 117] on select "Select Address L'oreal India Private Limited P V marketing 28 SOUTH VENTURES LL…" at bounding box center [89, 119] width 105 height 13
select select "1697"
click at [37, 113] on select "Select Address L'oreal India Private Limited P V marketing 28 SOUTH VENTURES LL…" at bounding box center [89, 119] width 105 height 13
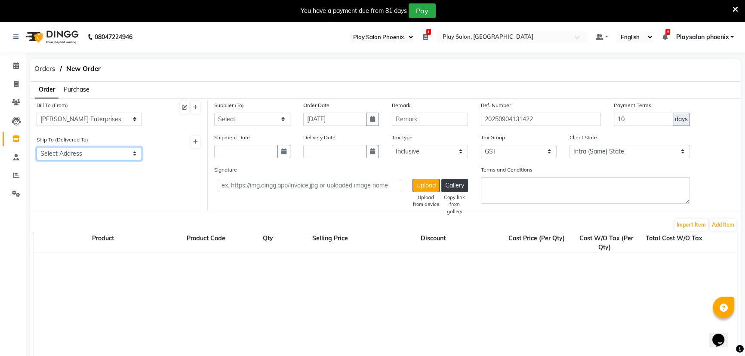
click at [65, 155] on select "Select Address Phoenix mall" at bounding box center [89, 153] width 105 height 13
select select "1551"
click at [37, 147] on select "Select Address Phoenix mall" at bounding box center [89, 153] width 105 height 13
click at [257, 122] on select "Select P V MARKETING 28 SOUTH VENTURES LLP L'oreal India Private Limited Schwar…" at bounding box center [252, 119] width 76 height 13
select select "5748"
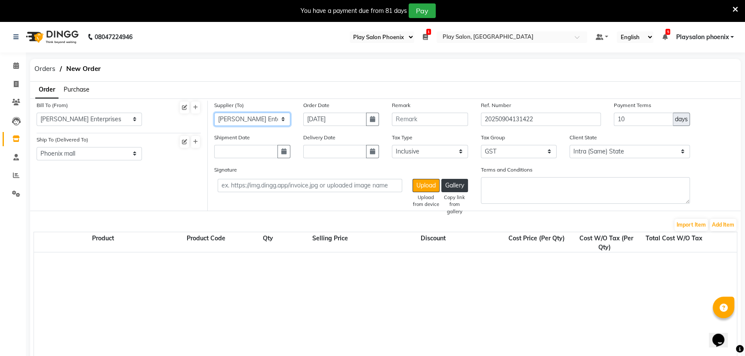
click at [214, 113] on select "Select P V MARKETING 28 SOUTH VENTURES LLP L'oreal India Private Limited Schwar…" at bounding box center [252, 119] width 76 height 13
click at [244, 155] on input "text" at bounding box center [246, 151] width 64 height 13
select select "9"
select select "2025"
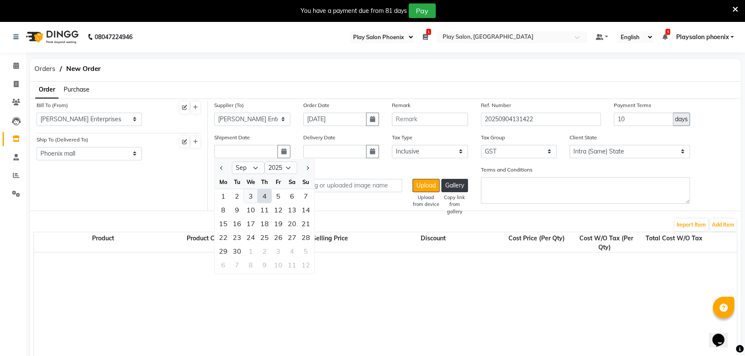
click at [251, 196] on div "3" at bounding box center [251, 196] width 14 height 14
type input "[DATE]"
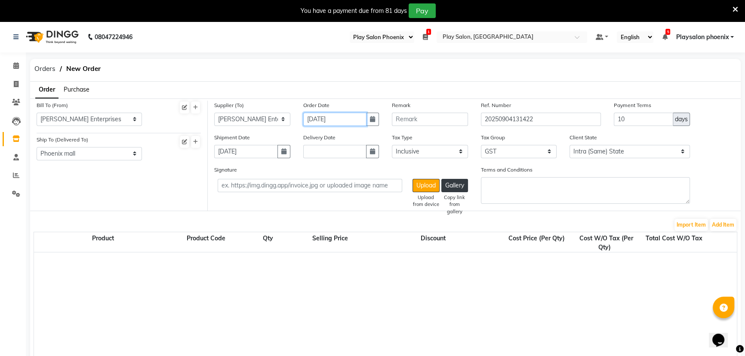
click at [331, 120] on input "04-09-2025" at bounding box center [335, 119] width 64 height 13
select select "9"
select select "2025"
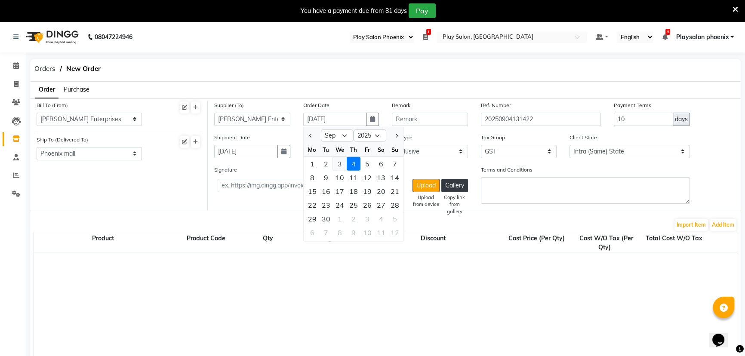
click at [338, 165] on div "3" at bounding box center [340, 164] width 14 height 14
type input "[DATE]"
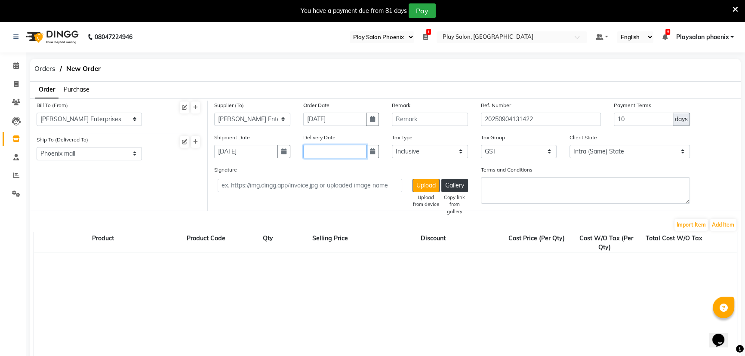
click at [328, 151] on input "text" at bounding box center [335, 151] width 64 height 13
select select "9"
select select "2025"
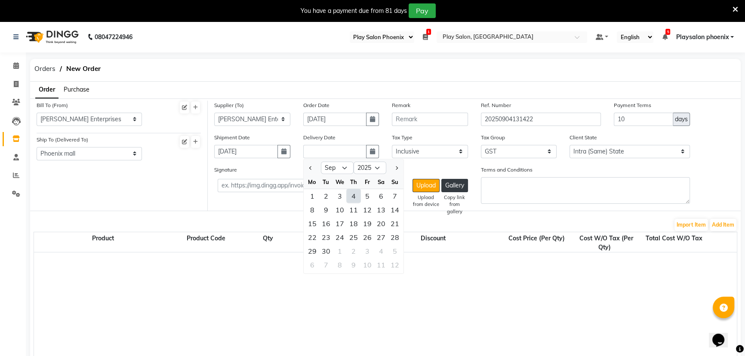
click at [352, 198] on div "4" at bounding box center [354, 196] width 14 height 14
type input "04-09-2025"
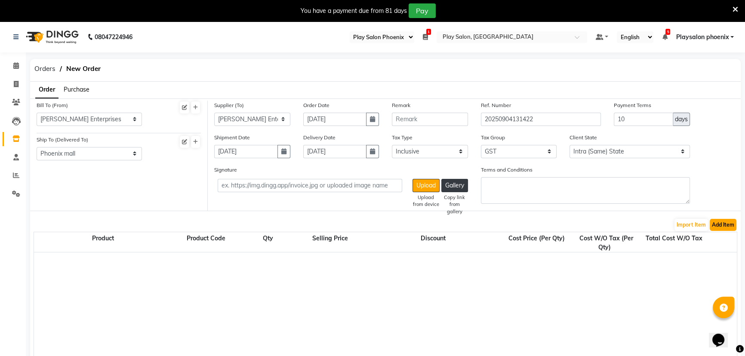
click at [722, 226] on button "Add Item" at bounding box center [723, 225] width 27 height 12
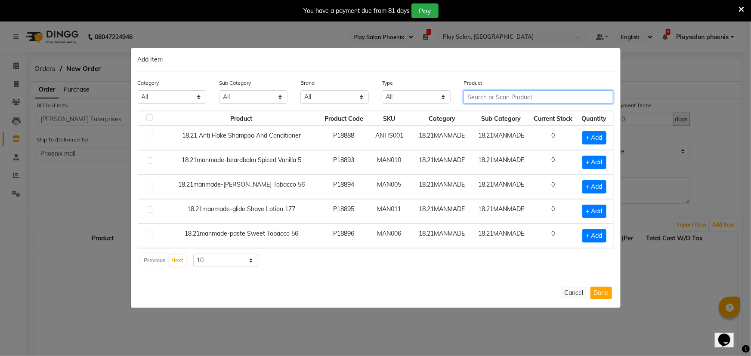
click at [506, 97] on input "text" at bounding box center [538, 96] width 150 height 13
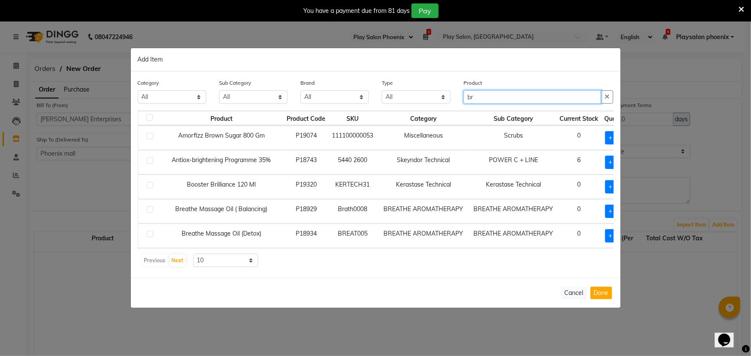
type input "b"
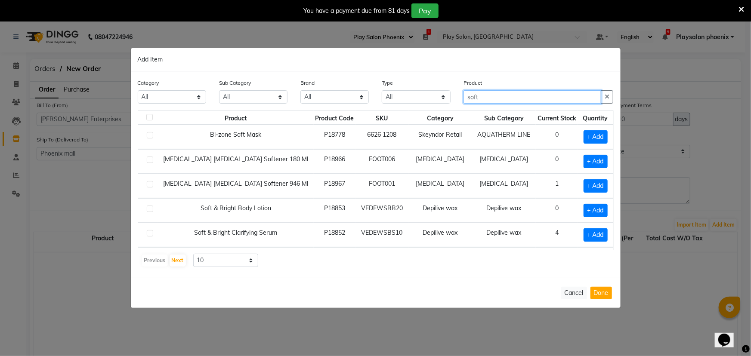
scroll to position [39, 0]
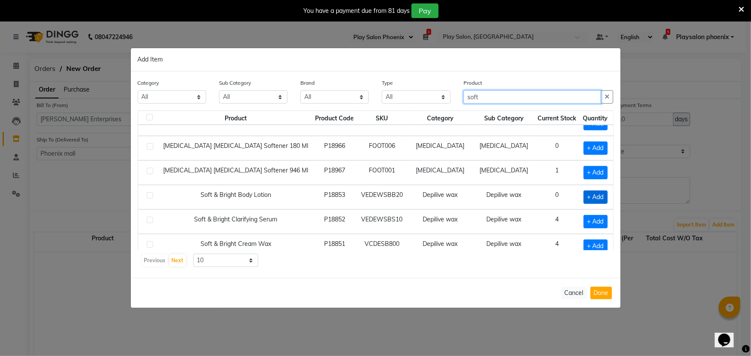
type input "soft"
click at [588, 195] on span "+ Add" at bounding box center [595, 197] width 24 height 13
checkbox input "true"
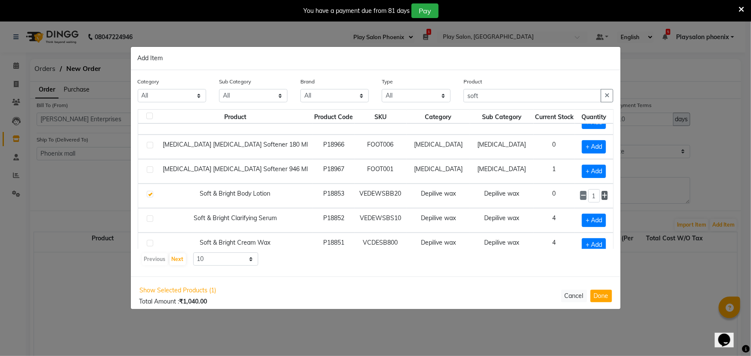
click at [602, 195] on icon at bounding box center [605, 196] width 6 height 6
type input "3"
click at [488, 97] on input "soft" at bounding box center [532, 95] width 138 height 13
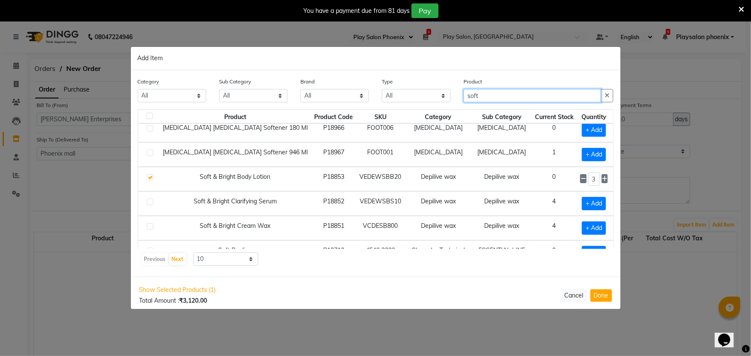
scroll to position [70, 0]
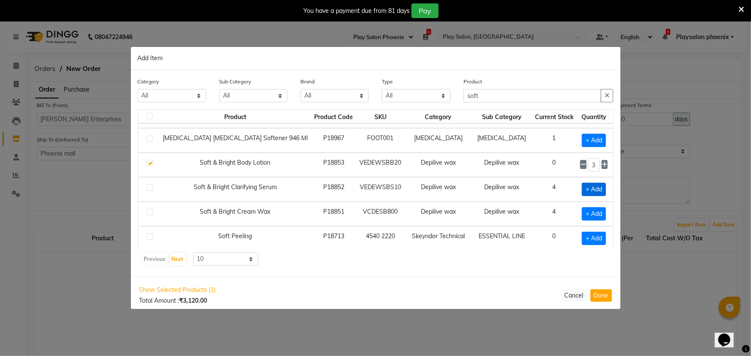
click at [586, 188] on span "+ Add" at bounding box center [594, 189] width 24 height 13
checkbox input "true"
click at [602, 189] on icon at bounding box center [605, 189] width 6 height 6
click at [602, 186] on icon at bounding box center [605, 189] width 6 height 6
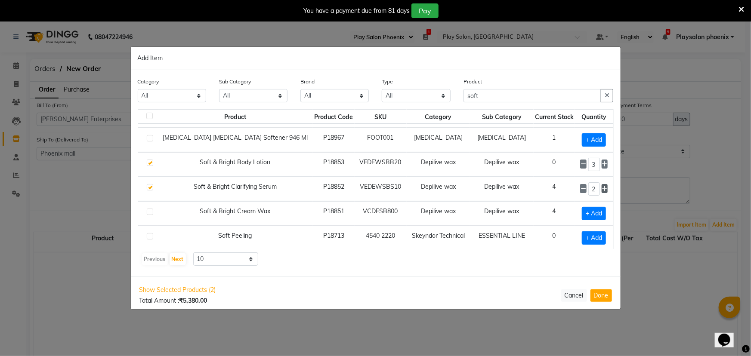
type input "3"
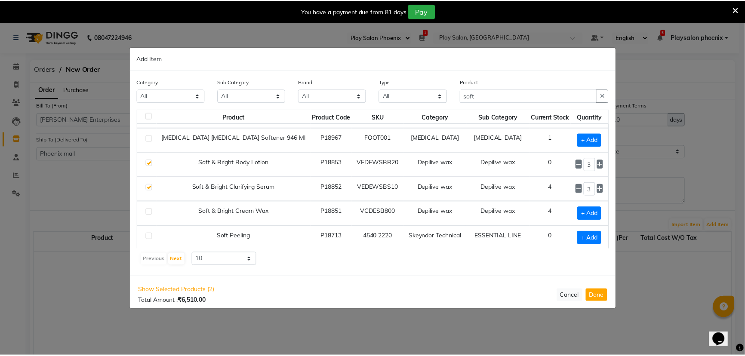
scroll to position [0, 0]
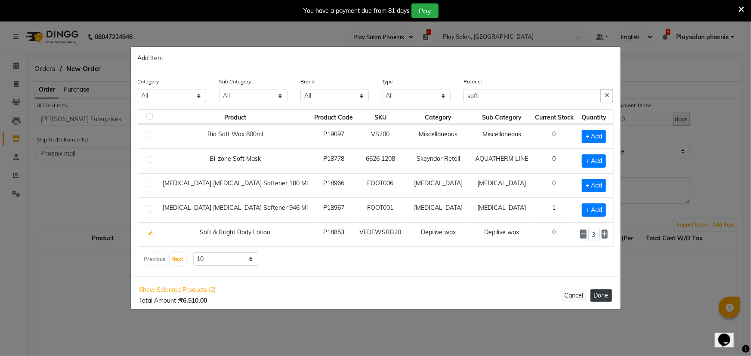
click at [599, 295] on button "Done" at bounding box center [601, 296] width 22 height 12
select select "3940"
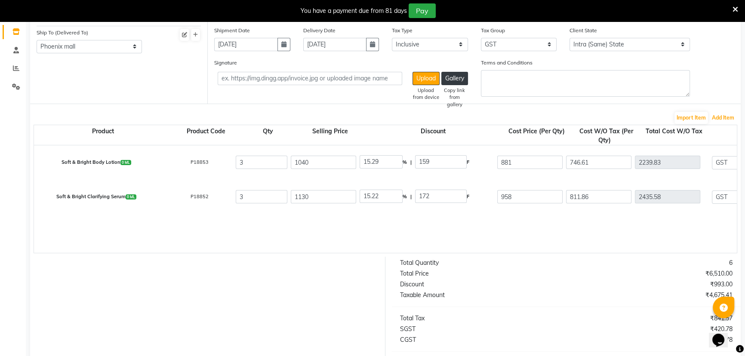
scroll to position [104, 0]
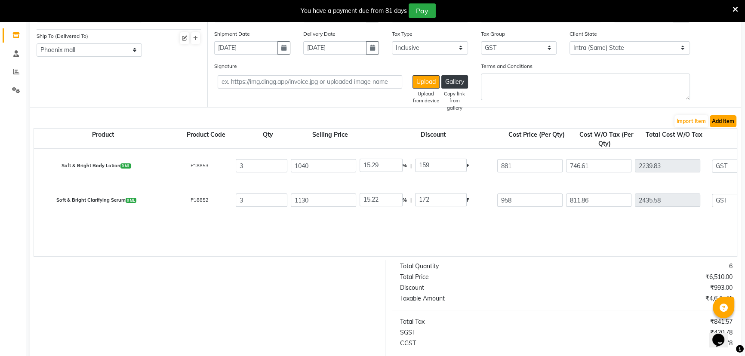
click at [728, 120] on button "Add Item" at bounding box center [723, 121] width 27 height 12
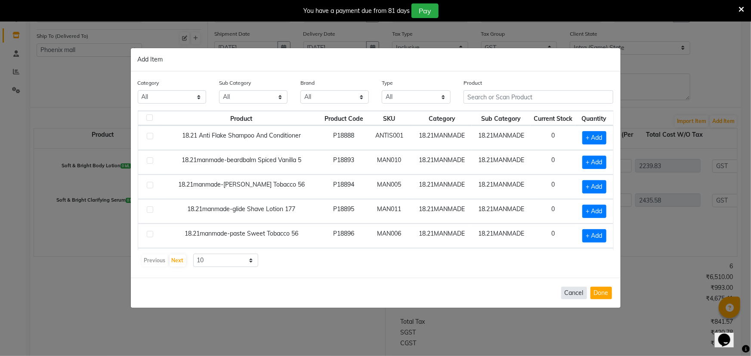
click at [574, 296] on button "Cancel" at bounding box center [574, 293] width 26 height 12
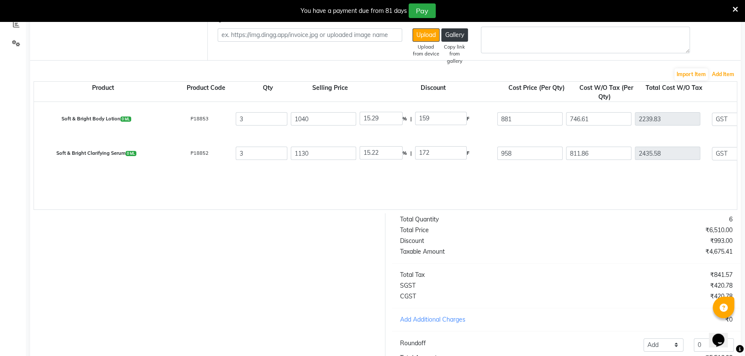
scroll to position [221, 0]
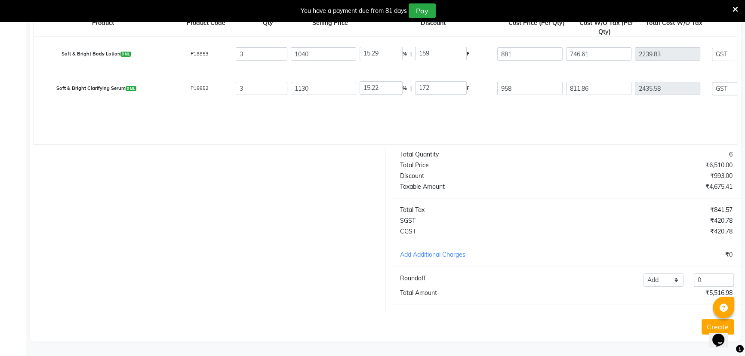
click at [705, 324] on button "Create" at bounding box center [718, 326] width 32 height 15
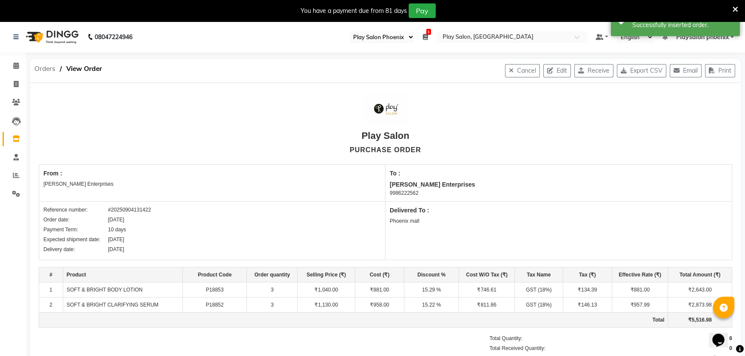
click at [43, 70] on span "Orders" at bounding box center [45, 68] width 30 height 15
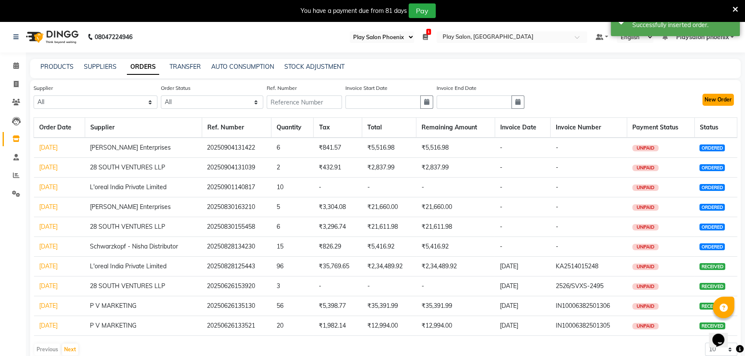
click at [714, 99] on button "New Order" at bounding box center [718, 100] width 31 height 12
select select "true"
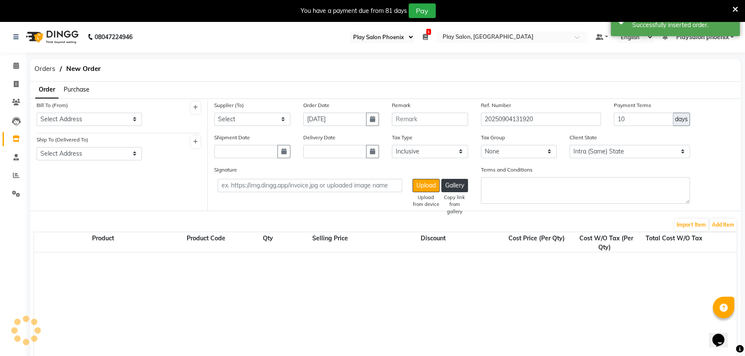
select select "3940"
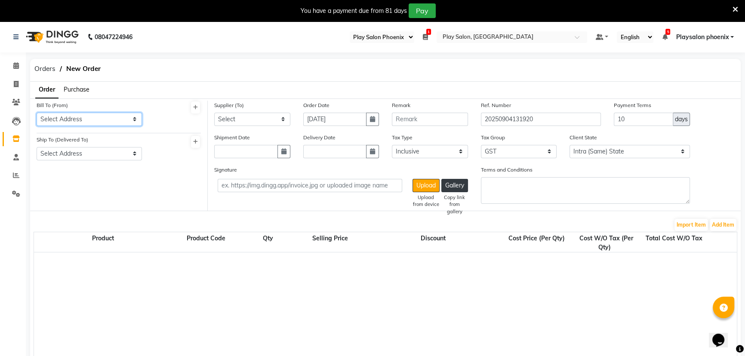
click at [89, 120] on select "Select Address L'oreal India Private Limited P V marketing 28 SOUTH VENTURES LL…" at bounding box center [89, 119] width 105 height 13
select select "1697"
click at [37, 113] on select "Select Address L'oreal India Private Limited P V marketing 28 SOUTH VENTURES LL…" at bounding box center [89, 119] width 105 height 13
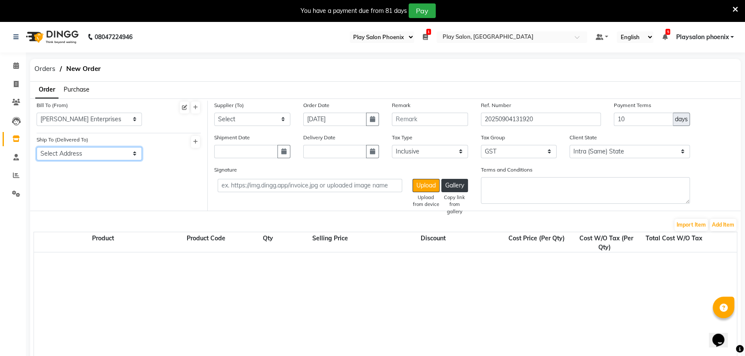
click at [70, 151] on select "Select Address Phoenix mall" at bounding box center [89, 153] width 105 height 13
select select "1551"
click at [37, 147] on select "Select Address Phoenix mall" at bounding box center [89, 153] width 105 height 13
click at [258, 117] on select "Select P V MARKETING 28 SOUTH VENTURES LLP L'oreal India Private Limited Schwar…" at bounding box center [252, 119] width 76 height 13
select select "5748"
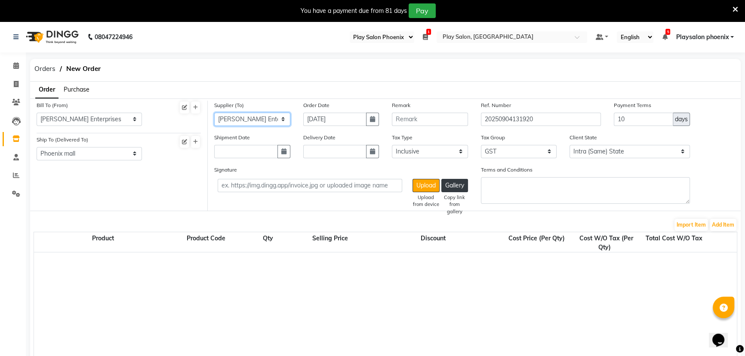
click at [214, 113] on select "Select P V MARKETING 28 SOUTH VENTURES LLP L'oreal India Private Limited Schwar…" at bounding box center [252, 119] width 76 height 13
click at [245, 155] on input "text" at bounding box center [246, 151] width 64 height 13
select select "9"
select select "2025"
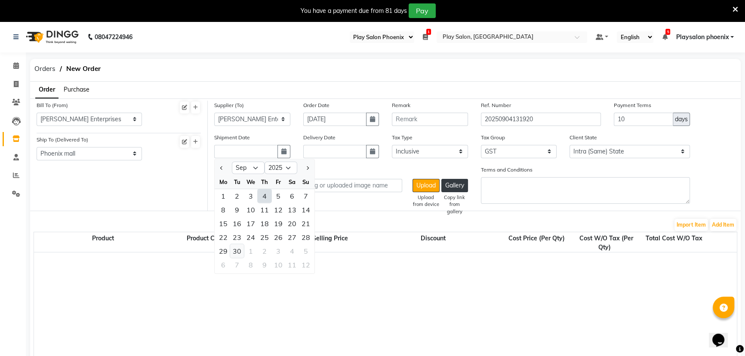
click at [238, 253] on div "30" at bounding box center [237, 251] width 14 height 14
type input "30-09-2025"
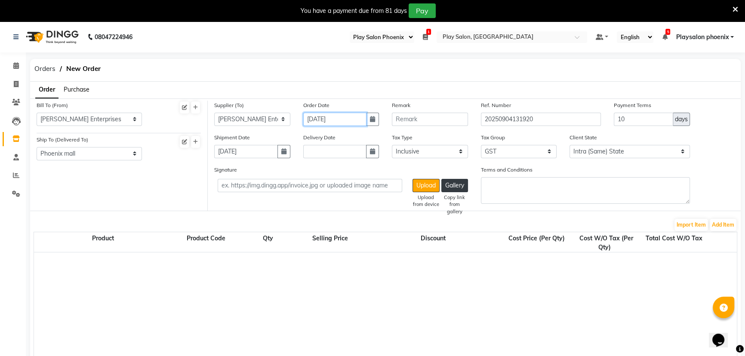
click at [326, 119] on input "04-09-2025" at bounding box center [335, 119] width 64 height 13
select select "9"
select select "2025"
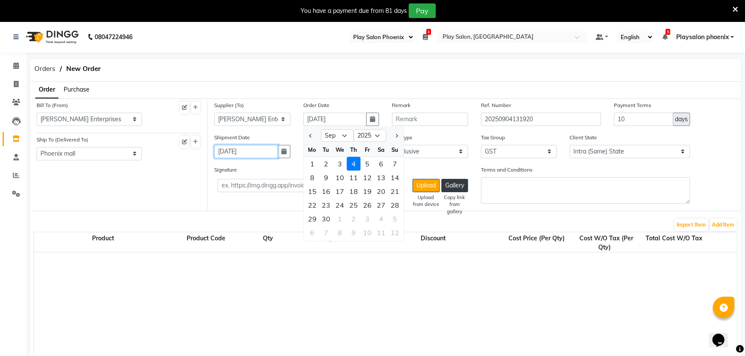
click at [262, 151] on input "30-09-2025" at bounding box center [246, 151] width 64 height 13
select select "9"
select select "2025"
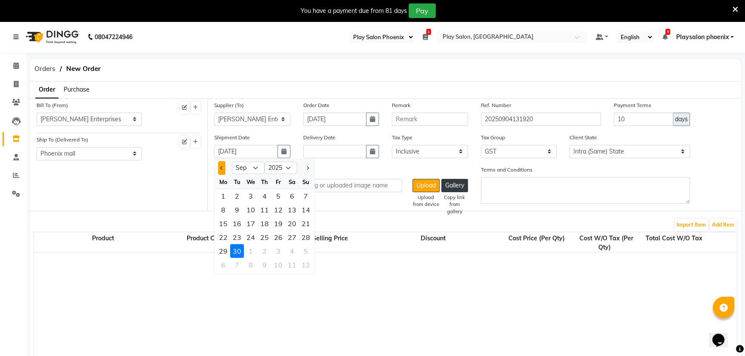
click at [222, 167] on span "Previous month" at bounding box center [221, 167] width 3 height 3
select select "8"
click at [292, 252] on div "30" at bounding box center [292, 251] width 14 height 14
type input "[DATE]"
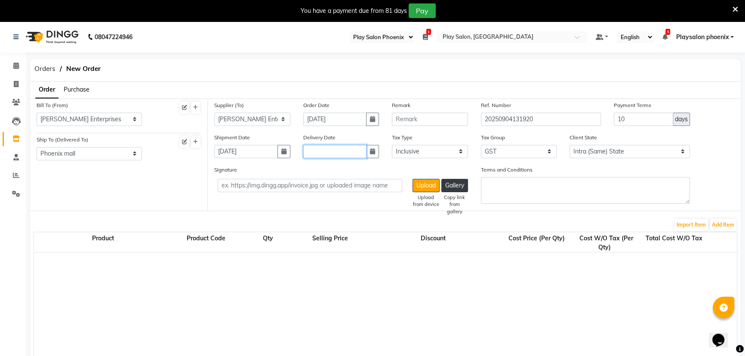
click at [340, 152] on input "text" at bounding box center [335, 151] width 64 height 13
select select "9"
select select "2025"
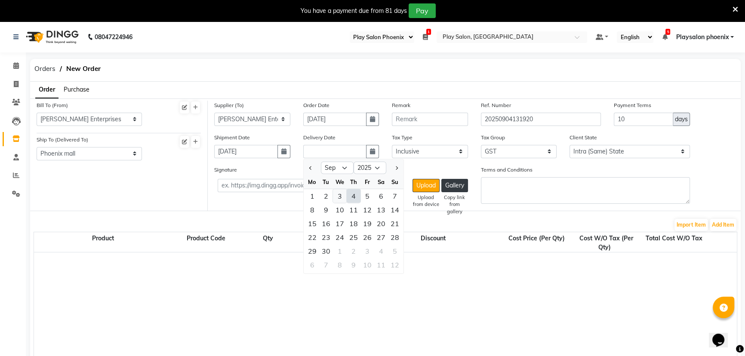
click at [339, 197] on div "3" at bounding box center [340, 196] width 14 height 14
type input "[DATE]"
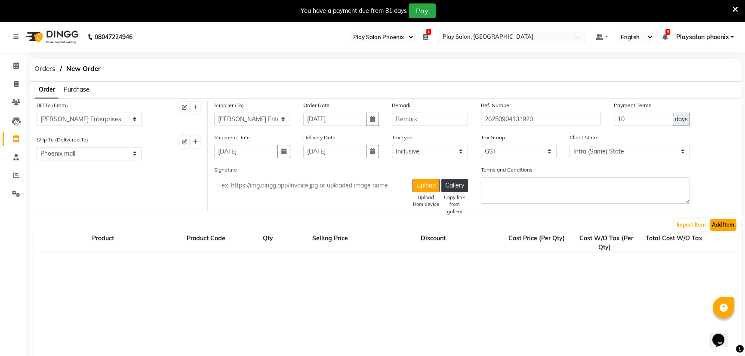
click at [723, 225] on button "Add Item" at bounding box center [723, 225] width 27 height 12
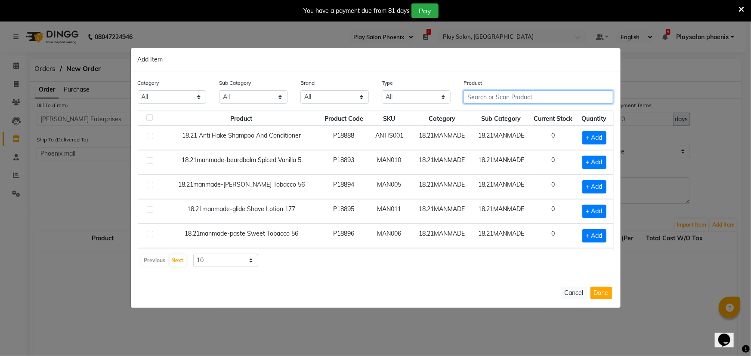
click at [485, 96] on input "text" at bounding box center [538, 96] width 150 height 13
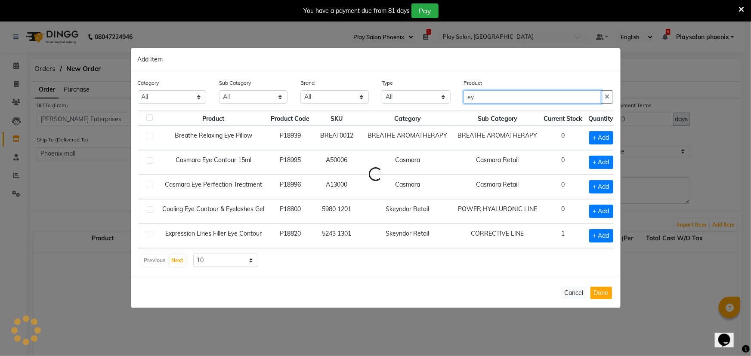
type input "e"
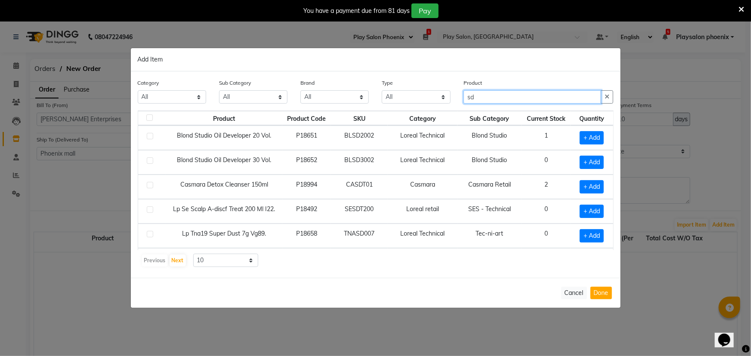
type input "s"
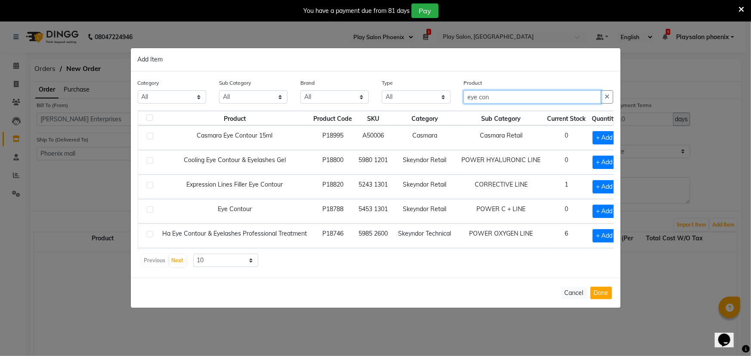
click at [500, 96] on input "eye con" at bounding box center [532, 96] width 138 height 13
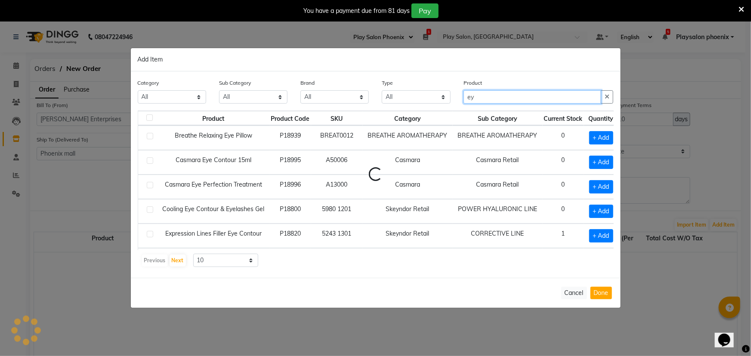
type input "e"
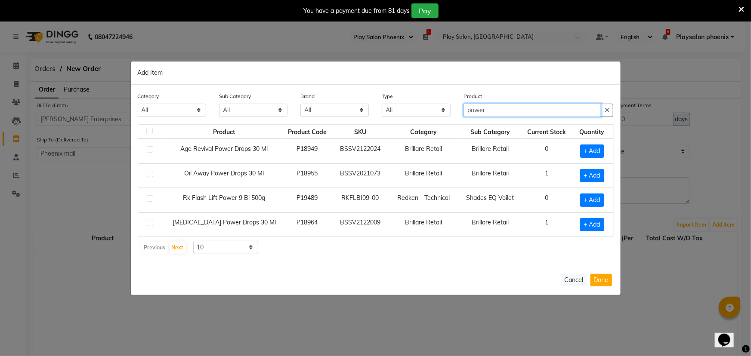
click at [495, 109] on input "power" at bounding box center [532, 110] width 138 height 13
type input "p"
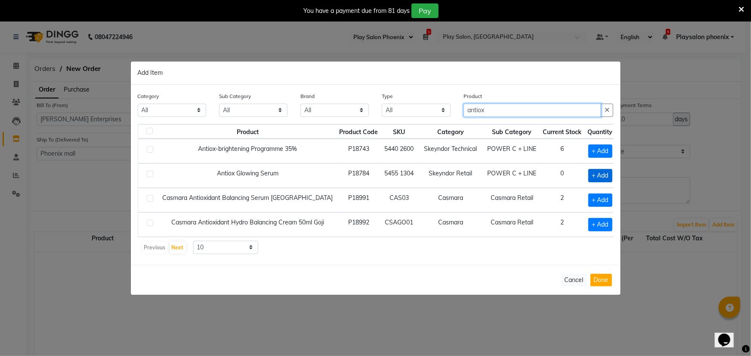
type input "antiox"
click at [594, 176] on span "+ Add" at bounding box center [600, 175] width 24 height 13
checkbox input "true"
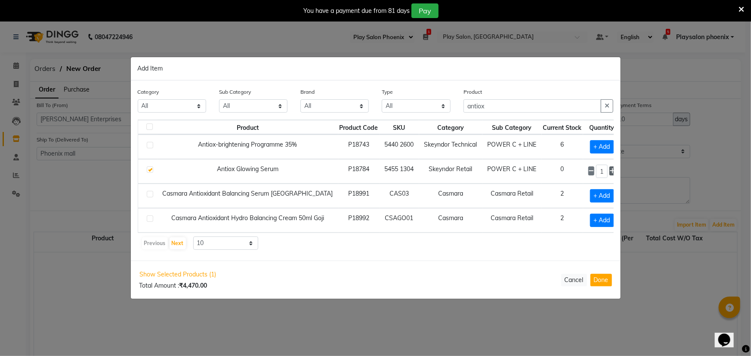
click at [610, 172] on icon at bounding box center [613, 171] width 6 height 6
click at [588, 171] on icon at bounding box center [591, 172] width 6 height 6
click at [610, 171] on icon at bounding box center [613, 172] width 6 height 6
type input "2"
drag, startPoint x: 497, startPoint y: 105, endPoint x: 456, endPoint y: 105, distance: 41.3
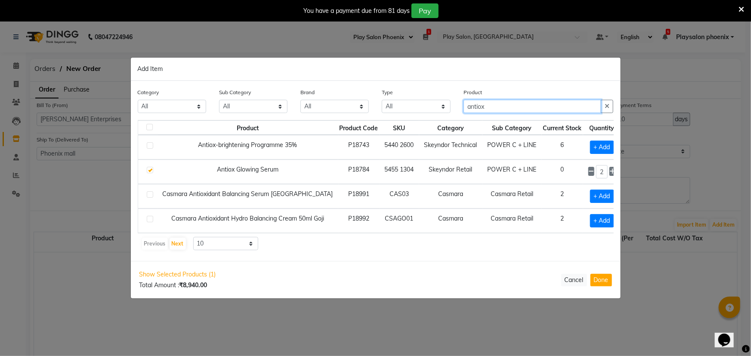
click at [456, 105] on div "Category All Hair Skin Makeup Personal Care Appliances Beard Waxing Disposable …" at bounding box center [375, 104] width 489 height 32
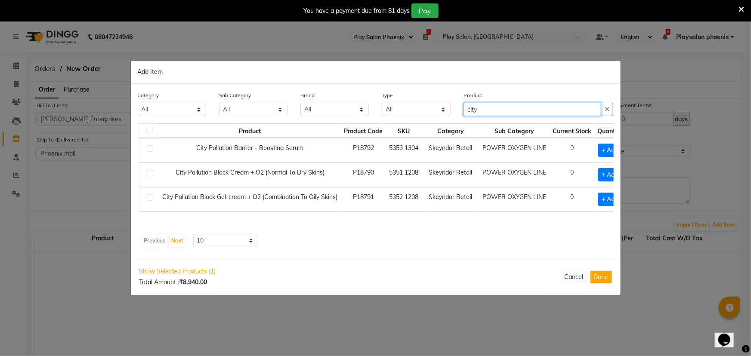
type input "city"
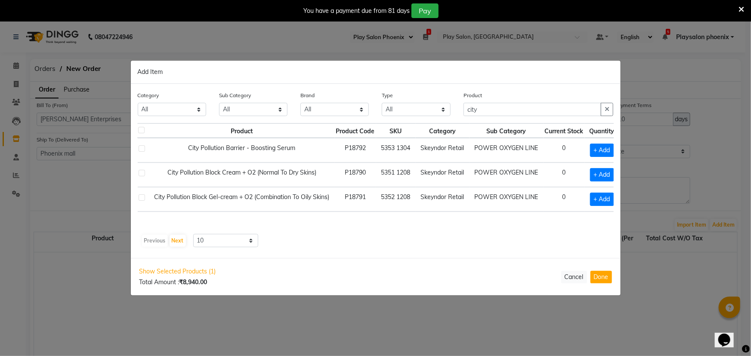
scroll to position [0, 15]
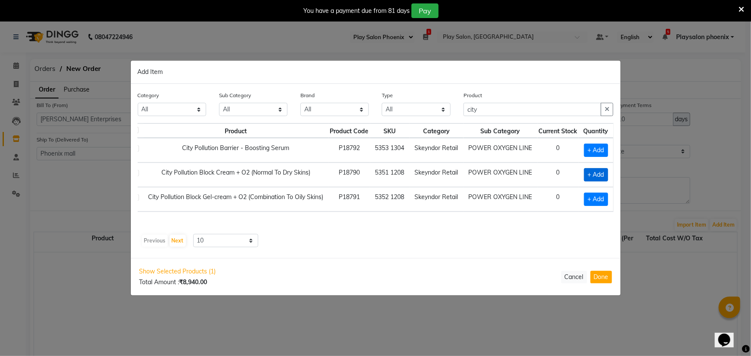
click at [596, 172] on span "+ Add" at bounding box center [596, 174] width 24 height 13
checkbox input "true"
click at [607, 176] on icon at bounding box center [607, 175] width 6 height 6
type input "2"
drag, startPoint x: 485, startPoint y: 110, endPoint x: 448, endPoint y: 109, distance: 37.4
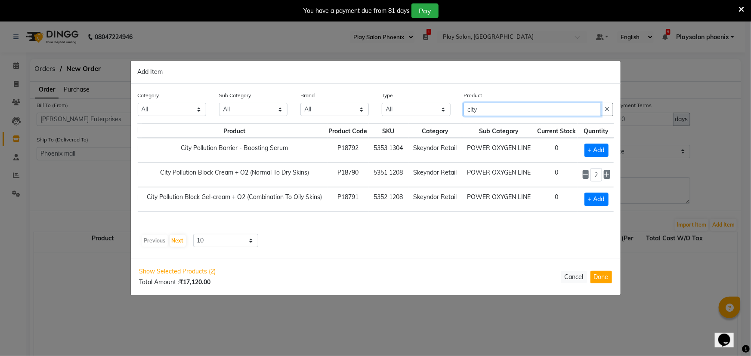
click at [448, 109] on div "Category All Hair Skin Makeup Personal Care Appliances Beard Waxing Disposable …" at bounding box center [375, 107] width 489 height 32
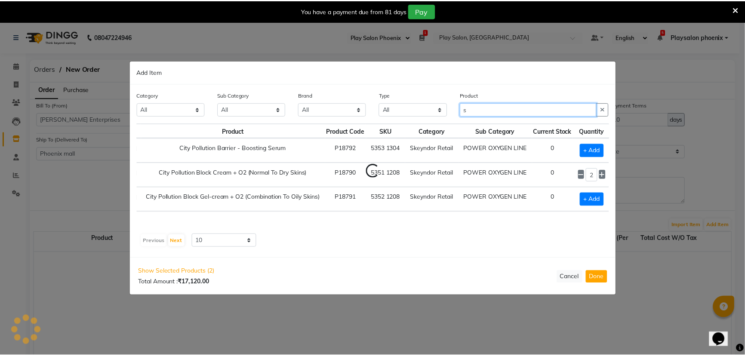
scroll to position [0, 0]
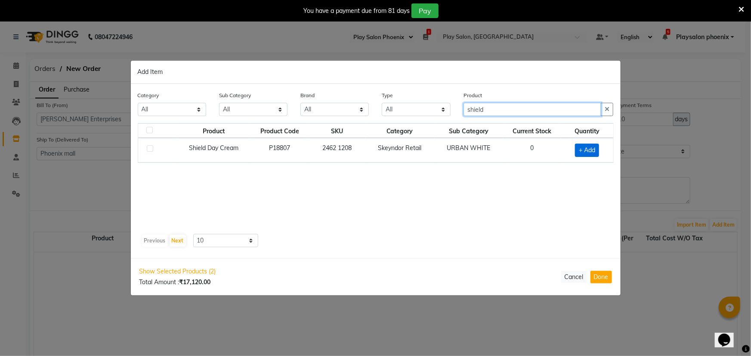
type input "shield"
click at [586, 150] on span "+ Add" at bounding box center [587, 150] width 24 height 13
checkbox input "true"
drag, startPoint x: 491, startPoint y: 111, endPoint x: 454, endPoint y: 111, distance: 36.6
click at [454, 111] on div "Category All Hair Skin Makeup Personal Care Appliances Beard Waxing Disposable …" at bounding box center [375, 107] width 489 height 32
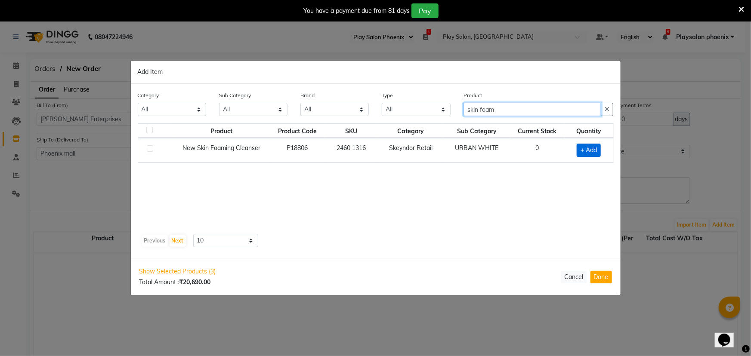
type input "skin foam"
click at [585, 148] on span "+ Add" at bounding box center [589, 150] width 24 height 13
checkbox input "true"
click at [597, 275] on button "Done" at bounding box center [601, 277] width 22 height 12
select select "3940"
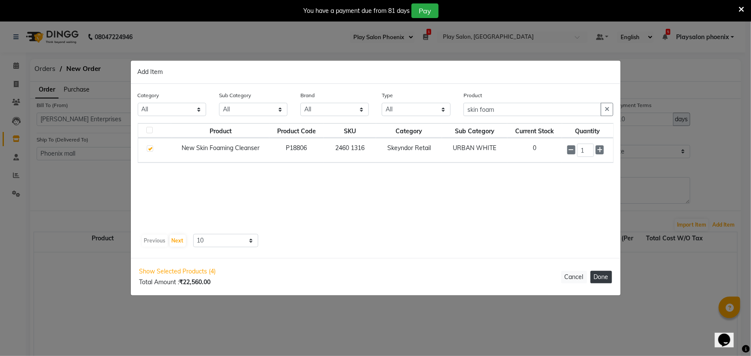
select select "3940"
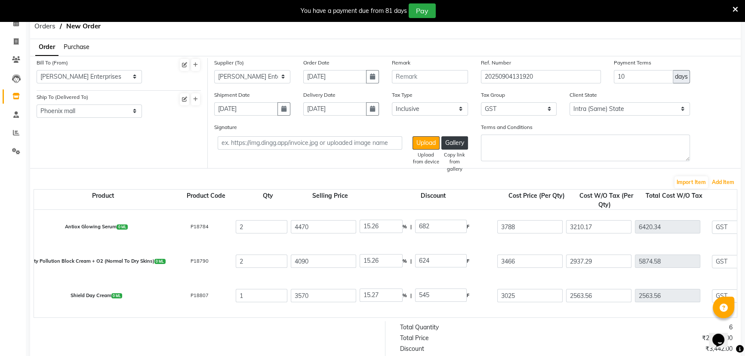
scroll to position [26, 0]
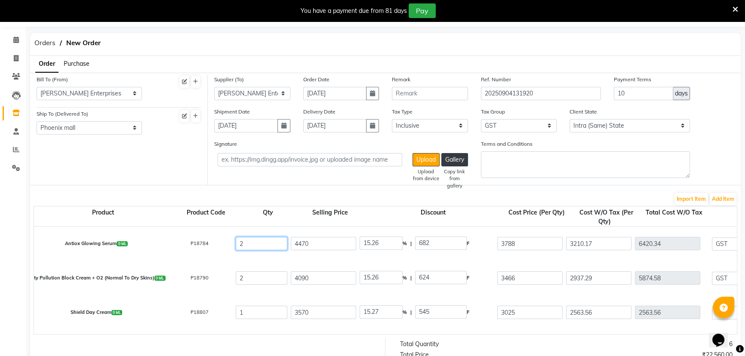
click at [253, 244] on input "2" at bounding box center [262, 243] width 52 height 13
type input "0"
type input "1155.66"
type input "0"
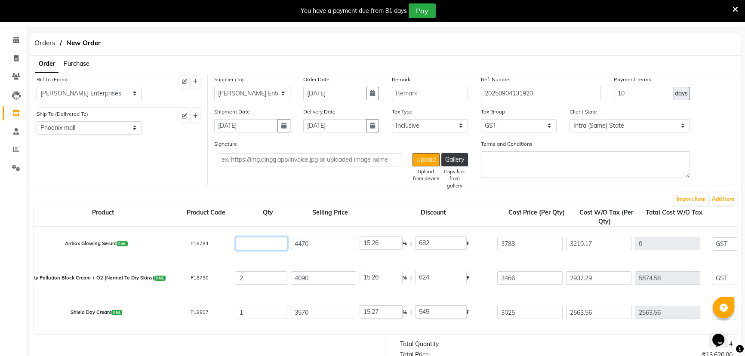
type input "3"
type input "9630.51"
type input "1733.49"
type input "11364"
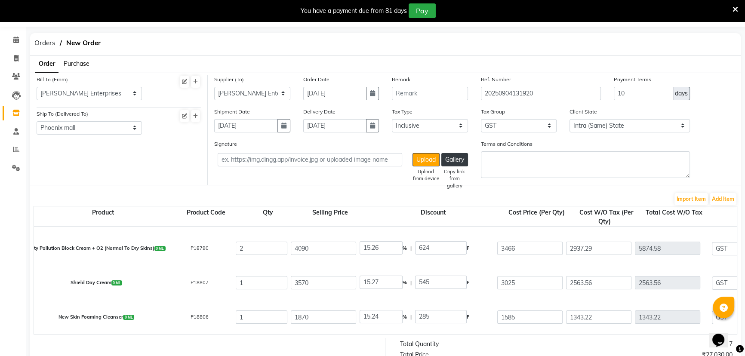
scroll to position [30, 0]
type input "3"
click at [258, 248] on input "2" at bounding box center [262, 247] width 52 height 13
type input "0"
type input "1057.42"
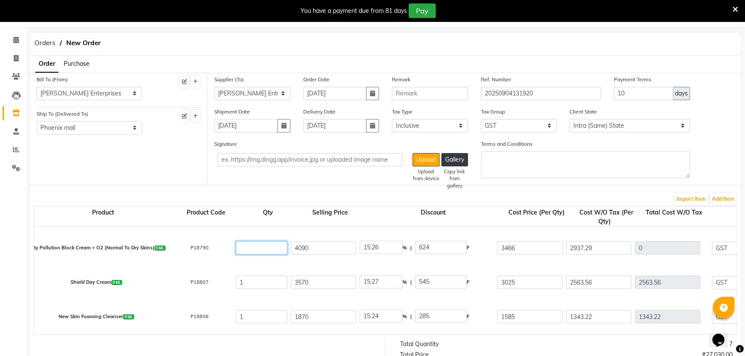
type input "0"
type input "3"
type input "8811.87"
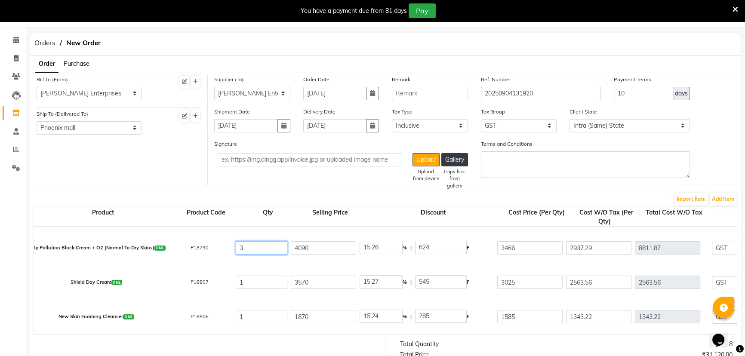
type input "1586.14"
type input "10398.01"
type input "3"
click at [256, 281] on input "1" at bounding box center [262, 282] width 52 height 13
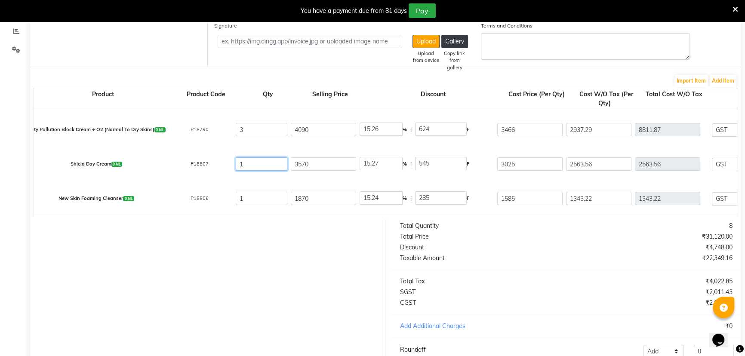
scroll to position [26, 0]
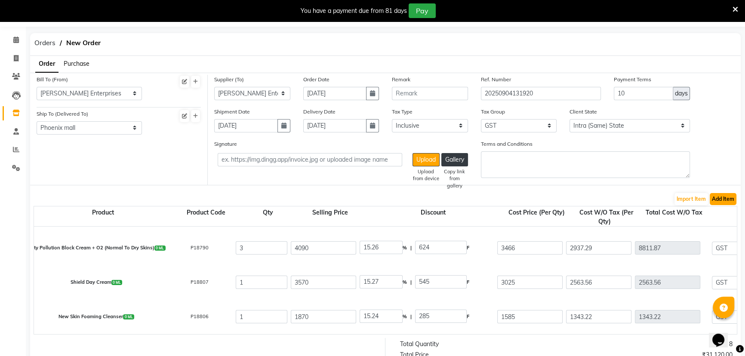
click at [721, 201] on button "Add Item" at bounding box center [723, 199] width 27 height 12
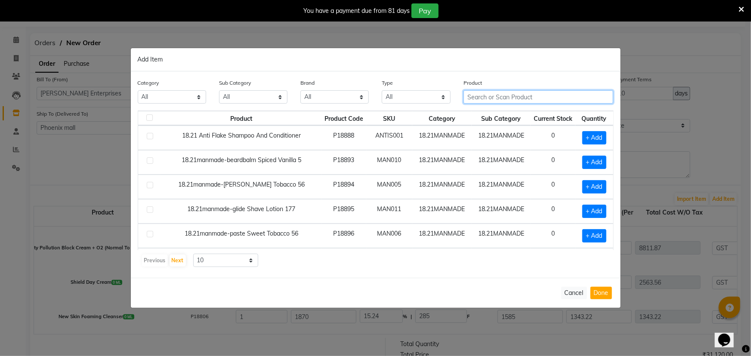
drag, startPoint x: 478, startPoint y: 91, endPoint x: 482, endPoint y: 94, distance: 5.3
click at [478, 91] on input "text" at bounding box center [538, 96] width 150 height 13
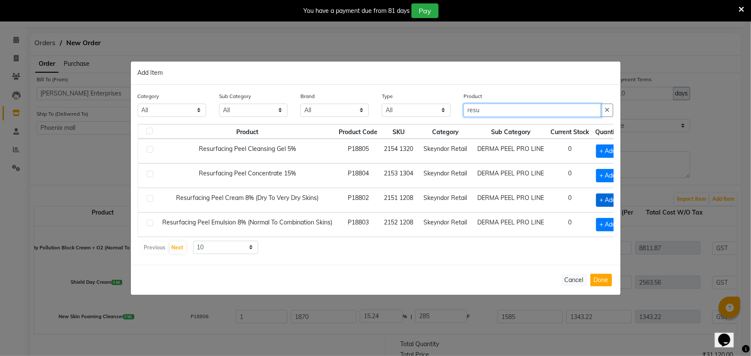
type input "resu"
click at [605, 196] on span "+ Add" at bounding box center [608, 200] width 24 height 13
checkbox input "true"
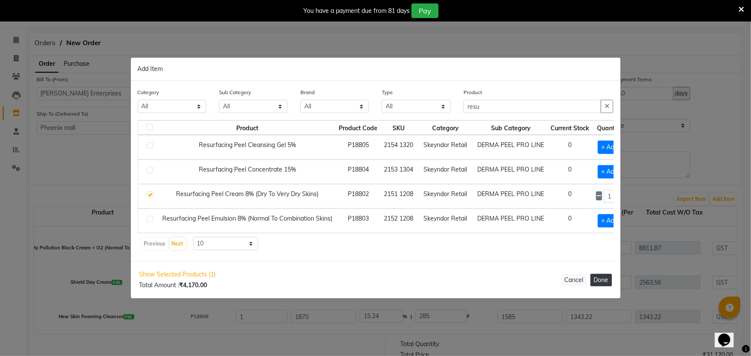
click at [603, 284] on button "Done" at bounding box center [601, 280] width 22 height 12
select select "3940"
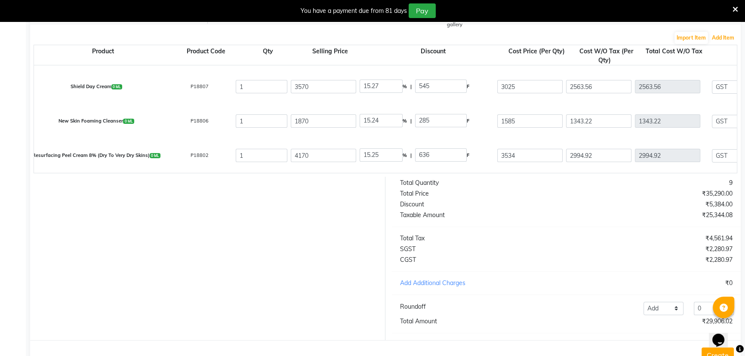
scroll to position [221, 0]
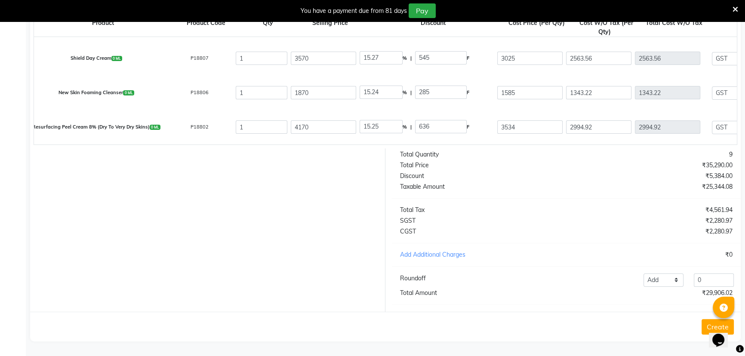
click at [704, 323] on button "Create" at bounding box center [718, 326] width 32 height 15
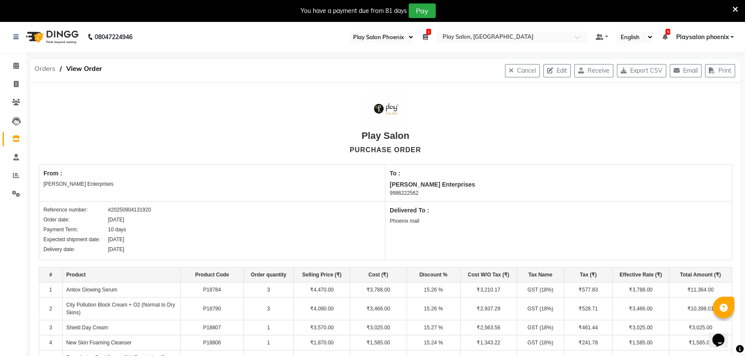
click at [46, 68] on span "Orders" at bounding box center [45, 68] width 30 height 15
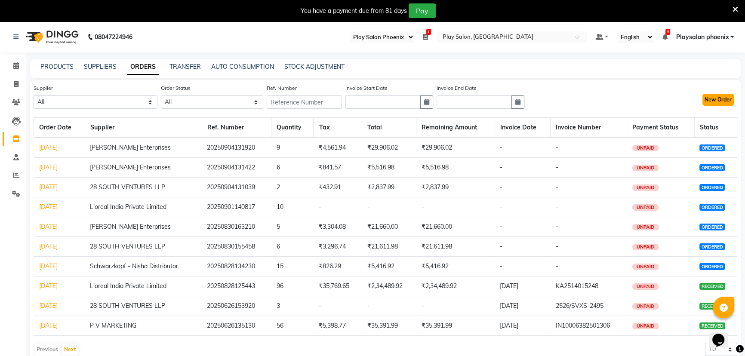
click at [719, 100] on button "New Order" at bounding box center [718, 100] width 31 height 12
select select "true"
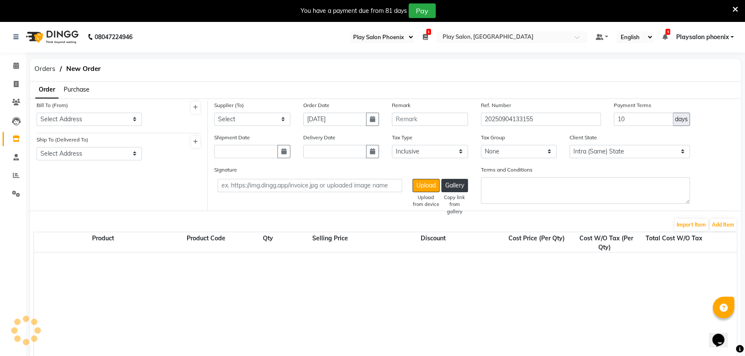
select select "3940"
click at [43, 68] on span "Orders" at bounding box center [45, 68] width 30 height 15
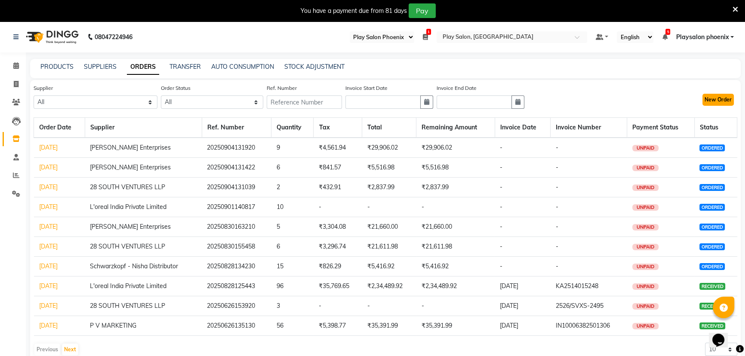
click at [722, 94] on button "New Order" at bounding box center [718, 100] width 31 height 12
select select "true"
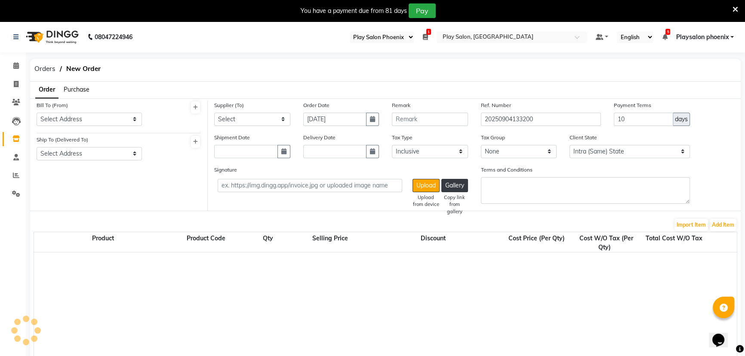
select select "3940"
click at [79, 88] on span "Purchase" at bounding box center [77, 90] width 26 height 8
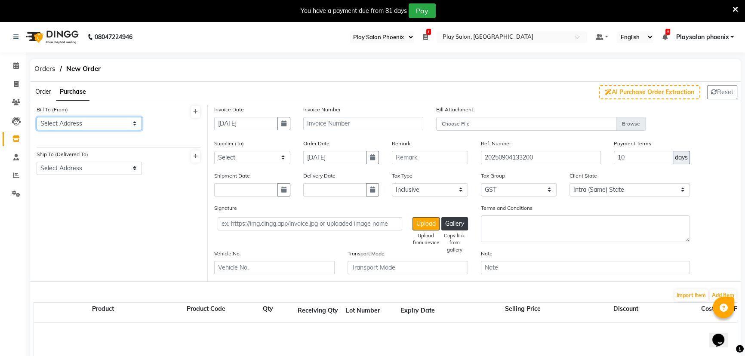
click at [90, 121] on select "Select Address L'oreal India Private Limited P V marketing 28 SOUTH VENTURES LL…" at bounding box center [89, 123] width 105 height 13
select select "1550"
click at [37, 117] on select "Select Address L'oreal India Private Limited P V marketing 28 SOUTH VENTURES LL…" at bounding box center [89, 123] width 105 height 13
click at [258, 125] on input "04-09-2025" at bounding box center [246, 123] width 64 height 13
select select "9"
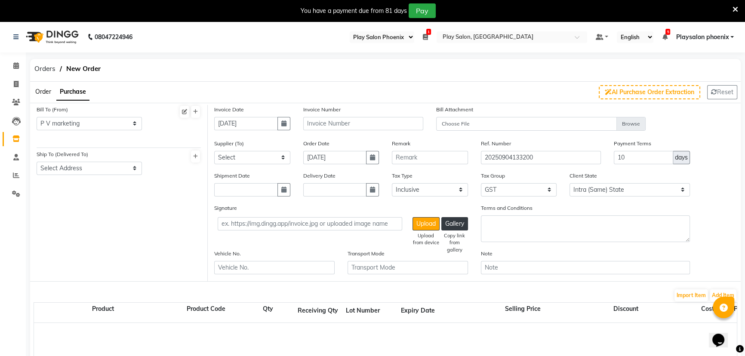
select select "2025"
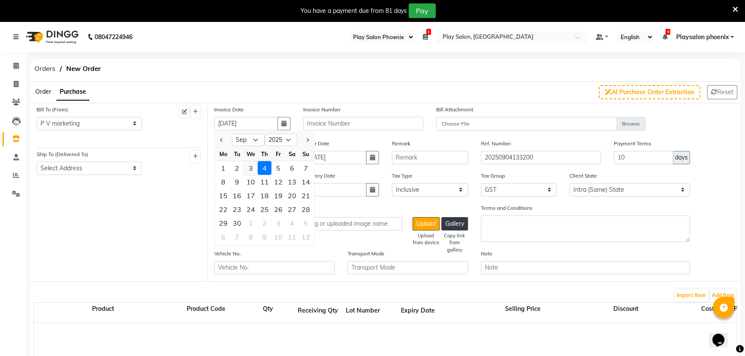
click at [250, 168] on div "3" at bounding box center [251, 168] width 14 height 14
type input "[DATE]"
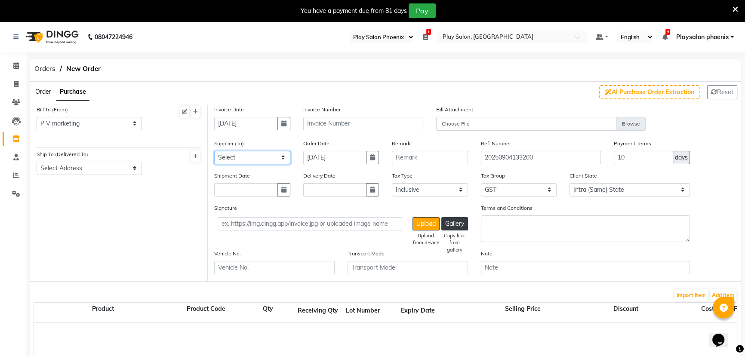
click at [254, 158] on select "Select P V MARKETING 28 SOUTH VENTURES LLP L'oreal India Private Limited Schwar…" at bounding box center [252, 157] width 76 height 13
select select "5177"
click at [214, 151] on select "Select P V MARKETING 28 SOUTH VENTURES LLP L'oreal India Private Limited Schwar…" at bounding box center [252, 157] width 76 height 13
click at [88, 166] on select "Select Address Phoenix mall" at bounding box center [89, 168] width 105 height 13
select select "1551"
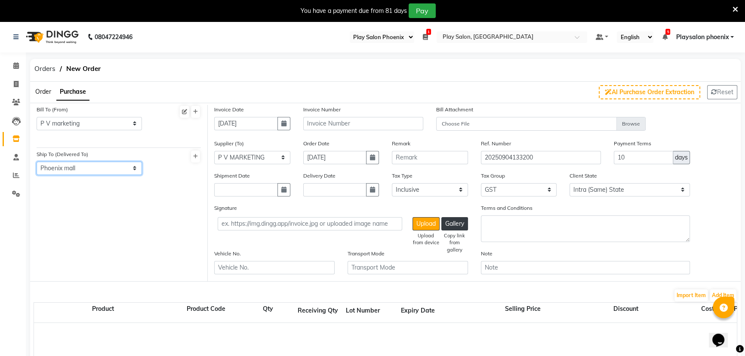
click at [37, 162] on select "Select Address Phoenix mall" at bounding box center [89, 168] width 105 height 13
click at [377, 124] on input "text" at bounding box center [363, 123] width 120 height 13
type input "IN10006382502350"
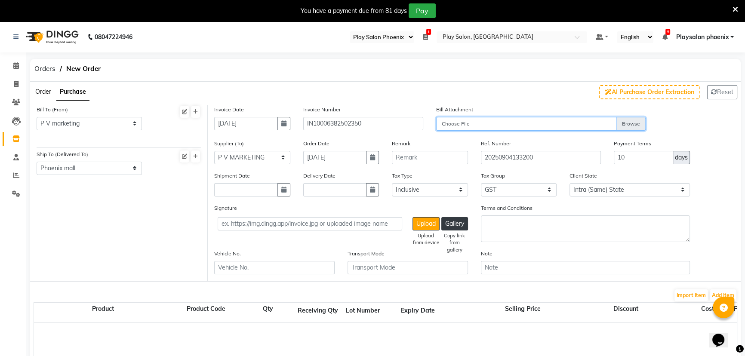
click at [506, 127] on input "Choose File" at bounding box center [540, 124] width 209 height 15
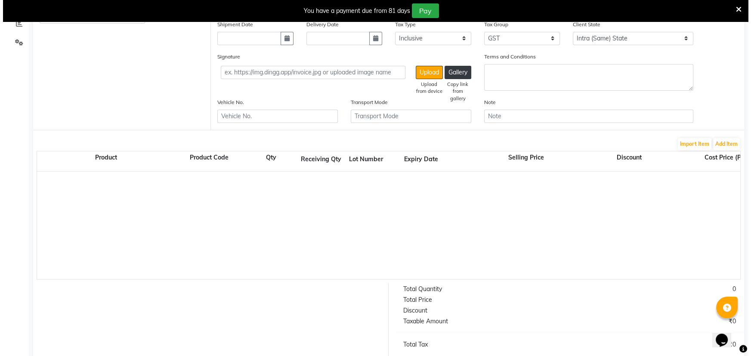
scroll to position [156, 0]
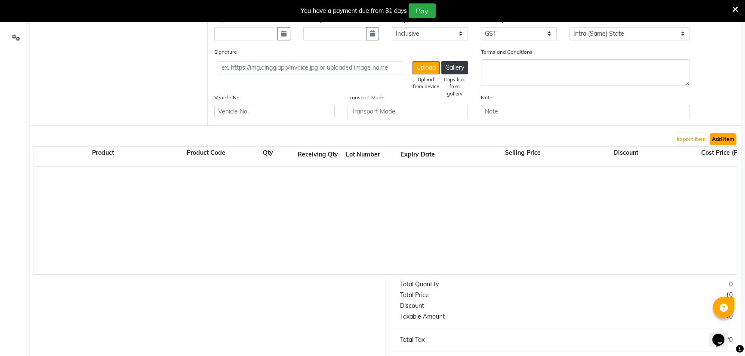
click at [722, 141] on button "Add Item" at bounding box center [723, 139] width 27 height 12
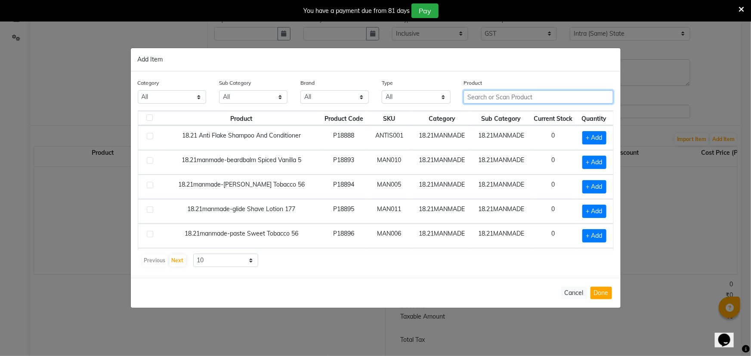
click at [503, 96] on input "text" at bounding box center [538, 96] width 150 height 13
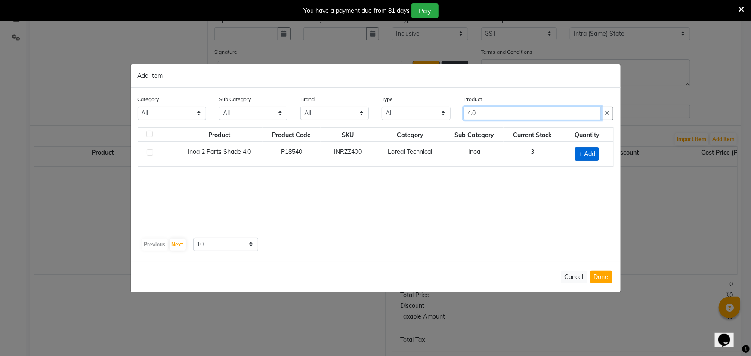
type input "4.0"
click at [590, 155] on span "+ Add" at bounding box center [587, 154] width 24 height 13
checkbox input "true"
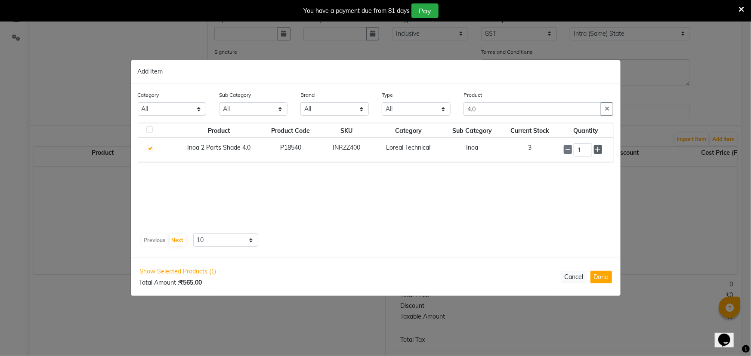
click at [599, 151] on icon at bounding box center [598, 150] width 6 height 6
click at [596, 149] on icon at bounding box center [598, 150] width 6 height 6
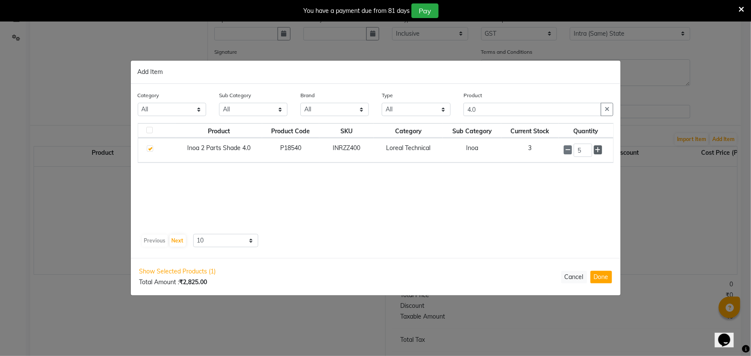
type input "6"
drag, startPoint x: 490, startPoint y: 109, endPoint x: 446, endPoint y: 109, distance: 43.9
click at [446, 109] on div "Category All Hair Skin Makeup Personal Care Appliances Beard Waxing Disposable …" at bounding box center [375, 107] width 489 height 32
type input "3"
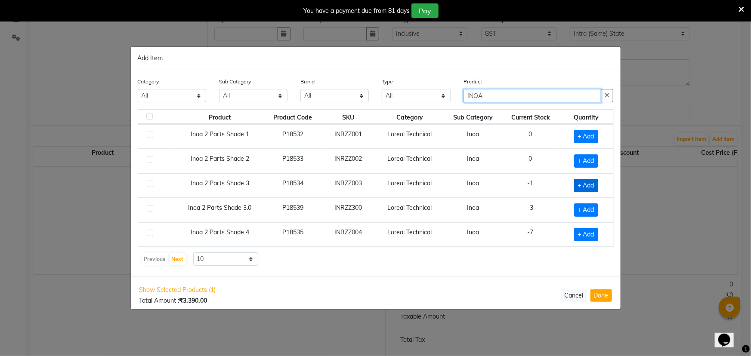
type input "INOA"
click at [582, 185] on span "+ Add" at bounding box center [586, 185] width 24 height 13
checkbox input "true"
click at [595, 185] on icon at bounding box center [598, 185] width 6 height 6
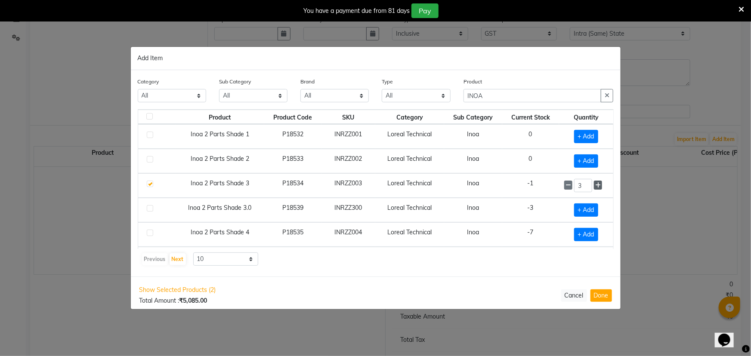
click at [595, 185] on icon at bounding box center [598, 185] width 6 height 6
type input "6"
click at [581, 234] on span "+ Add" at bounding box center [586, 234] width 24 height 13
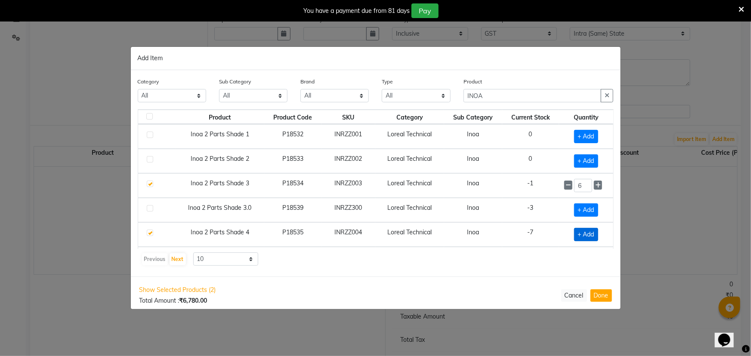
checkbox input "true"
click at [595, 235] on icon at bounding box center [598, 235] width 6 height 6
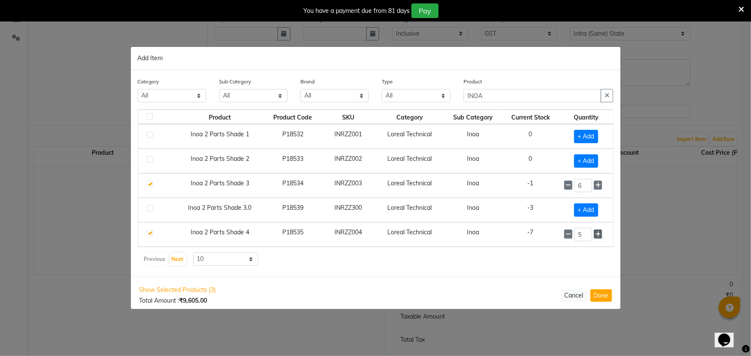
click at [595, 235] on icon at bounding box center [598, 235] width 6 height 6
type input "6"
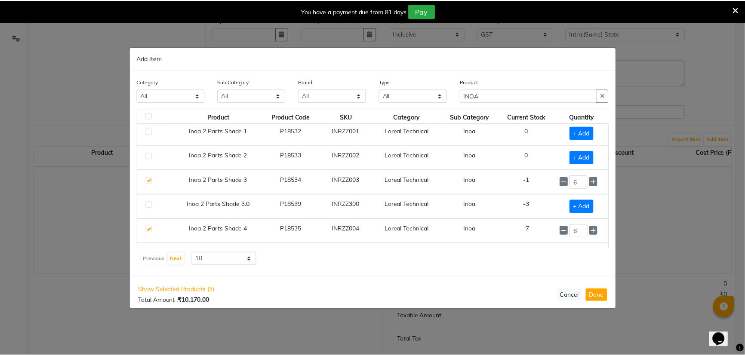
scroll to position [0, 0]
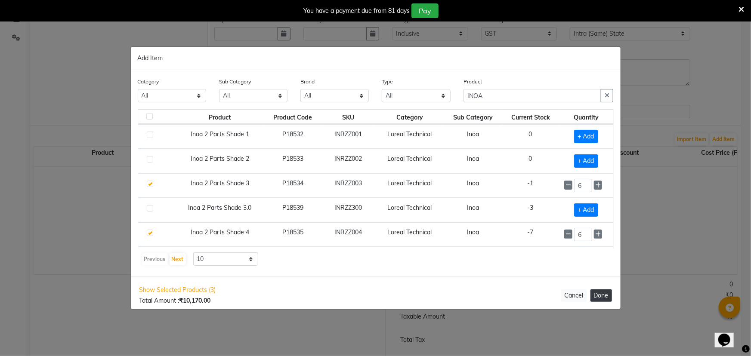
click at [600, 296] on button "Done" at bounding box center [601, 296] width 22 height 12
select select "3940"
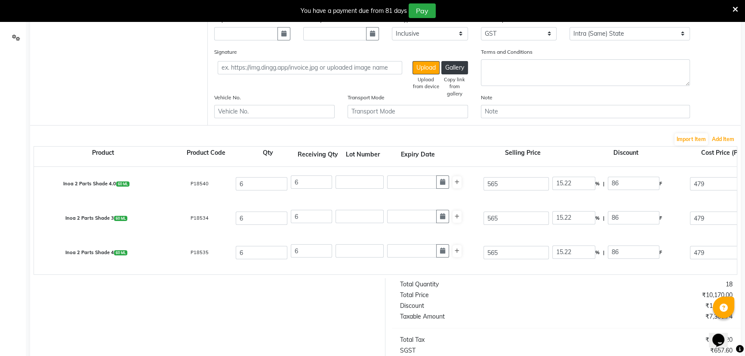
scroll to position [293, 0]
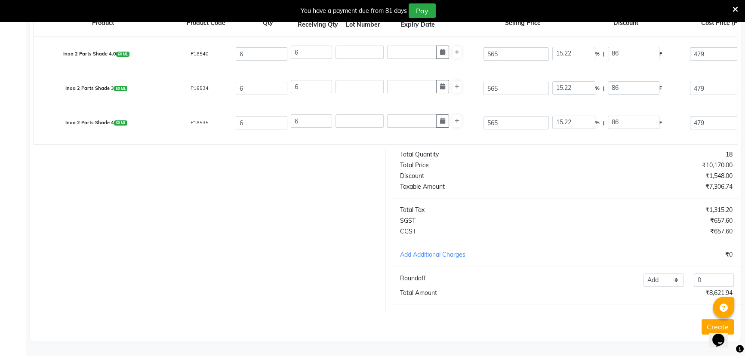
click at [707, 325] on button "Create" at bounding box center [718, 326] width 32 height 15
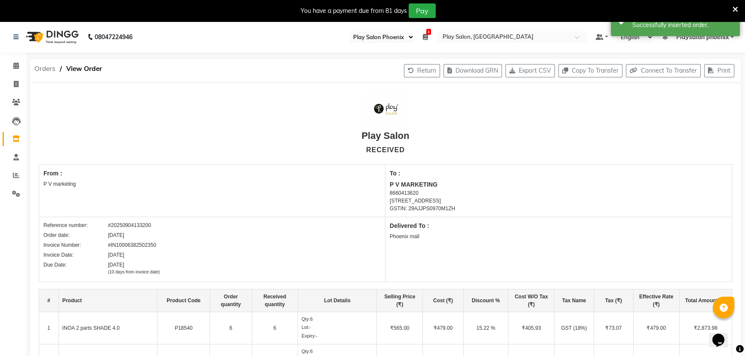
click at [42, 68] on span "Orders" at bounding box center [45, 68] width 30 height 15
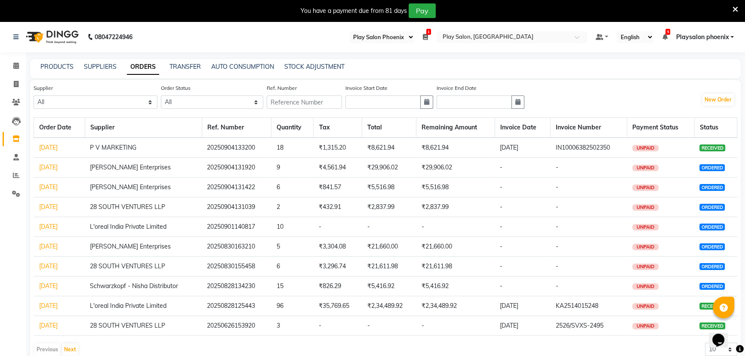
click at [712, 170] on span "ORDERED" at bounding box center [712, 167] width 25 height 7
click at [58, 170] on link "04-09-2025" at bounding box center [48, 168] width 19 height 8
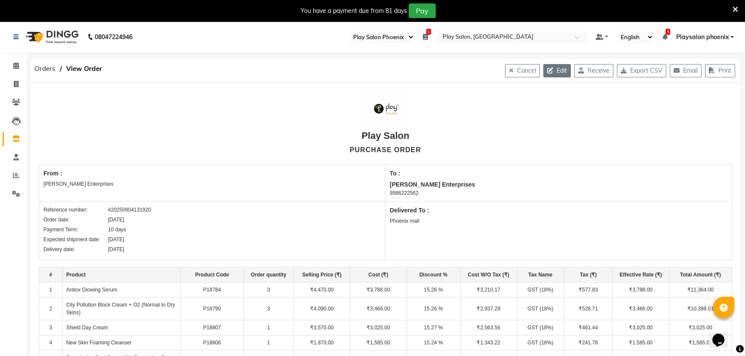
click at [556, 71] on button "Edit" at bounding box center [557, 70] width 28 height 13
select select "1697"
select select "1551"
select select "5748"
select select "true"
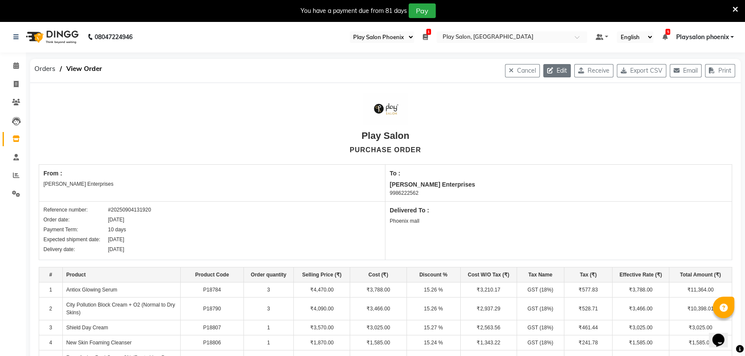
select select "3940"
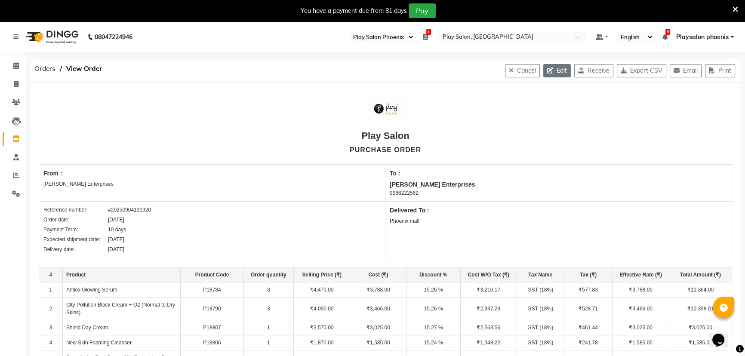
select select "3940"
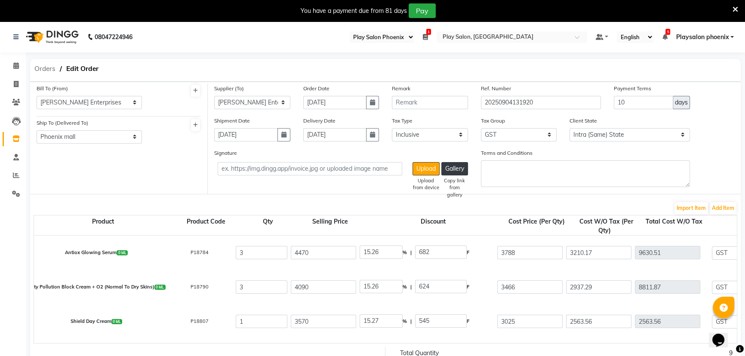
click at [44, 69] on span "Orders" at bounding box center [45, 68] width 30 height 15
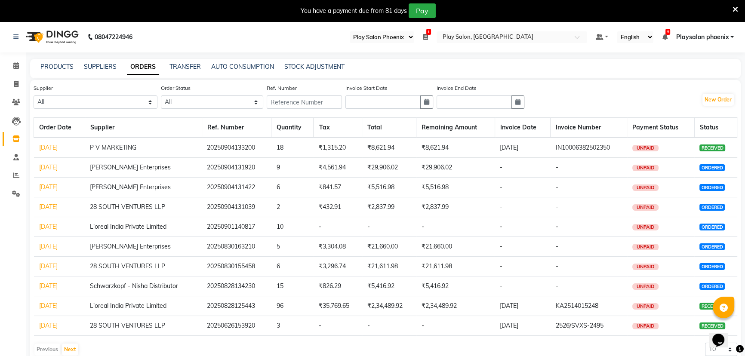
click at [143, 69] on link "ORDERS" at bounding box center [143, 66] width 32 height 15
click at [53, 167] on link "04-09-2025" at bounding box center [48, 168] width 19 height 8
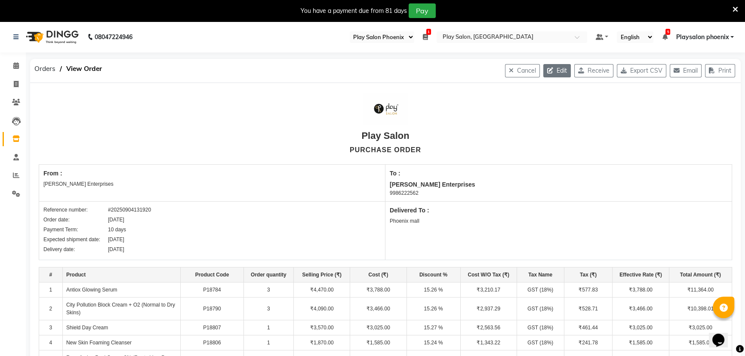
click at [551, 68] on button "Edit" at bounding box center [557, 70] width 28 height 13
select select "1697"
select select "1551"
select select "5748"
select select "true"
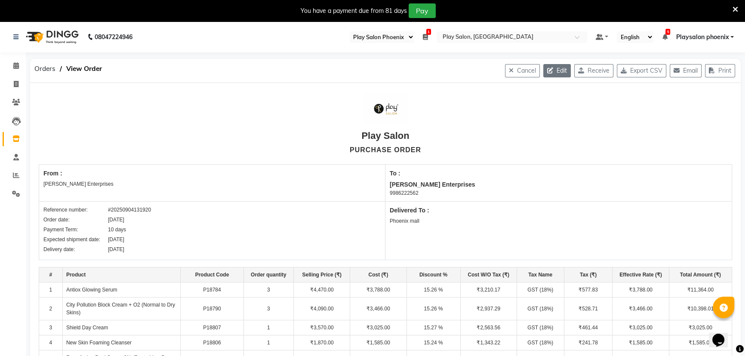
select select "3940"
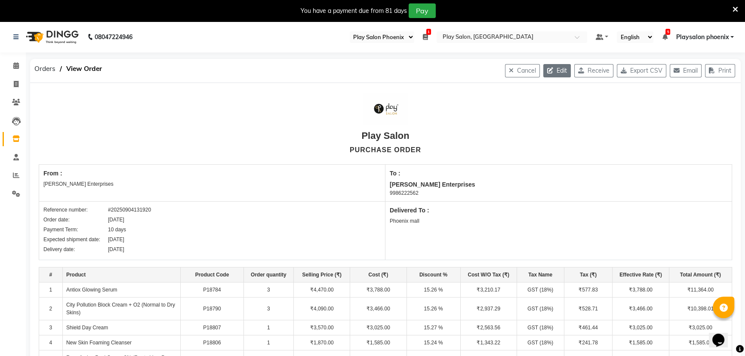
select select "3940"
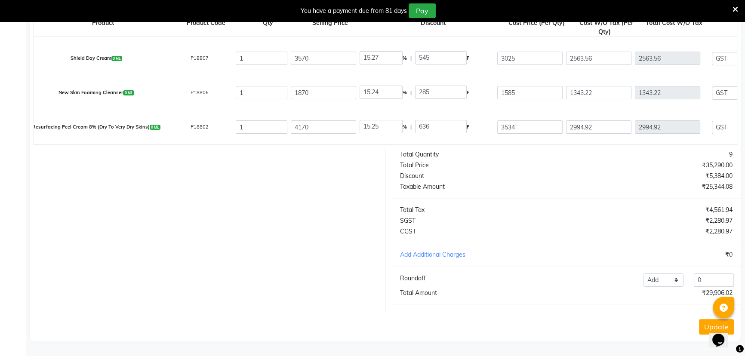
scroll to position [204, 0]
click at [706, 327] on button "Update" at bounding box center [716, 326] width 35 height 15
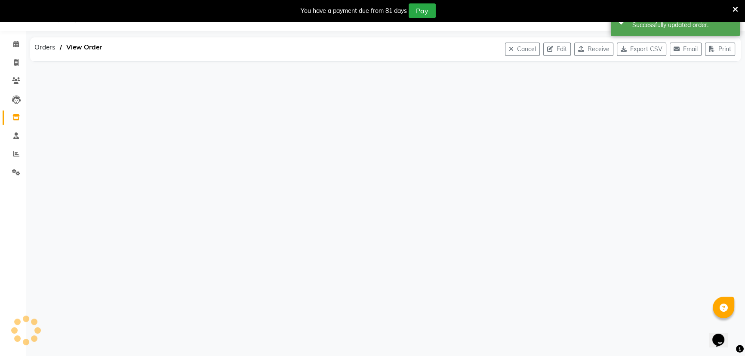
scroll to position [0, 0]
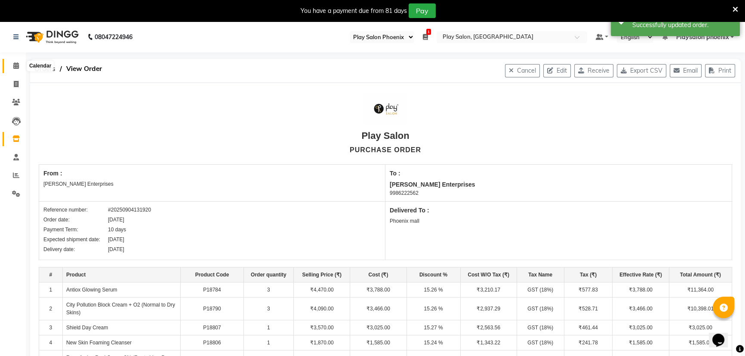
click at [15, 65] on icon at bounding box center [16, 65] width 6 height 6
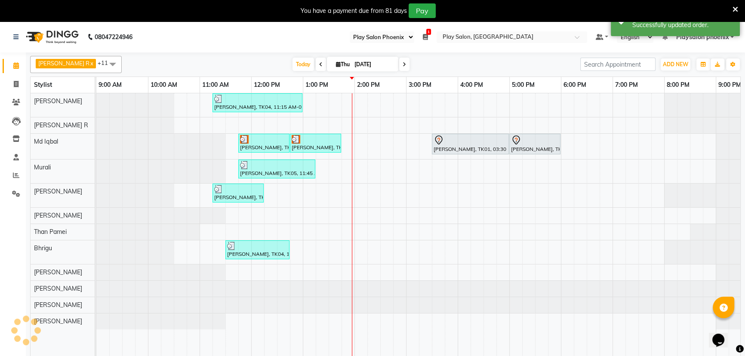
scroll to position [0, 78]
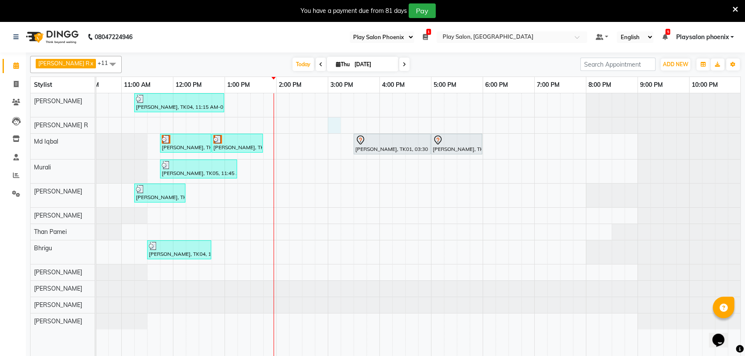
click at [333, 121] on div "Vaishali Mishra, TK04, 11:15 AM-01:00 PM, INOA Root Touch-up Short Vanita V, TK…" at bounding box center [379, 230] width 723 height 274
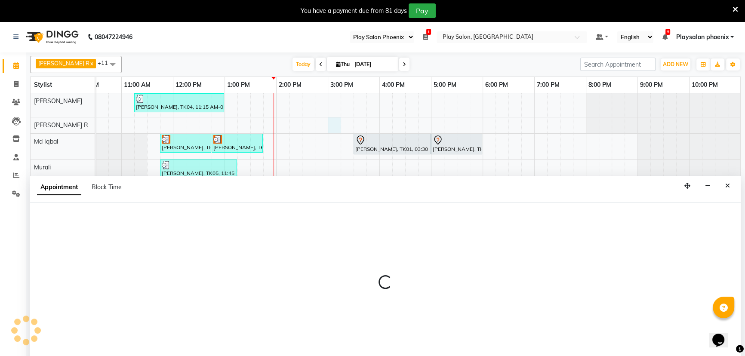
scroll to position [22, 0]
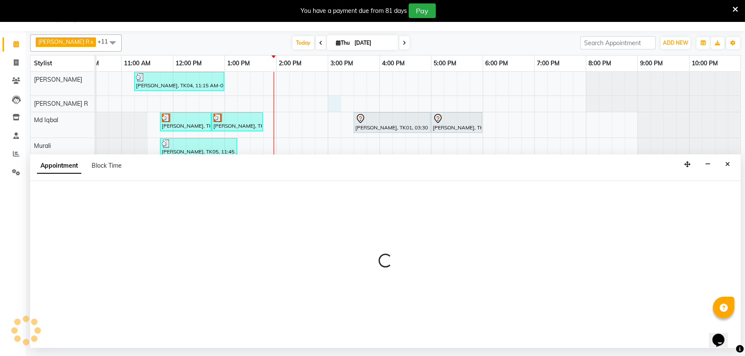
select select "88650"
select select "900"
select select "tentative"
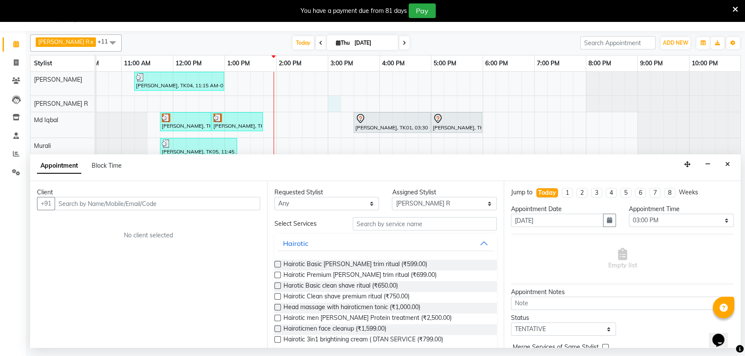
click at [80, 205] on input "text" at bounding box center [158, 203] width 206 height 13
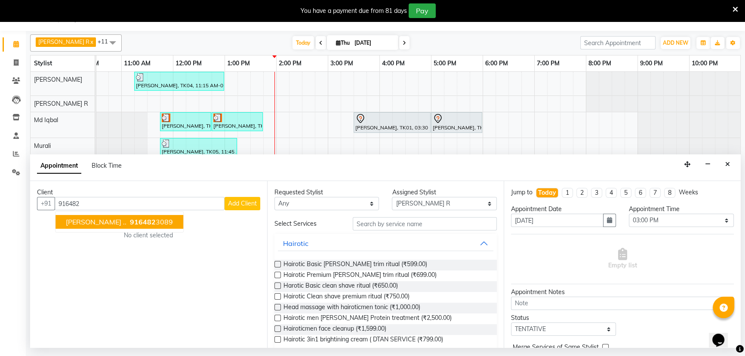
click at [130, 222] on span "916482" at bounding box center [143, 222] width 26 height 9
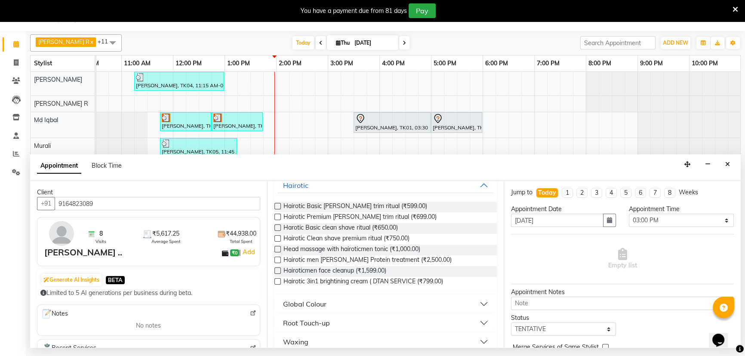
scroll to position [0, 0]
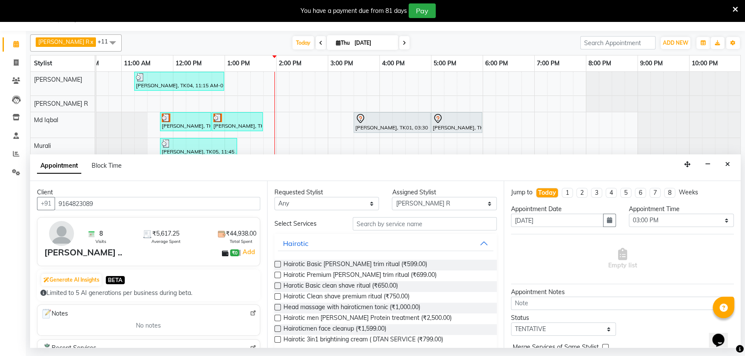
type input "9164823089"
click at [370, 224] on input "text" at bounding box center [425, 223] width 144 height 13
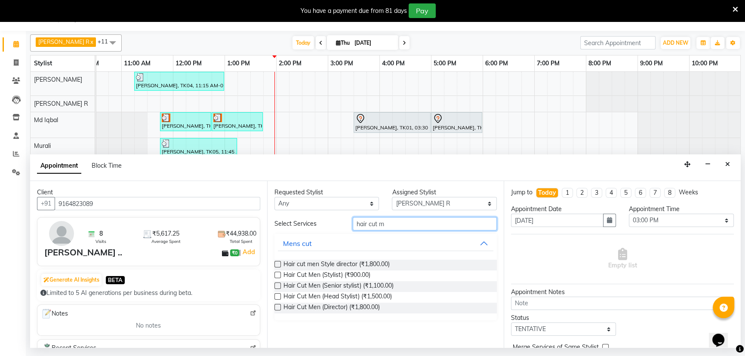
type input "hair cut m"
click at [277, 287] on label at bounding box center [278, 286] width 6 height 6
click at [277, 287] on input "checkbox" at bounding box center [278, 287] width 6 height 6
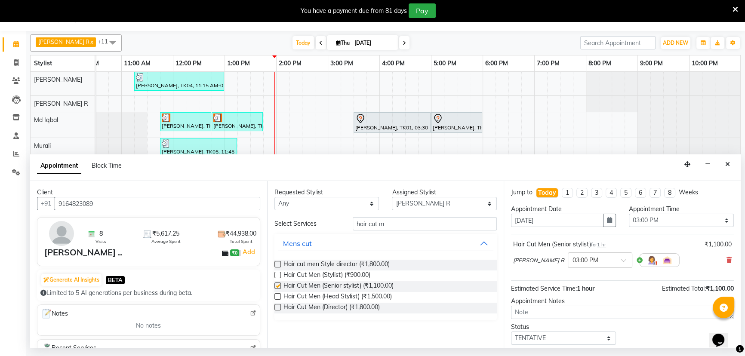
checkbox input "false"
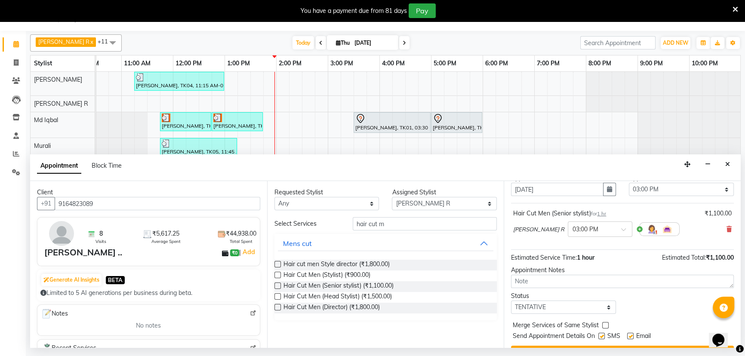
scroll to position [51, 0]
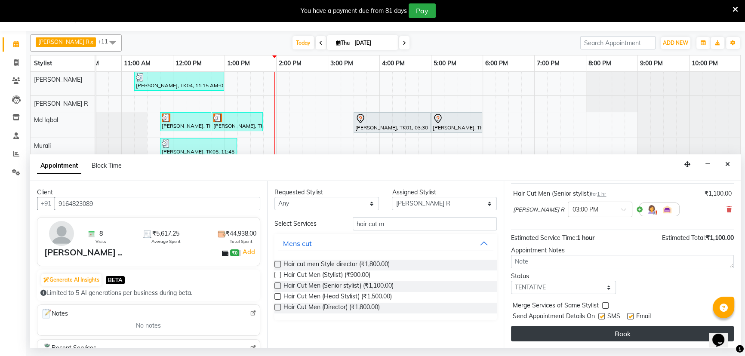
click at [618, 333] on button "Book" at bounding box center [622, 333] width 223 height 15
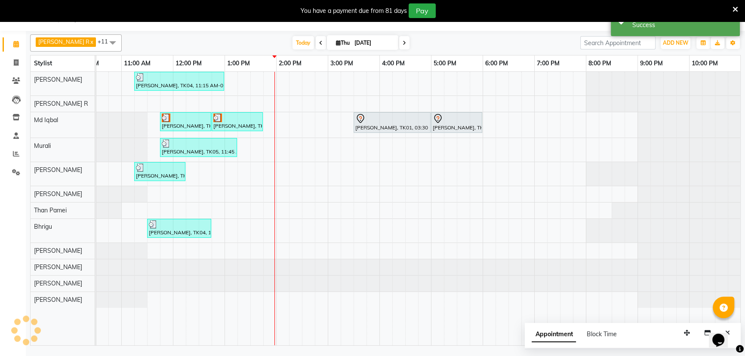
scroll to position [0, 0]
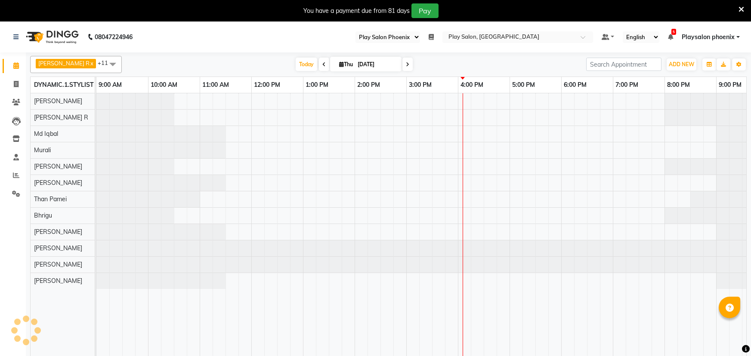
select select "90"
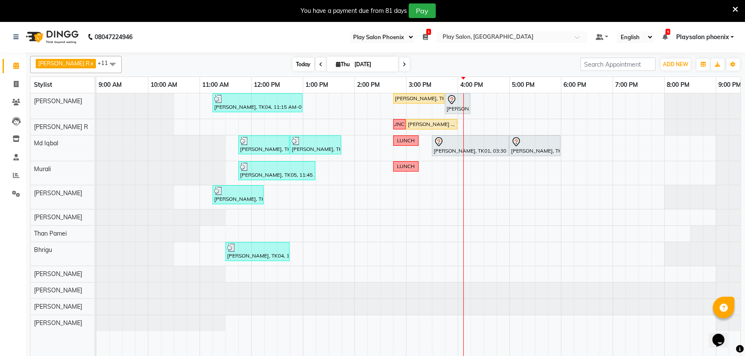
click at [294, 68] on span "Today" at bounding box center [304, 64] width 22 height 13
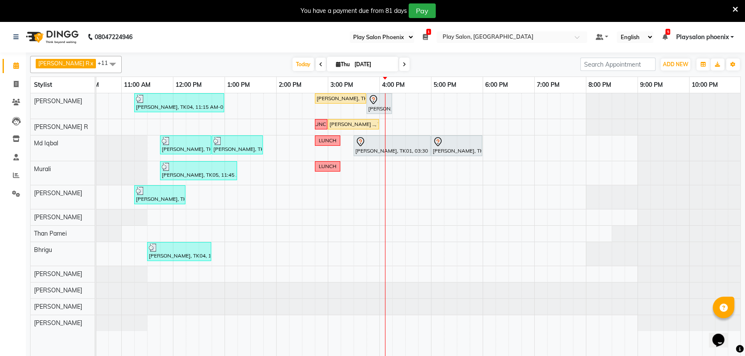
click at [316, 65] on span at bounding box center [321, 64] width 10 height 13
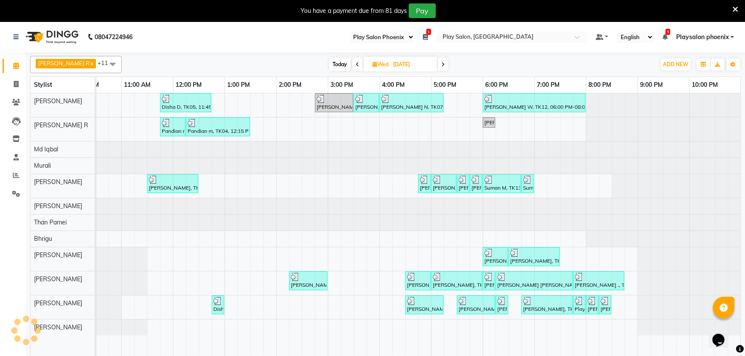
click at [356, 65] on icon at bounding box center [357, 64] width 3 height 5
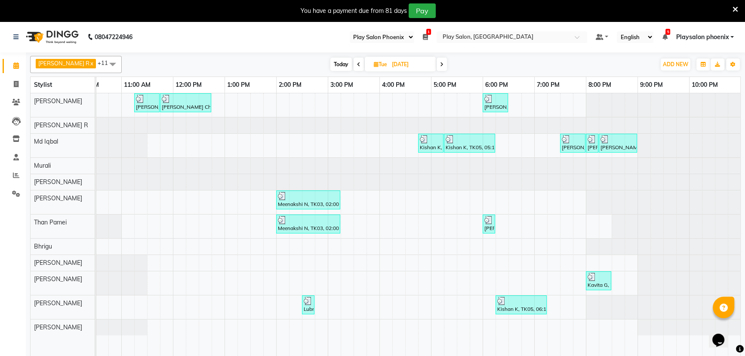
click at [357, 65] on icon at bounding box center [358, 64] width 3 height 5
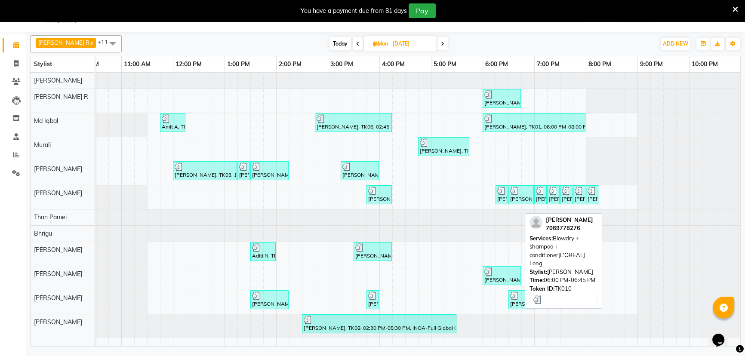
scroll to position [22, 0]
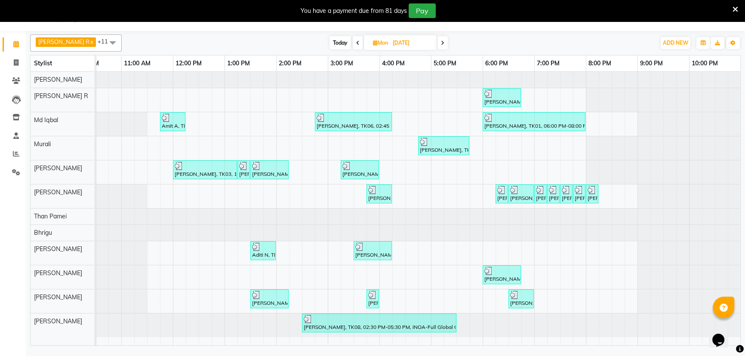
click at [438, 40] on span at bounding box center [443, 42] width 10 height 13
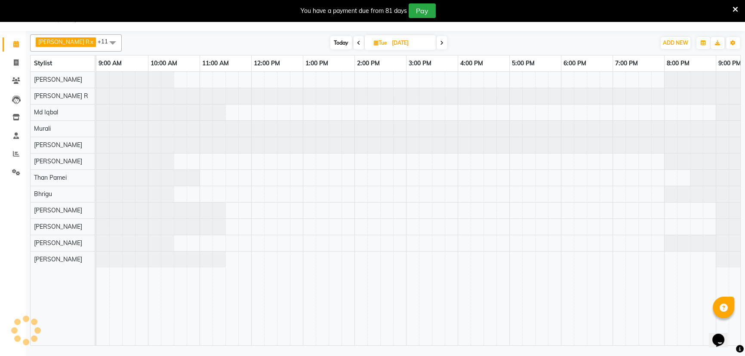
scroll to position [0, 78]
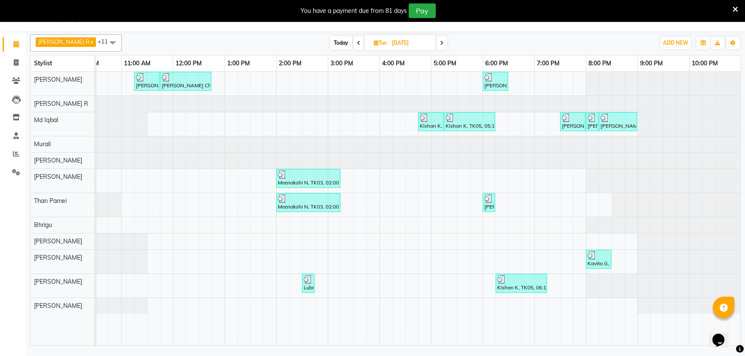
click at [440, 42] on icon at bounding box center [441, 42] width 3 height 5
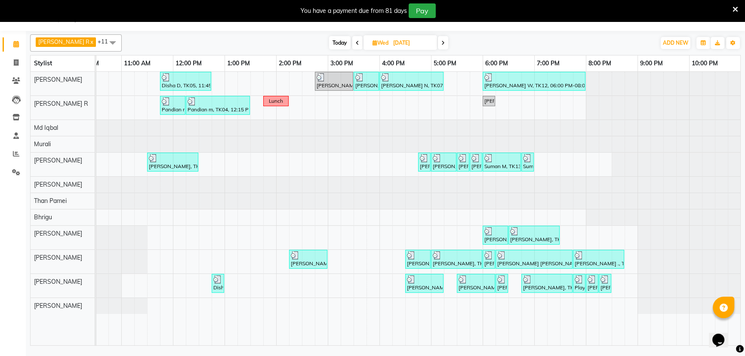
click at [364, 43] on span "Wed 03-09-2025" at bounding box center [401, 42] width 74 height 15
click at [356, 43] on icon at bounding box center [357, 42] width 3 height 5
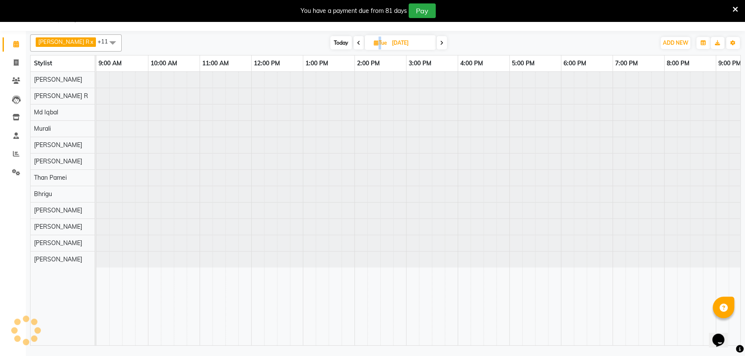
click at [354, 43] on span at bounding box center [359, 42] width 10 height 13
click at [356, 43] on icon at bounding box center [357, 42] width 3 height 5
type input "[DATE]"
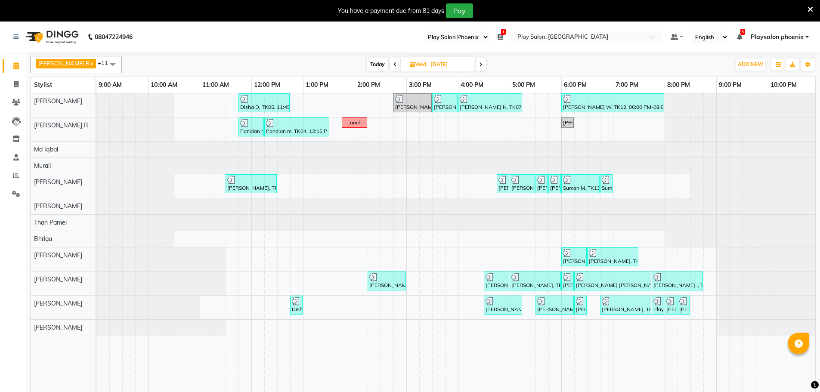
select select "90"
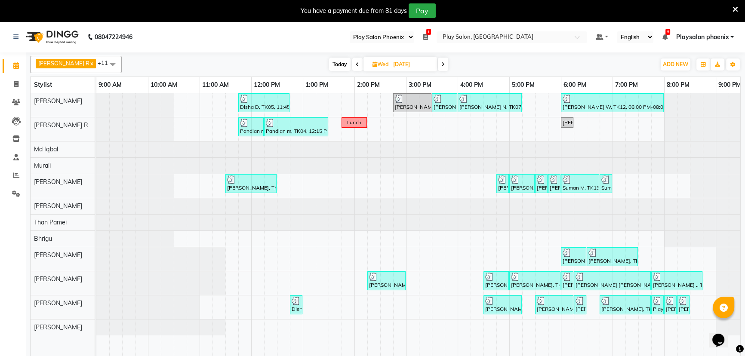
click at [374, 65] on span "Wed" at bounding box center [380, 64] width 20 height 6
select select "9"
select select "2025"
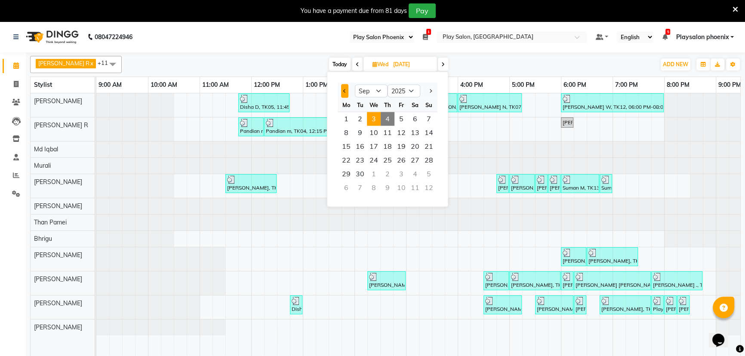
click at [346, 94] on button "Previous month" at bounding box center [344, 91] width 7 height 14
select select "8"
click at [429, 175] on span "31" at bounding box center [429, 174] width 14 height 14
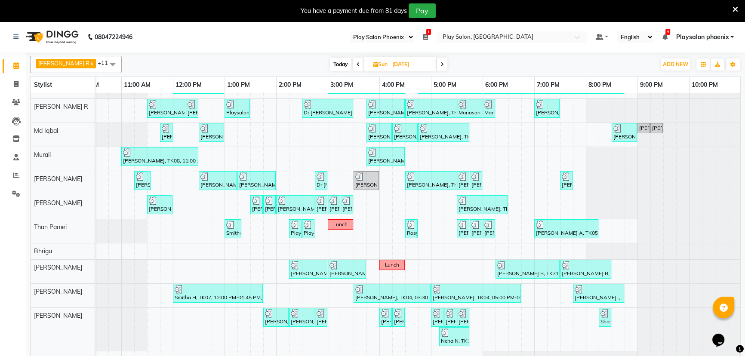
scroll to position [24, 0]
click at [353, 67] on span at bounding box center [358, 64] width 10 height 13
type input "[DATE]"
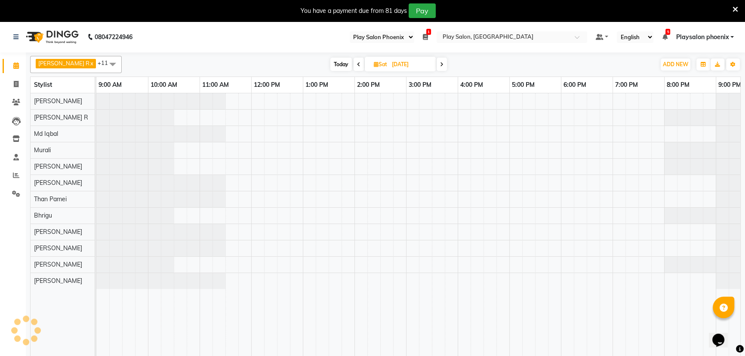
scroll to position [0, 78]
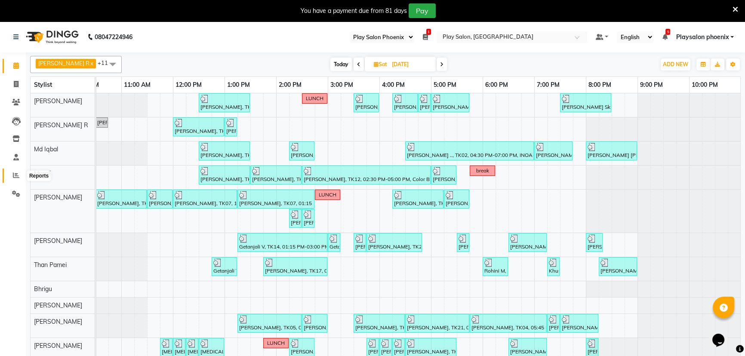
click at [17, 173] on icon at bounding box center [16, 175] width 6 height 6
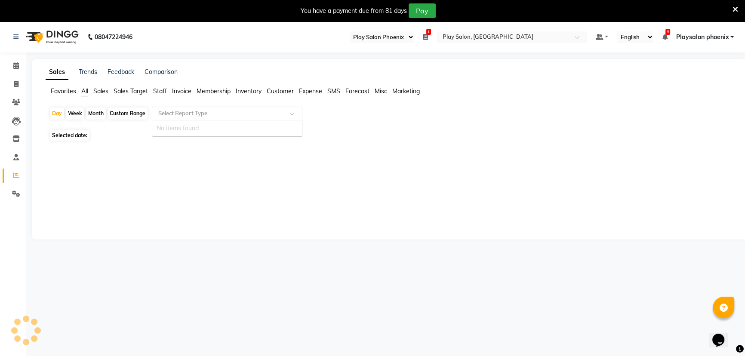
click at [178, 116] on input "text" at bounding box center [219, 113] width 124 height 9
click at [118, 92] on span "Sales Target" at bounding box center [131, 91] width 34 height 8
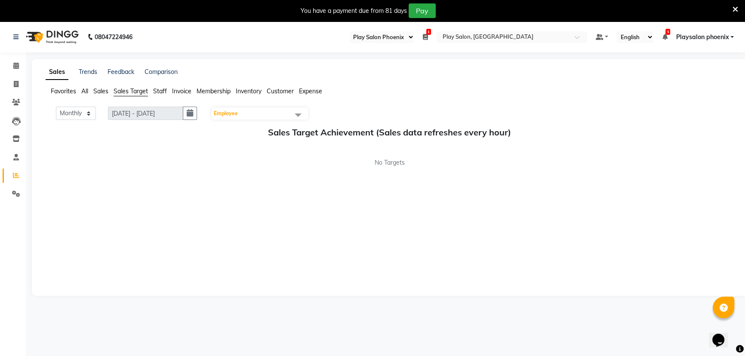
click at [109, 91] on ul "Favorites All Sales Sales Target Staff Invoice Membership Inventory Customer Ex…" at bounding box center [390, 91] width 688 height 9
click at [105, 92] on span "Sales" at bounding box center [100, 91] width 15 height 8
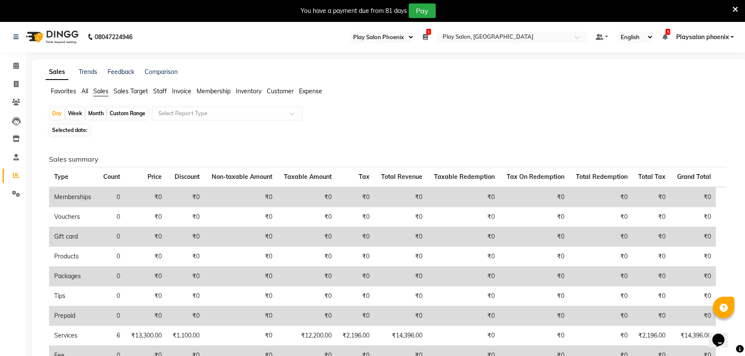
click at [117, 114] on div "Custom Range" at bounding box center [128, 114] width 40 height 12
select select "9"
select select "2025"
click at [58, 114] on div "Day" at bounding box center [57, 114] width 14 height 12
select select "9"
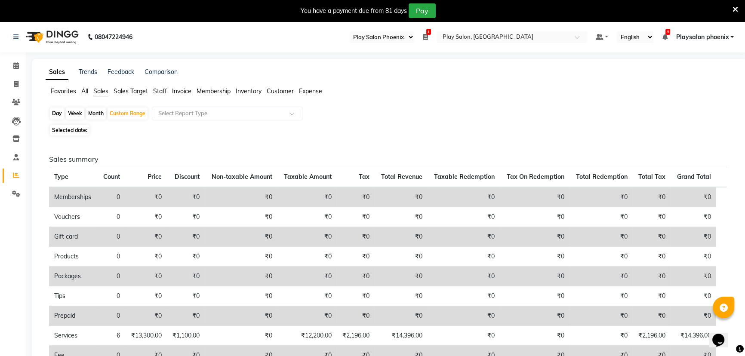
select select "2025"
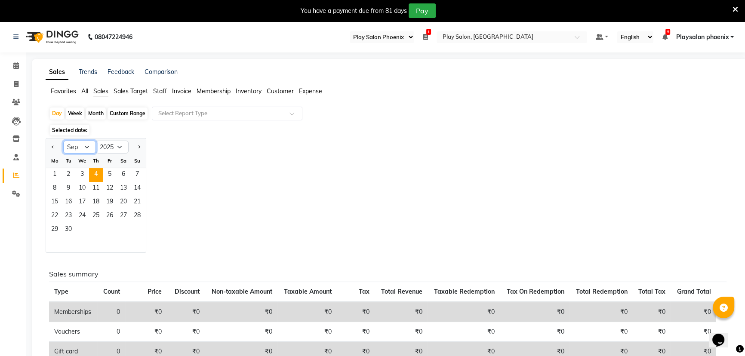
click at [90, 146] on select "Jan Feb Mar Apr May Jun [DATE] Aug Sep Oct Nov Dec" at bounding box center [79, 147] width 33 height 13
click at [56, 145] on button "Previous month" at bounding box center [52, 147] width 7 height 14
select select "8"
click at [120, 226] on span "30" at bounding box center [124, 230] width 14 height 14
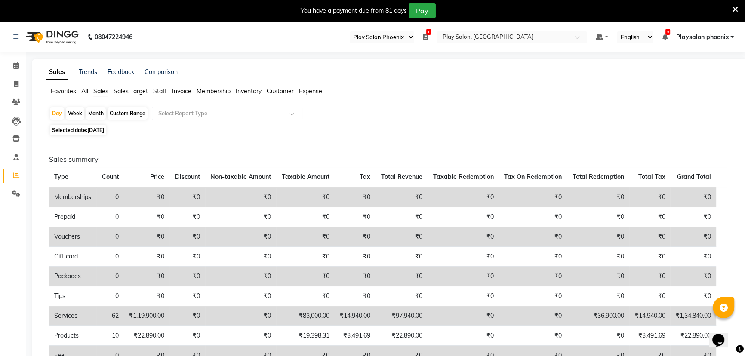
click at [101, 92] on span "Sales" at bounding box center [100, 91] width 15 height 8
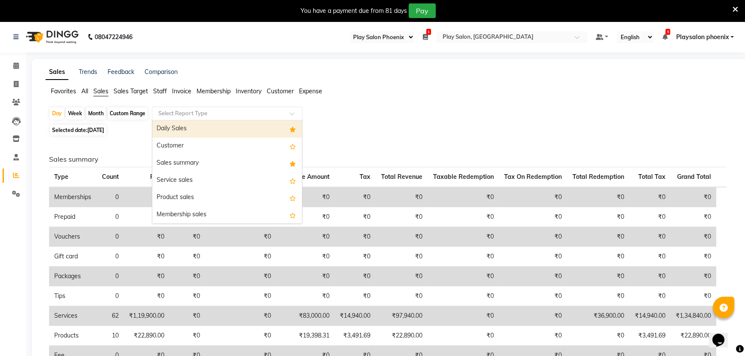
click at [201, 112] on input "text" at bounding box center [219, 113] width 124 height 9
click at [203, 131] on div "Daily Sales" at bounding box center [227, 128] width 150 height 17
select select "full_report"
select select "csv"
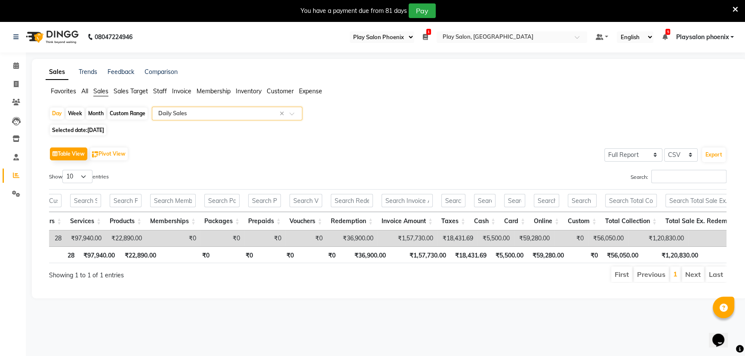
scroll to position [0, 147]
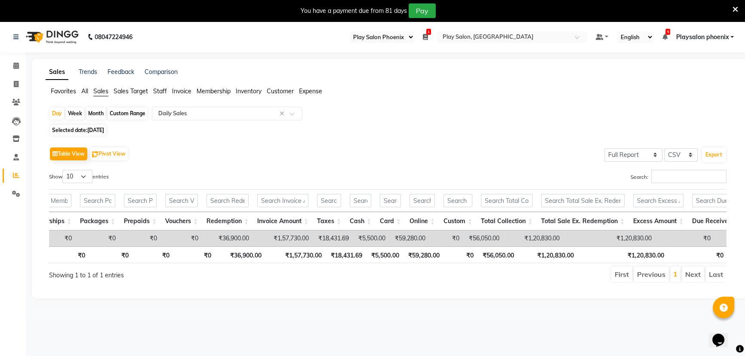
click at [183, 93] on span "Invoice" at bounding box center [181, 91] width 19 height 8
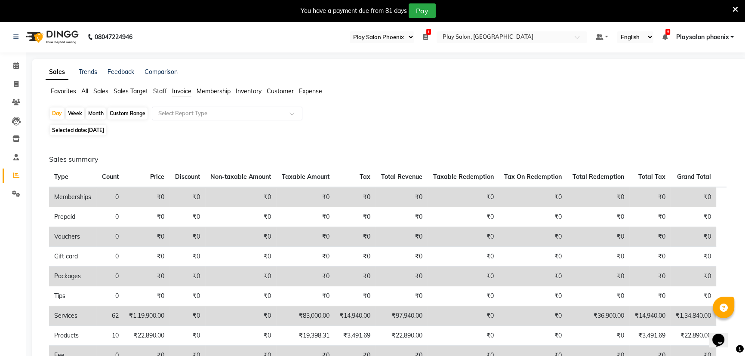
click at [180, 91] on span "Invoice" at bounding box center [181, 91] width 19 height 8
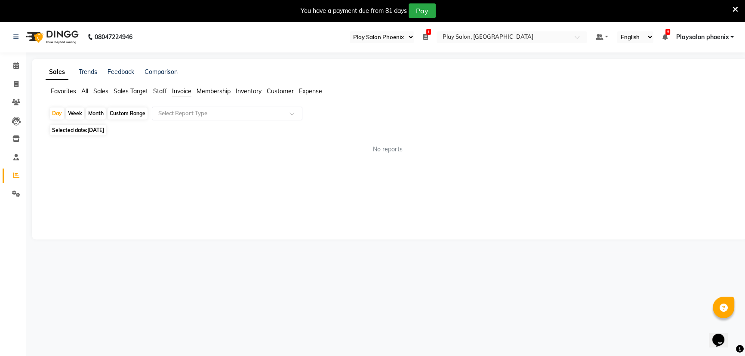
click at [180, 91] on span "Invoice" at bounding box center [181, 91] width 19 height 8
click at [191, 112] on input "text" at bounding box center [219, 113] width 124 height 9
click at [191, 129] on div "Invoice Item wise" at bounding box center [227, 128] width 150 height 17
select select "full_report"
select select "csv"
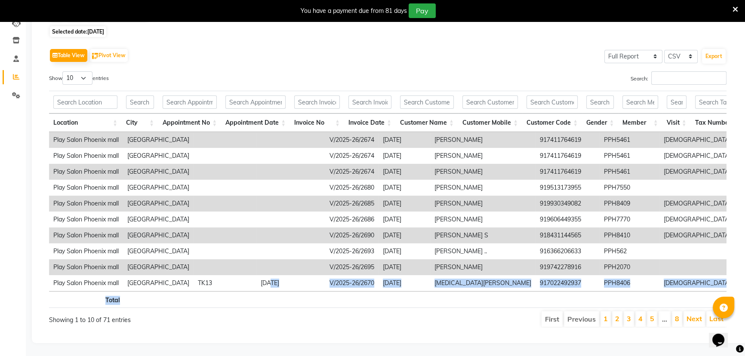
drag, startPoint x: 241, startPoint y: 279, endPoint x: 460, endPoint y: 299, distance: 219.9
click at [460, 299] on div "Location City Appointment No Appointment Date Invoice No Invoice Date Customer …" at bounding box center [388, 199] width 678 height 222
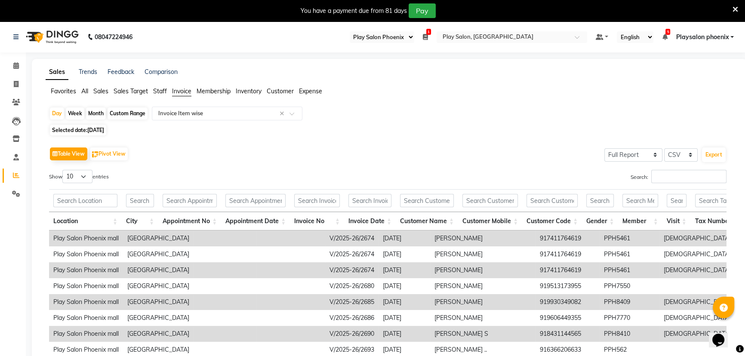
click at [403, 110] on div "Day Week Month Custom Range Select Report Type × Invoice Item wise ×" at bounding box center [389, 114] width 681 height 15
click at [99, 130] on span "[DATE]" at bounding box center [95, 130] width 17 height 6
select select "8"
select select "2025"
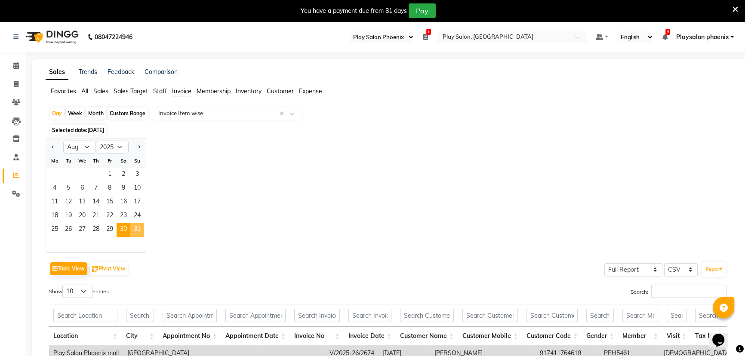
click at [137, 230] on span "31" at bounding box center [137, 230] width 14 height 14
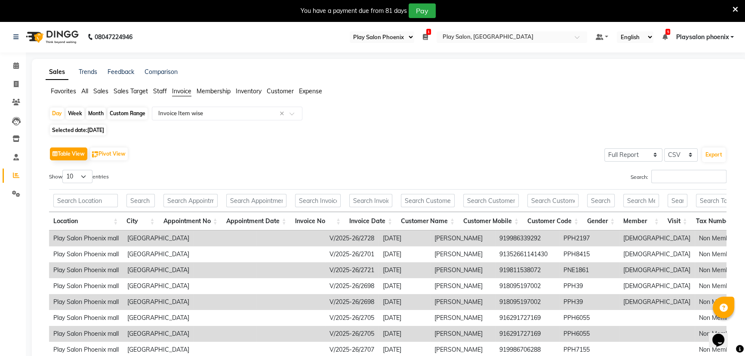
click at [99, 90] on span "Sales" at bounding box center [100, 91] width 15 height 8
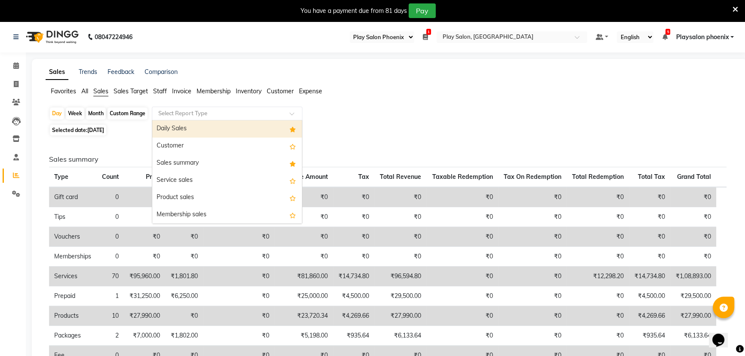
click at [232, 111] on input "text" at bounding box center [219, 113] width 124 height 9
click at [216, 133] on div "Daily Sales" at bounding box center [227, 128] width 150 height 17
select select "full_report"
select select "csv"
